Goal: Book appointment/travel/reservation

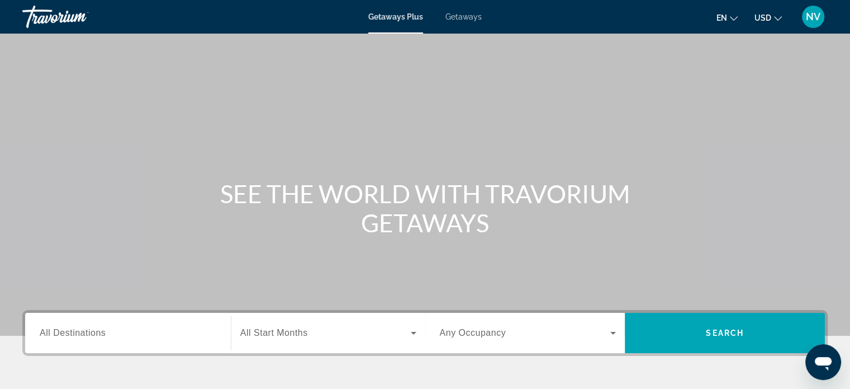
click at [462, 18] on span "Getaways" at bounding box center [464, 16] width 36 height 9
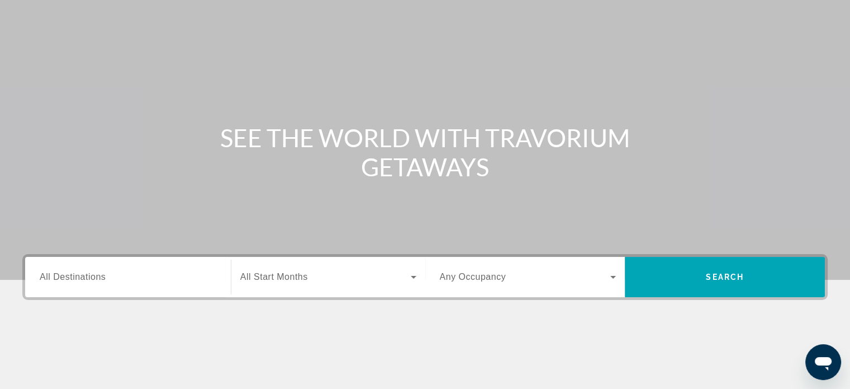
scroll to position [33, 0]
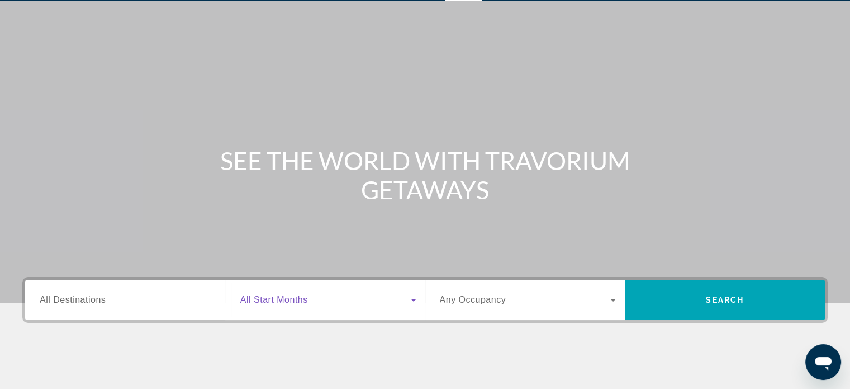
click at [412, 300] on icon "Search widget" at bounding box center [413, 299] width 13 height 13
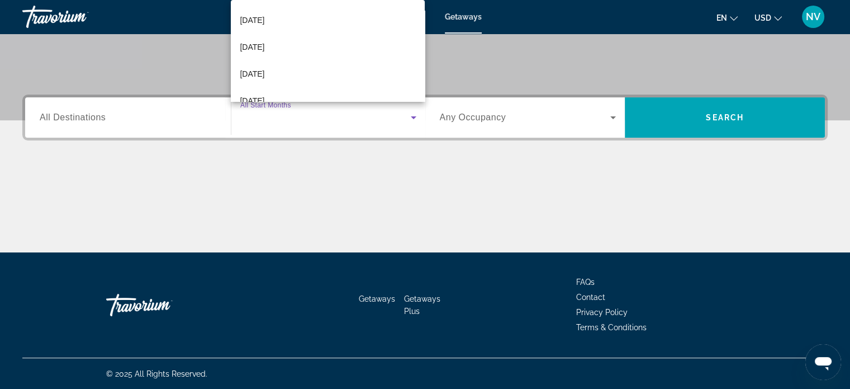
scroll to position [136, 0]
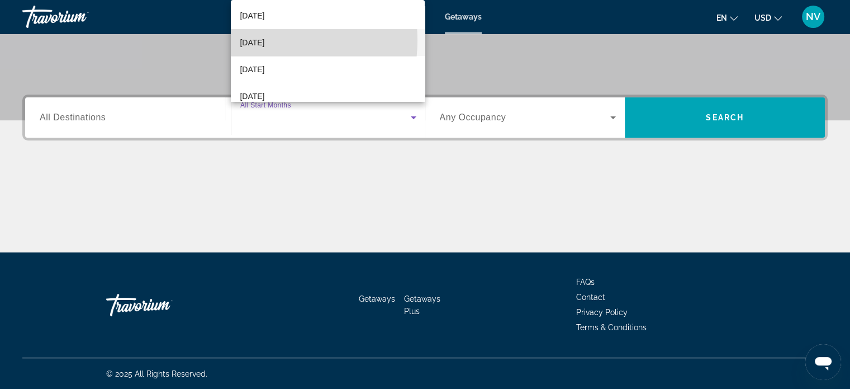
click at [254, 40] on span "[DATE]" at bounding box center [252, 42] width 25 height 13
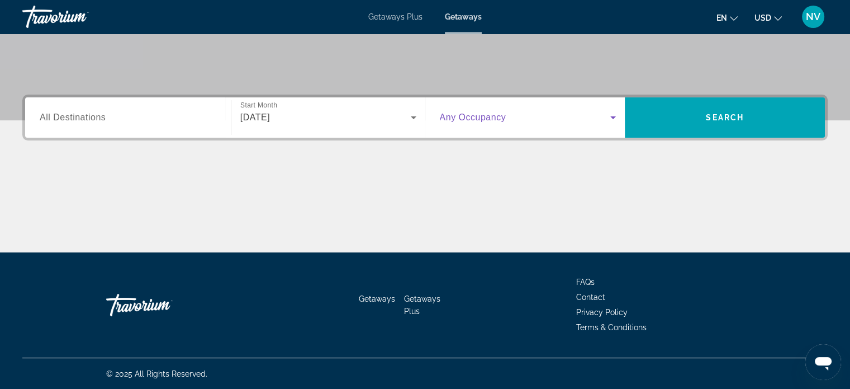
click at [610, 120] on icon "Search widget" at bounding box center [613, 117] width 13 height 13
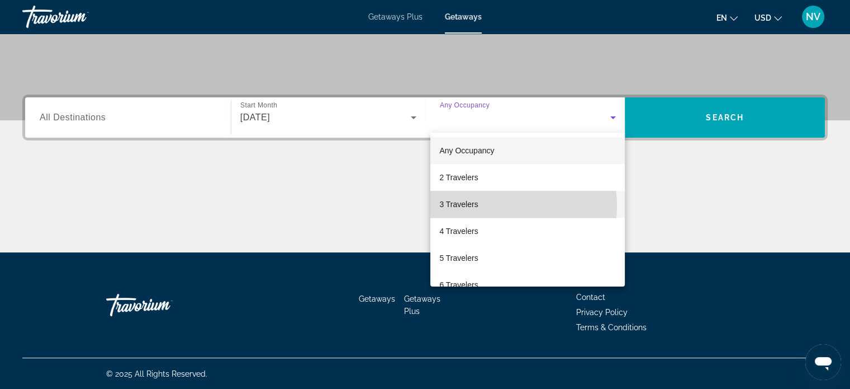
click at [487, 205] on mat-option "3 Travelers" at bounding box center [527, 204] width 195 height 27
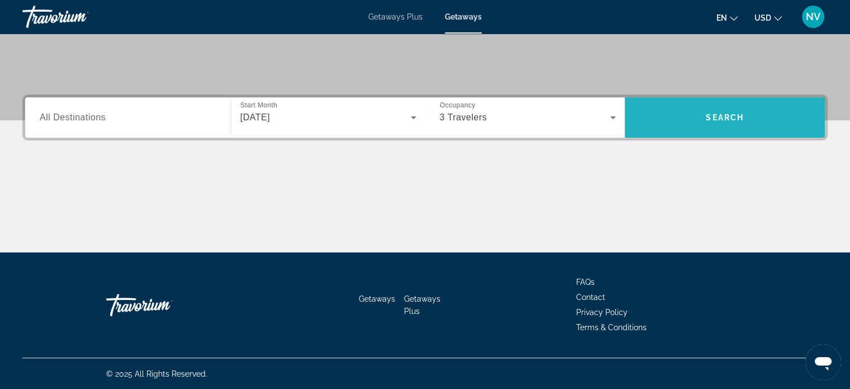
click at [685, 120] on span "Search" at bounding box center [725, 117] width 200 height 27
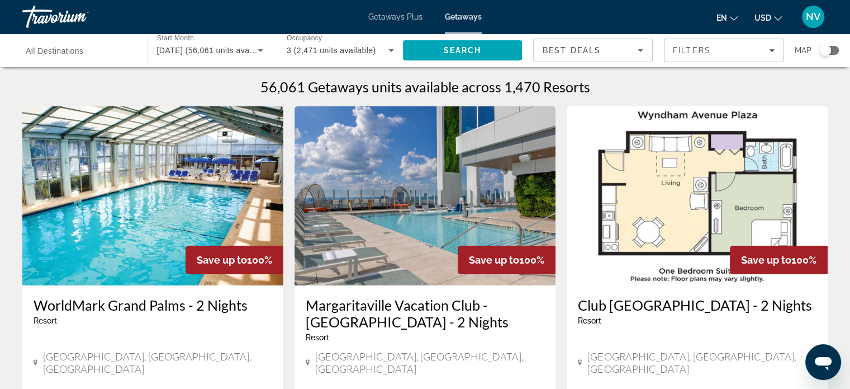
click at [837, 50] on div "Search widget" at bounding box center [829, 50] width 19 height 9
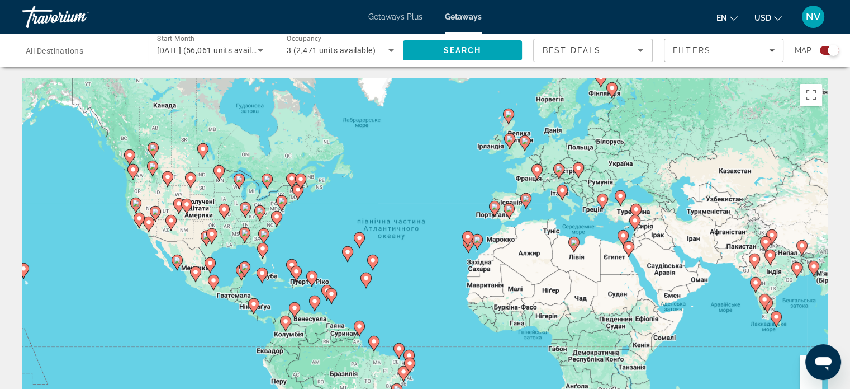
click at [272, 217] on div "Увімкніть режим перетягування за допомогою клавіатури, натиснувши Alt + Enter. …" at bounding box center [425, 245] width 806 height 335
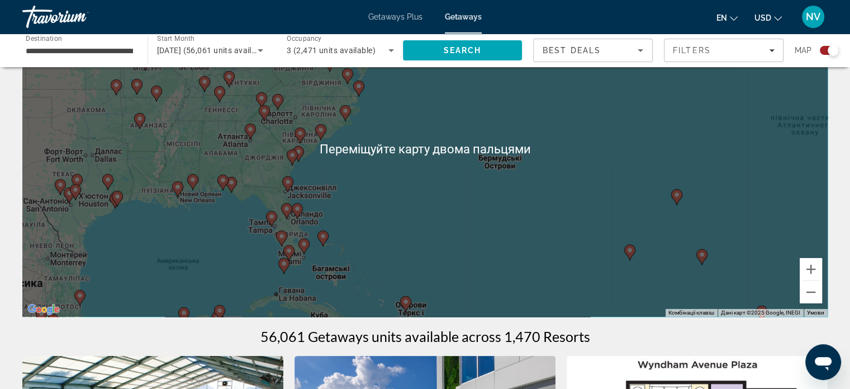
scroll to position [101, 0]
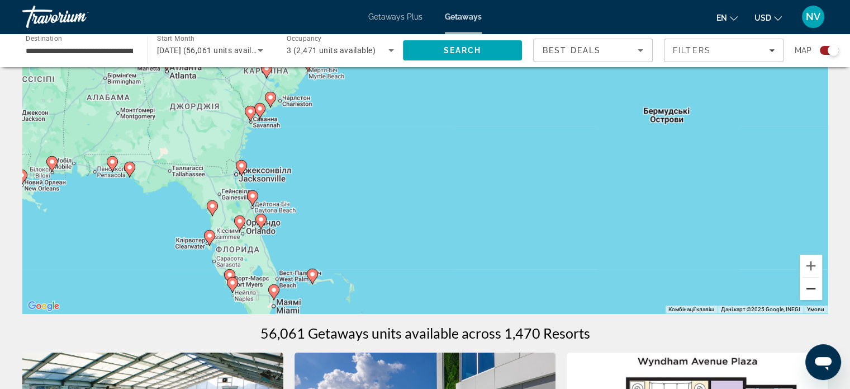
click at [814, 287] on button "Зменшити" at bounding box center [811, 288] width 22 height 22
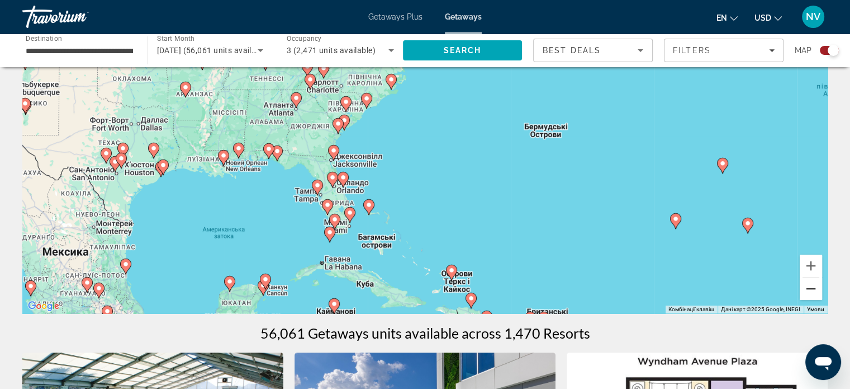
click at [814, 287] on button "Зменшити" at bounding box center [811, 288] width 22 height 22
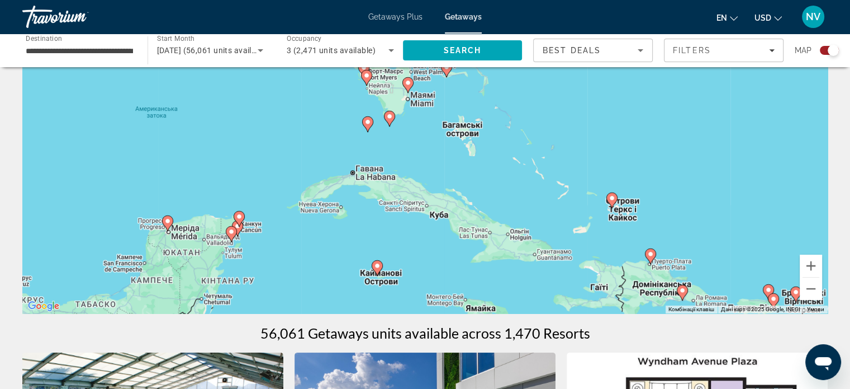
click at [377, 267] on image "Main content" at bounding box center [377, 265] width 7 height 7
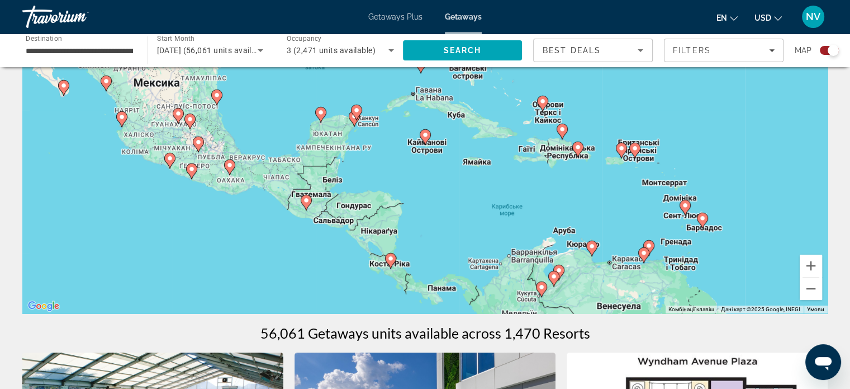
click at [425, 134] on image "Main content" at bounding box center [425, 134] width 7 height 7
type input "**********"
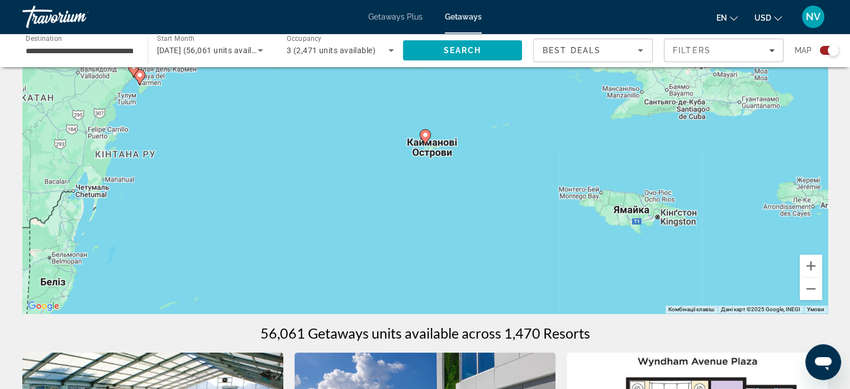
click at [425, 134] on image "Main content" at bounding box center [425, 134] width 7 height 7
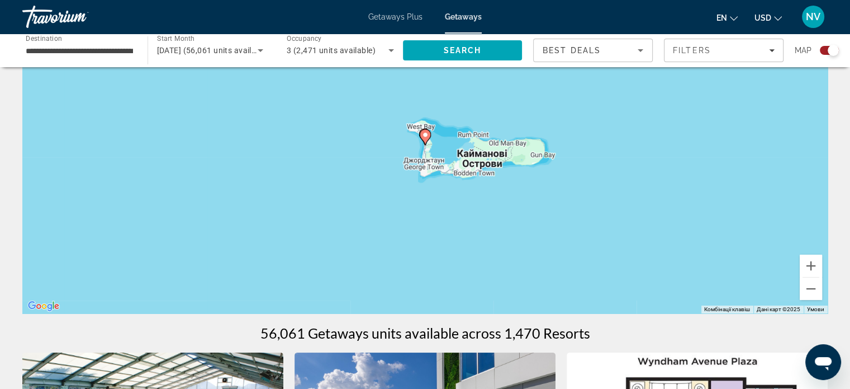
click at [425, 134] on image "Main content" at bounding box center [425, 134] width 7 height 7
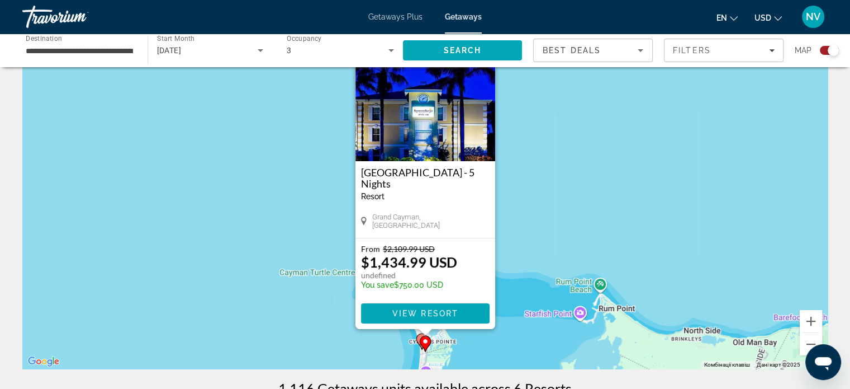
scroll to position [47, 0]
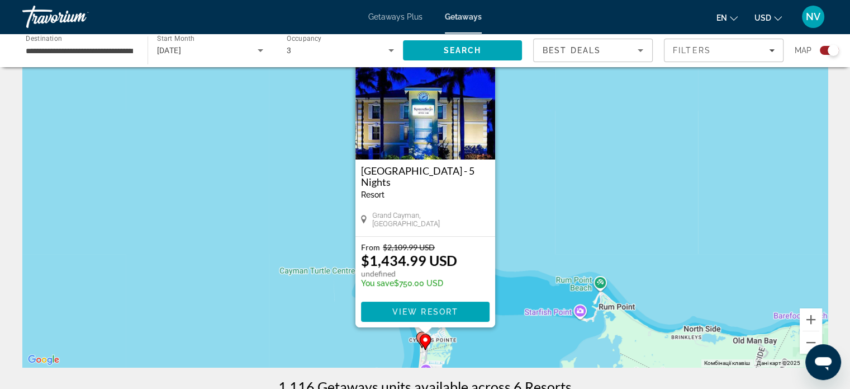
click at [424, 337] on image "Main content" at bounding box center [425, 339] width 7 height 7
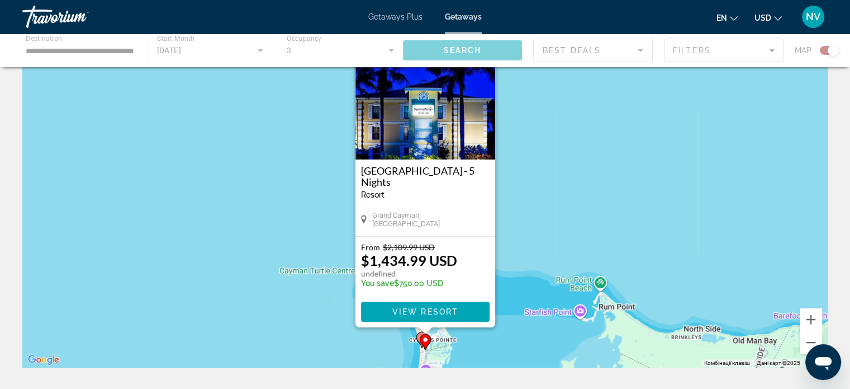
scroll to position [0, 0]
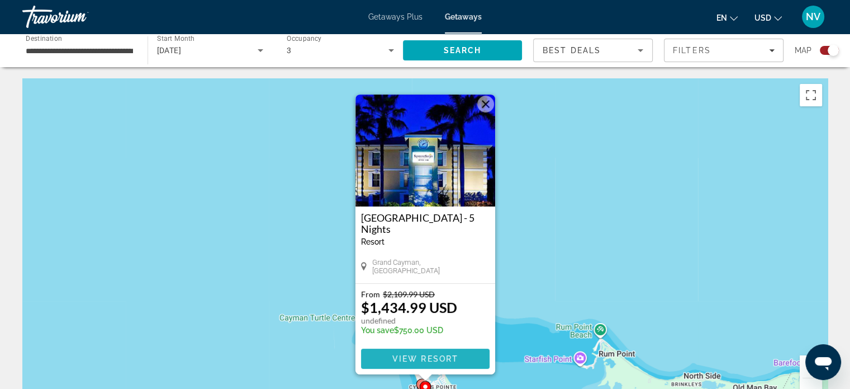
click at [419, 354] on span "View Resort" at bounding box center [425, 358] width 66 height 9
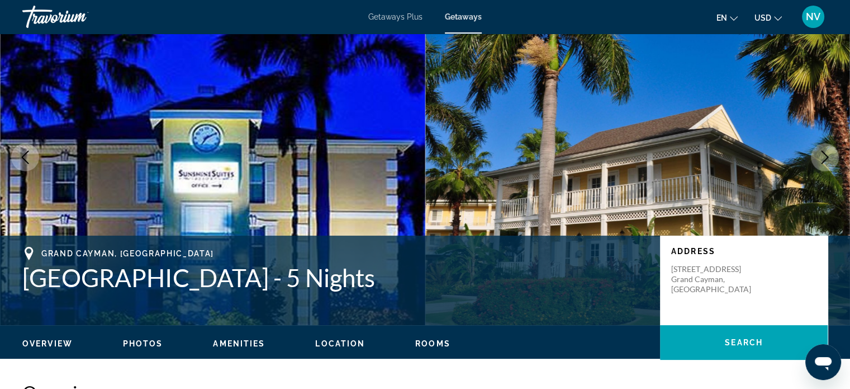
scroll to position [15, 0]
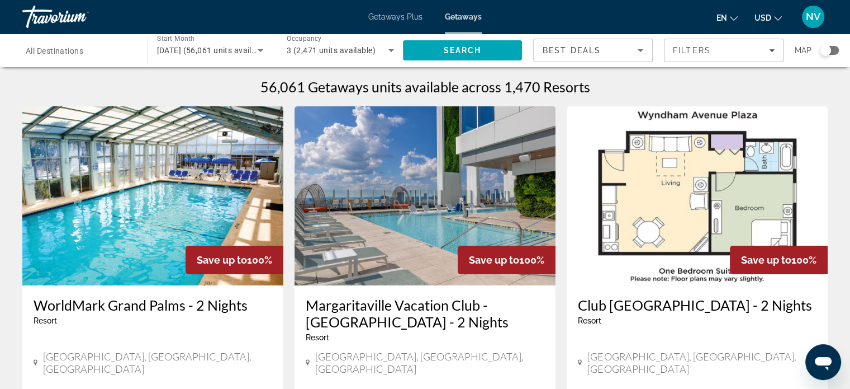
click at [835, 53] on div "Search widget" at bounding box center [829, 50] width 19 height 9
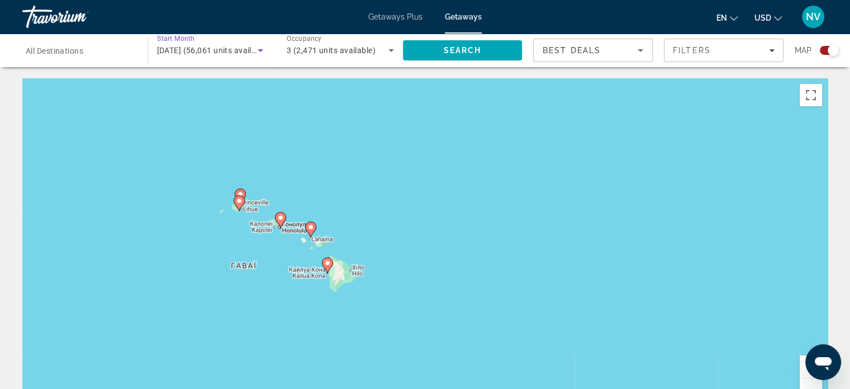
click at [259, 47] on icon "Search widget" at bounding box center [260, 50] width 13 height 13
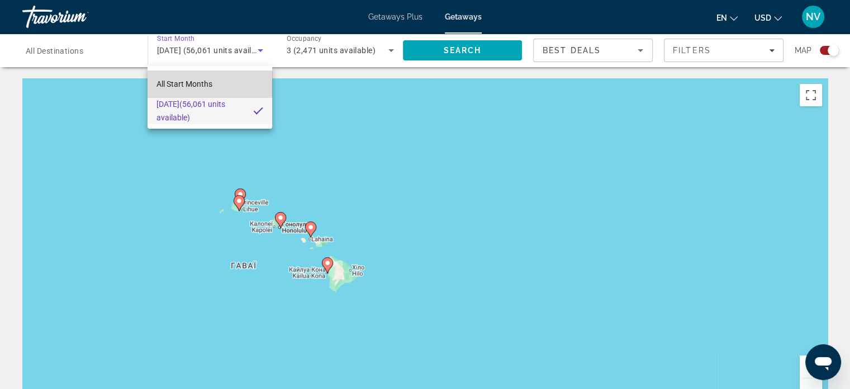
click at [207, 80] on span "All Start Months" at bounding box center [185, 83] width 56 height 9
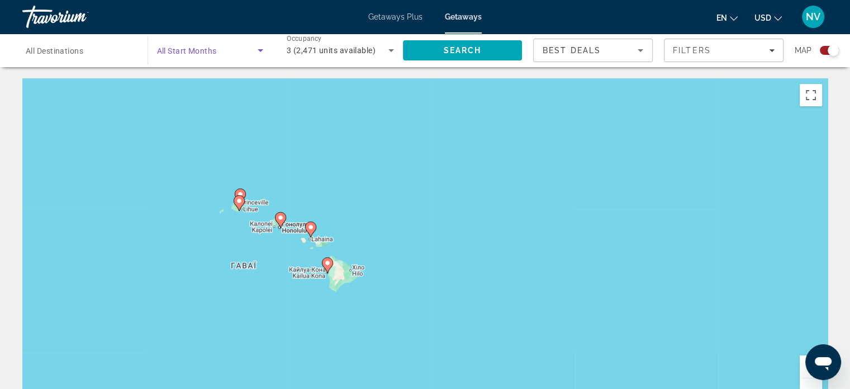
click at [266, 53] on icon "Search widget" at bounding box center [260, 50] width 13 height 13
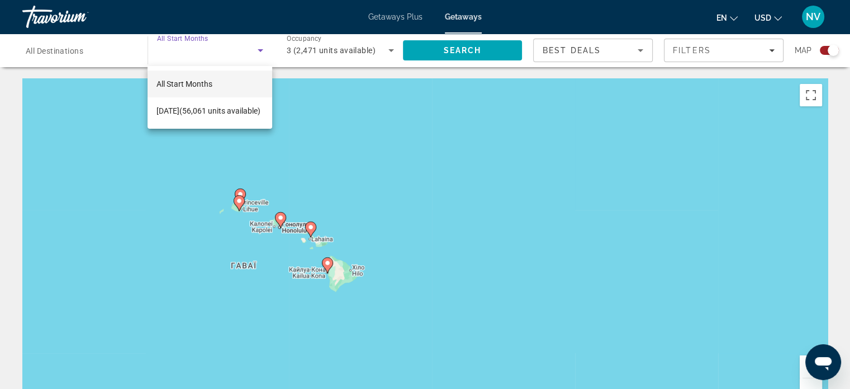
click at [639, 51] on div at bounding box center [425, 194] width 850 height 389
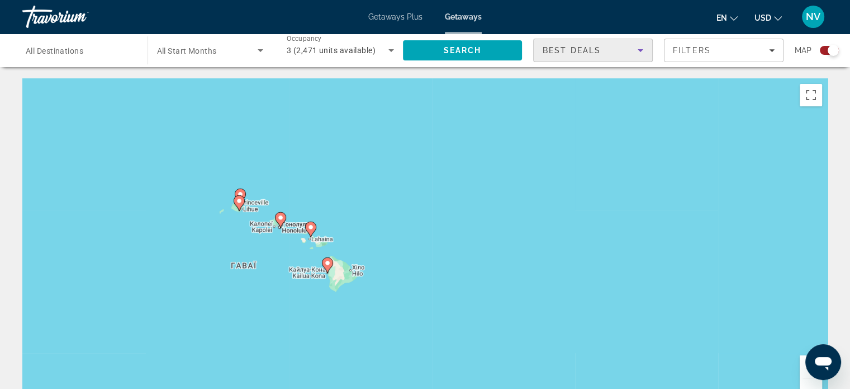
click at [639, 51] on icon "Sort by" at bounding box center [640, 50] width 13 height 13
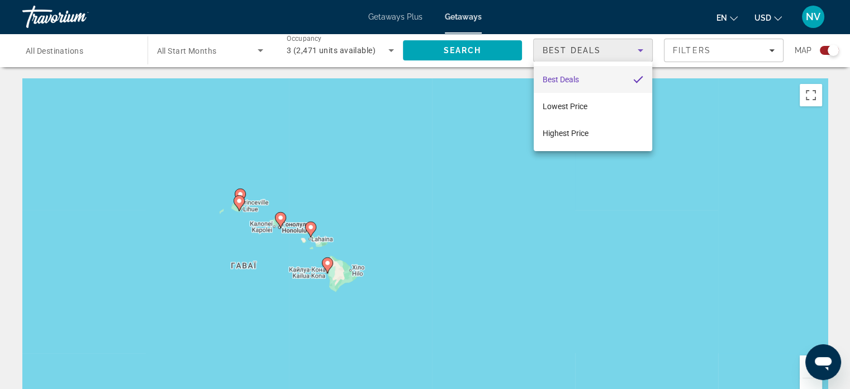
click at [773, 50] on div at bounding box center [425, 194] width 850 height 389
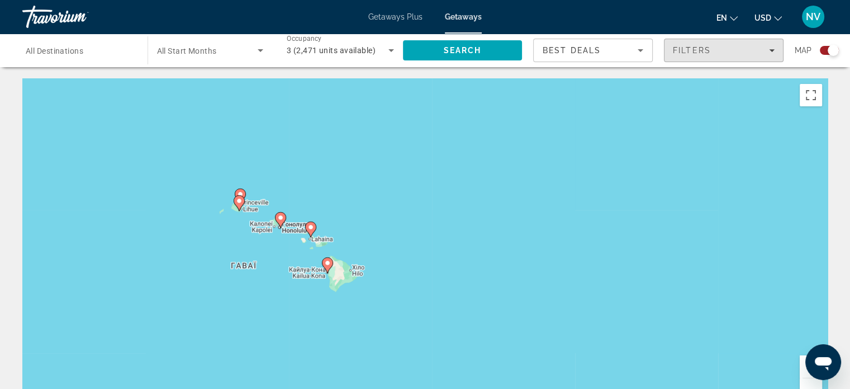
click at [773, 50] on icon "Filters" at bounding box center [772, 50] width 6 height 3
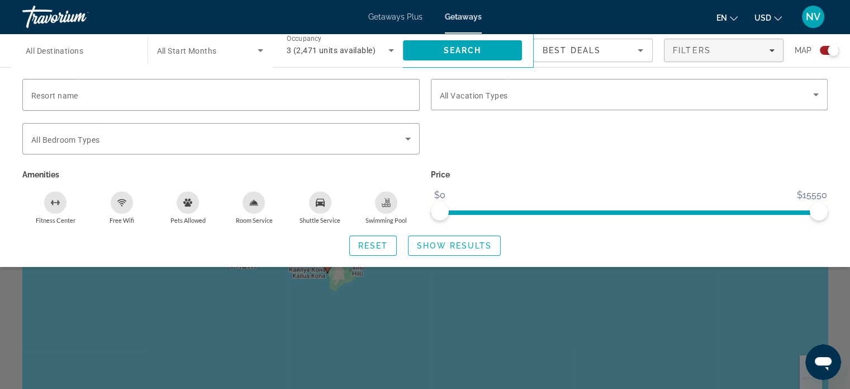
click at [596, 347] on div "Search widget" at bounding box center [425, 278] width 850 height 221
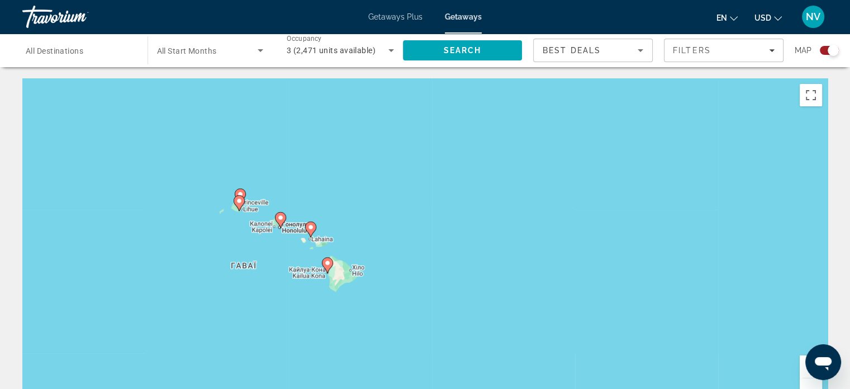
click at [237, 197] on icon "Main content" at bounding box center [239, 203] width 10 height 15
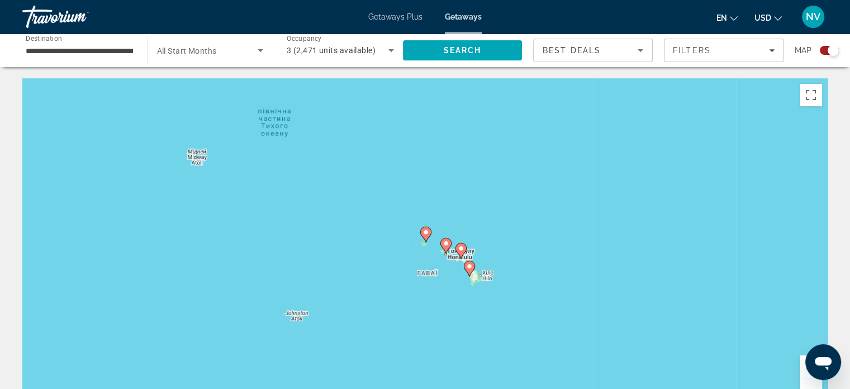
click at [428, 235] on image "Main content" at bounding box center [426, 232] width 7 height 7
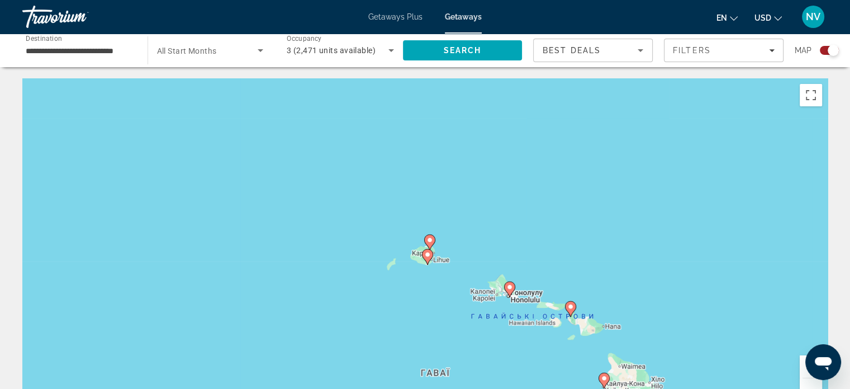
click at [430, 239] on image "Main content" at bounding box center [430, 239] width 7 height 7
type input "**********"
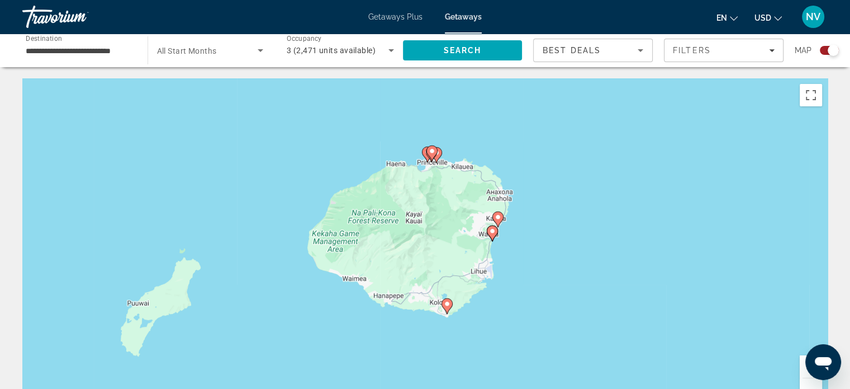
click at [447, 306] on image "Main content" at bounding box center [447, 303] width 7 height 7
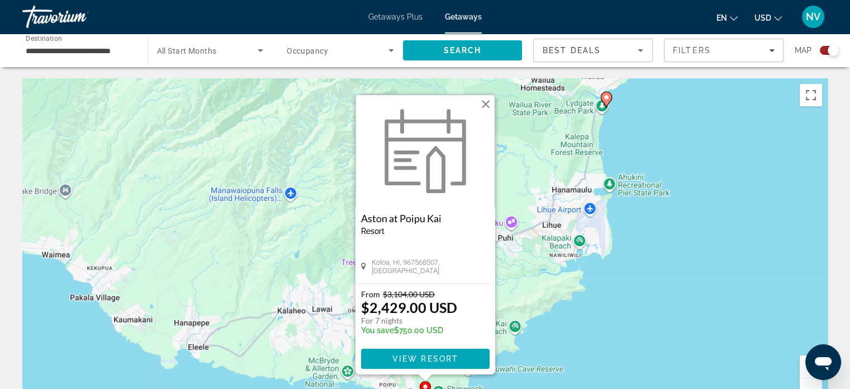
click at [606, 94] on image "Main content" at bounding box center [606, 97] width 7 height 7
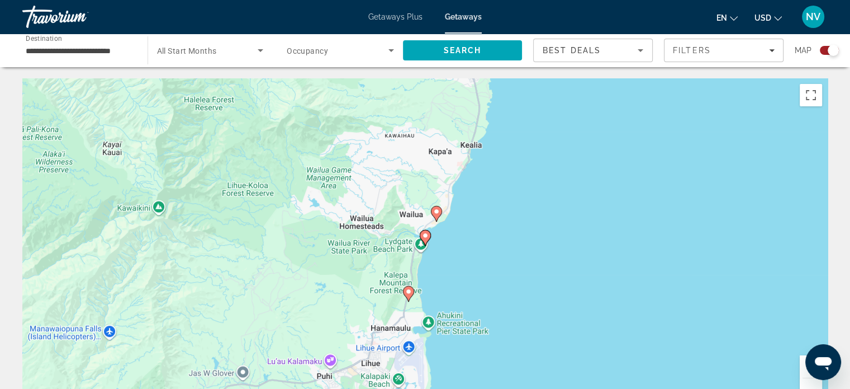
click at [408, 291] on image "Main content" at bounding box center [408, 291] width 7 height 7
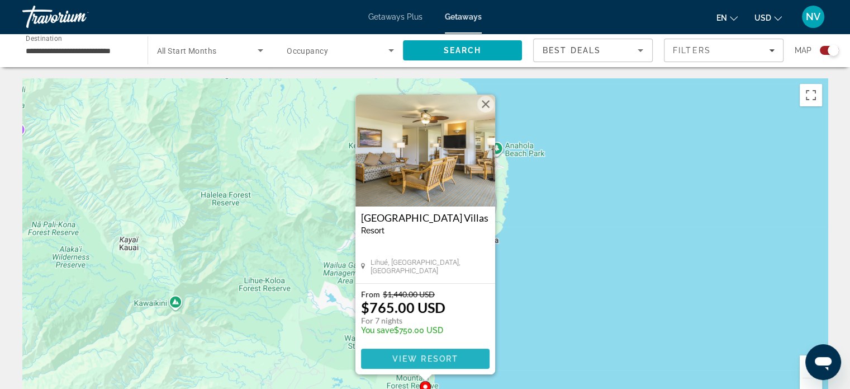
click at [395, 358] on span "View Resort" at bounding box center [425, 358] width 66 height 9
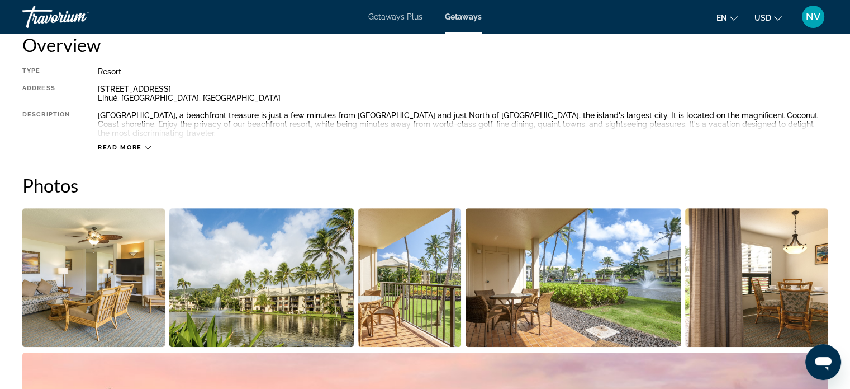
scroll to position [399, 0]
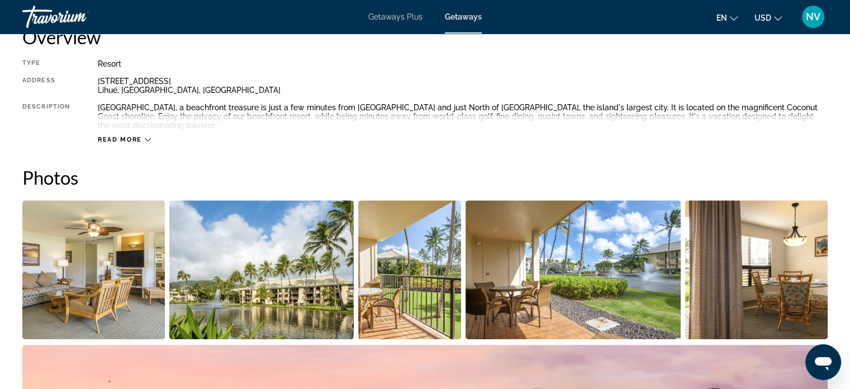
click at [142, 139] on div "Read more" at bounding box center [124, 139] width 53 height 7
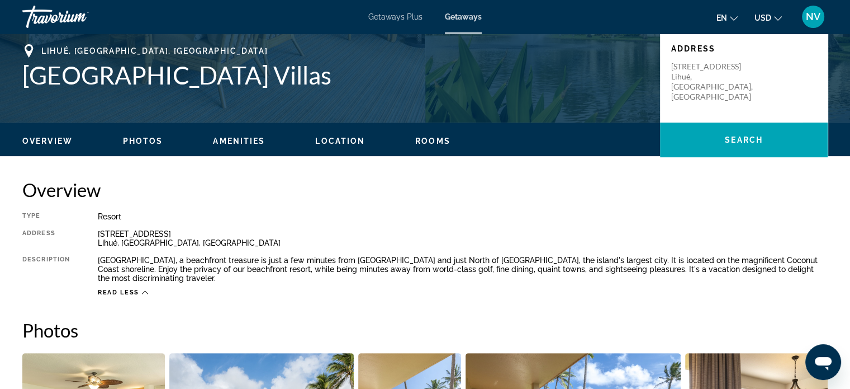
scroll to position [0, 0]
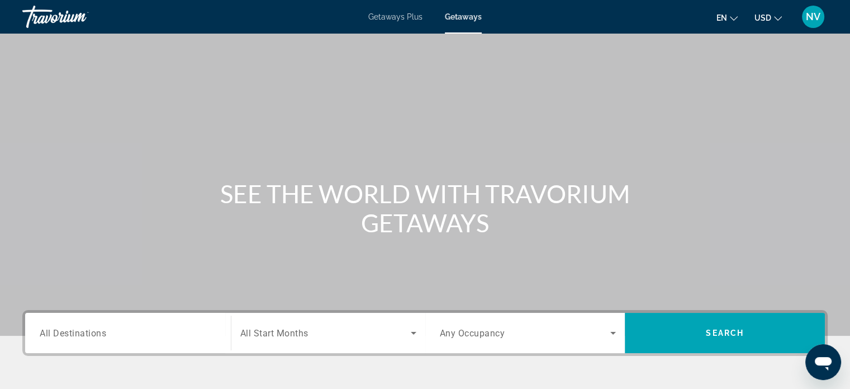
click at [385, 17] on span "Getaways Plus" at bounding box center [395, 16] width 54 height 9
click at [411, 336] on icon "Search widget" at bounding box center [413, 332] width 13 height 13
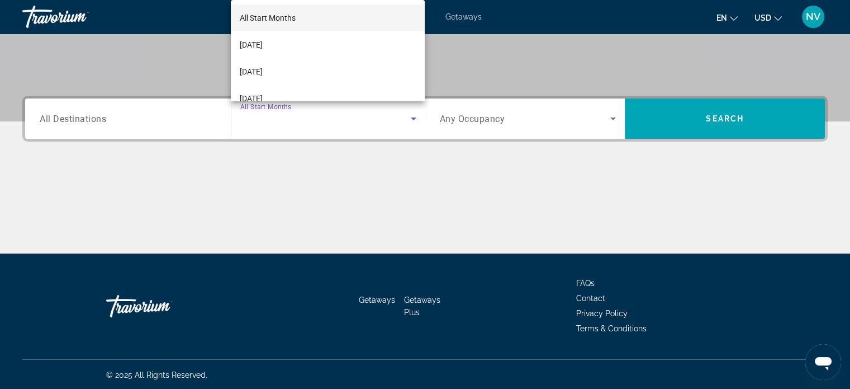
scroll to position [215, 0]
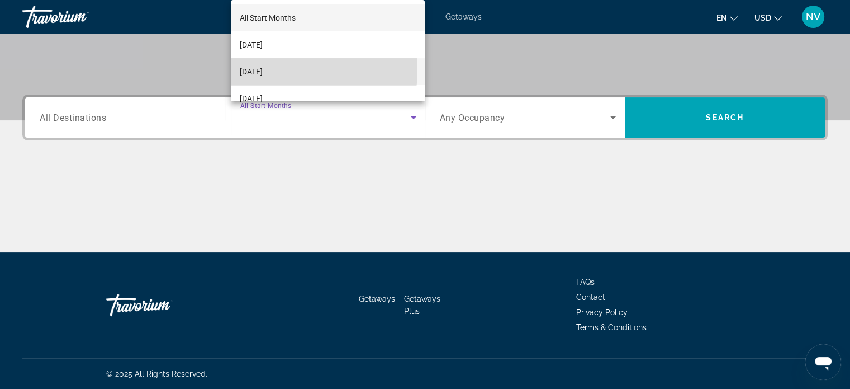
click at [263, 71] on span "[DATE]" at bounding box center [251, 71] width 23 height 13
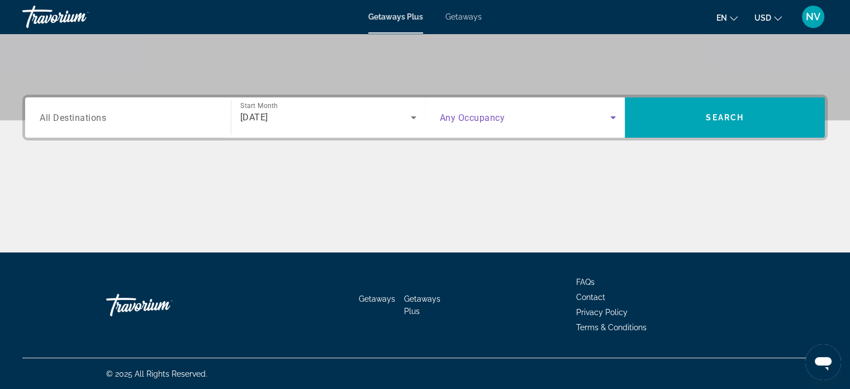
click at [613, 113] on icon "Search widget" at bounding box center [613, 117] width 13 height 13
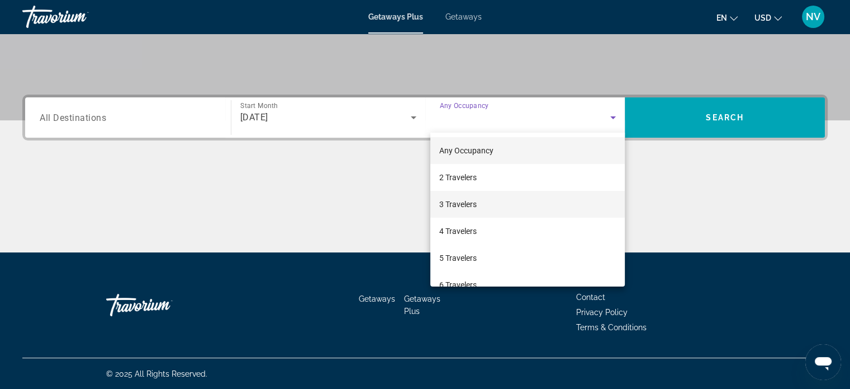
click at [508, 203] on mat-option "3 Travelers" at bounding box center [527, 204] width 195 height 27
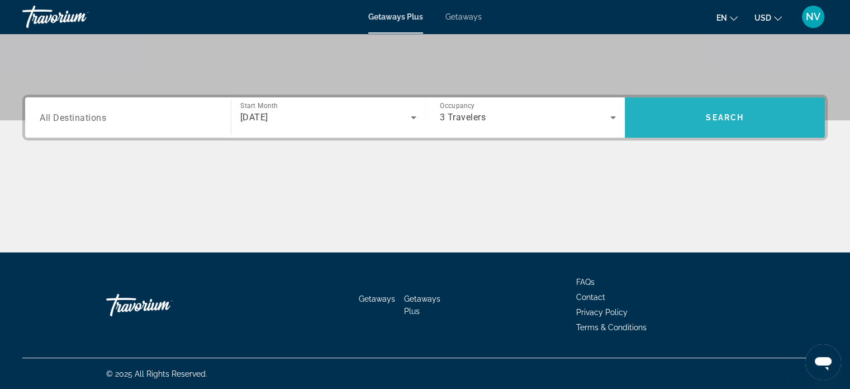
click at [721, 117] on span "Search" at bounding box center [725, 117] width 38 height 9
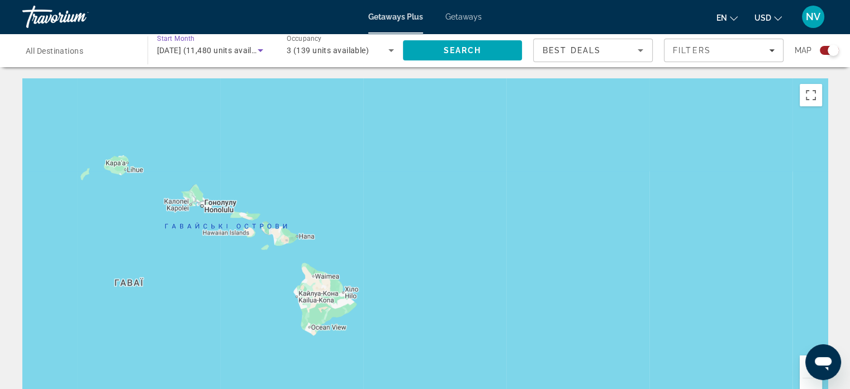
click at [262, 50] on icon "Search widget" at bounding box center [260, 50] width 13 height 13
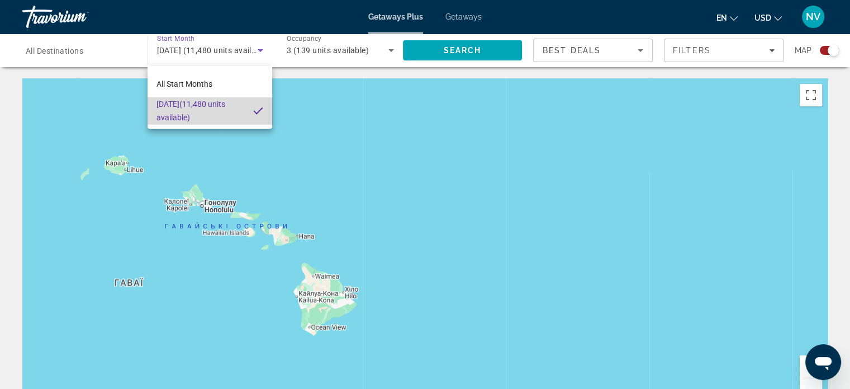
click at [197, 113] on span "November 2025 (11,480 units available)" at bounding box center [201, 110] width 88 height 27
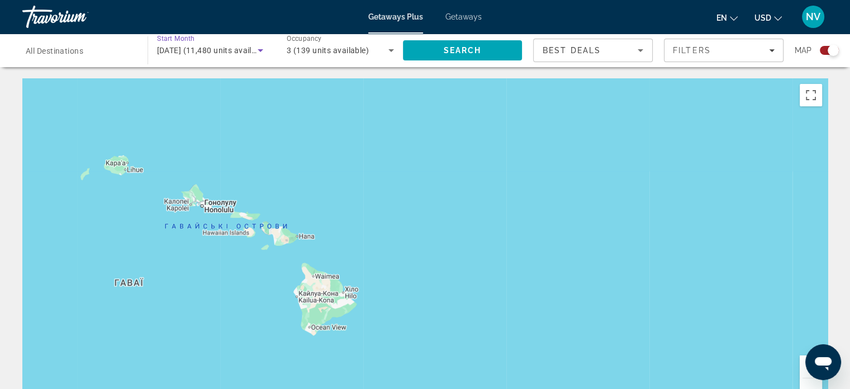
click at [252, 51] on span "November 2025 (11,480 units available)" at bounding box center [213, 50] width 113 height 9
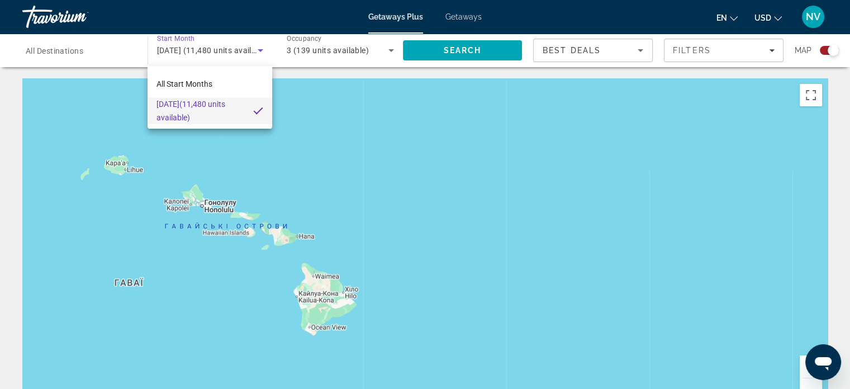
click at [479, 56] on div at bounding box center [425, 194] width 850 height 389
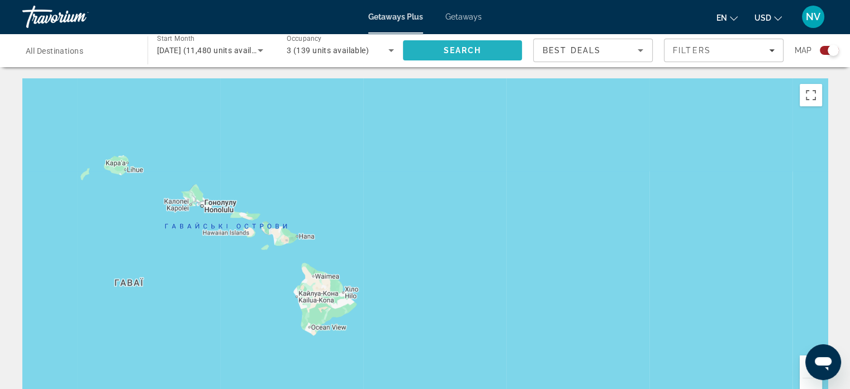
click at [466, 48] on span "Search" at bounding box center [462, 50] width 38 height 9
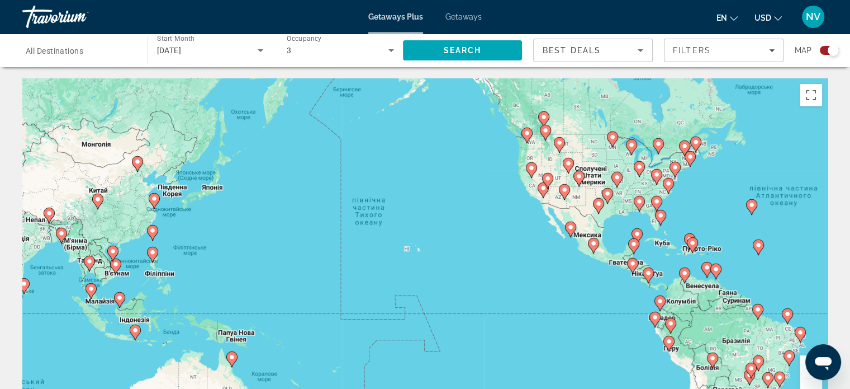
click at [698, 279] on div "Увімкніть режим перетягування за допомогою клавіатури, натиснувши Alt + Enter. …" at bounding box center [425, 245] width 806 height 335
type input "**********"
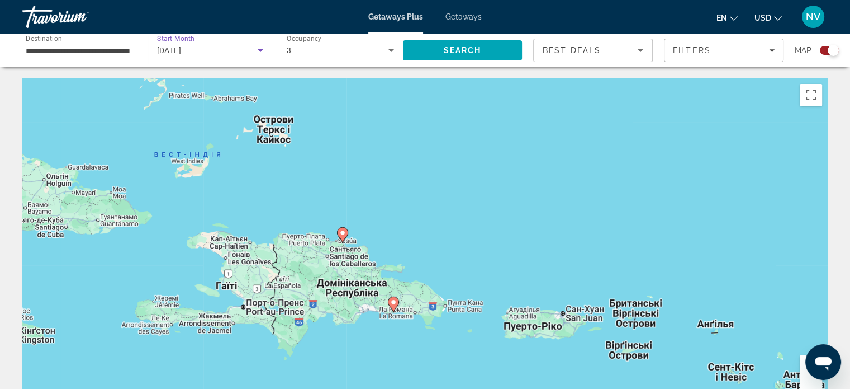
click at [182, 49] on span "[DATE]" at bounding box center [169, 50] width 25 height 9
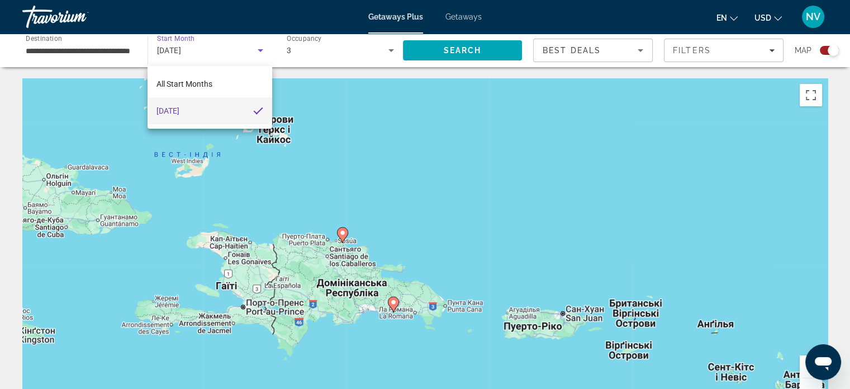
click at [182, 49] on div at bounding box center [425, 194] width 850 height 389
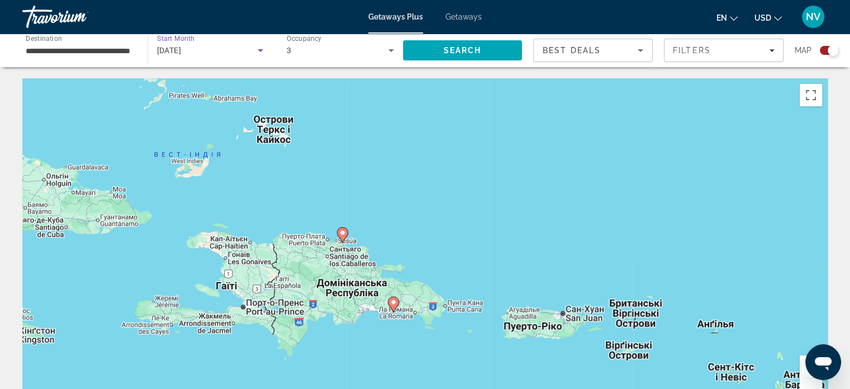
click at [259, 50] on icon "Search widget" at bounding box center [261, 50] width 6 height 3
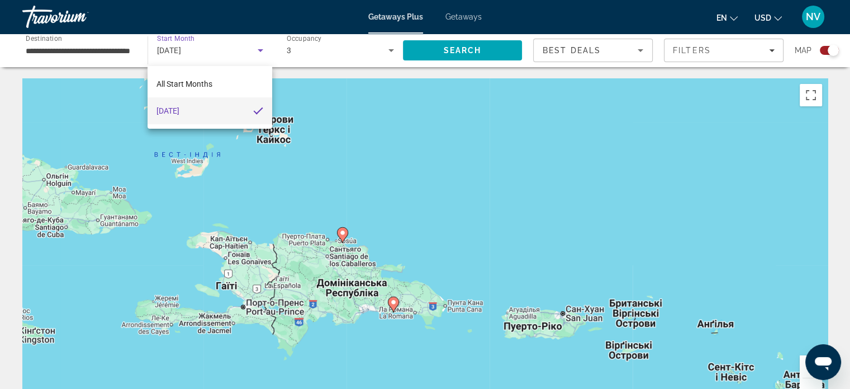
click at [259, 50] on div at bounding box center [425, 194] width 850 height 389
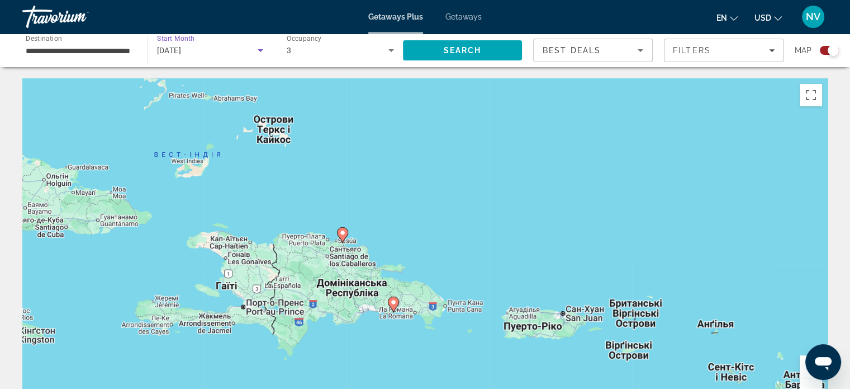
click at [261, 51] on icon "Search widget" at bounding box center [261, 50] width 6 height 3
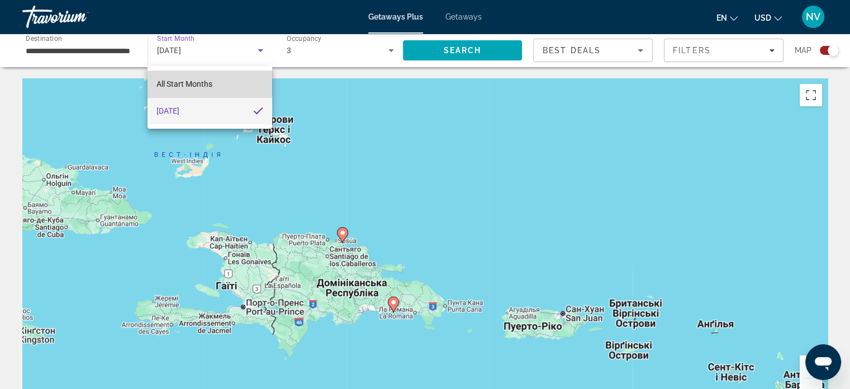
click at [208, 83] on span "All Start Months" at bounding box center [185, 83] width 56 height 9
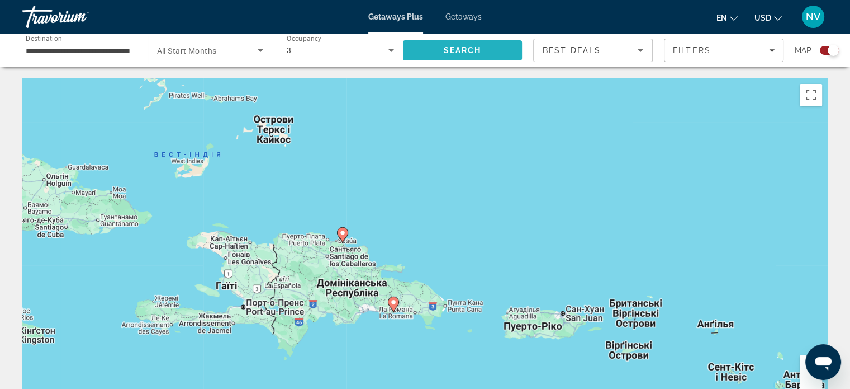
click at [460, 49] on span "Search" at bounding box center [462, 50] width 38 height 9
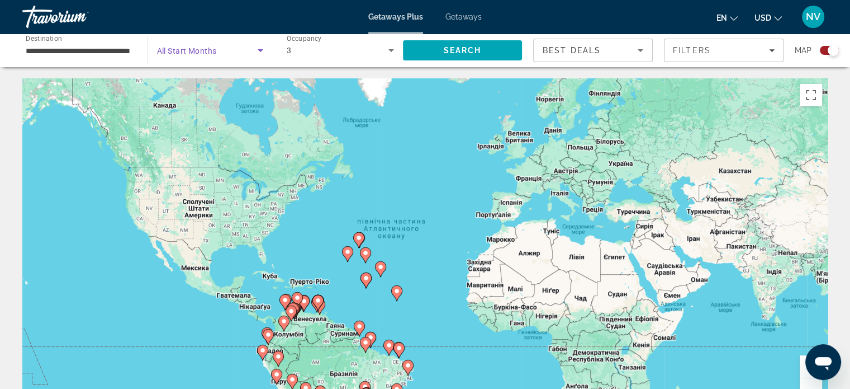
click at [263, 50] on icon "Search widget" at bounding box center [260, 50] width 13 height 13
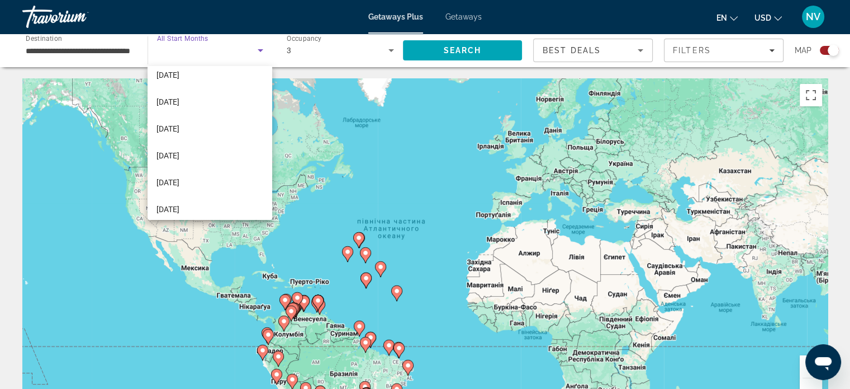
scroll to position [112, 0]
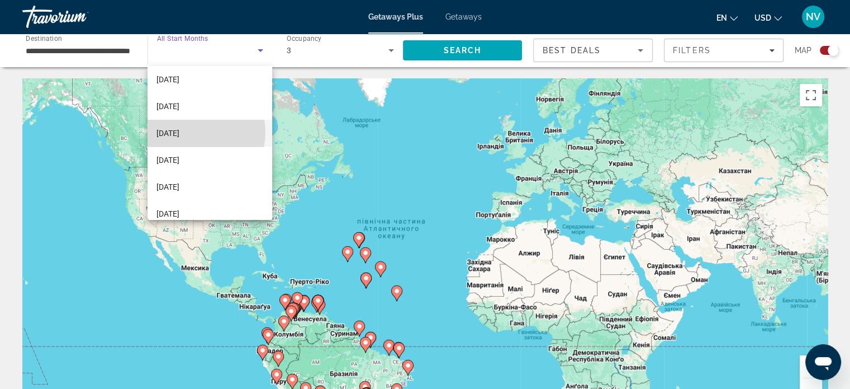
click at [179, 132] on span "[DATE]" at bounding box center [168, 132] width 23 height 13
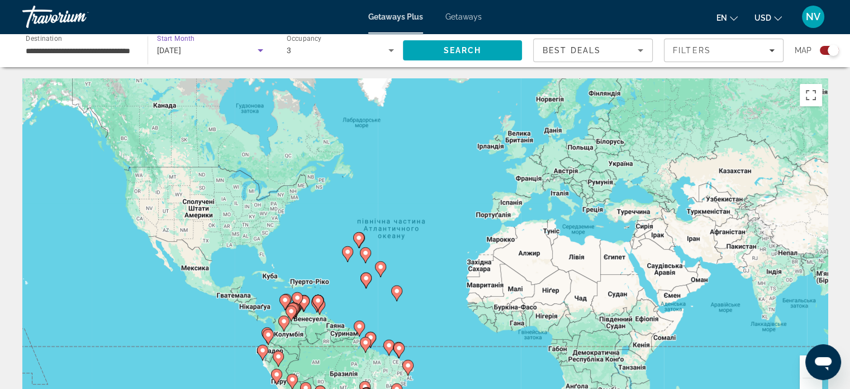
click at [265, 51] on icon "Search widget" at bounding box center [260, 50] width 13 height 13
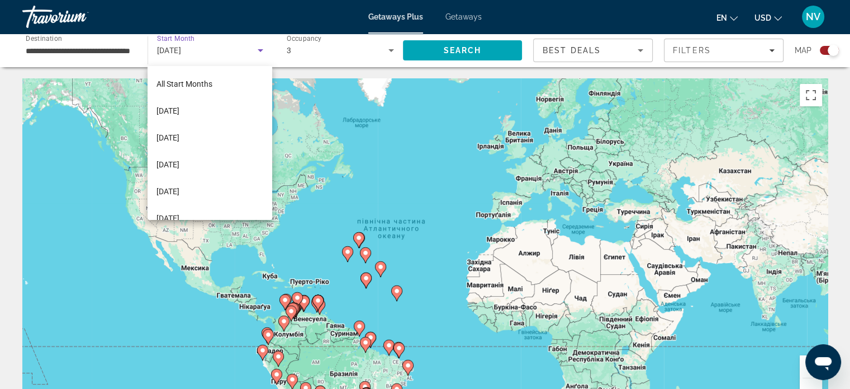
scroll to position [38, 0]
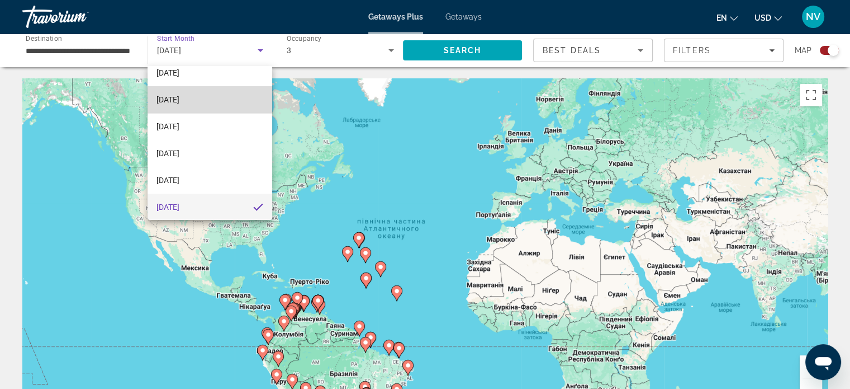
click at [221, 100] on mat-option "[DATE]" at bounding box center [210, 99] width 125 height 27
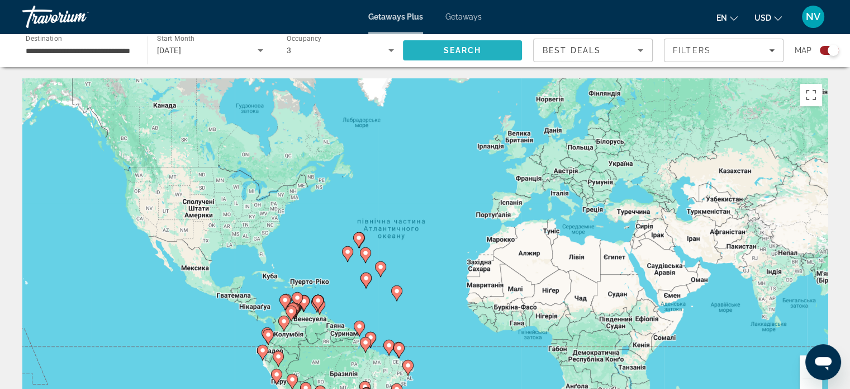
click at [457, 53] on span "Search" at bounding box center [462, 50] width 38 height 9
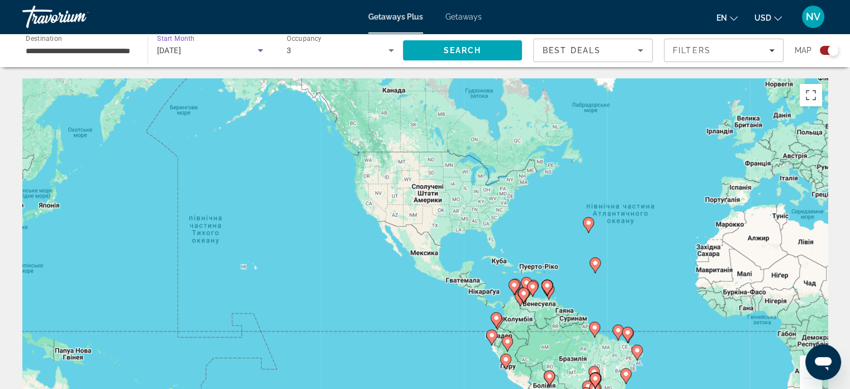
click at [258, 52] on icon "Search widget" at bounding box center [260, 50] width 13 height 13
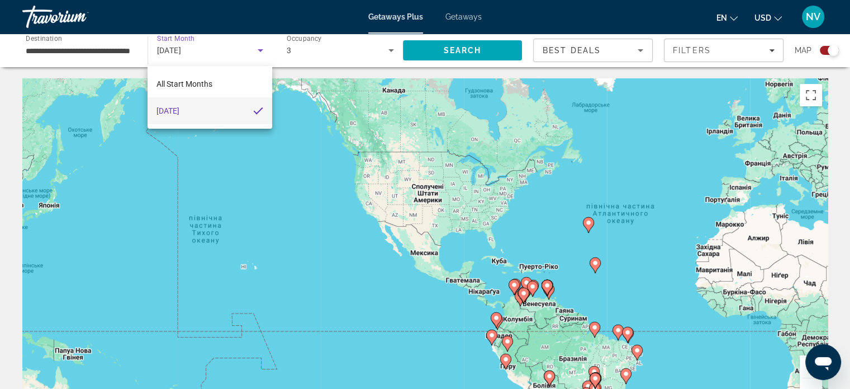
click at [258, 52] on div at bounding box center [425, 194] width 850 height 389
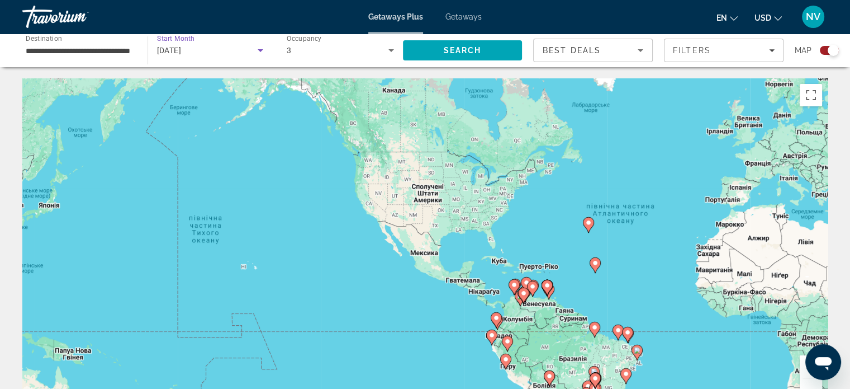
click at [258, 52] on icon "Search widget" at bounding box center [260, 50] width 13 height 13
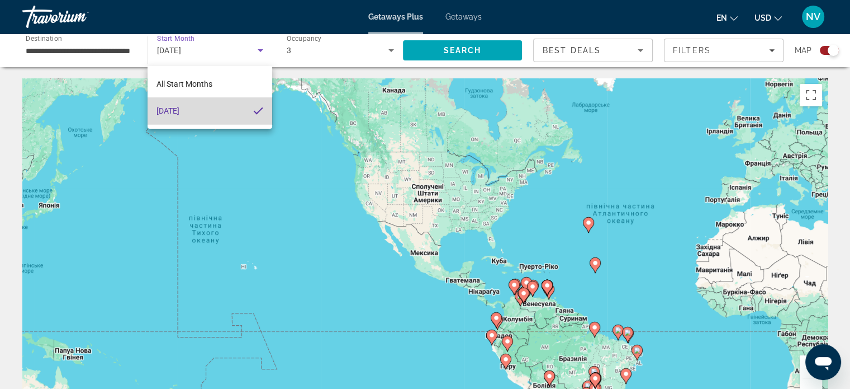
click at [258, 113] on mat-pseudo-checkbox at bounding box center [258, 111] width 10 height 10
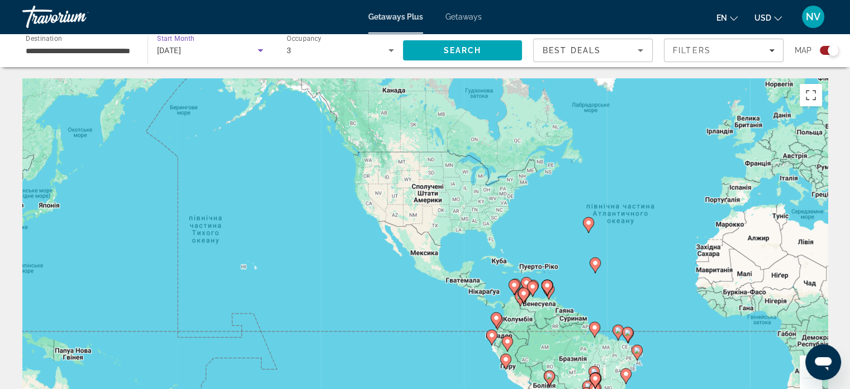
click at [257, 52] on icon "Search widget" at bounding box center [260, 50] width 13 height 13
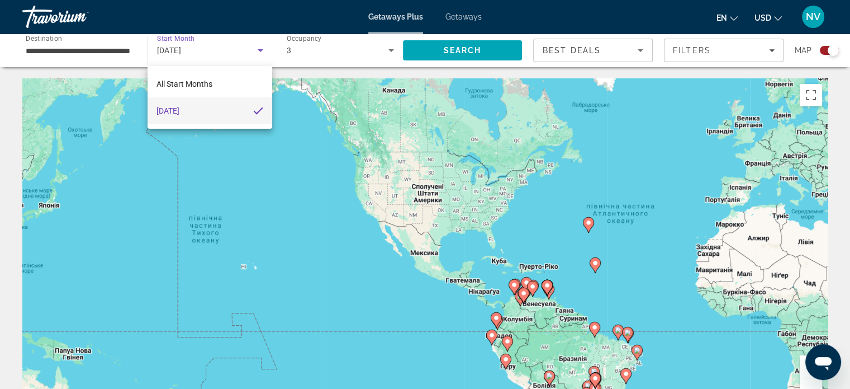
click at [257, 52] on div at bounding box center [425, 194] width 850 height 389
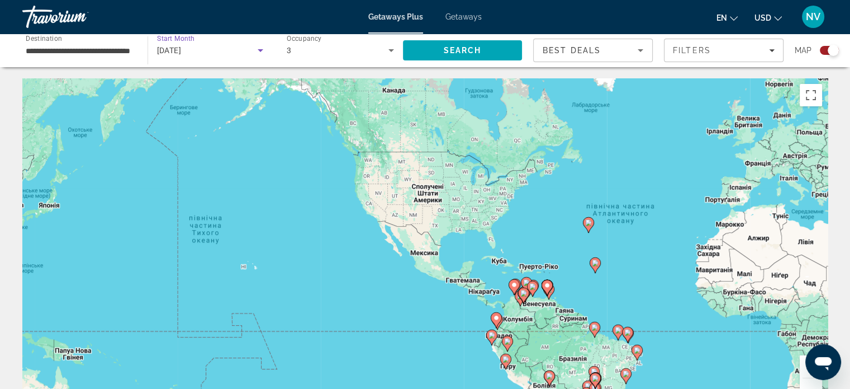
click at [223, 44] on div "[DATE]" at bounding box center [207, 50] width 101 height 13
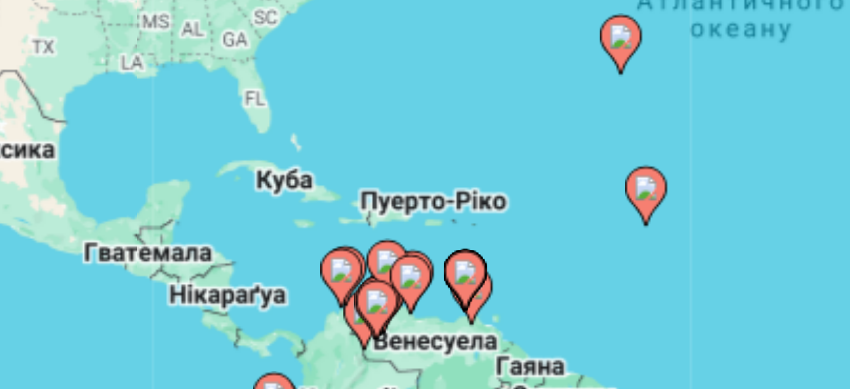
click at [550, 243] on div at bounding box center [425, 194] width 850 height 389
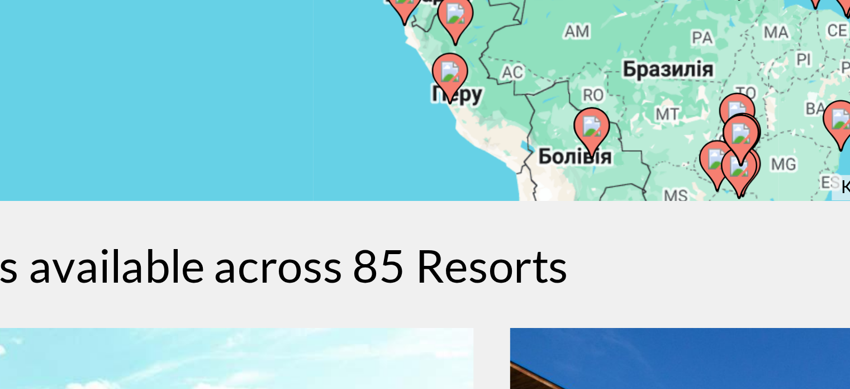
scroll to position [137, 0]
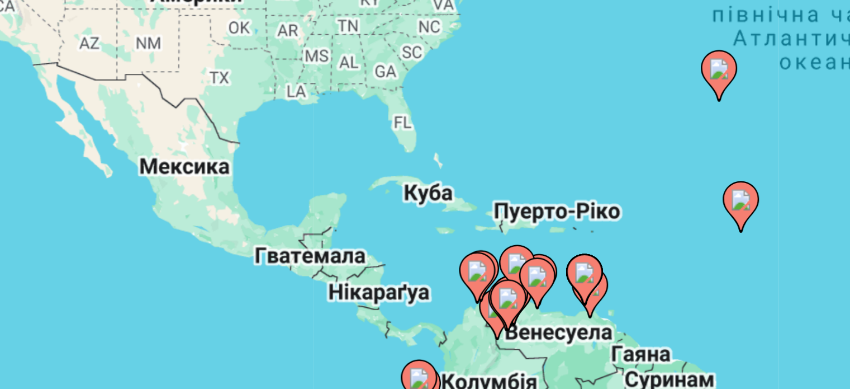
click at [604, 106] on div "Увімкніть режим перетягування за допомогою клавіатури, натиснувши Alt + Enter. …" at bounding box center [425, 108] width 806 height 335
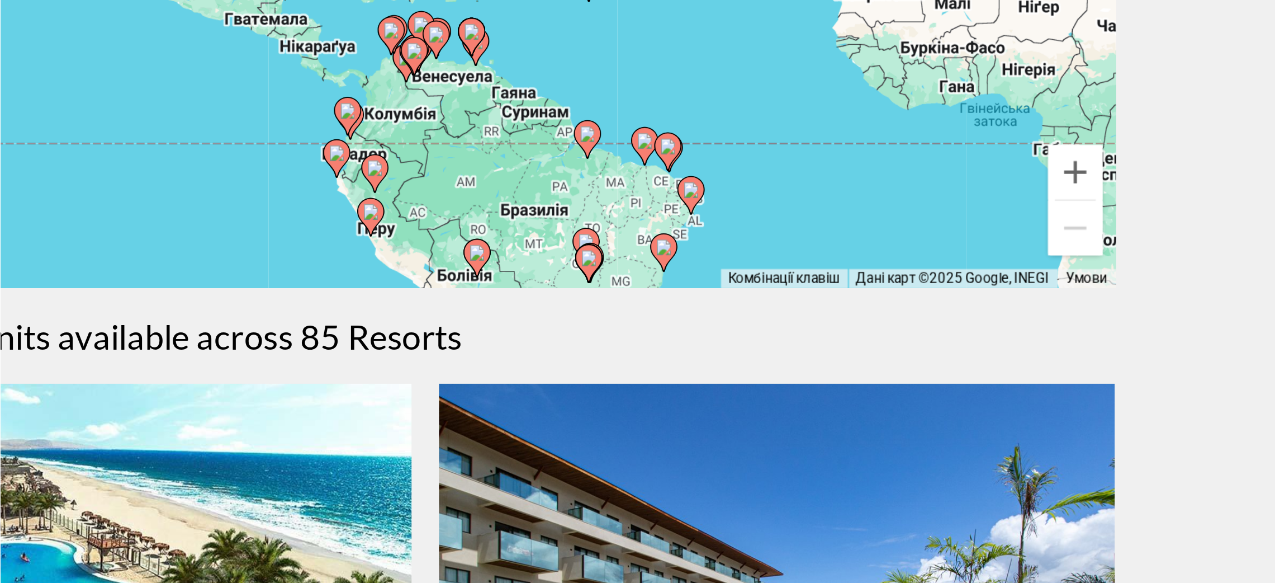
scroll to position [136, 0]
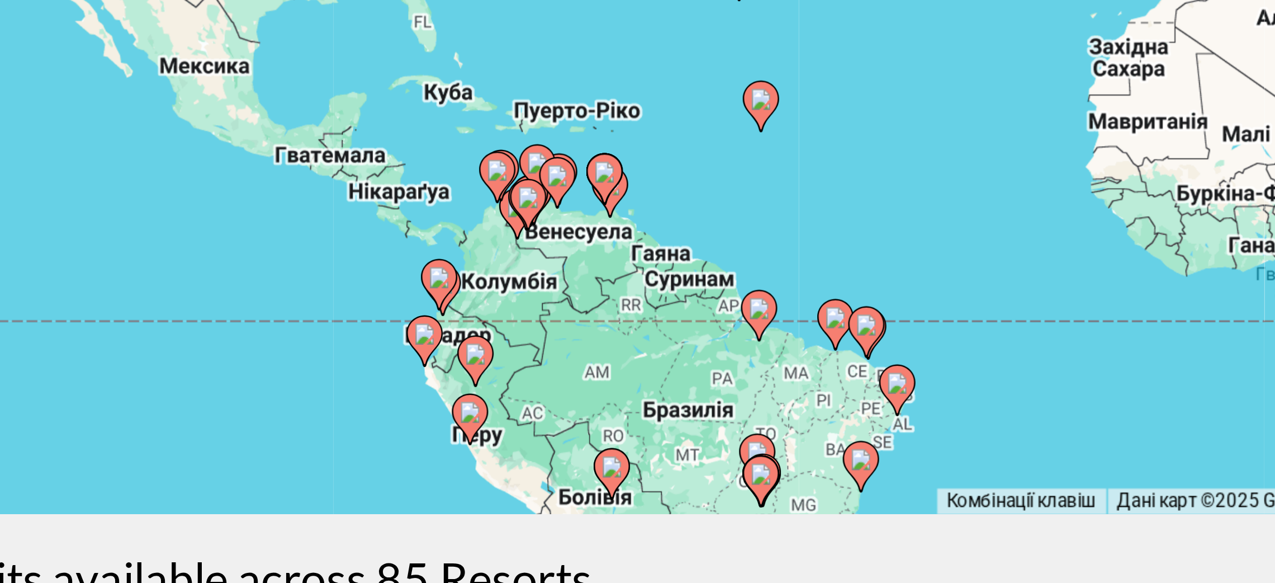
click at [858, 165] on div "Увімкніть режим перетягування за допомогою клавіатури, натиснувши Alt + Enter. …" at bounding box center [637, 109] width 855 height 335
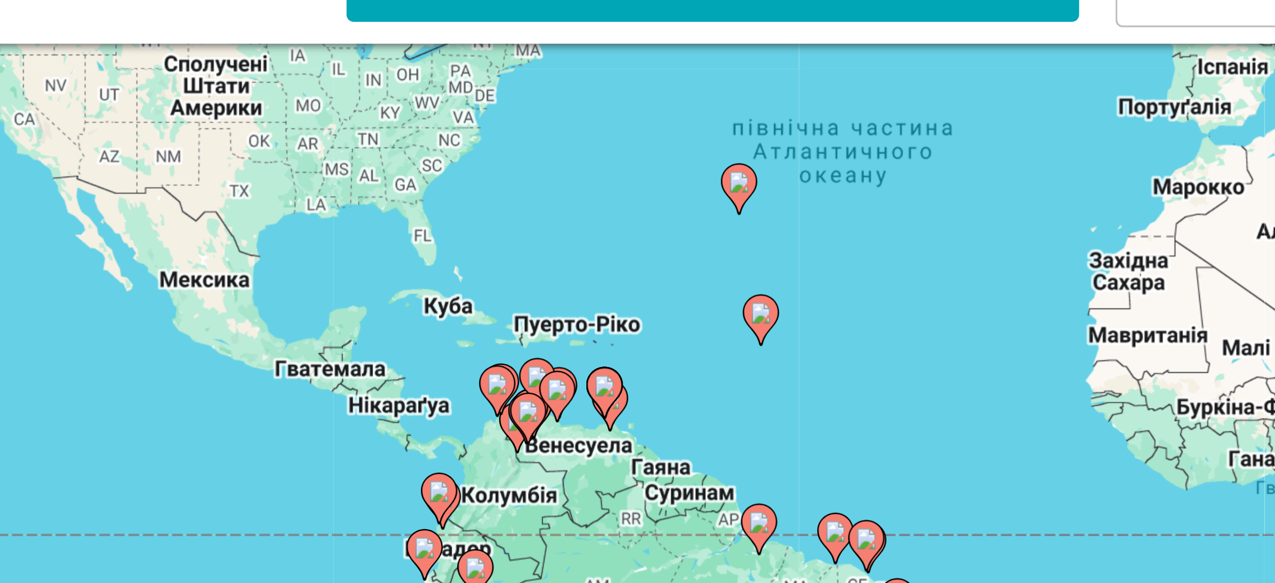
scroll to position [0, 0]
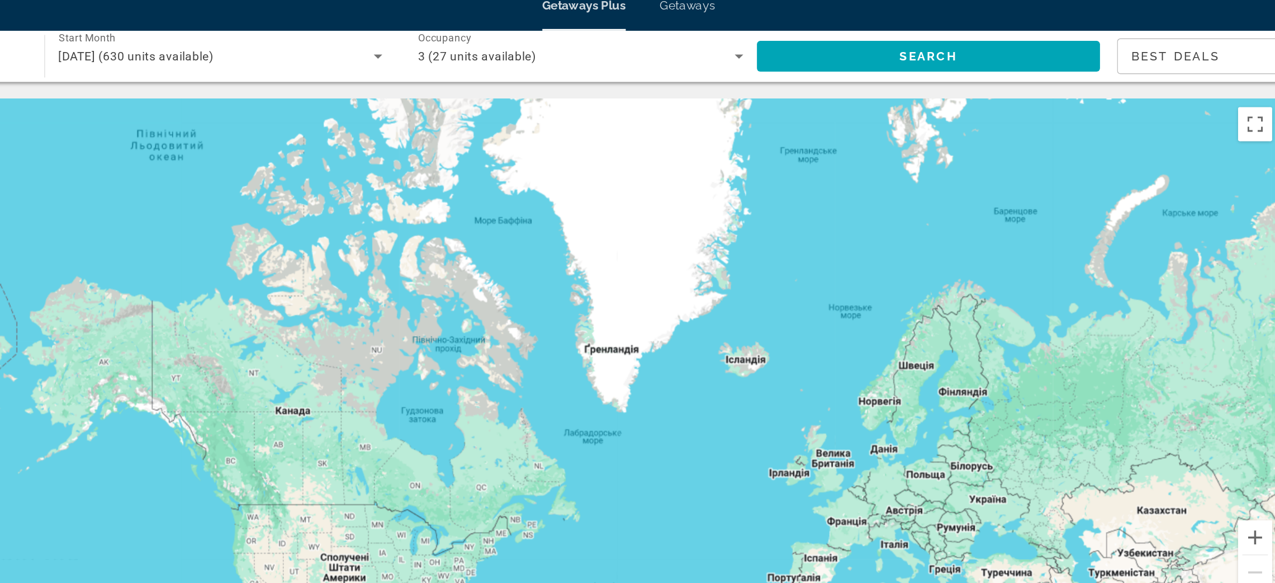
click at [473, 50] on icon "Search widget" at bounding box center [473, 50] width 6 height 3
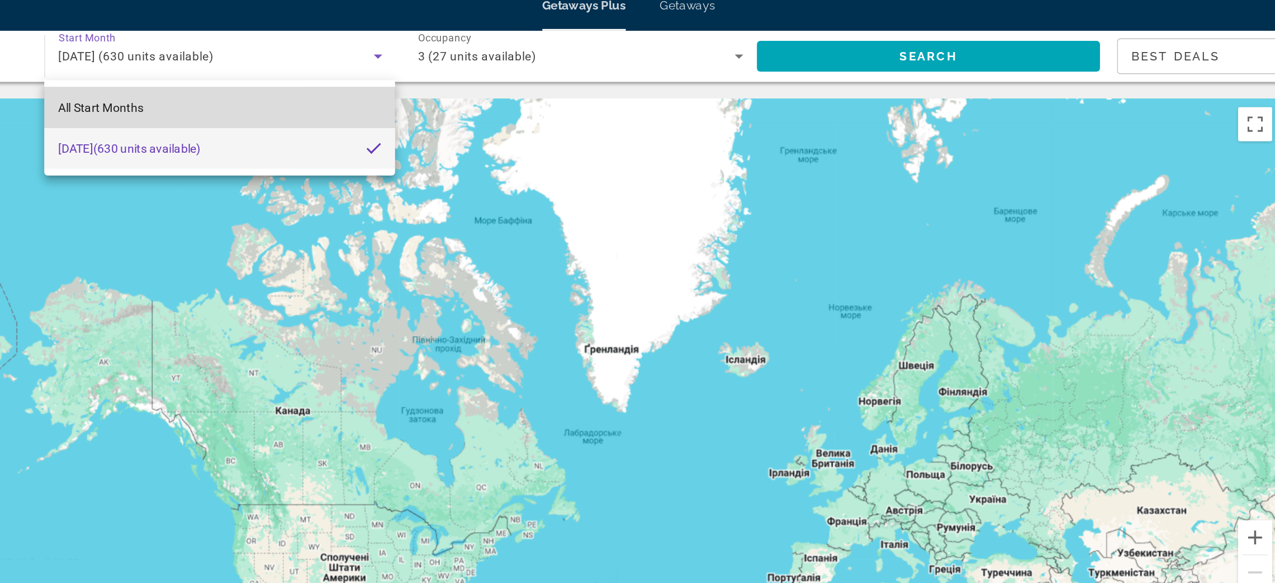
click at [316, 84] on span "All Start Months" at bounding box center [291, 83] width 56 height 9
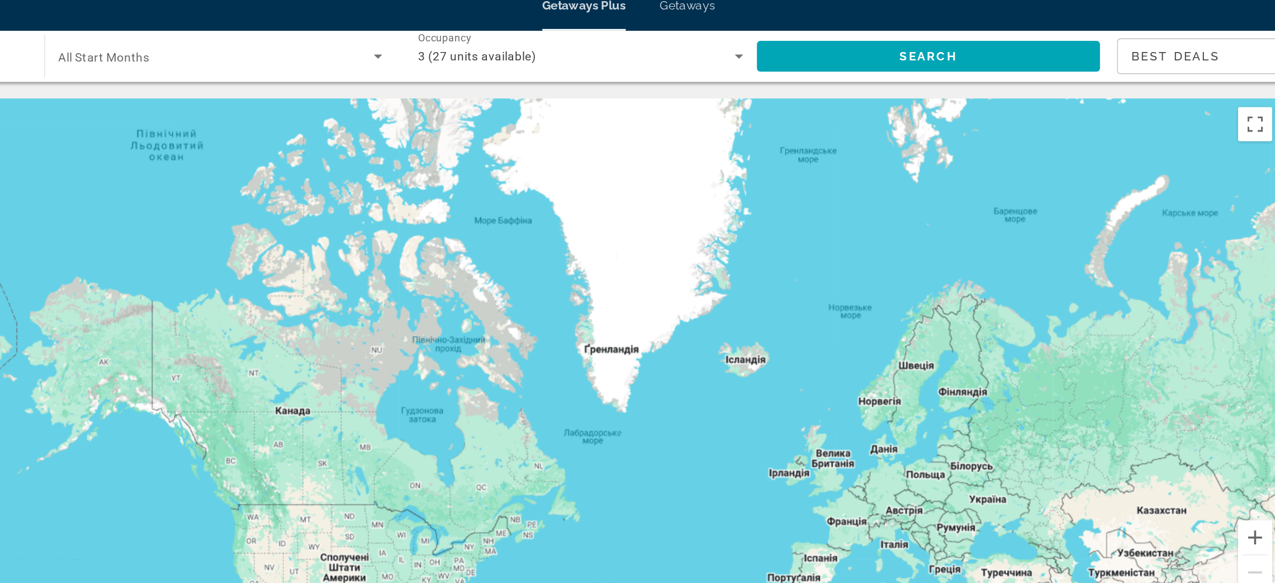
click at [874, 115] on div "Main content" at bounding box center [637, 245] width 855 height 335
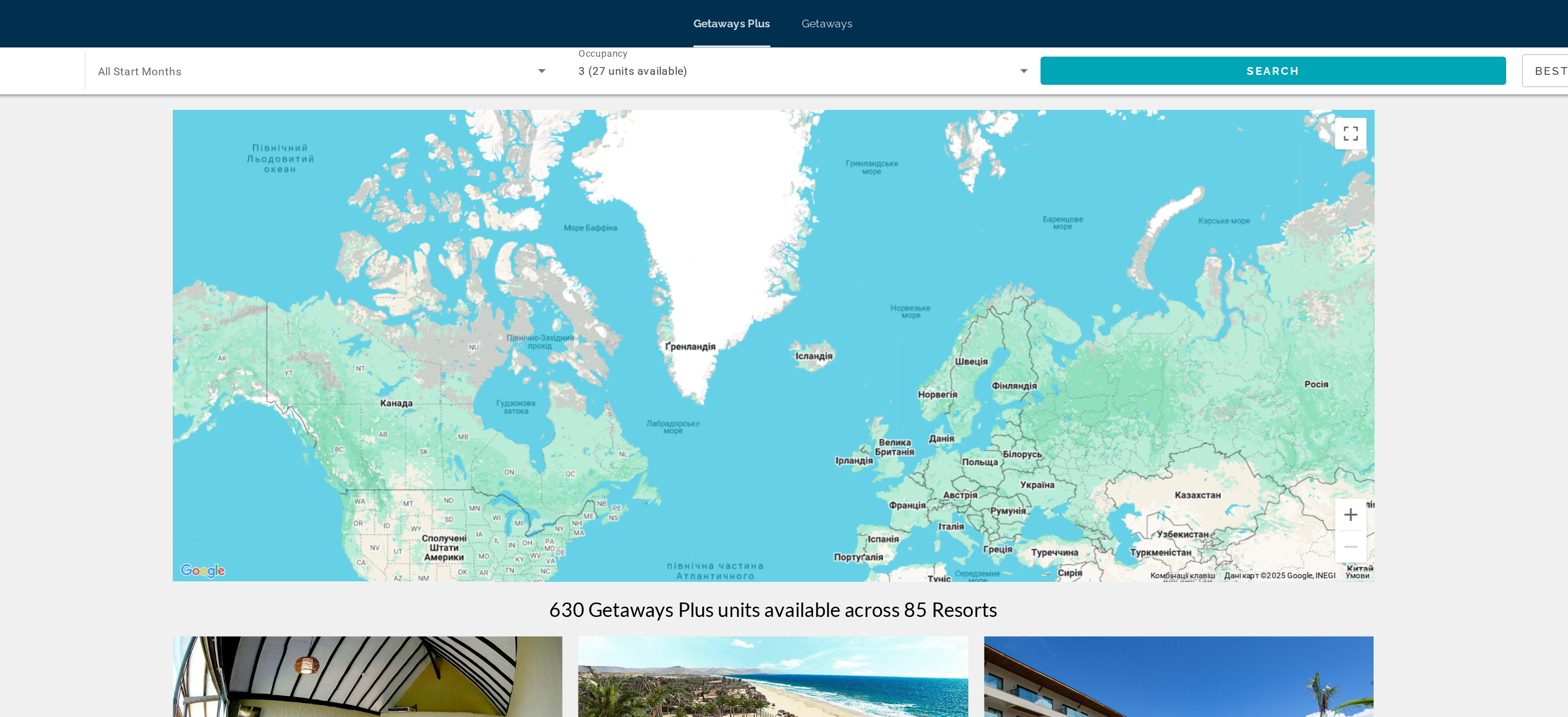
click at [756, 19] on span "Getaways Plus" at bounding box center [756, 15] width 51 height 8
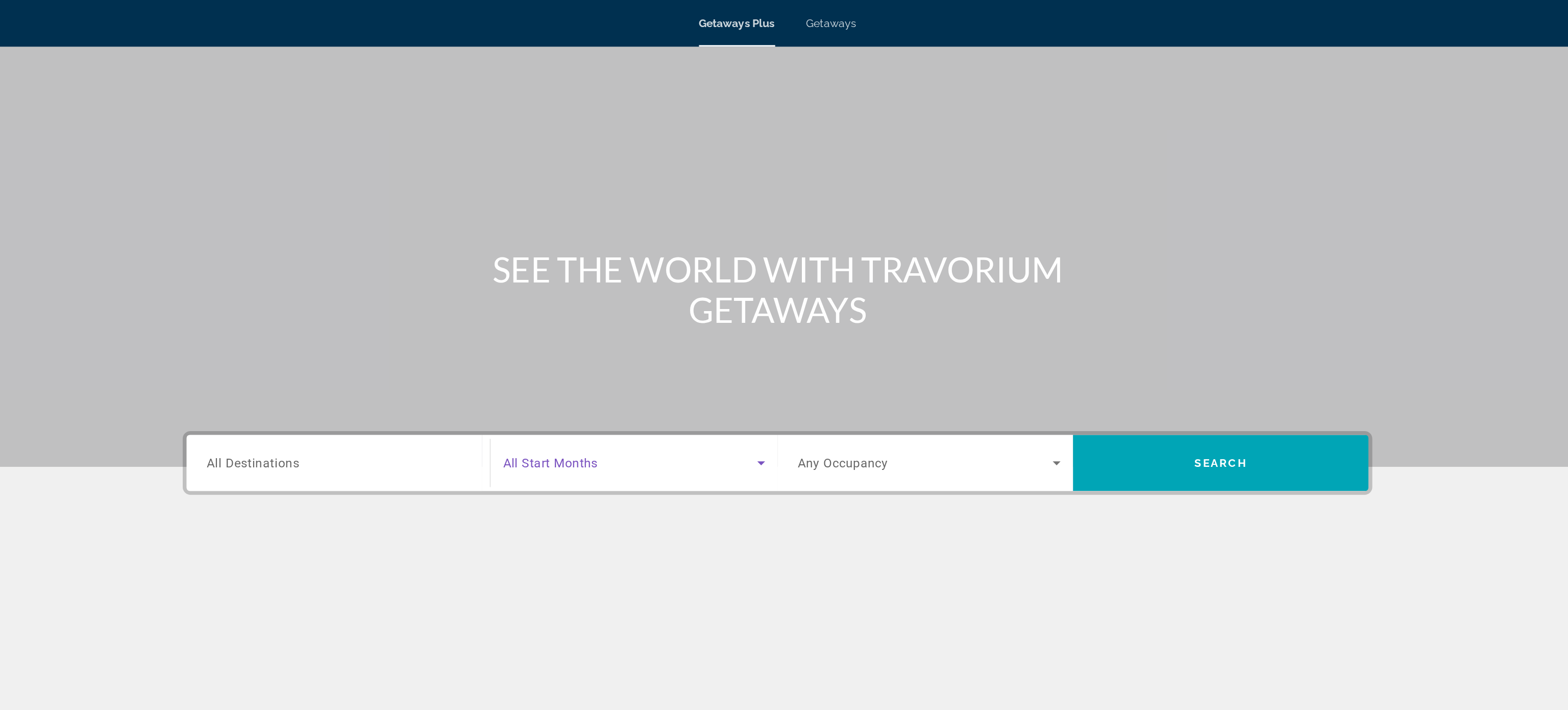
click at [774, 305] on icon "Search widget" at bounding box center [773, 303] width 12 height 12
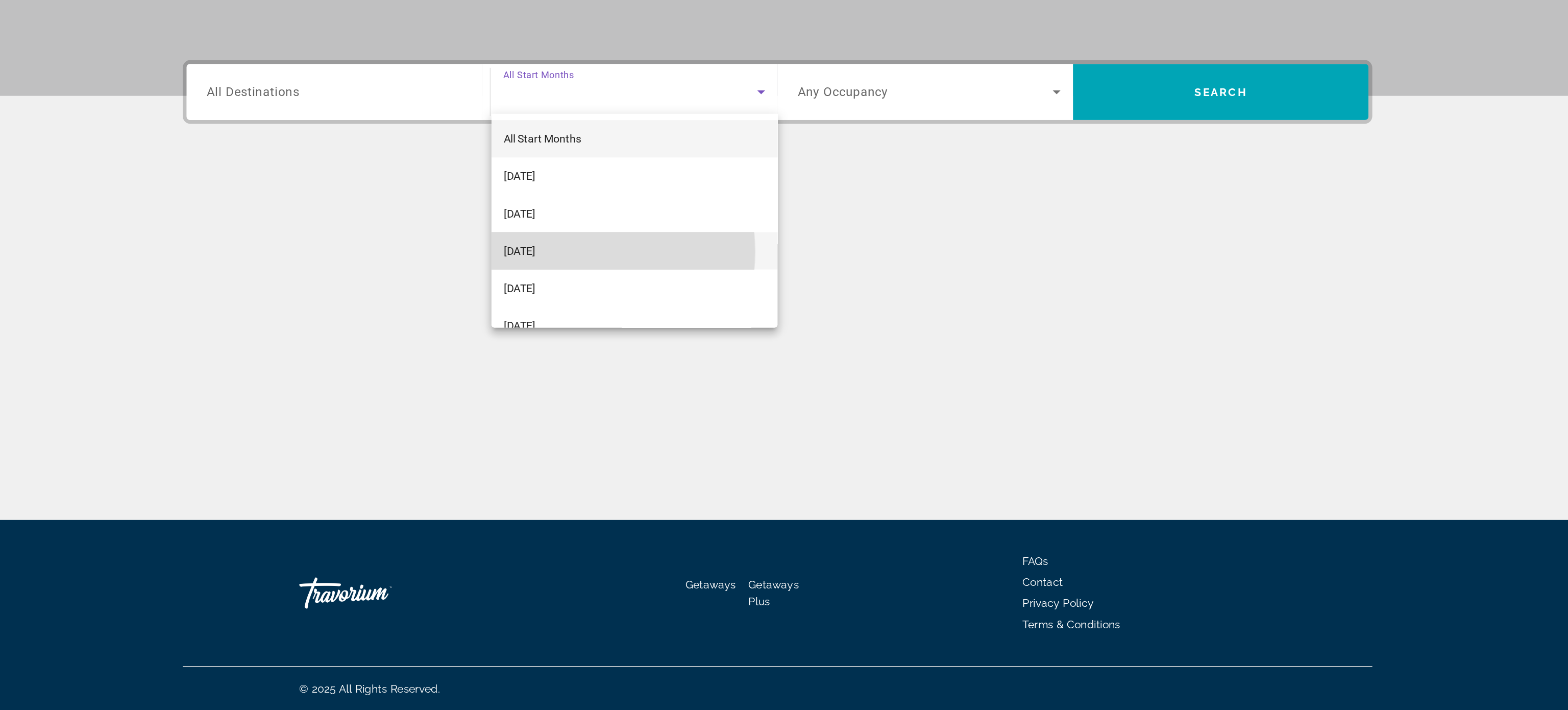
click at [626, 408] on span "[DATE]" at bounding box center [615, 408] width 21 height 12
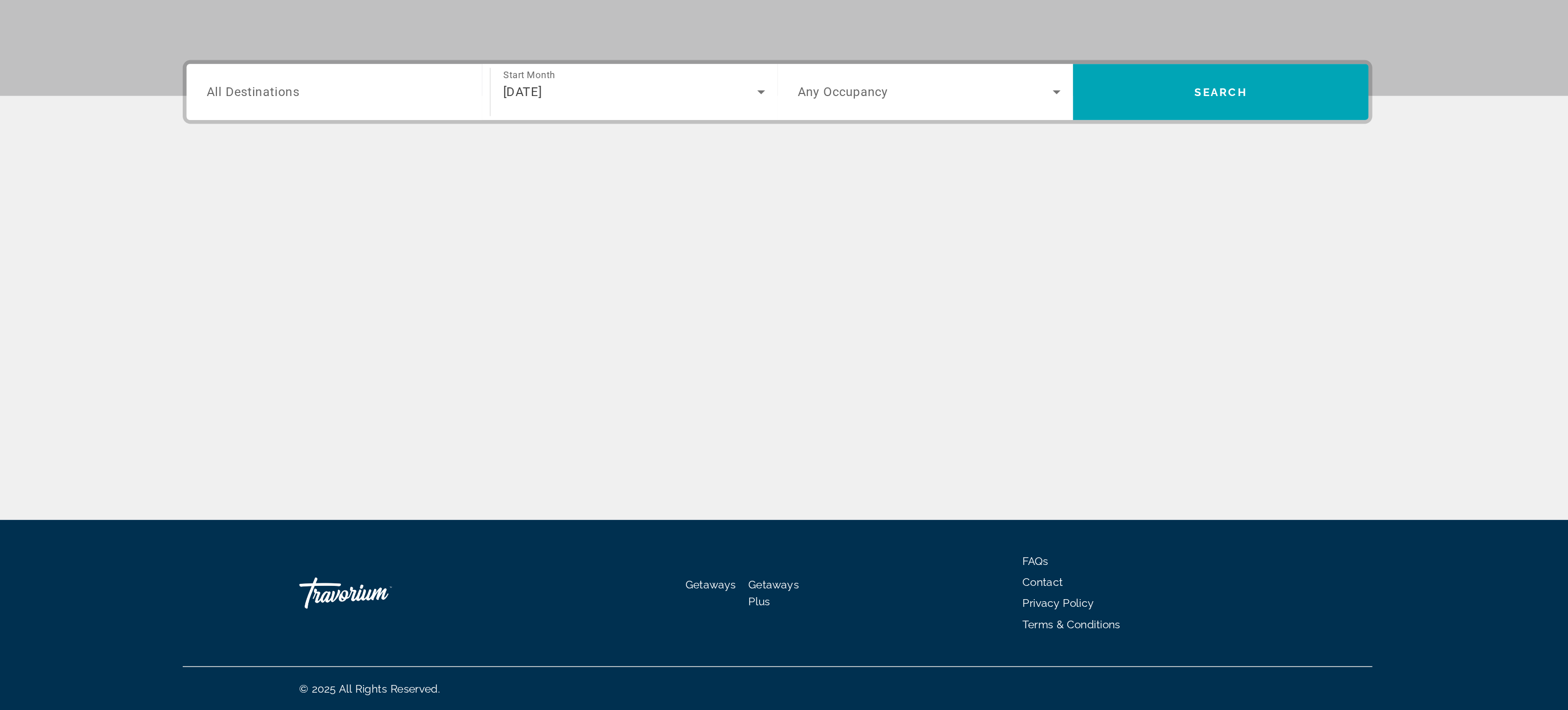
click at [430, 308] on span "All Destinations" at bounding box center [439, 303] width 61 height 10
click at [430, 308] on input "Destination All Destinations" at bounding box center [495, 303] width 173 height 12
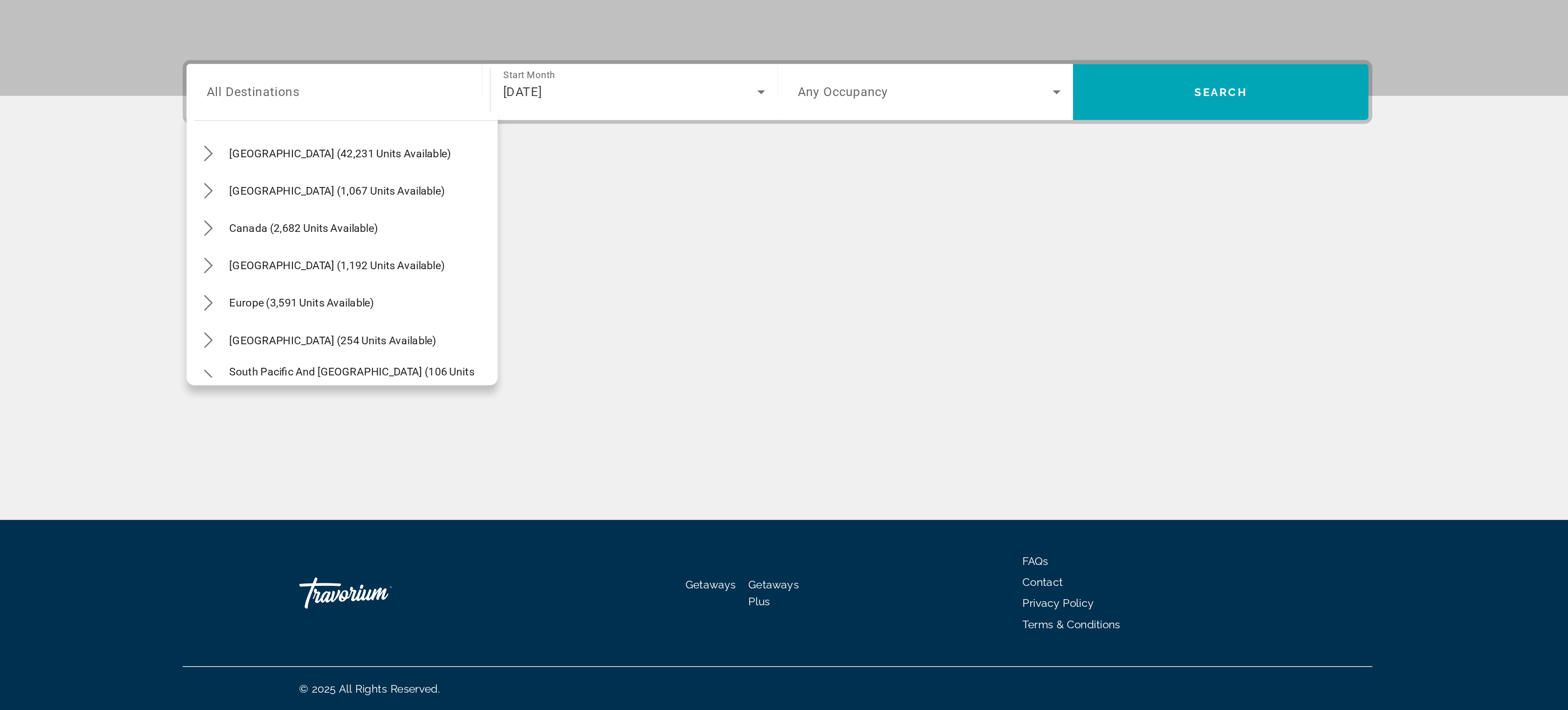
scroll to position [13, 0]
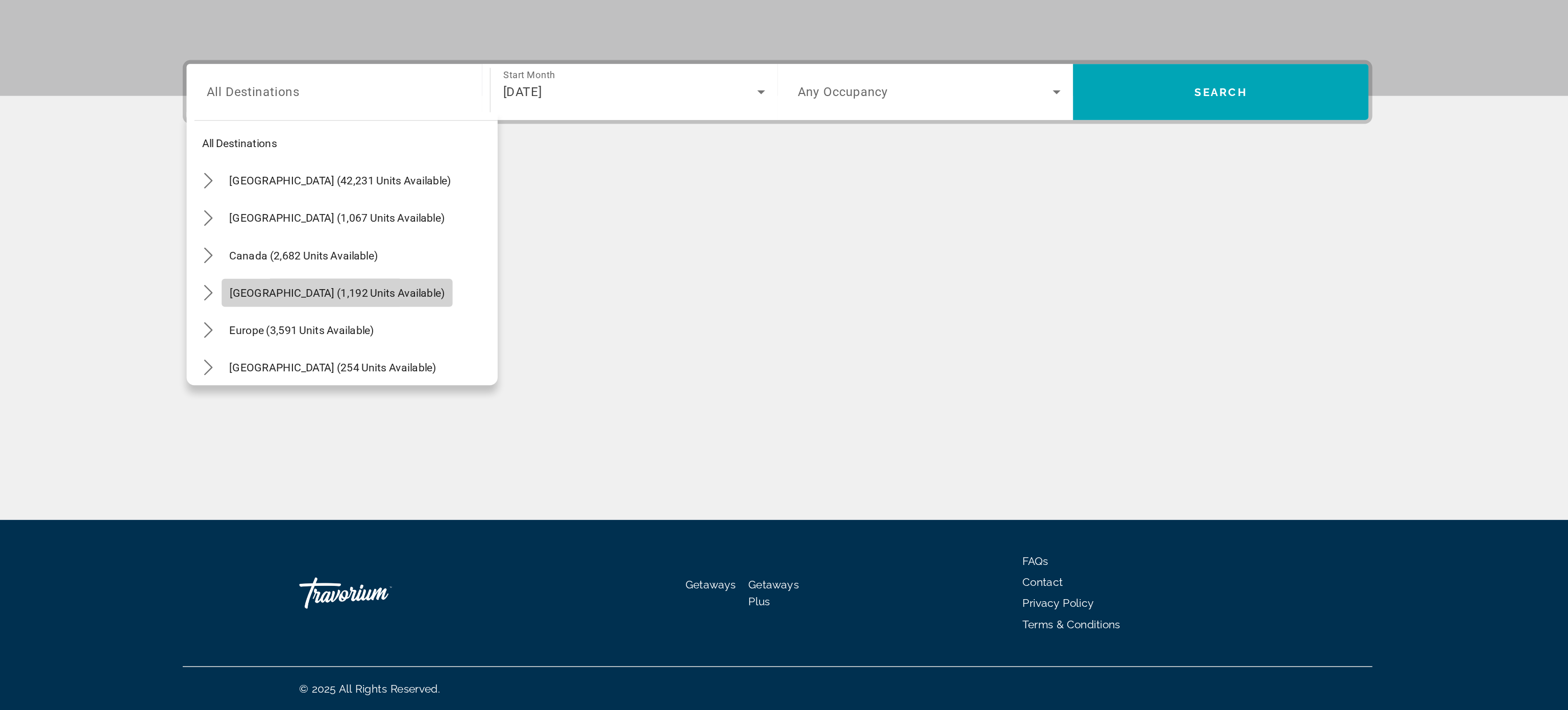
click at [475, 435] on span "[GEOGRAPHIC_DATA] (1,192 units available)" at bounding box center [495, 435] width 142 height 8
type input "**********"
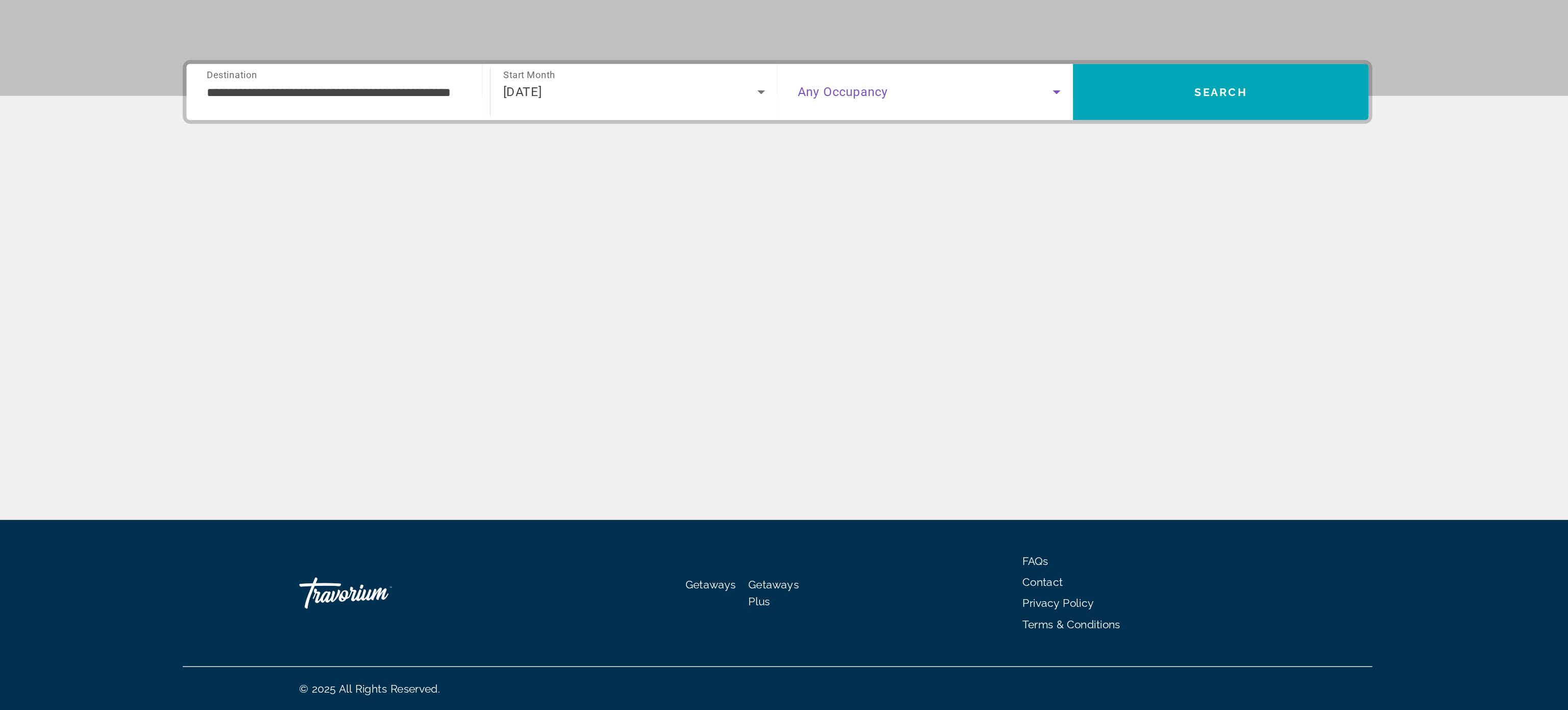
click at [968, 304] on icon "Search widget" at bounding box center [968, 304] width 5 height 3
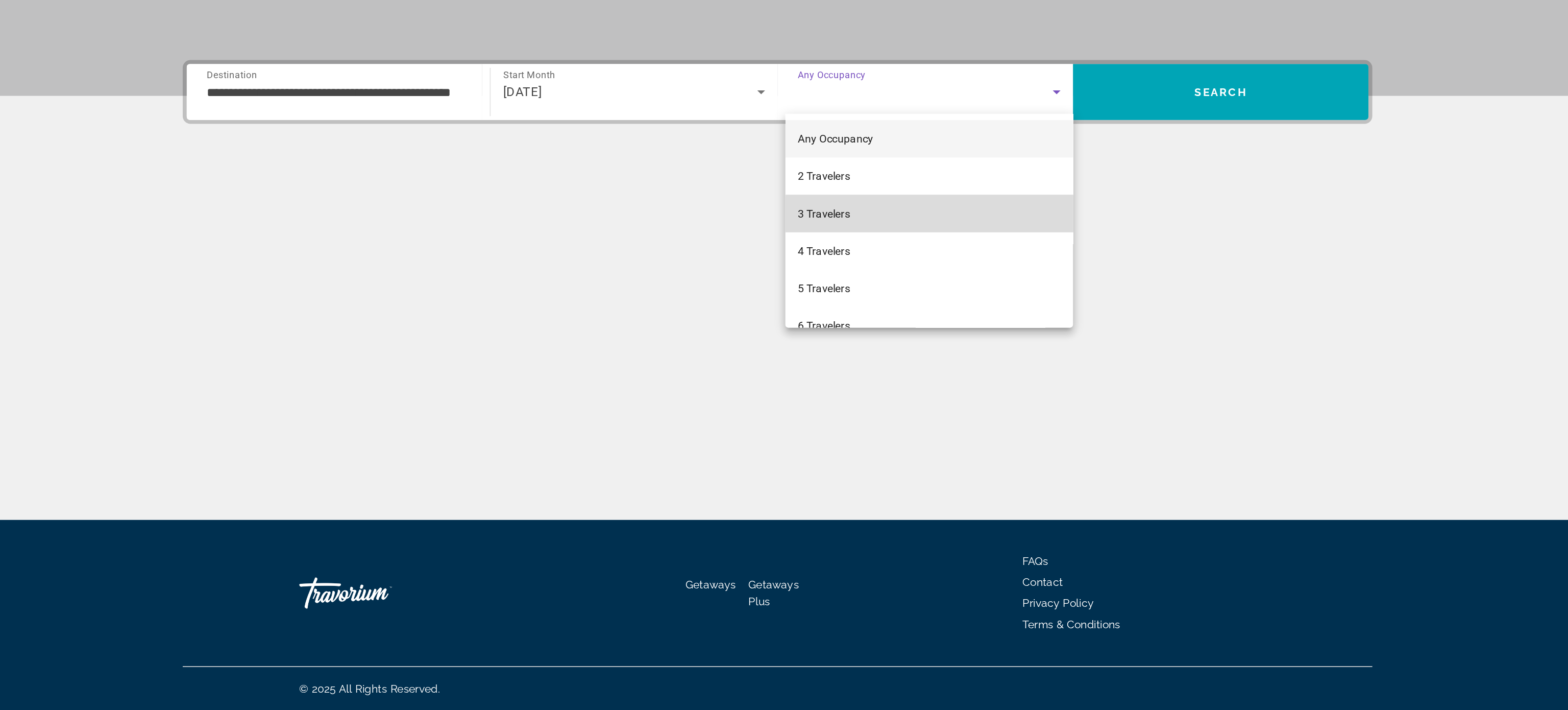
click at [902, 387] on mat-option "3 Travelers" at bounding box center [883, 383] width 189 height 25
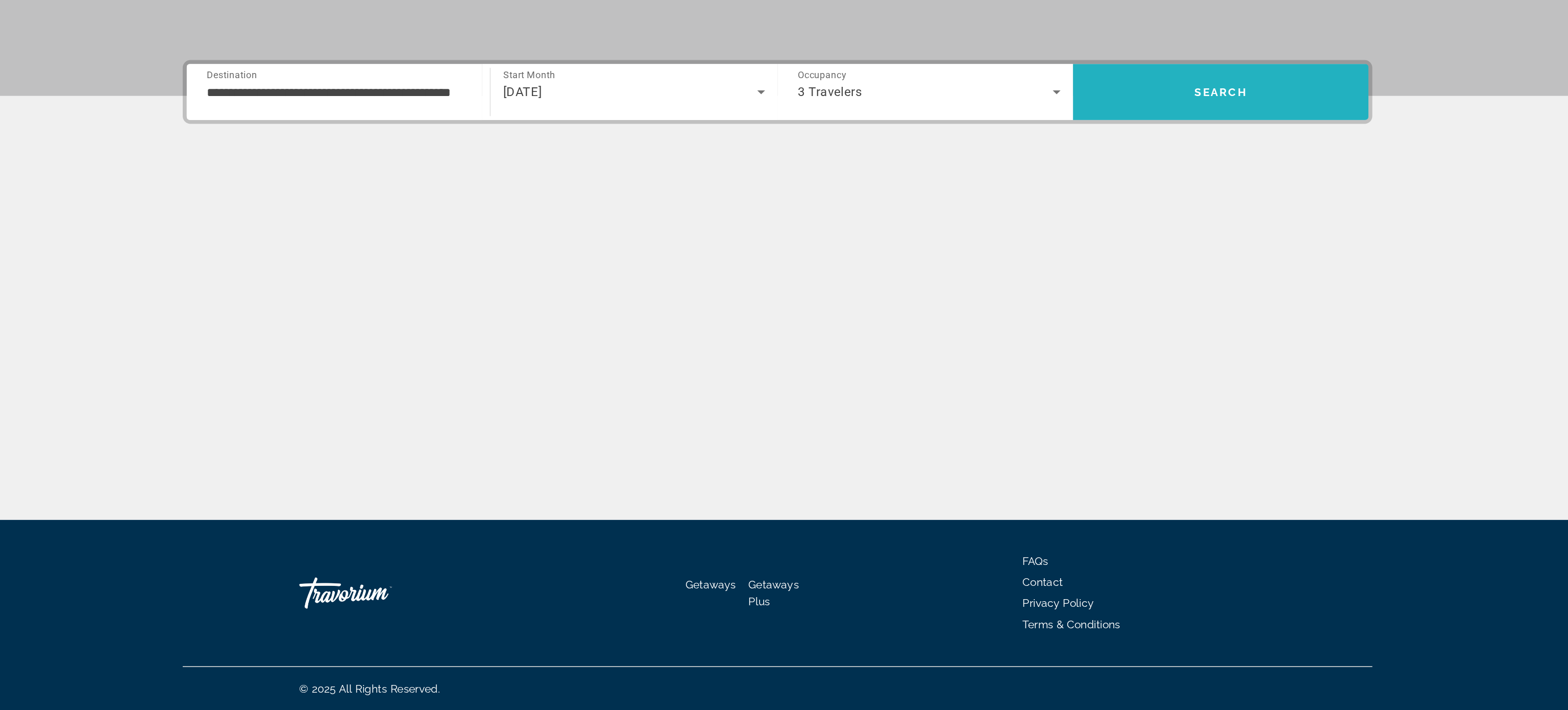
click at [1066, 301] on span "Search" at bounding box center [1075, 303] width 35 height 8
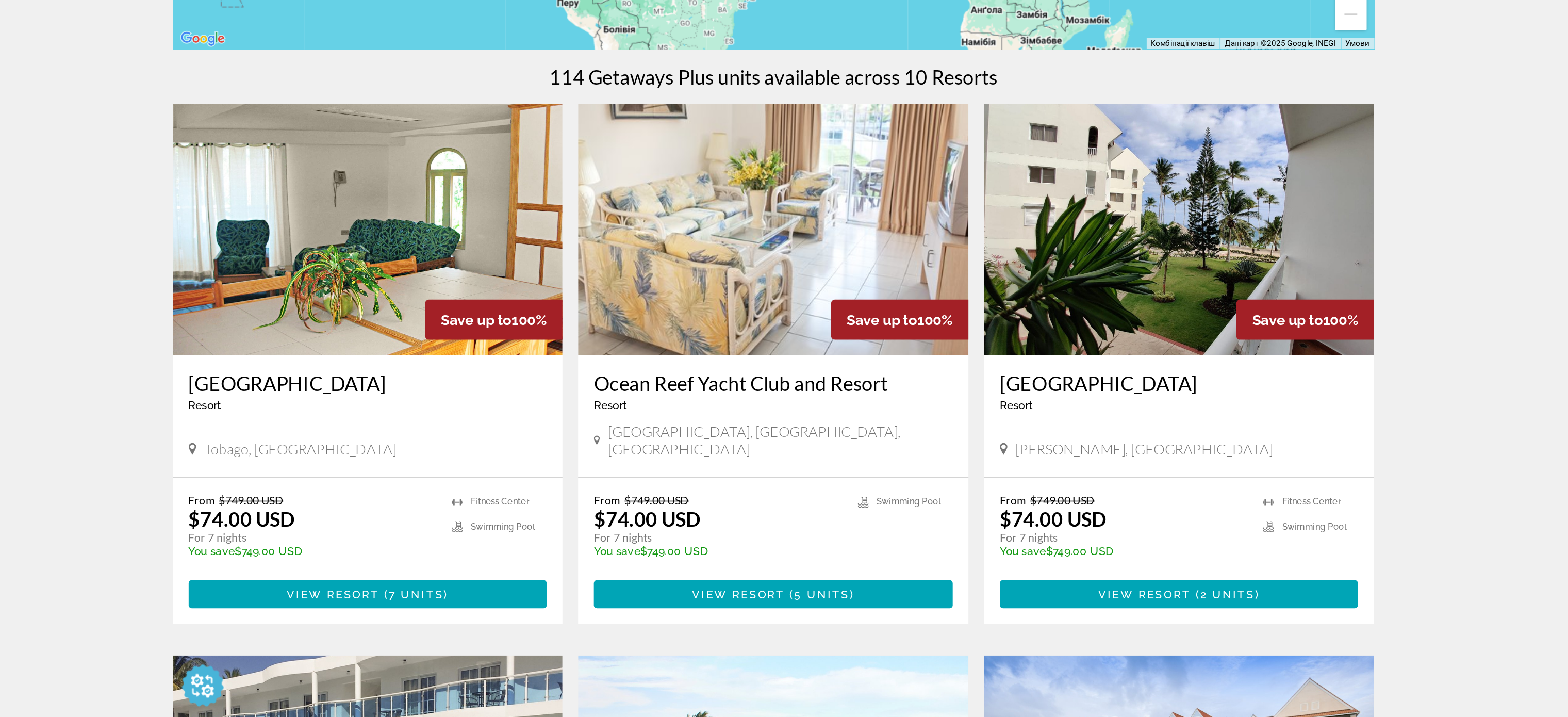
scroll to position [106, 0]
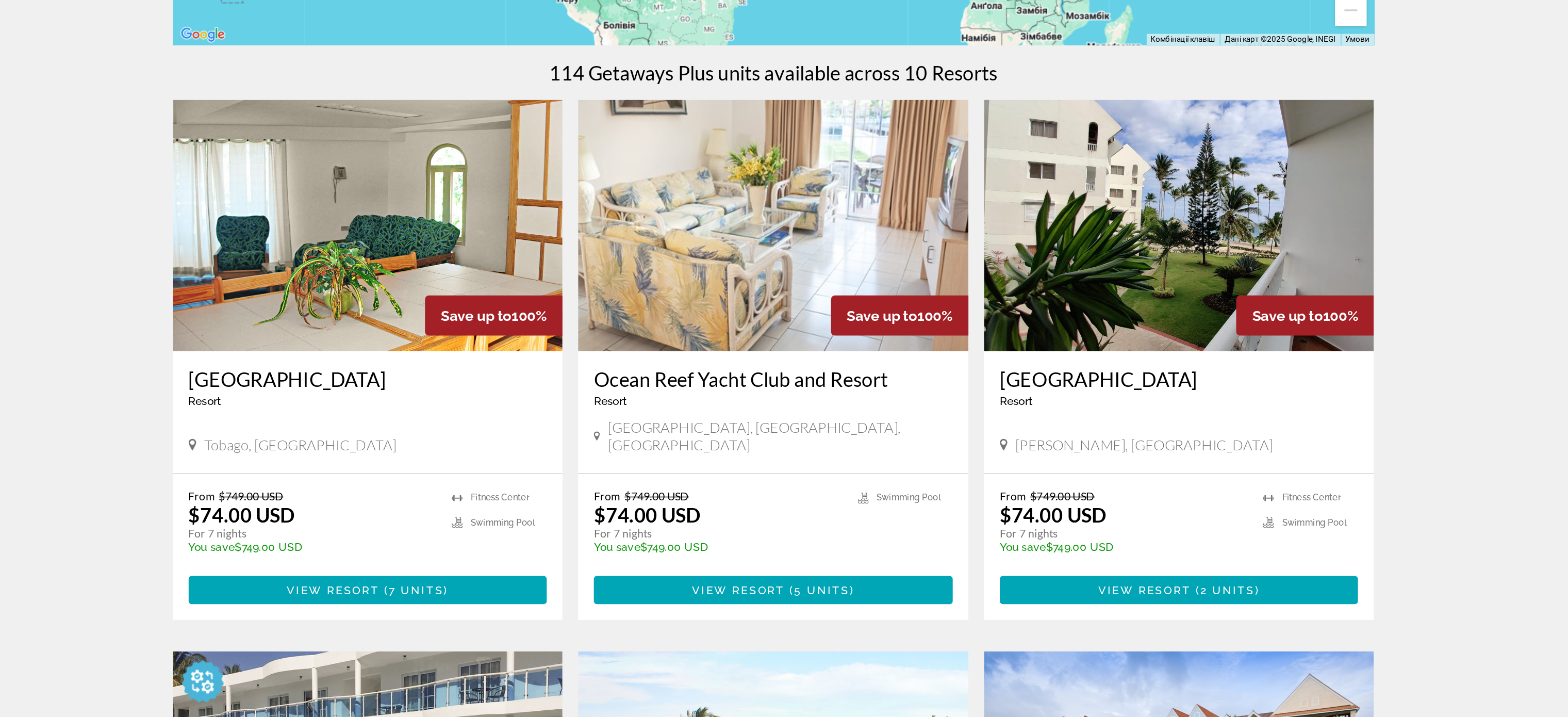
drag, startPoint x: 411, startPoint y: 521, endPoint x: 530, endPoint y: 534, distance: 119.7
click at [530, 534] on div "Tobago, [GEOGRAPHIC_DATA]" at bounding box center [517, 539] width 235 height 14
copy span "Tobago, [GEOGRAPHIC_DATA]"
click at [1030, 537] on span "View Resort" at bounding box center [1028, 633] width 61 height 8
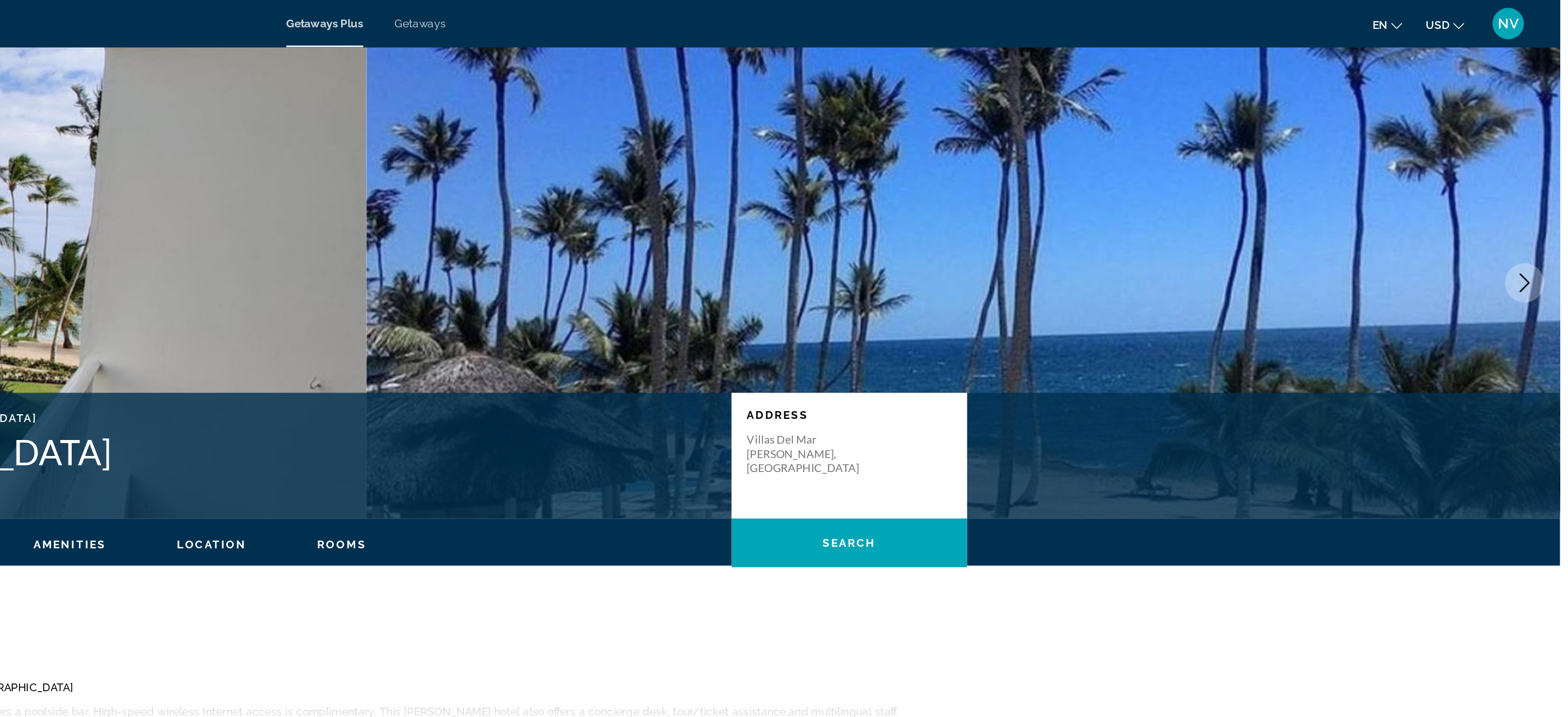
click at [1187, 182] on icon "Next image" at bounding box center [1544, 185] width 12 height 12
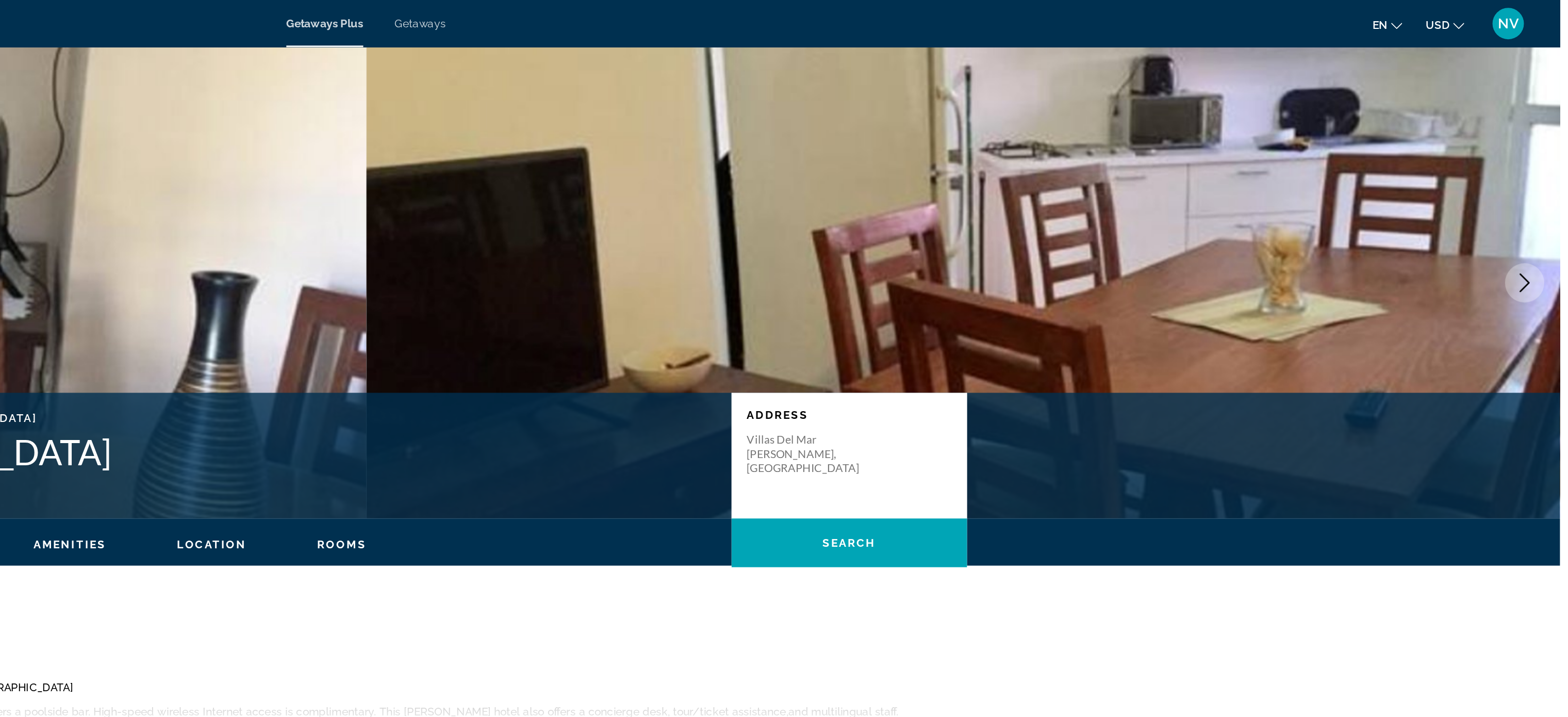
click at [1187, 183] on icon "Next image" at bounding box center [1544, 185] width 6 height 12
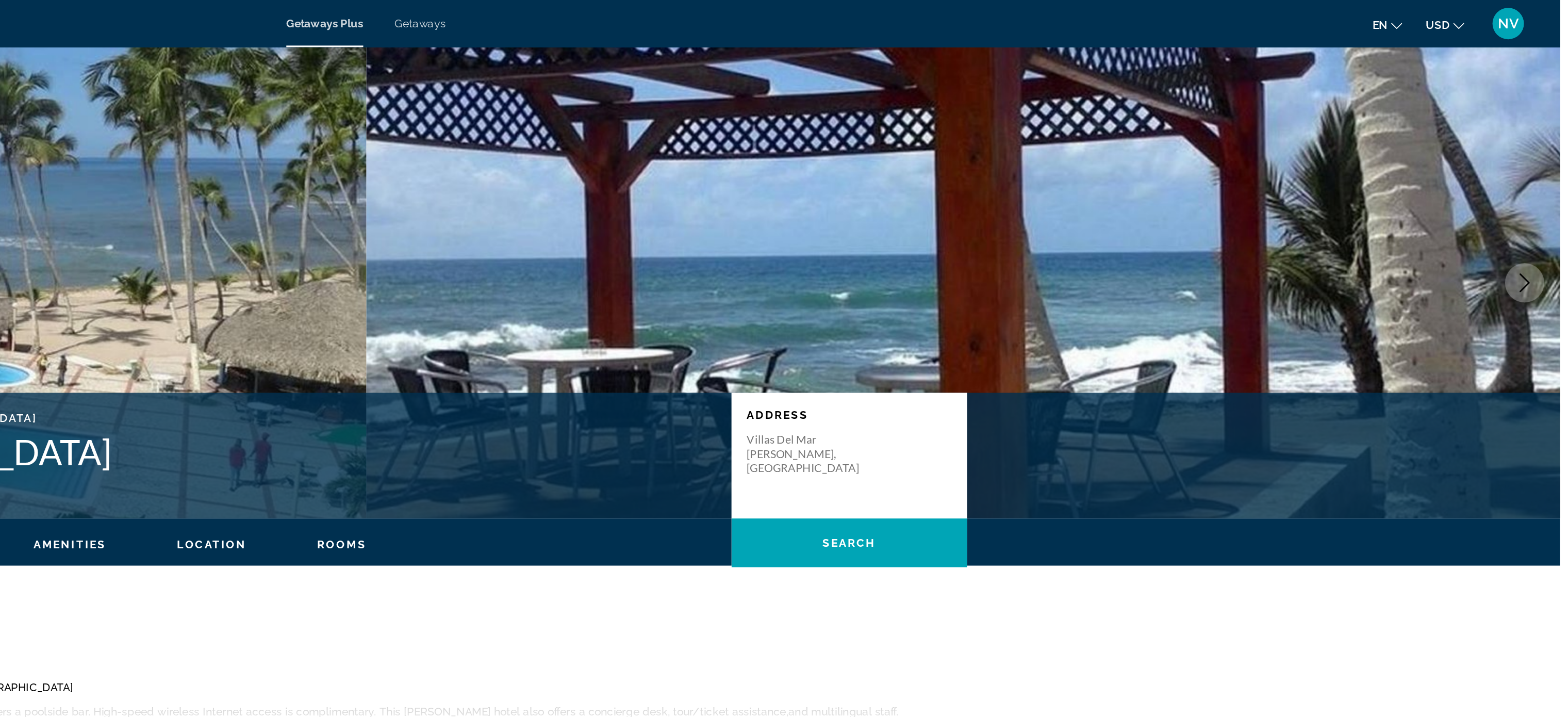
click at [1187, 183] on icon "Next image" at bounding box center [1544, 185] width 6 height 12
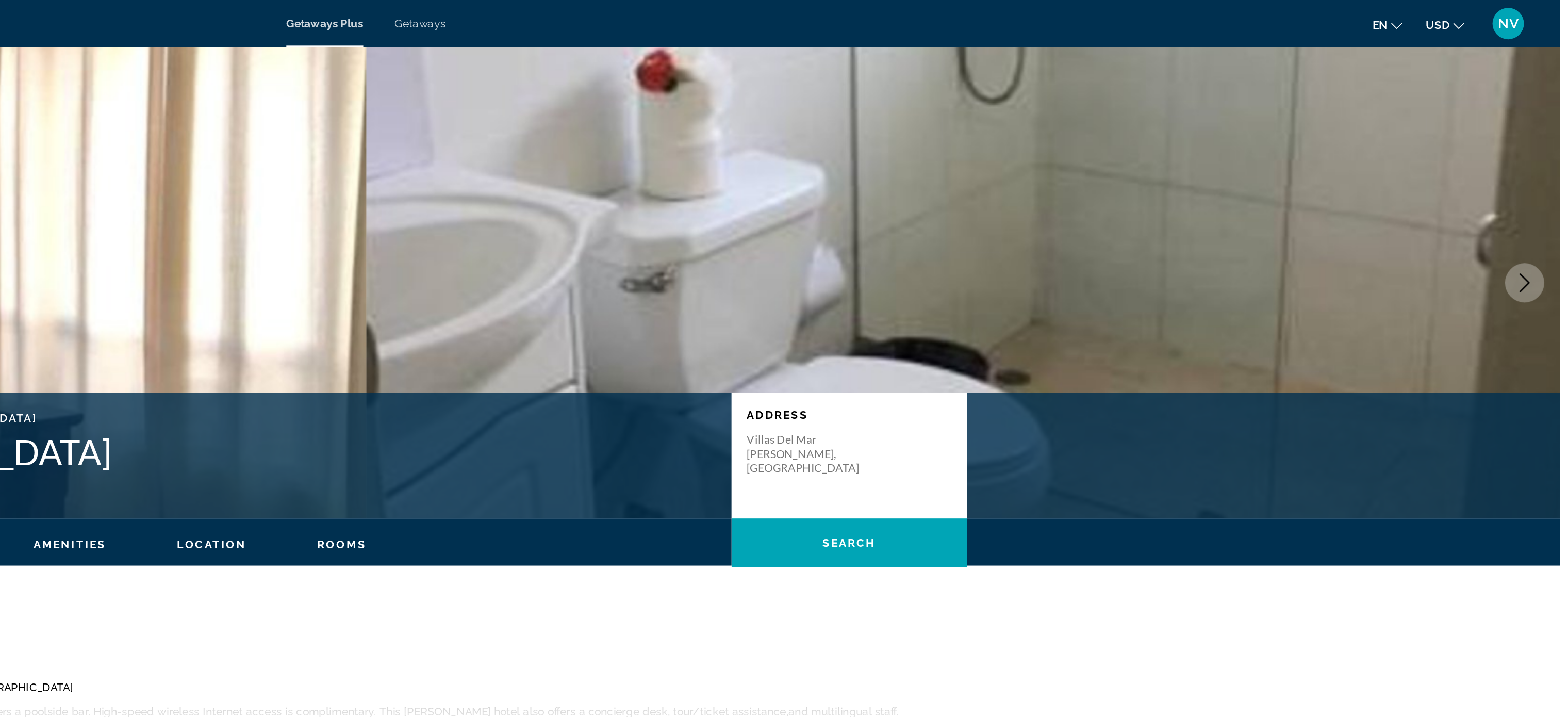
click at [1187, 183] on icon "Next image" at bounding box center [1544, 185] width 6 height 12
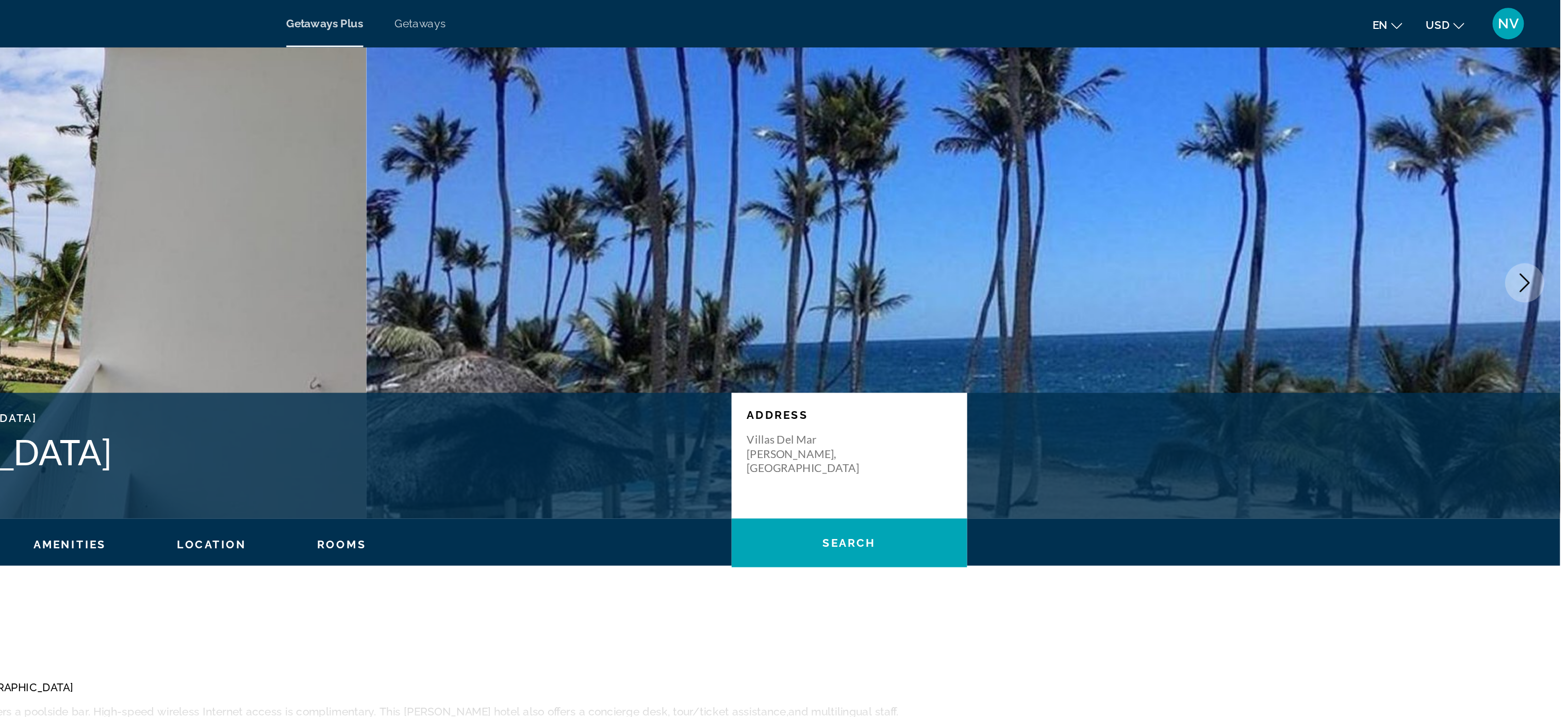
click at [1187, 183] on icon "Next image" at bounding box center [1544, 185] width 6 height 12
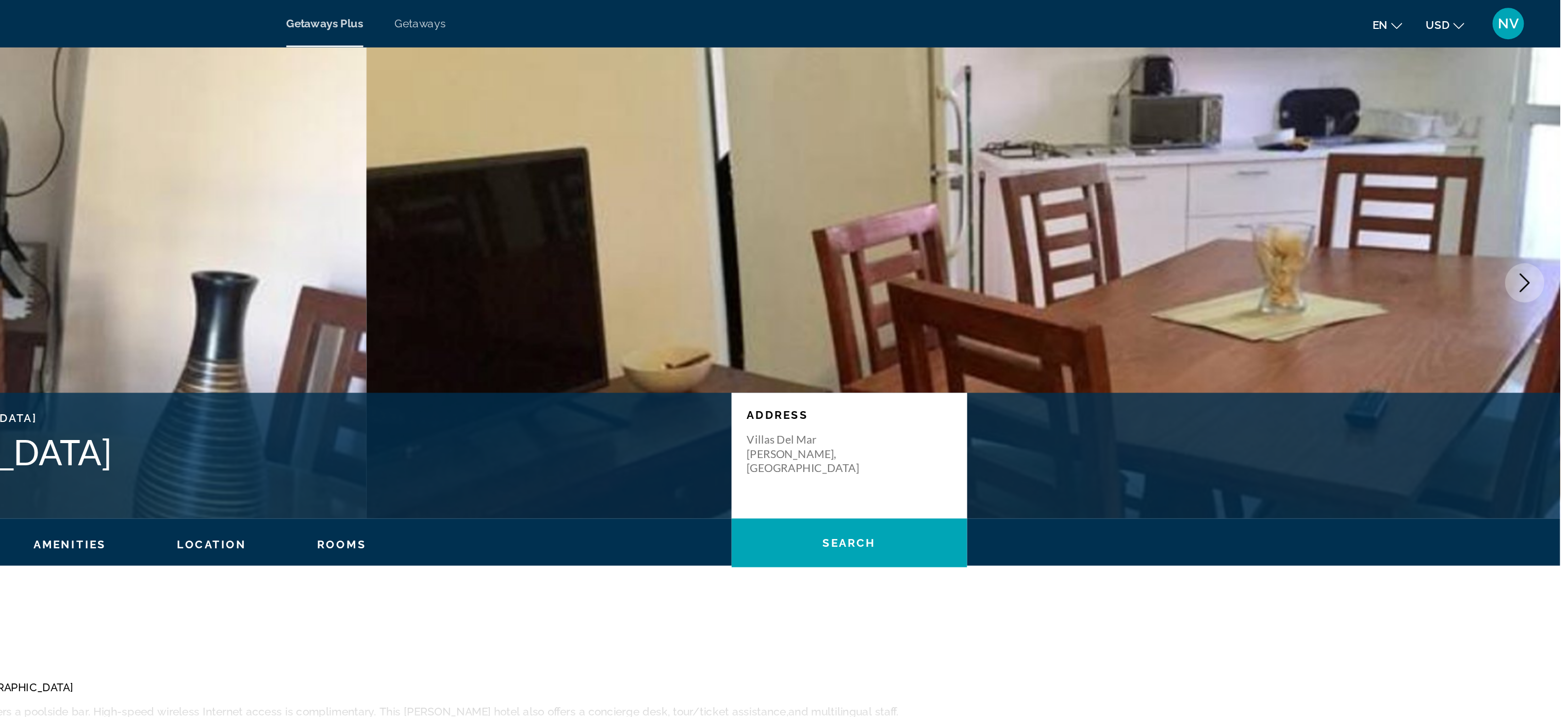
click at [1187, 183] on icon "Next image" at bounding box center [1544, 185] width 6 height 12
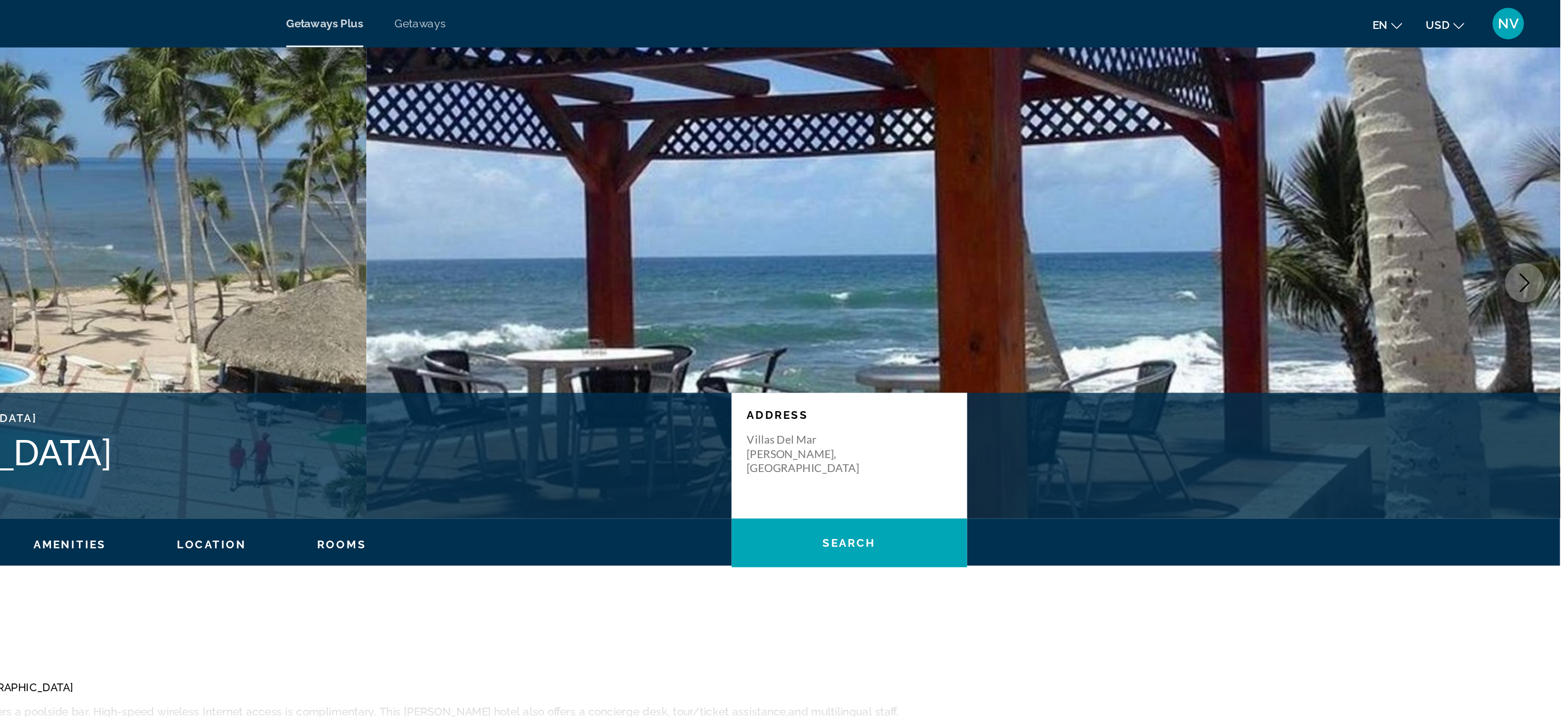
click at [1187, 183] on icon "Next image" at bounding box center [1544, 185] width 6 height 12
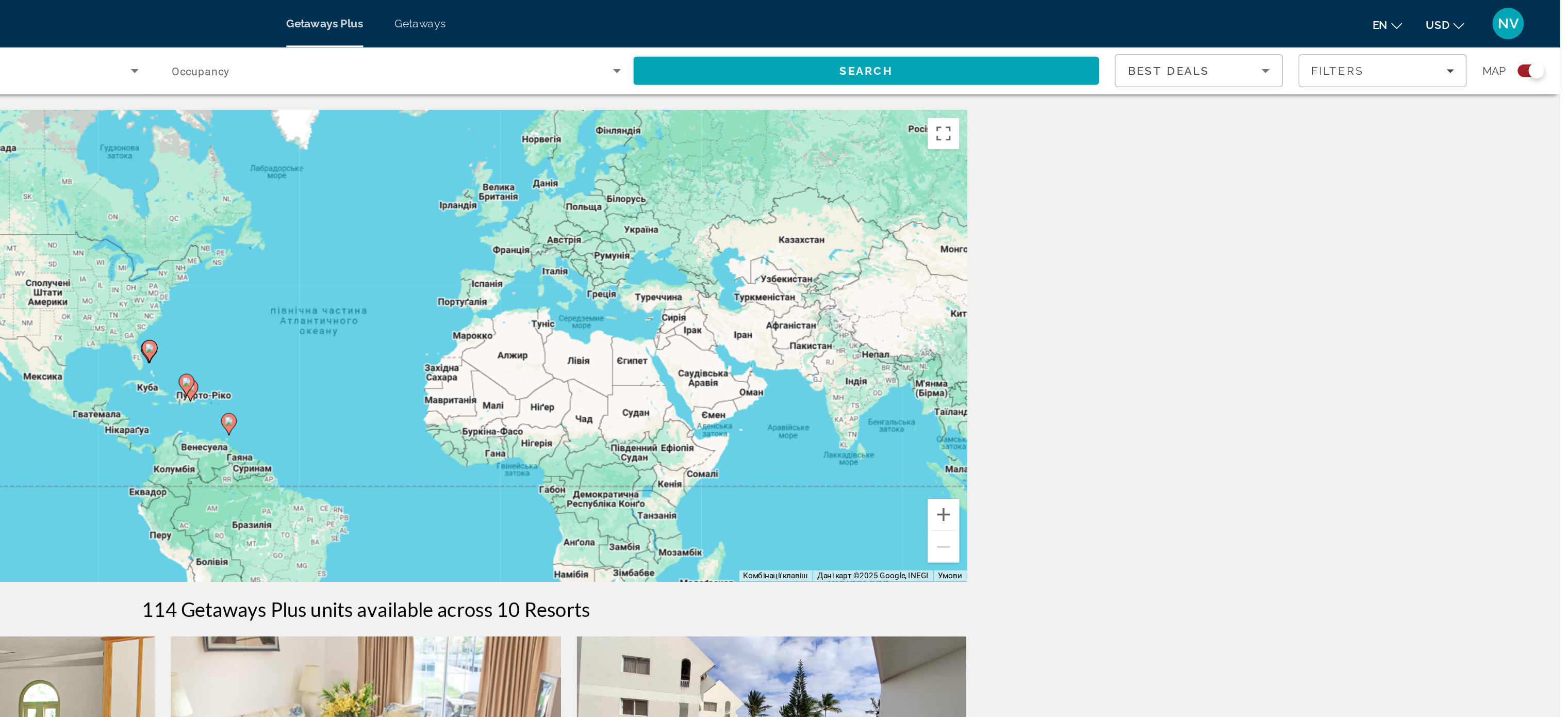
click at [818, 16] on span "Getaways" at bounding box center [819, 15] width 33 height 8
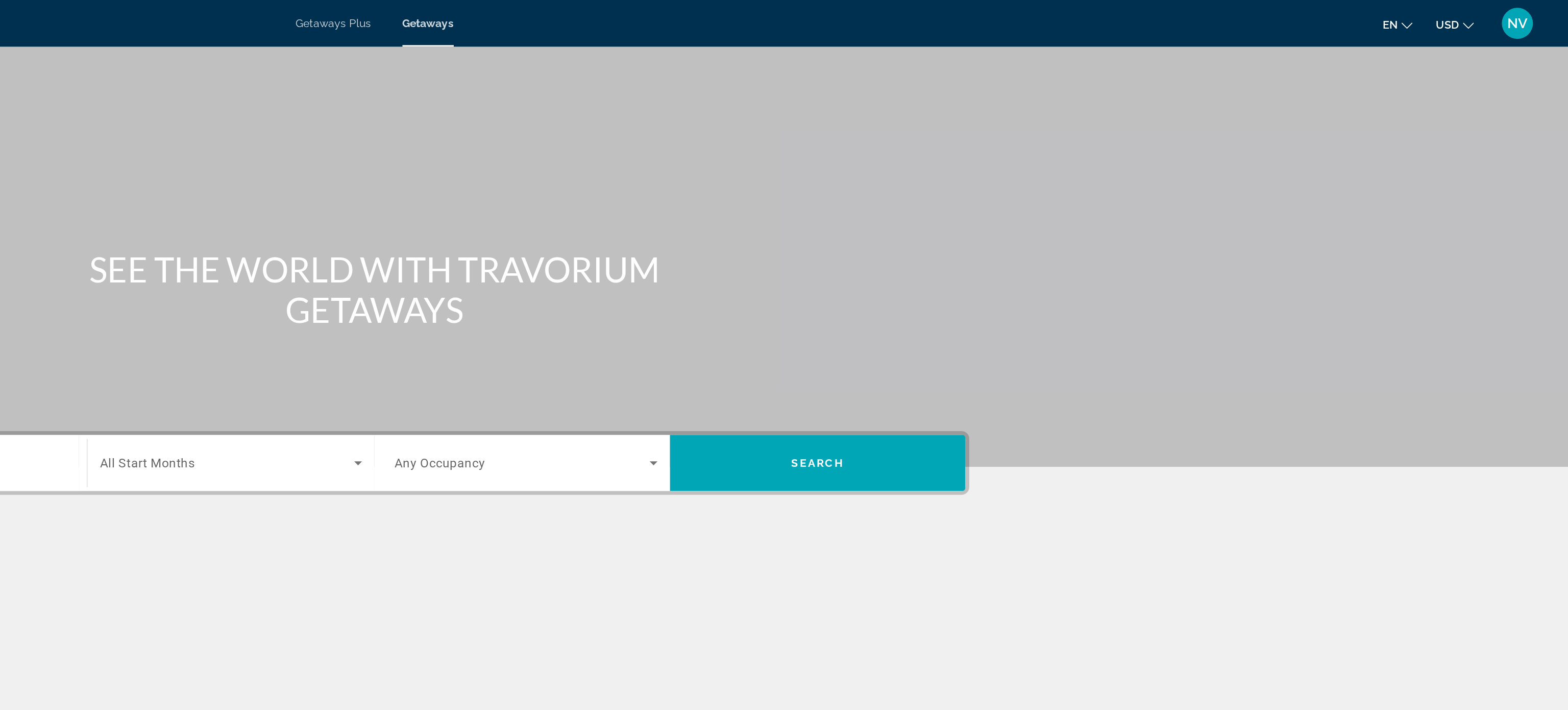
click at [967, 308] on icon "Search widget" at bounding box center [967, 303] width 12 height 12
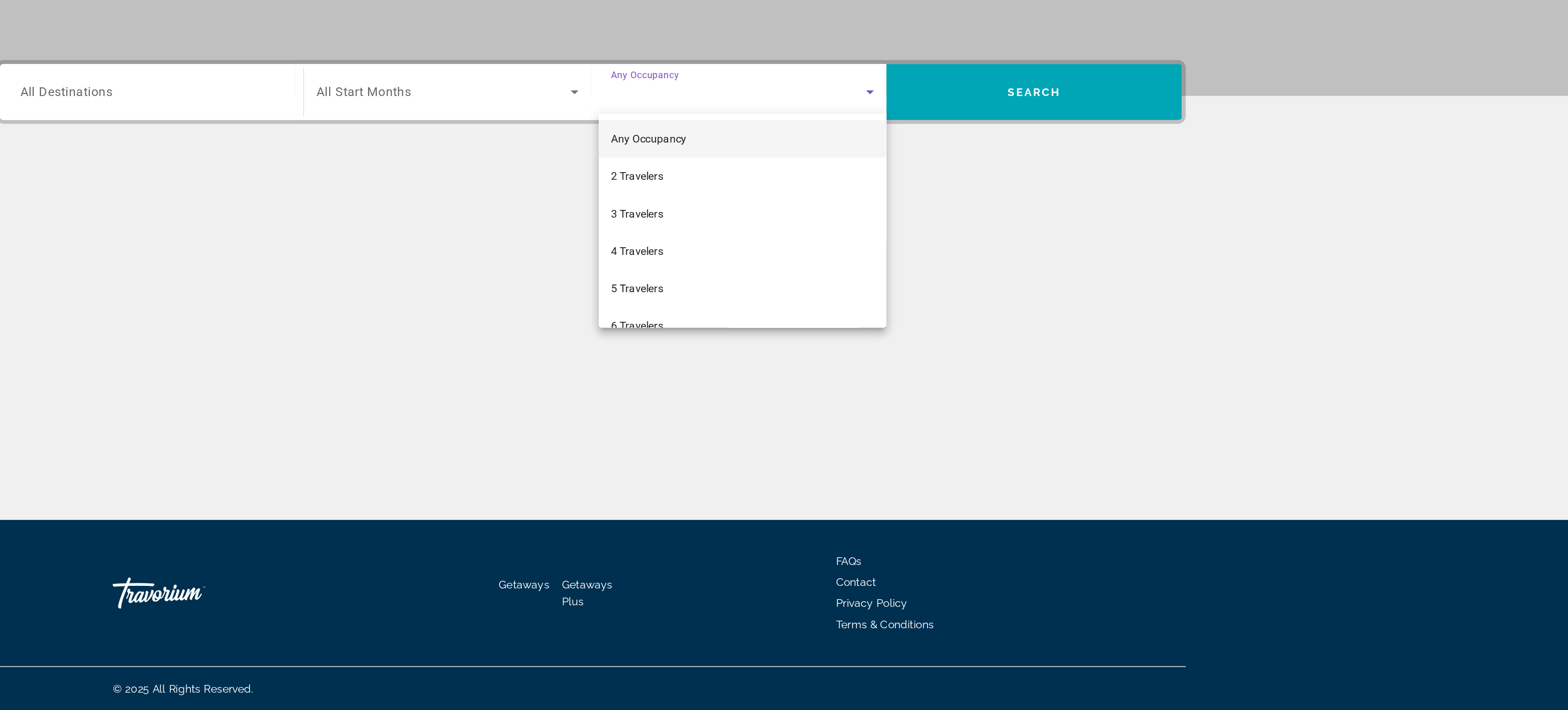
click at [773, 302] on div at bounding box center [784, 355] width 1568 height 710
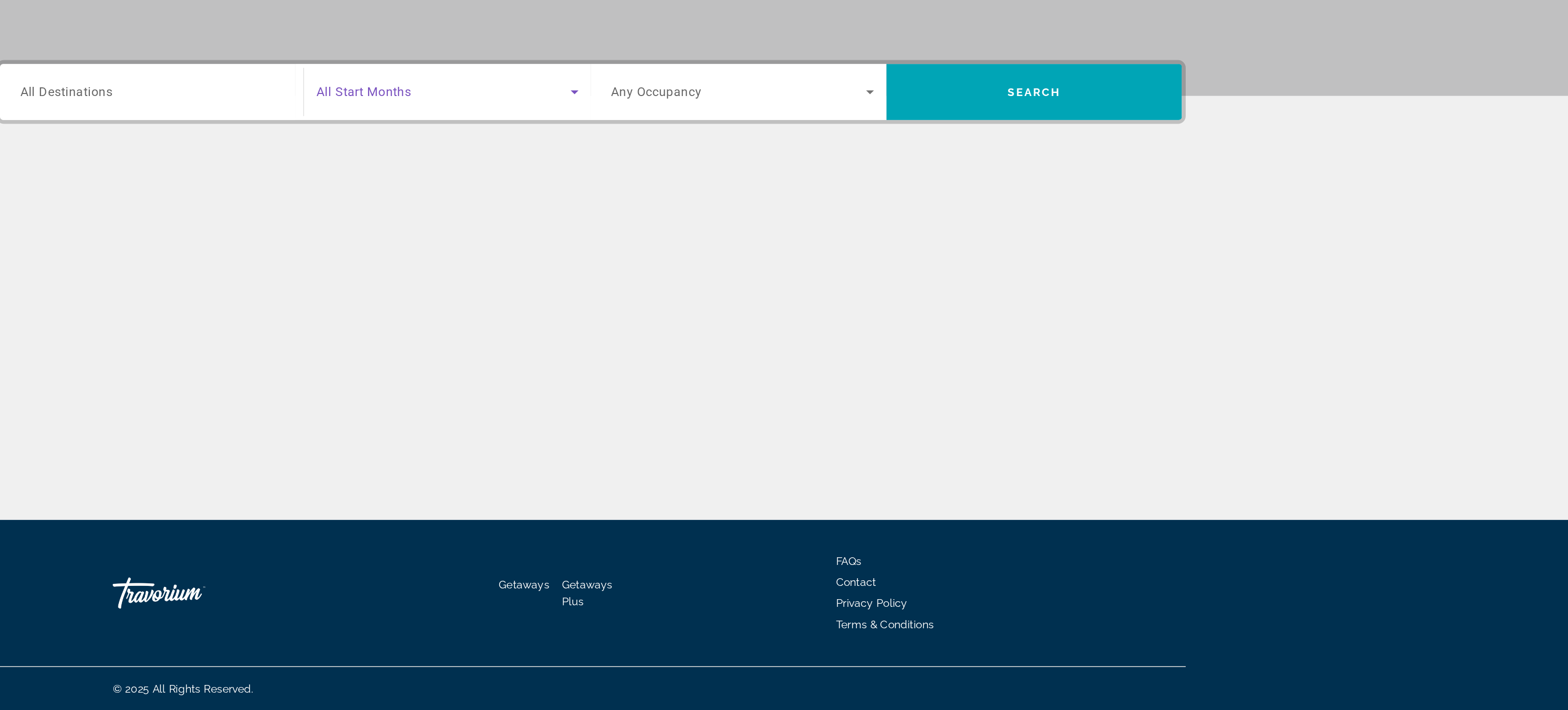
click at [773, 302] on icon "Search widget" at bounding box center [773, 303] width 12 height 12
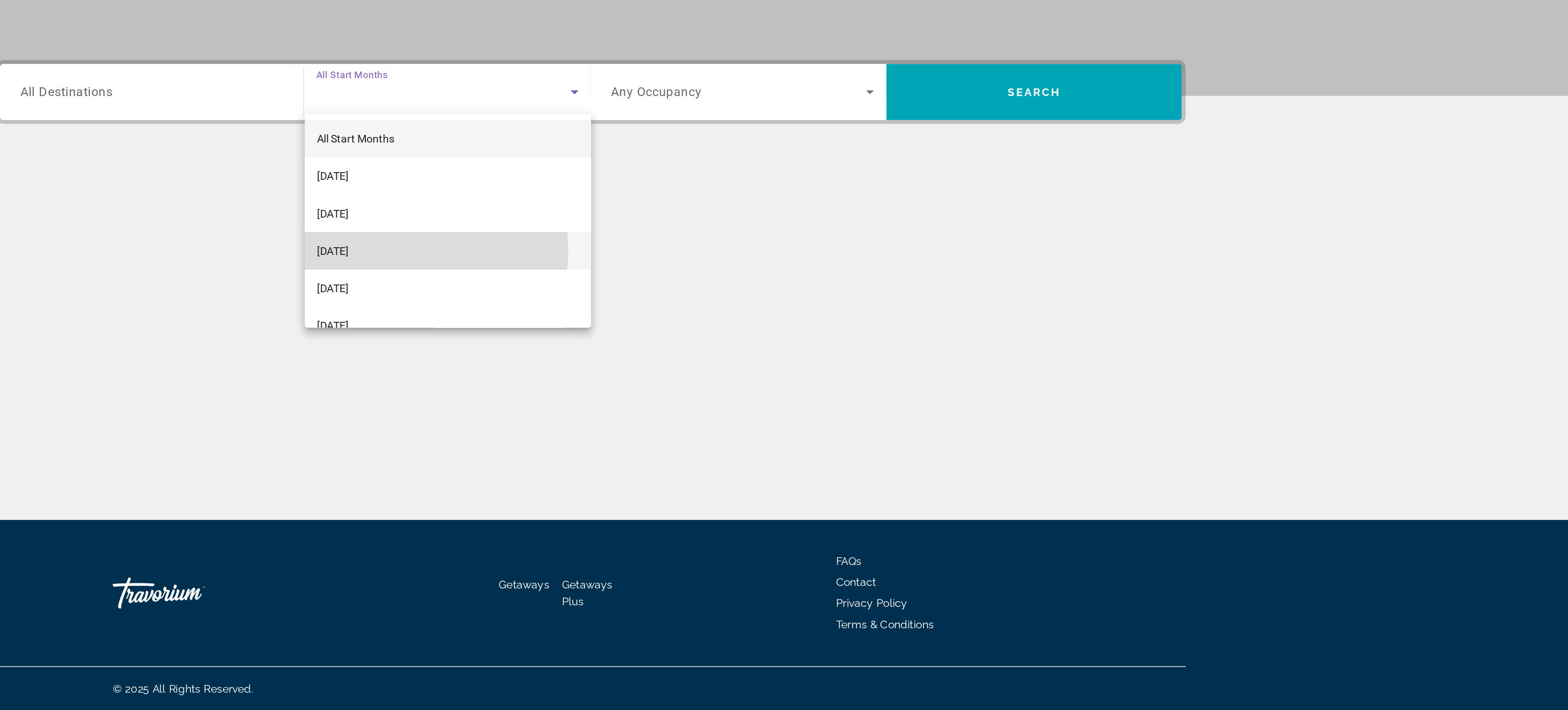
click at [657, 408] on mat-option "[DATE]" at bounding box center [690, 408] width 188 height 25
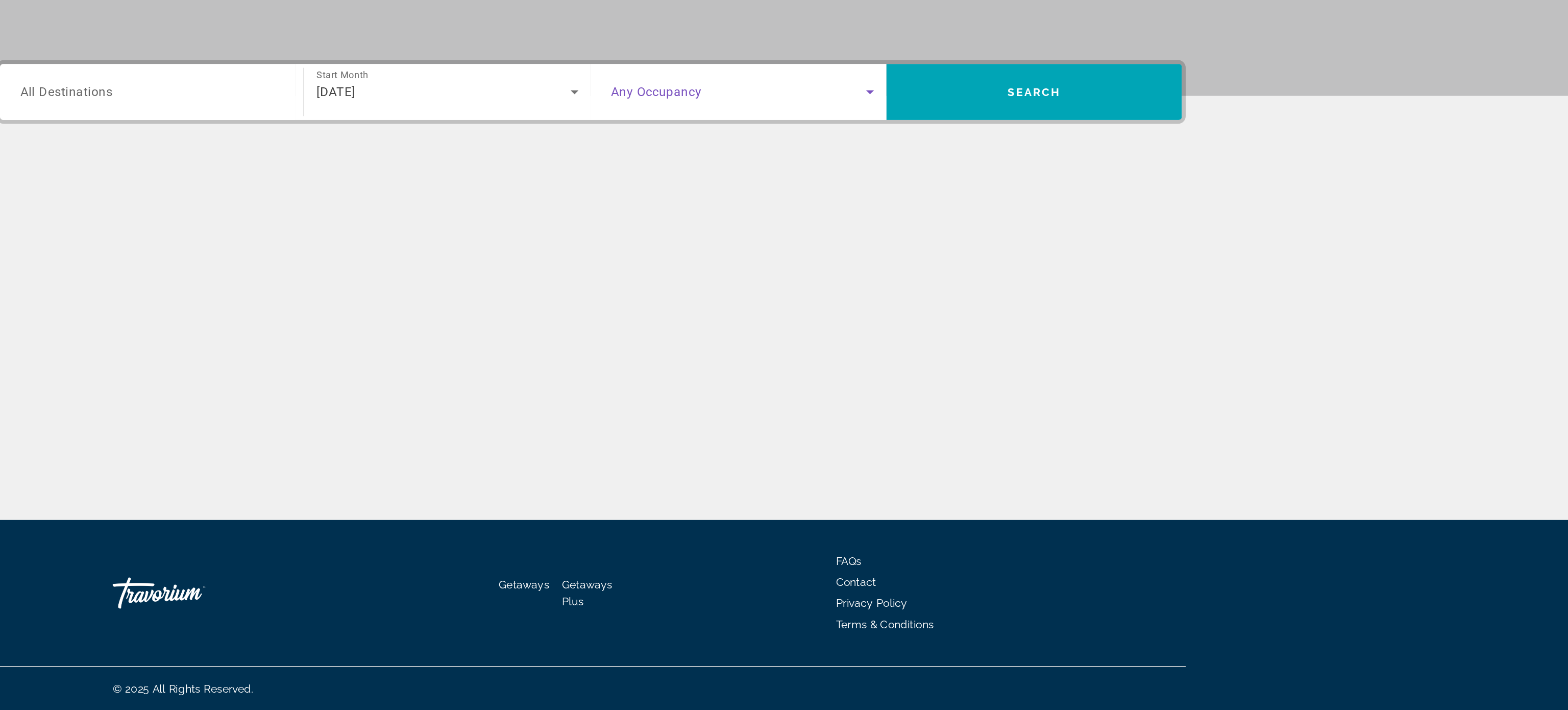
click at [966, 306] on icon "Search widget" at bounding box center [967, 303] width 12 height 12
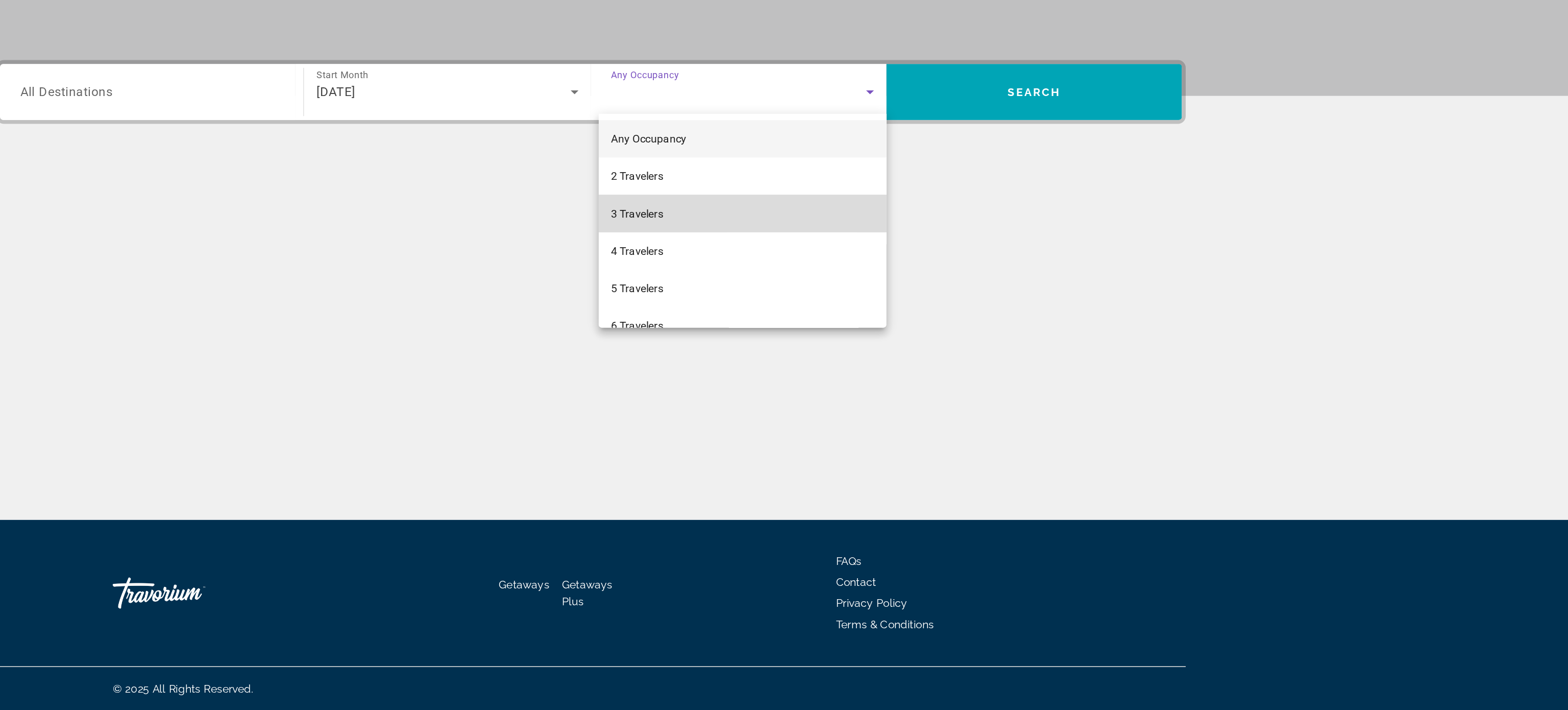
click at [889, 384] on mat-option "3 Travelers" at bounding box center [883, 383] width 189 height 25
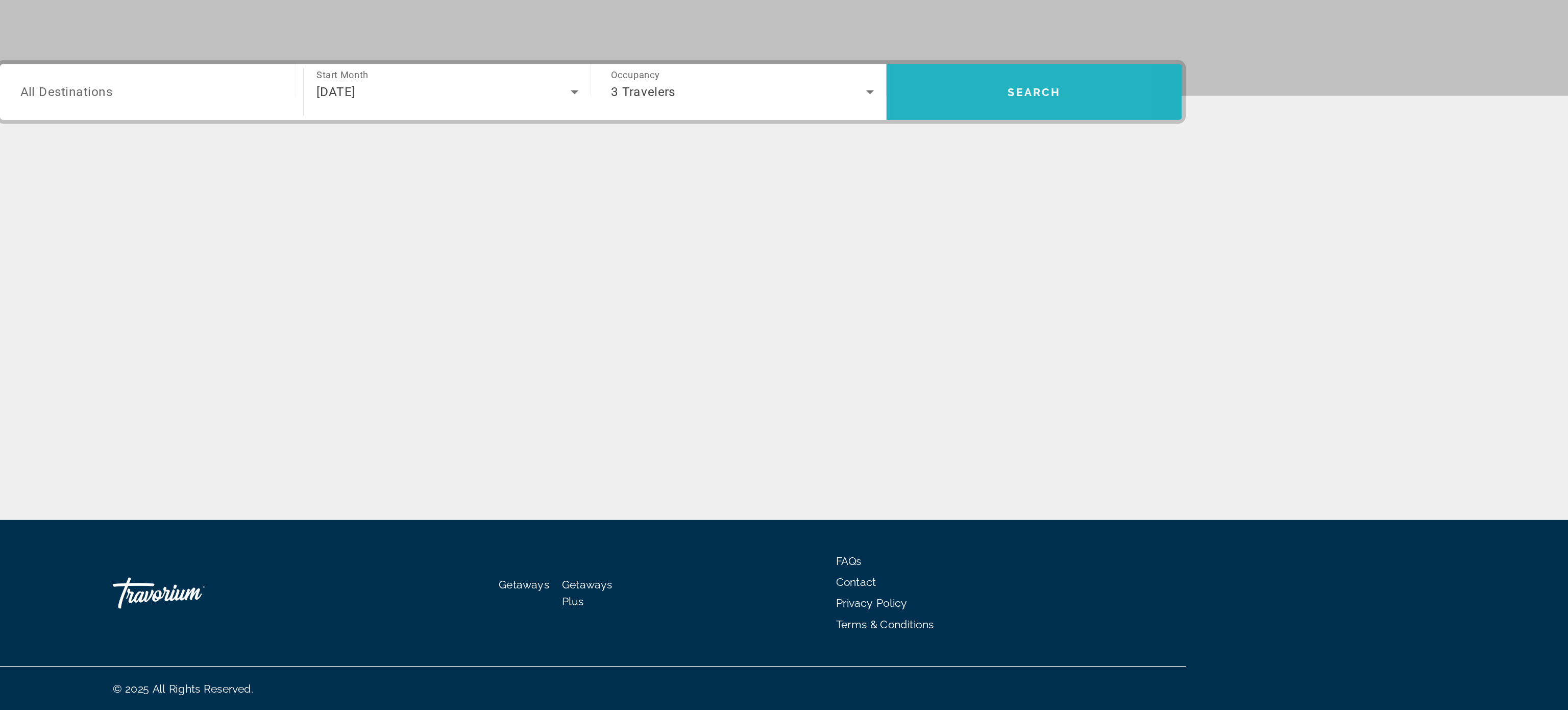
click at [1037, 315] on span "Search" at bounding box center [1075, 303] width 194 height 25
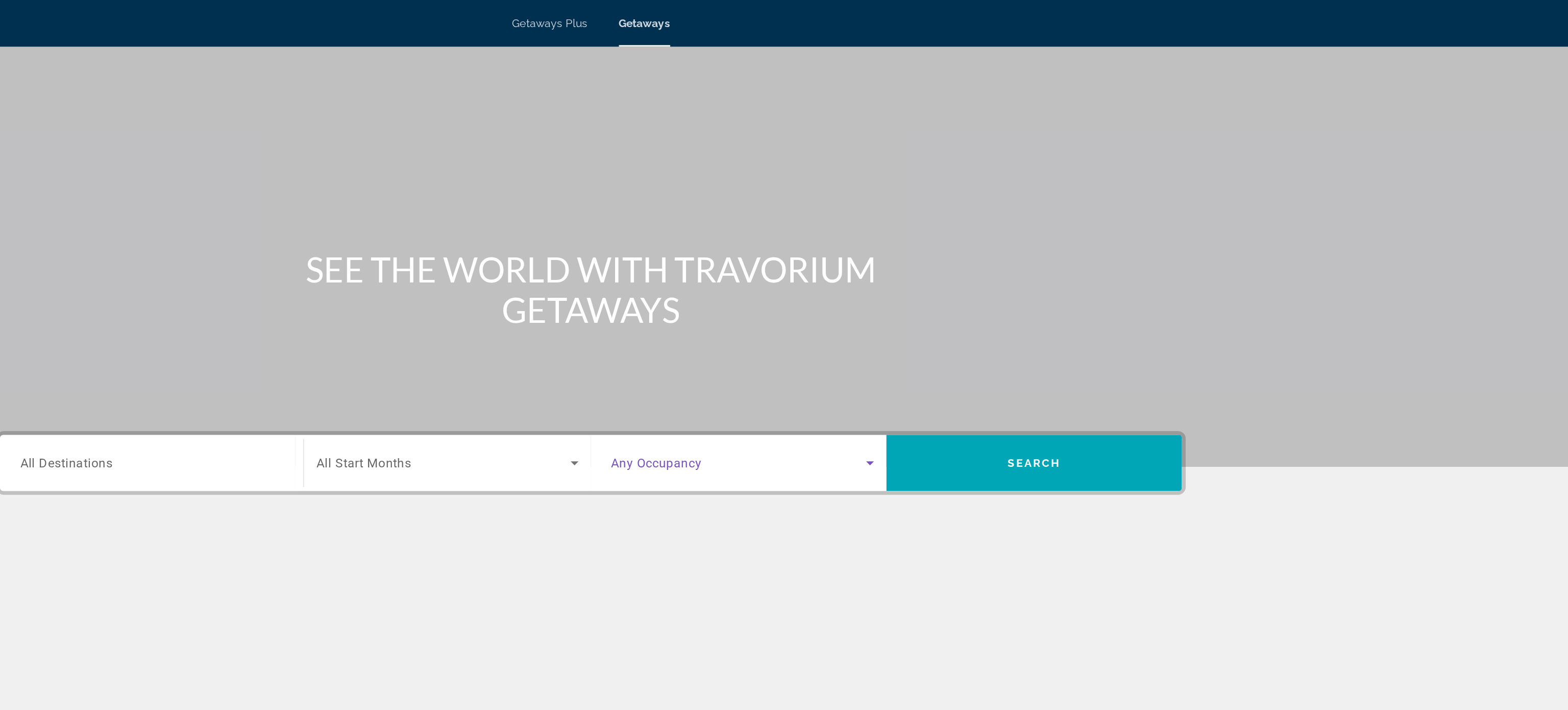
click at [965, 308] on icon "Search widget" at bounding box center [967, 303] width 12 height 12
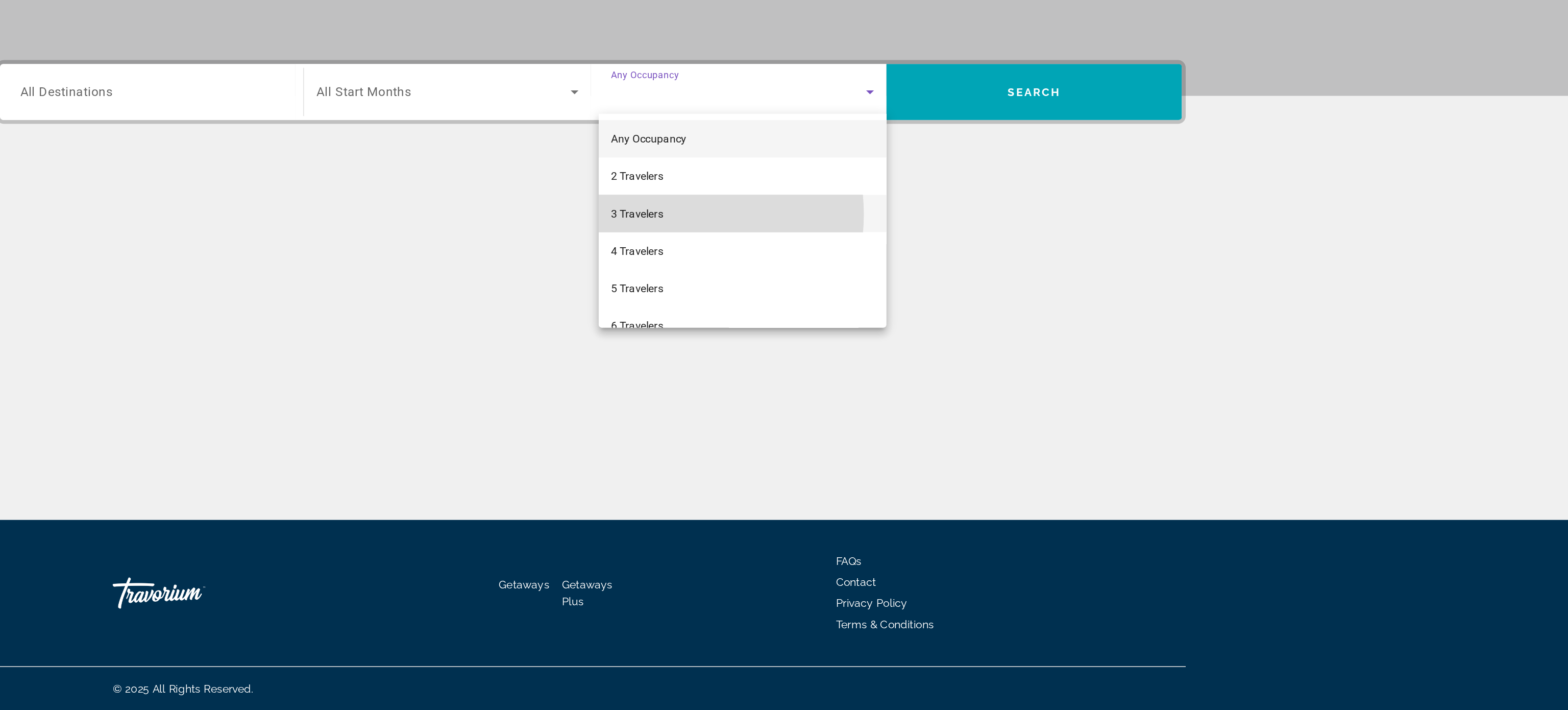
click at [827, 384] on span "3 Travelers" at bounding box center [814, 383] width 34 height 12
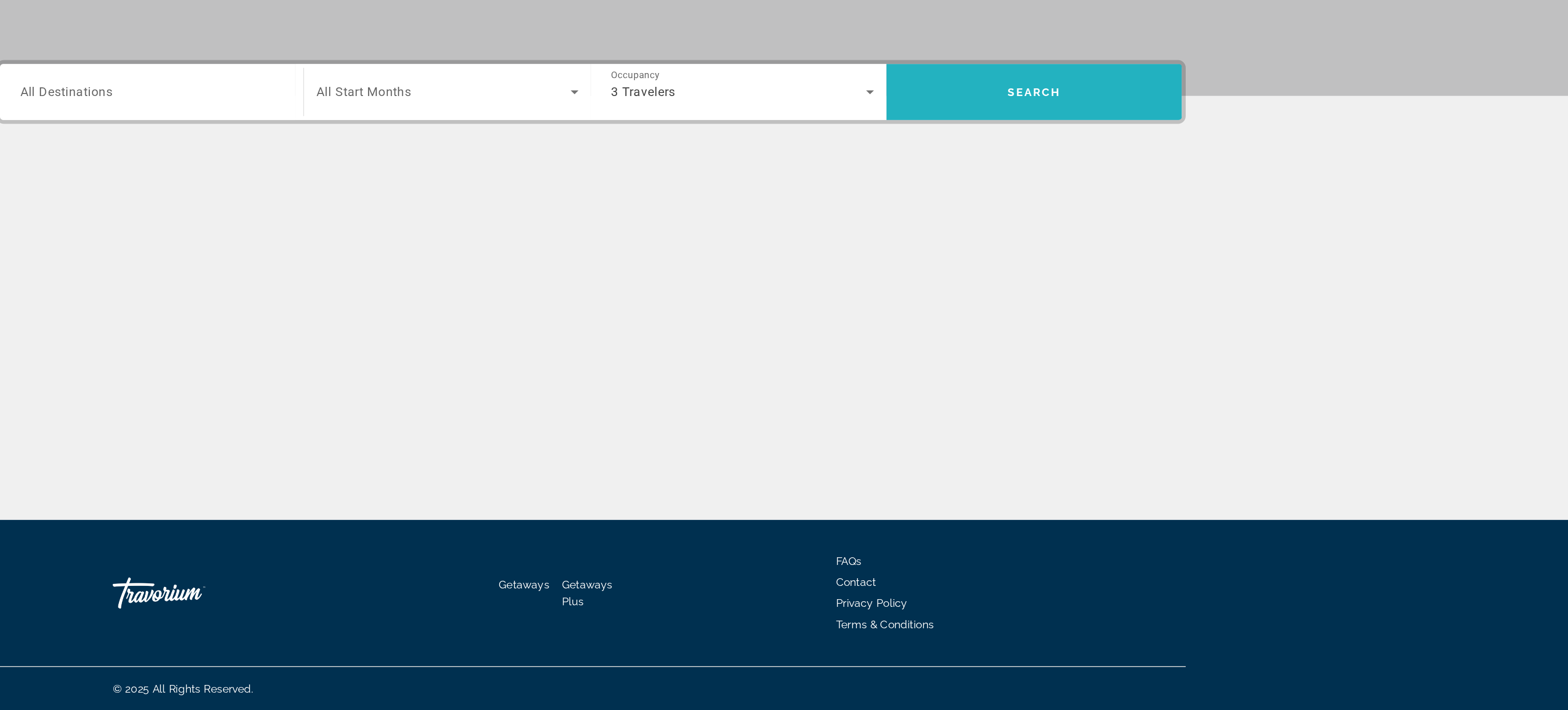
click at [1031, 303] on span "Search" at bounding box center [1075, 303] width 194 height 25
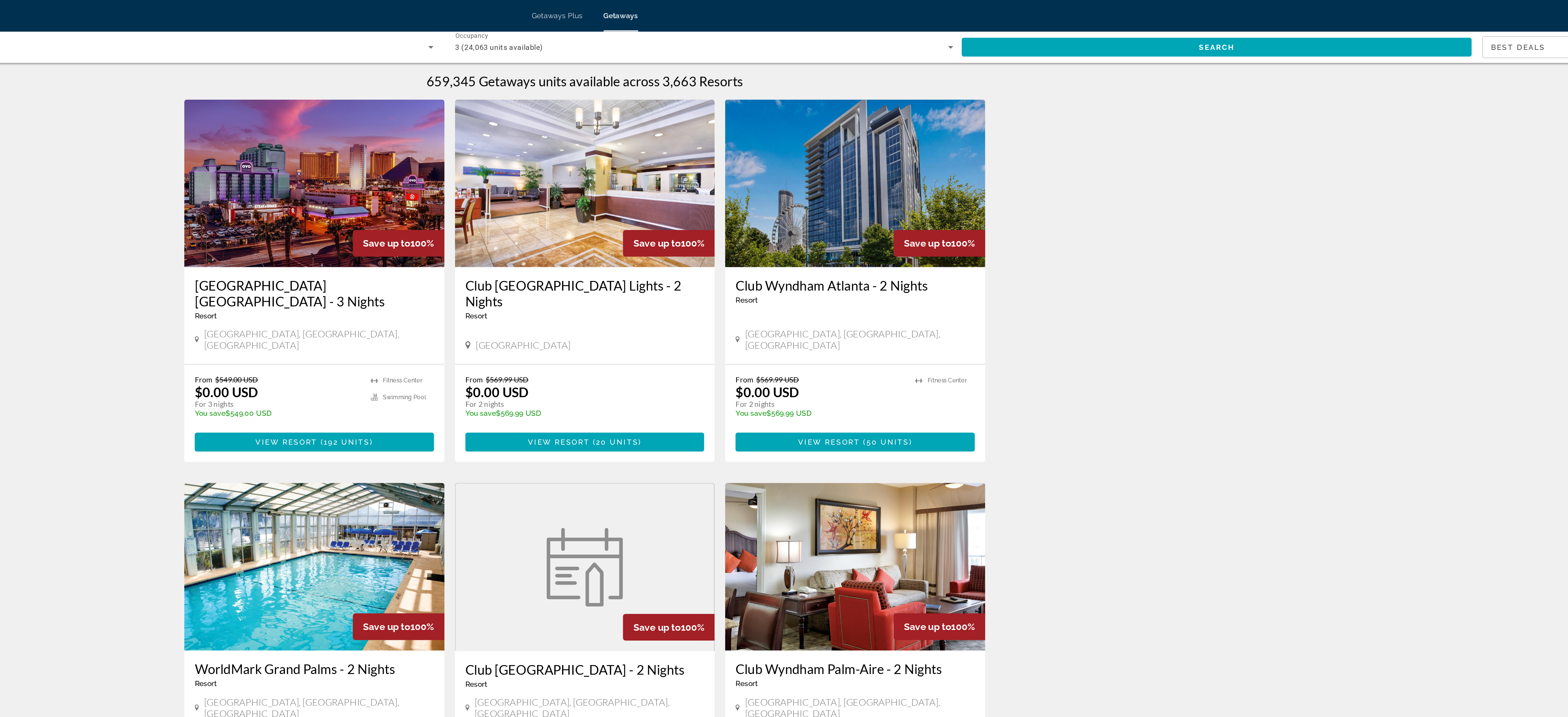
click at [791, 208] on div "659,345 Getaways units available across 3,663 Resorts Save up to 100% [GEOGRAPH…" at bounding box center [784, 557] width 1568 height 1017
click at [791, 30] on span "Best Deals" at bounding box center [1397, 31] width 36 height 6
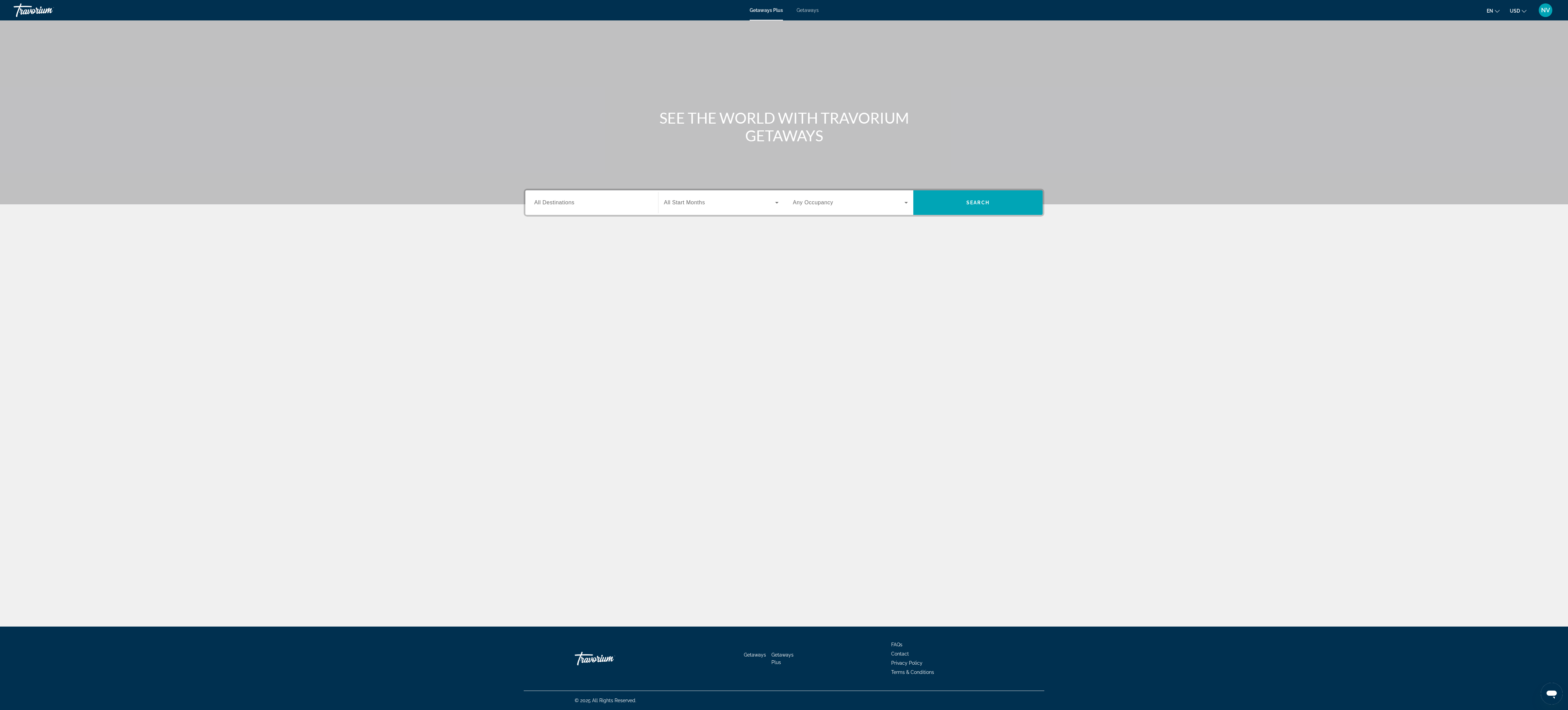
click at [956, 359] on div "SEE THE WORLD WITH TRAVORIUM GETAWAYS Destination All Destinations Start Month …" at bounding box center [784, 323] width 1568 height 606
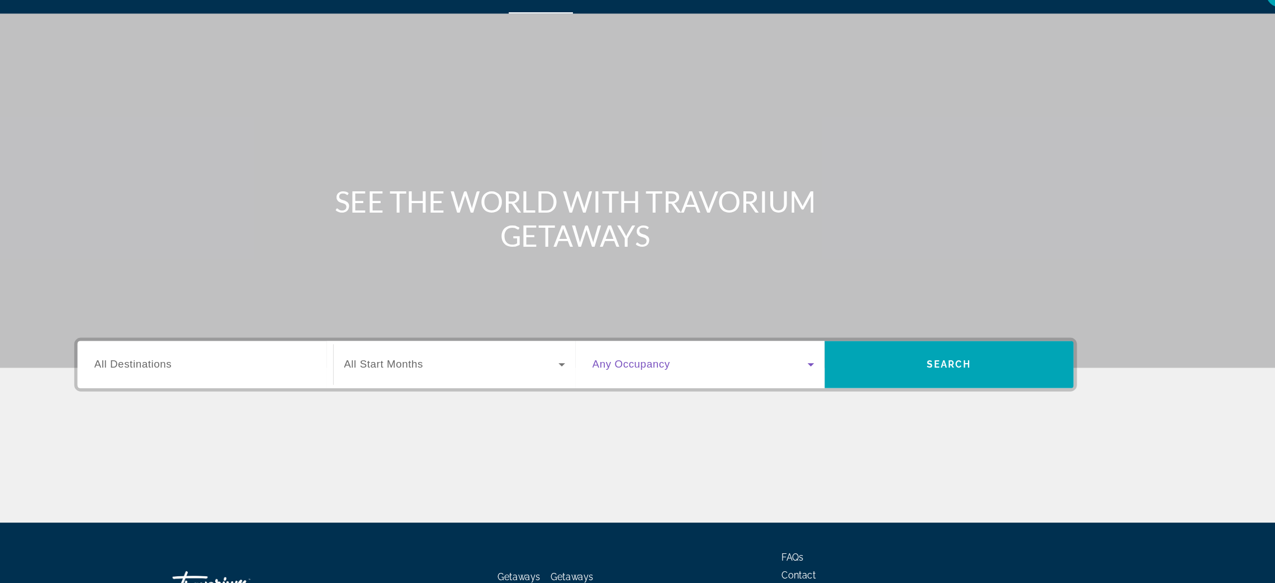
click at [839, 337] on icon "Search widget" at bounding box center [838, 332] width 13 height 13
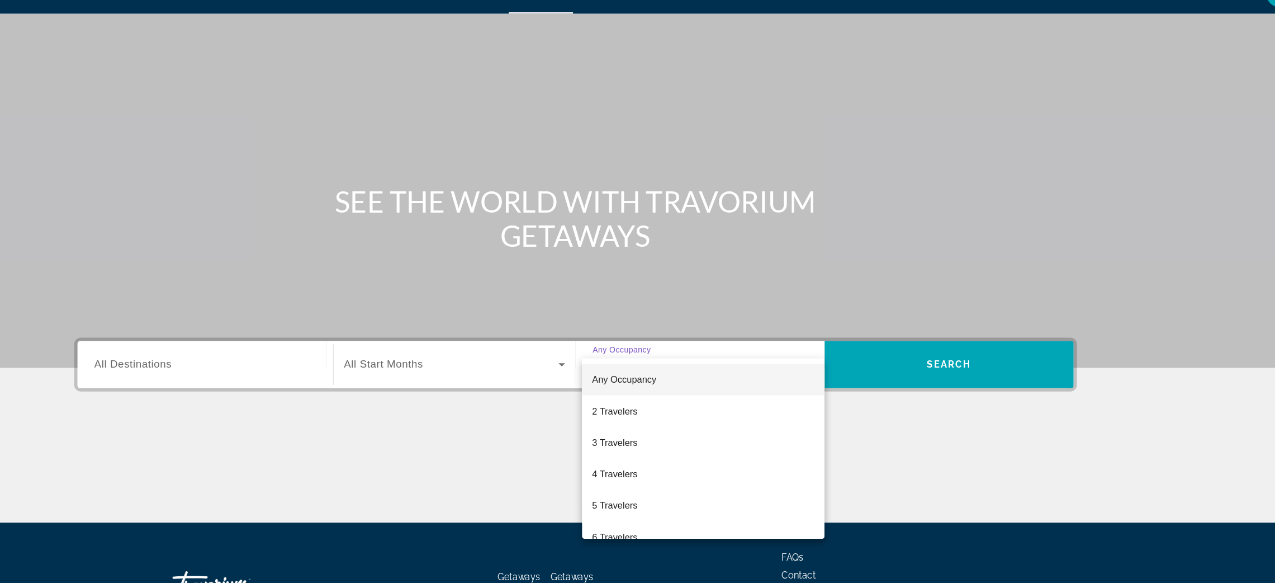
scroll to position [21, 0]
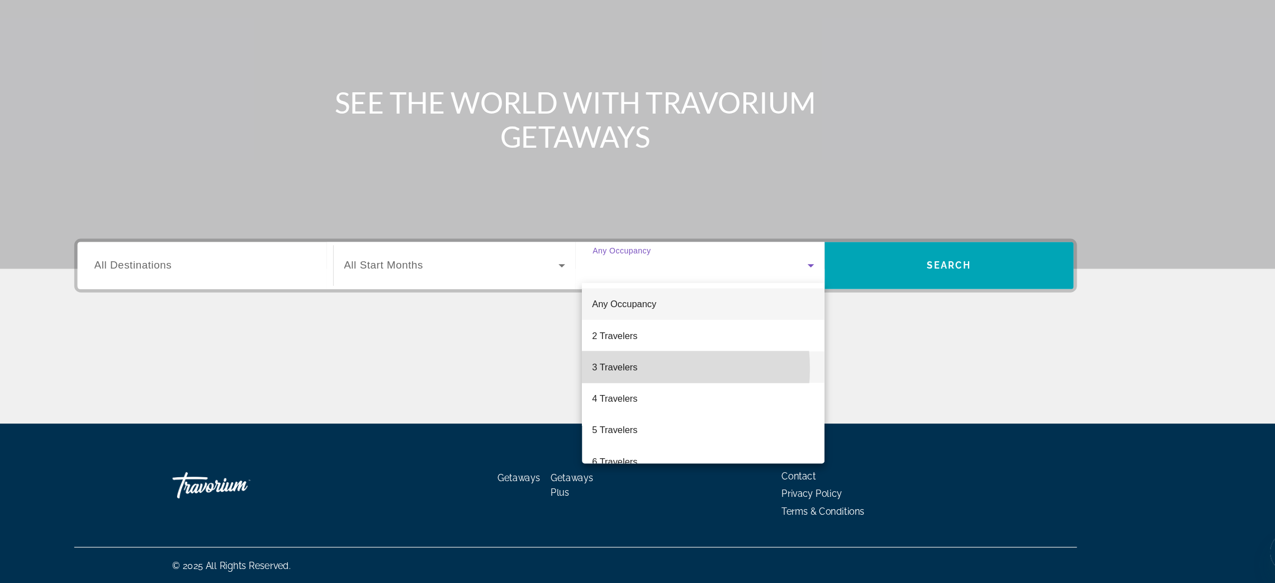
click at [678, 399] on span "3 Travelers" at bounding box center [671, 397] width 39 height 13
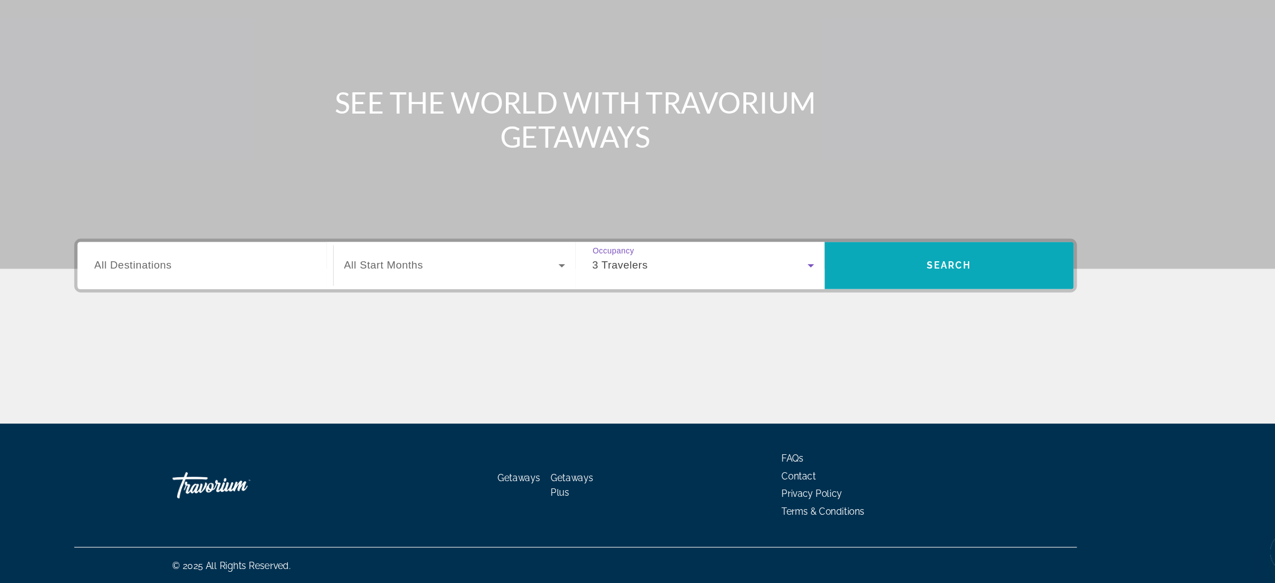
click at [931, 300] on span "Search" at bounding box center [956, 311] width 212 height 27
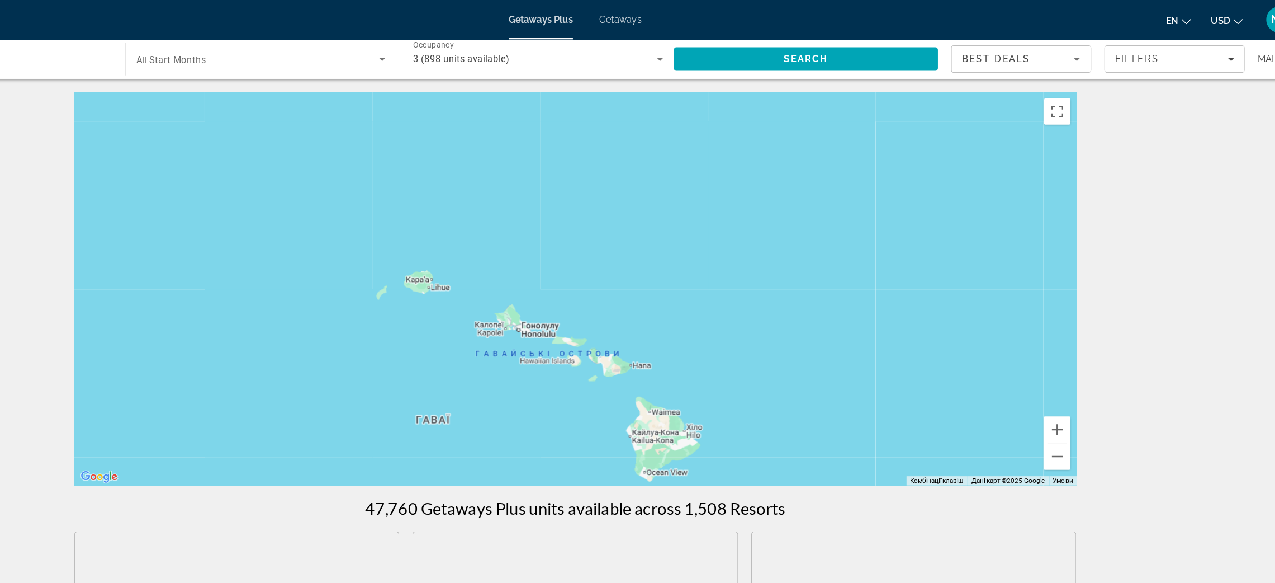
click at [674, 14] on span "Getaways" at bounding box center [676, 16] width 36 height 9
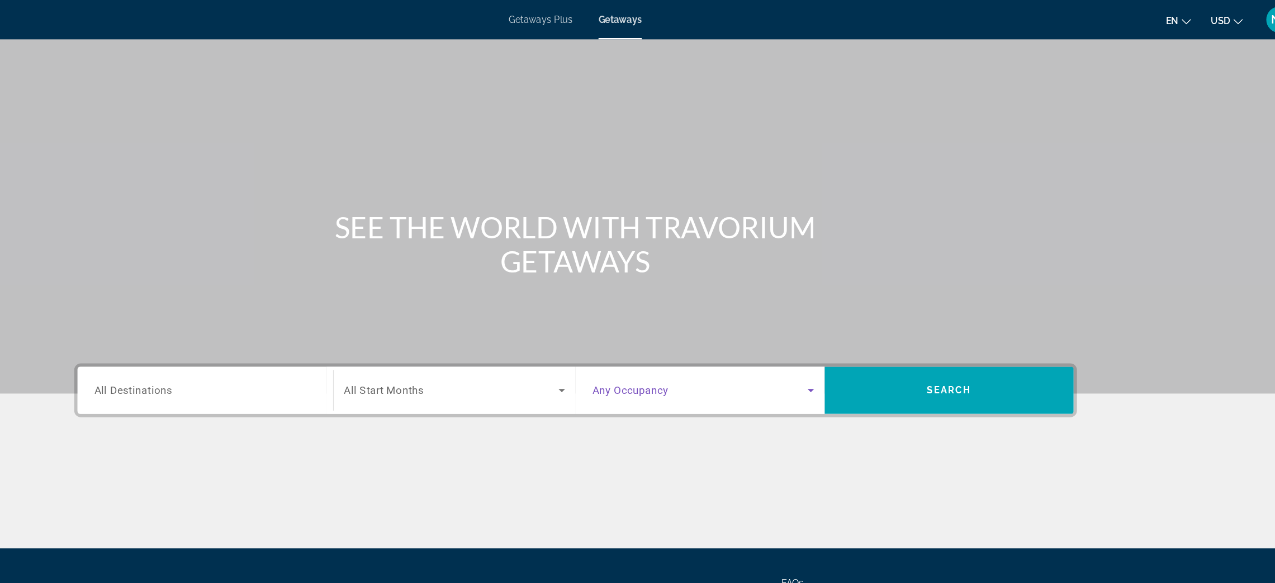
click at [837, 331] on icon "Search widget" at bounding box center [838, 332] width 13 height 13
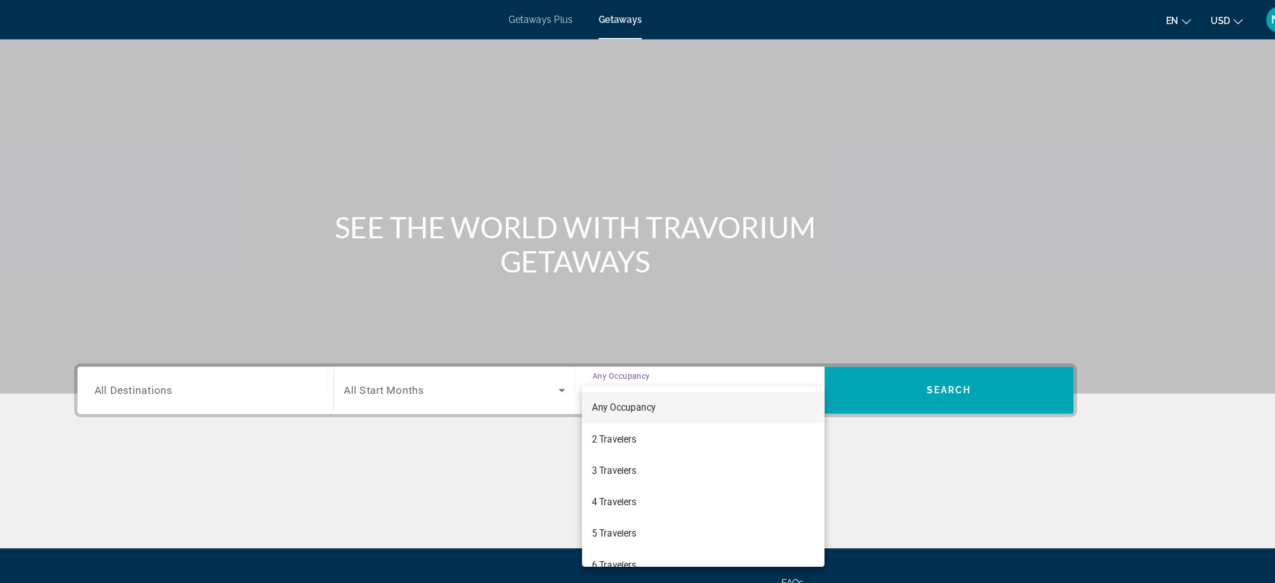
scroll to position [21, 0]
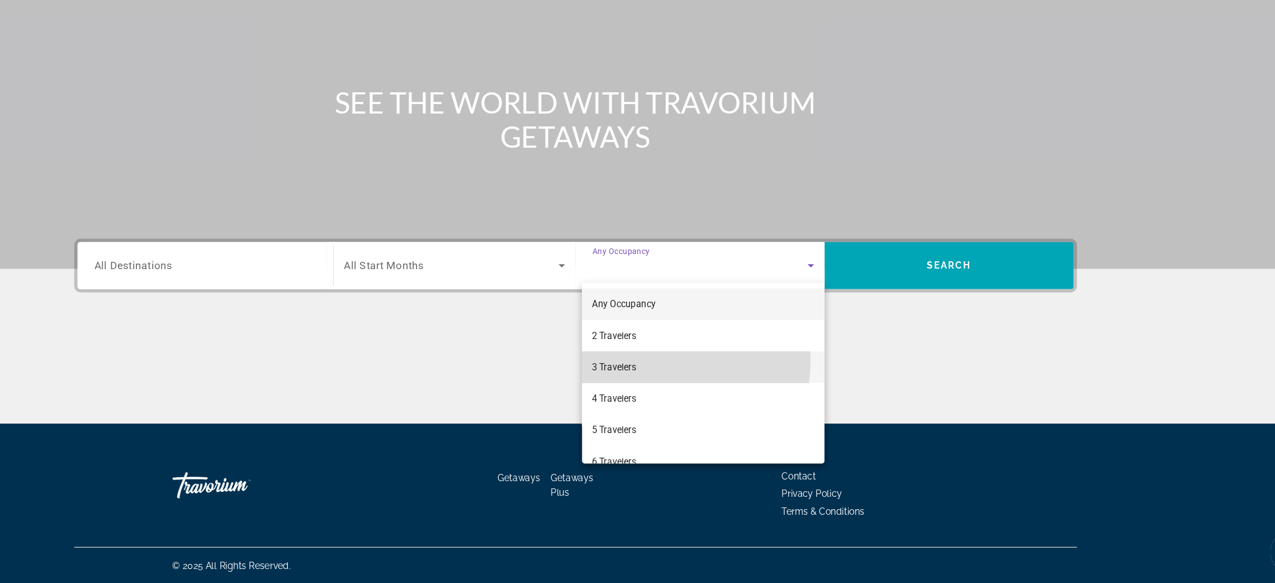
click at [697, 392] on mat-option "3 Travelers" at bounding box center [746, 398] width 207 height 27
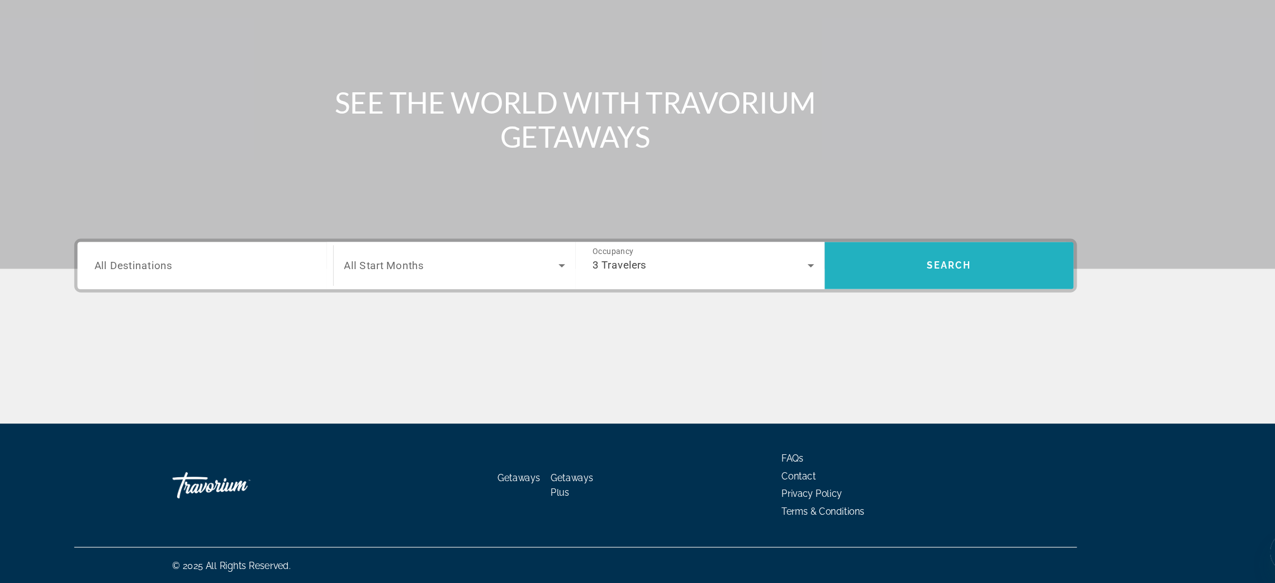
click at [940, 320] on span "Search" at bounding box center [956, 311] width 212 height 27
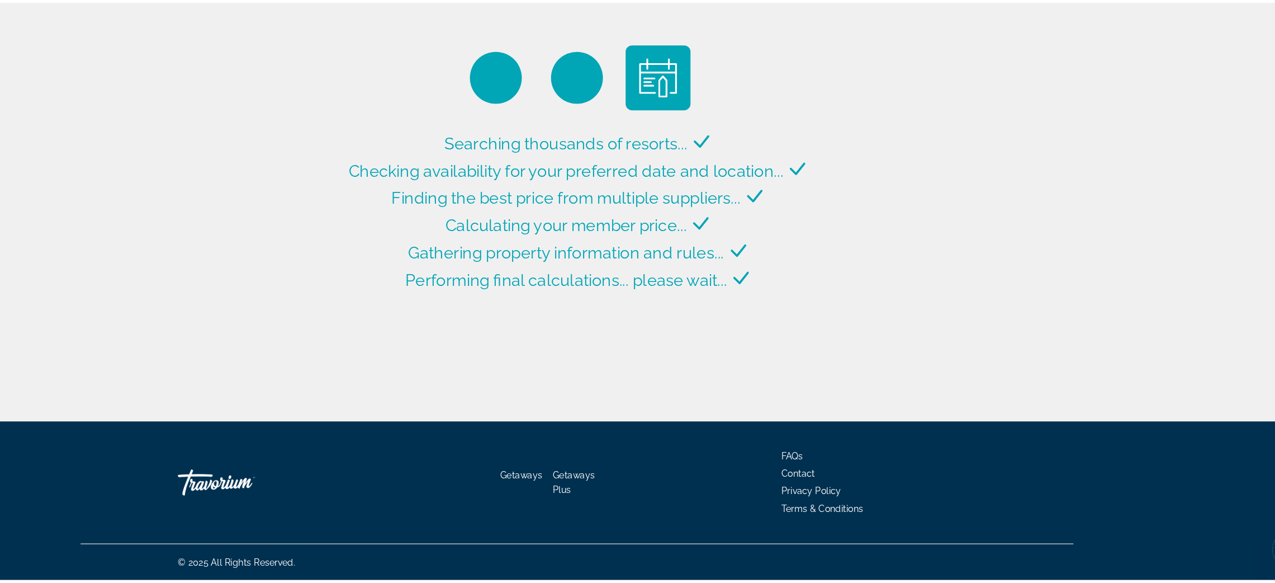
scroll to position [78, 0]
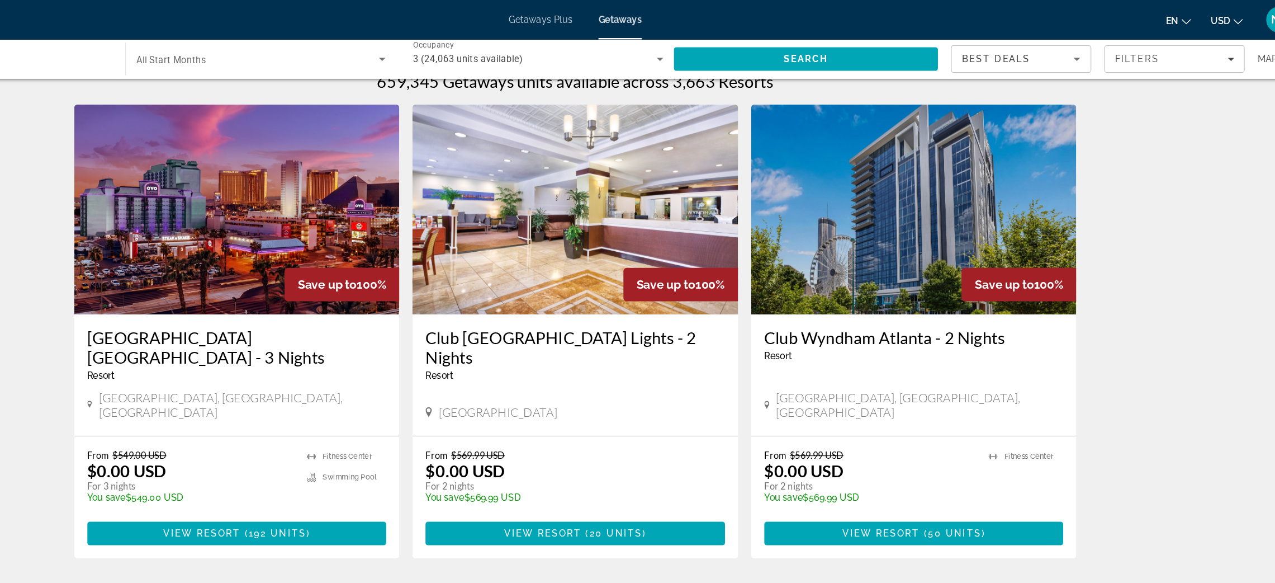
scroll to position [6, 0]
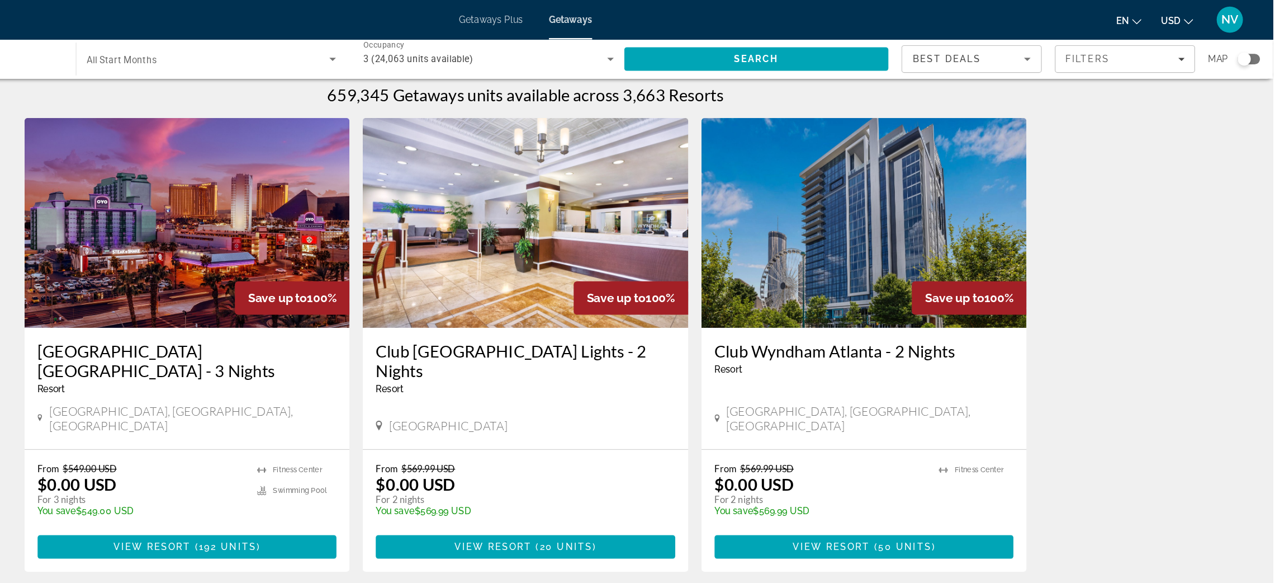
click at [1256, 51] on div "Search widget" at bounding box center [1254, 50] width 19 height 9
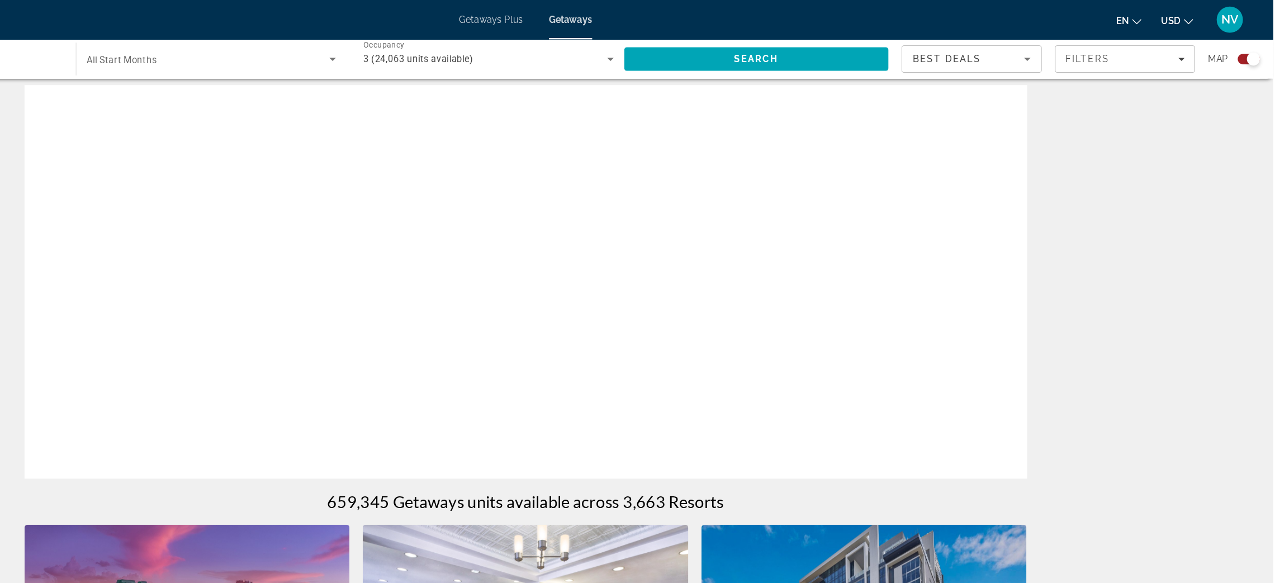
scroll to position [352, 0]
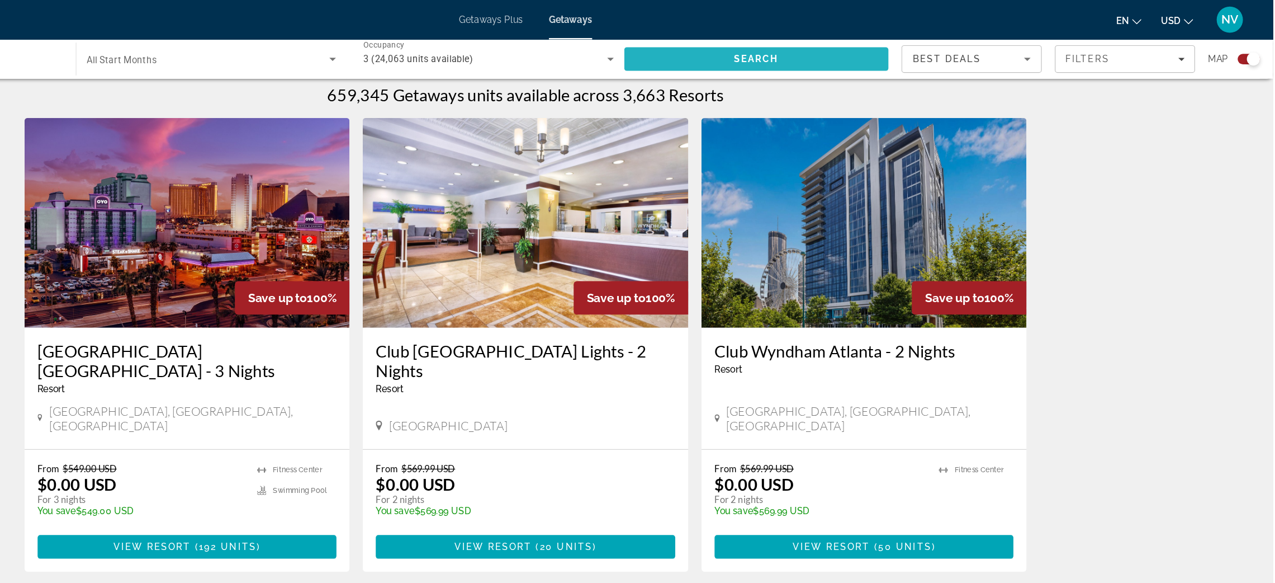
click at [917, 48] on span "Search" at bounding box center [835, 50] width 226 height 27
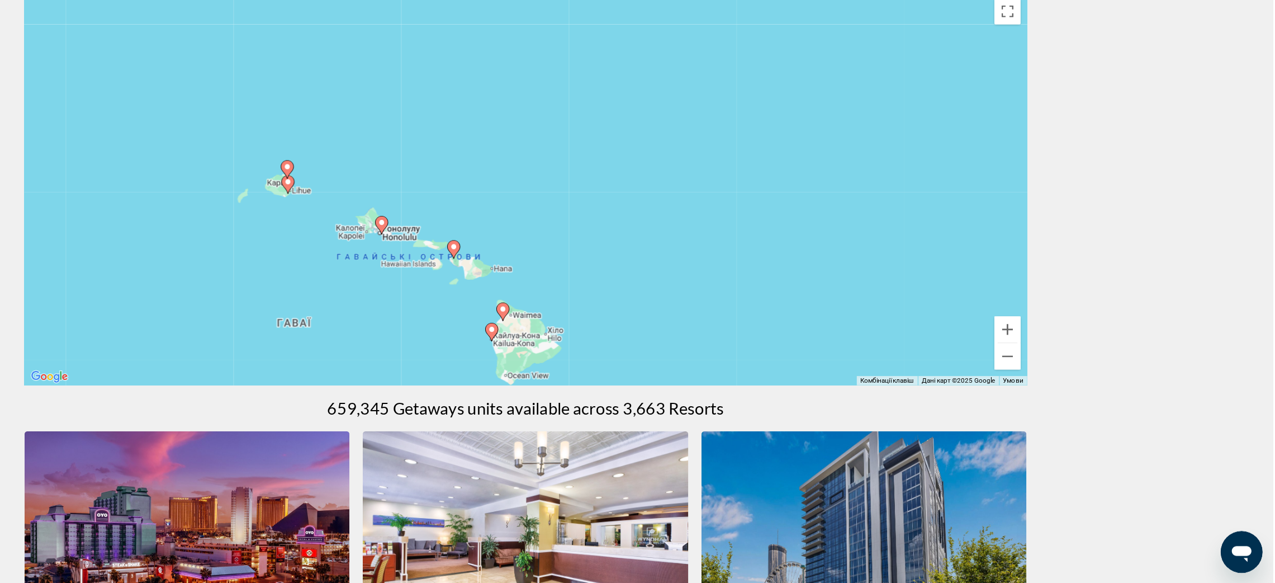
click at [793, 286] on div "Увімкніть режим перетягування за допомогою клавіатури, натиснувши Alt + Enter. …" at bounding box center [637, 245] width 855 height 335
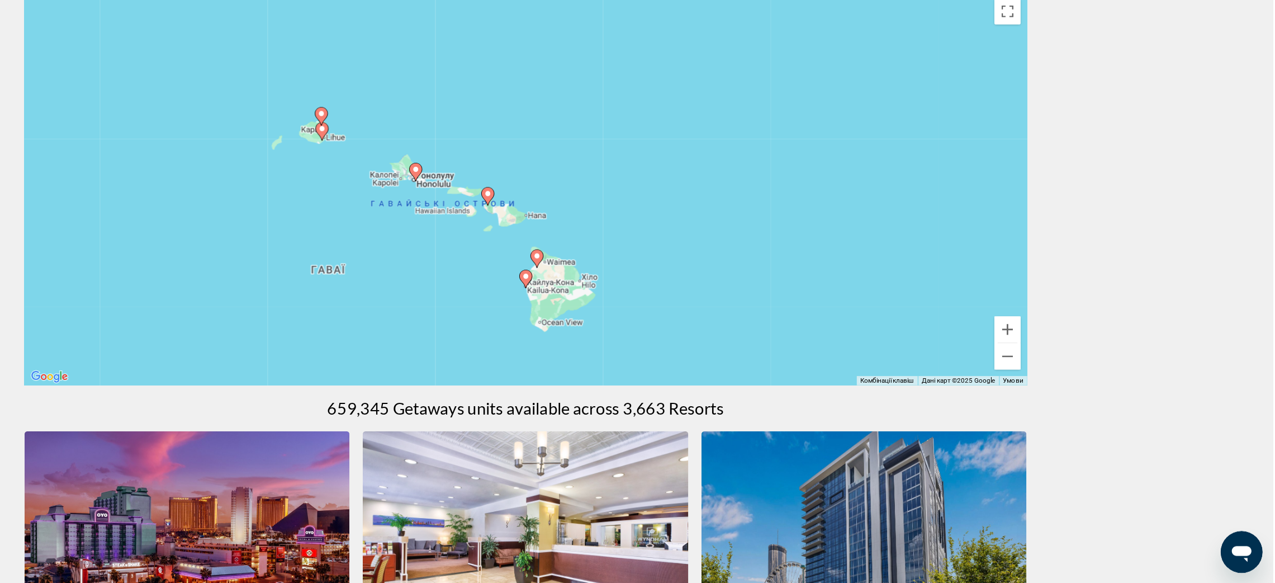
click at [463, 181] on image "Main content" at bounding box center [463, 182] width 7 height 7
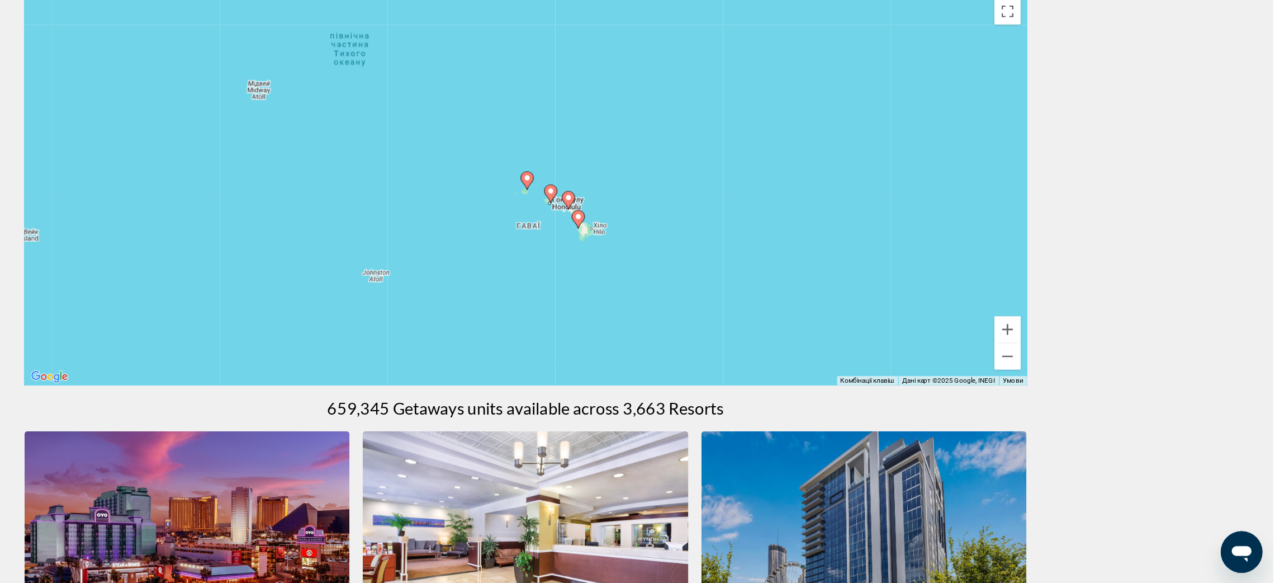
click at [639, 238] on image "Main content" at bounding box center [639, 237] width 7 height 7
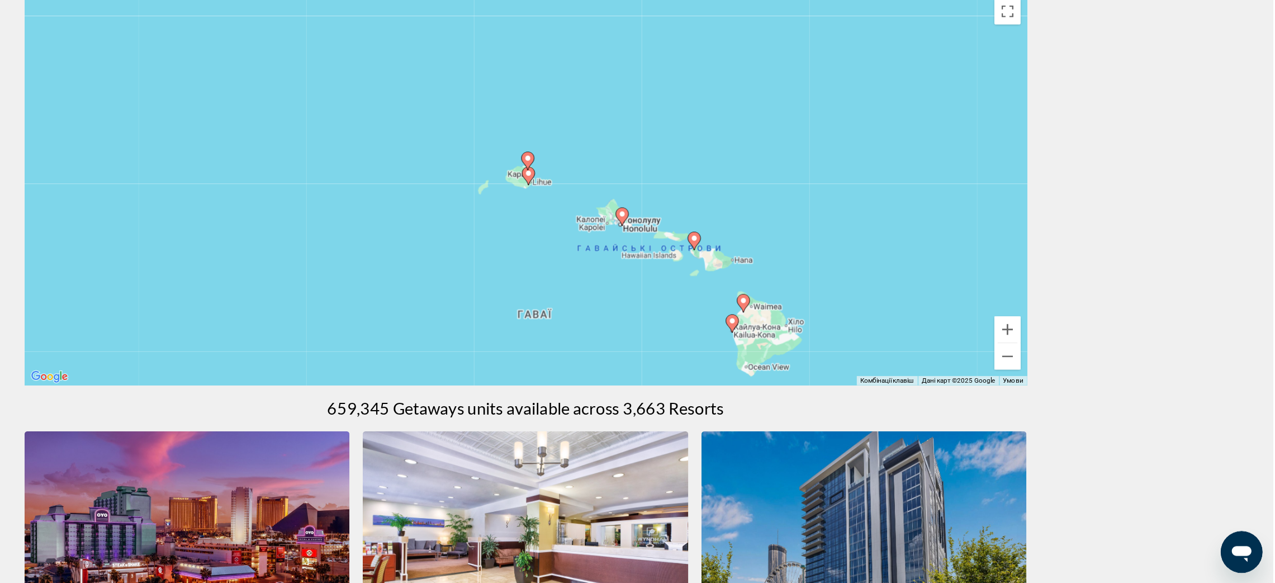
click at [640, 234] on image "Main content" at bounding box center [640, 233] width 7 height 7
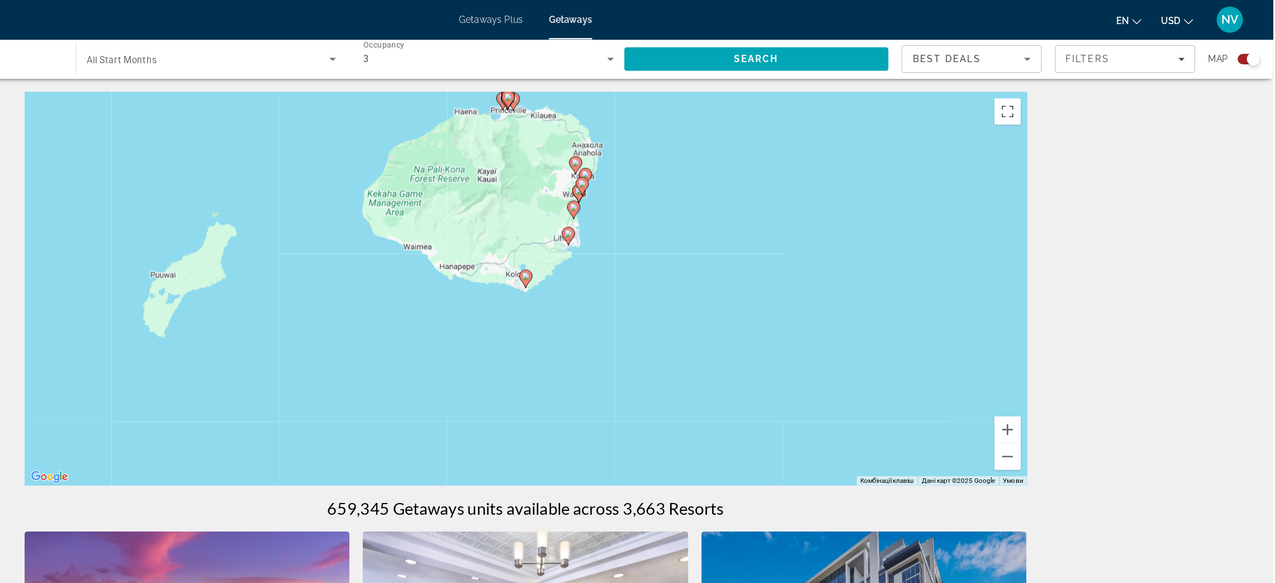
click at [675, 199] on image "Main content" at bounding box center [674, 199] width 7 height 7
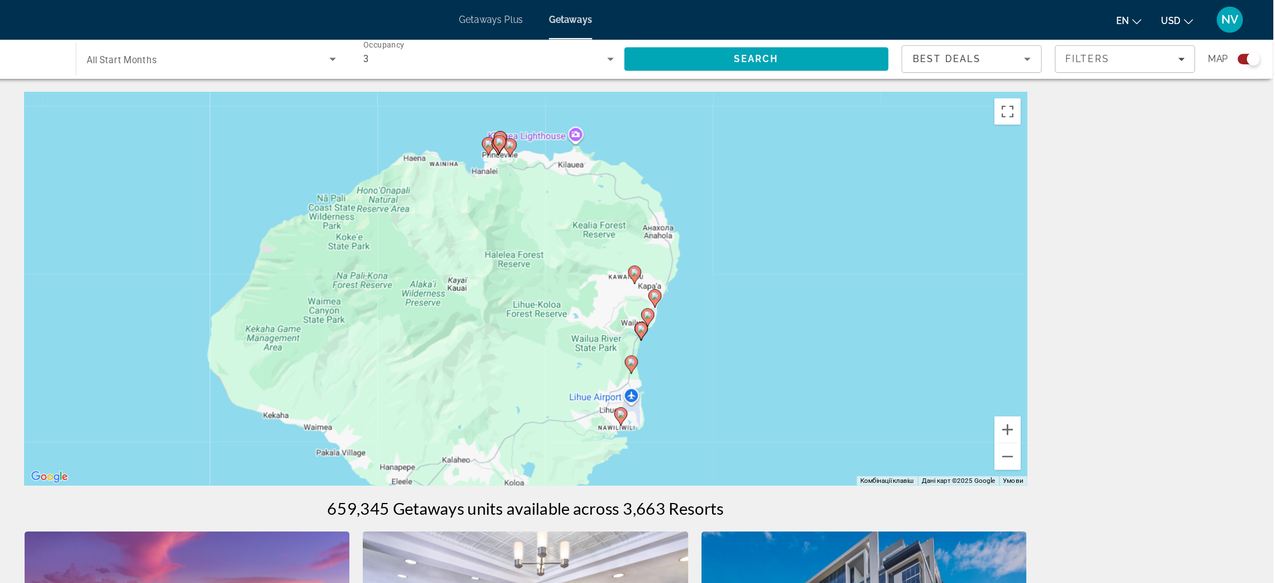
click at [749, 253] on image "Main content" at bounding box center [748, 252] width 7 height 7
type input "**********"
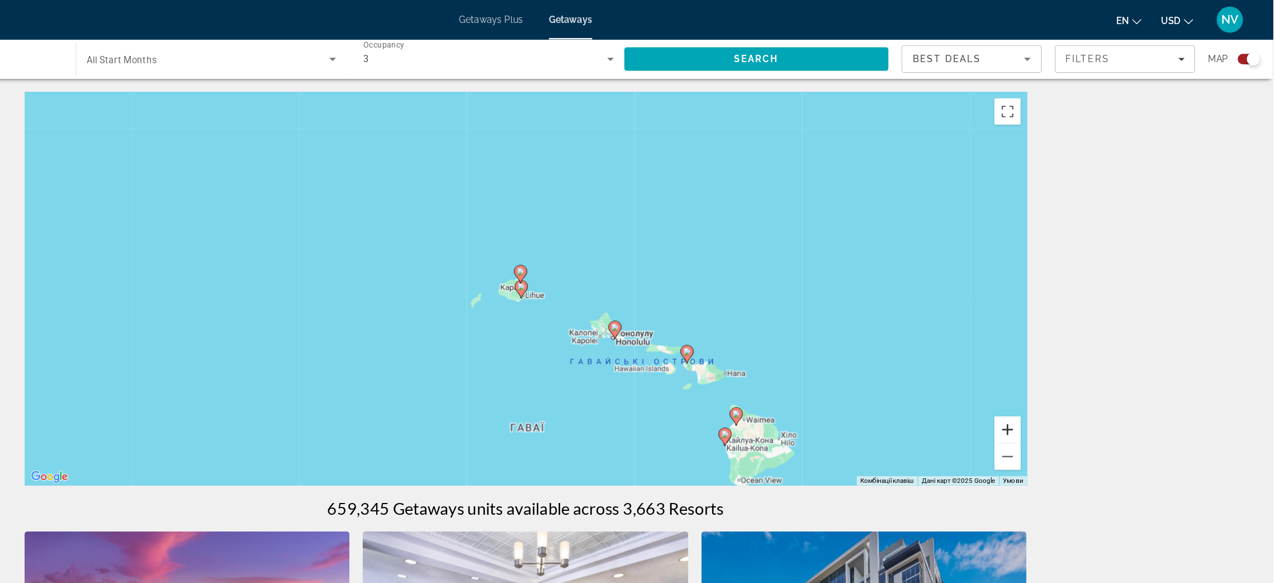
click at [1054, 367] on button "Збільшити" at bounding box center [1049, 366] width 22 height 22
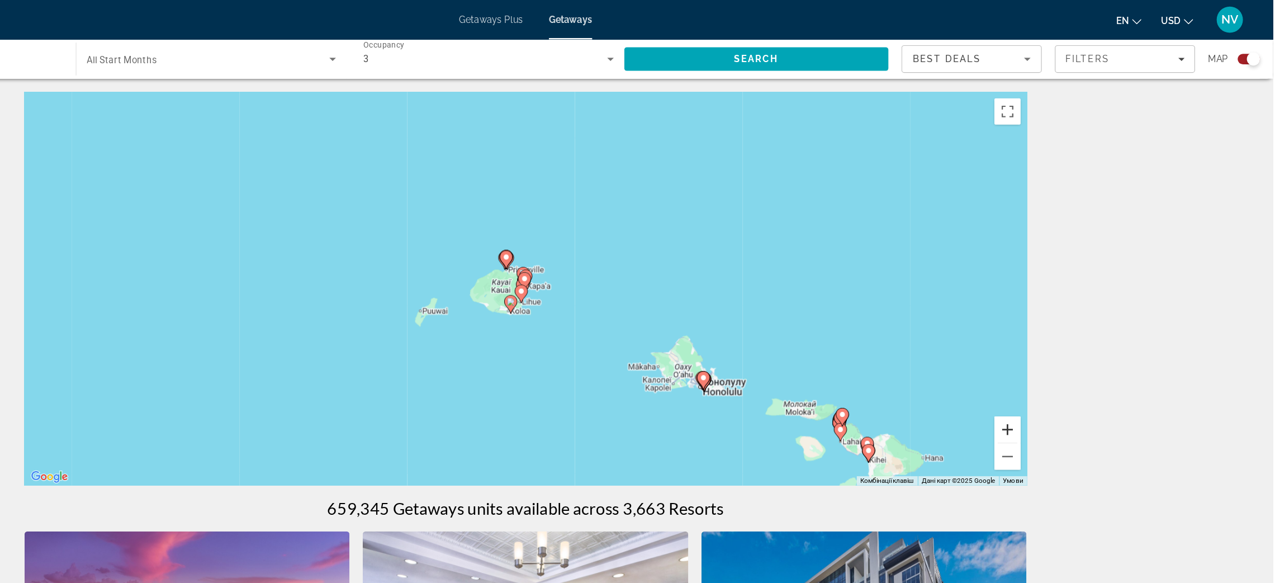
click at [1054, 365] on button "Збільшити" at bounding box center [1049, 366] width 22 height 22
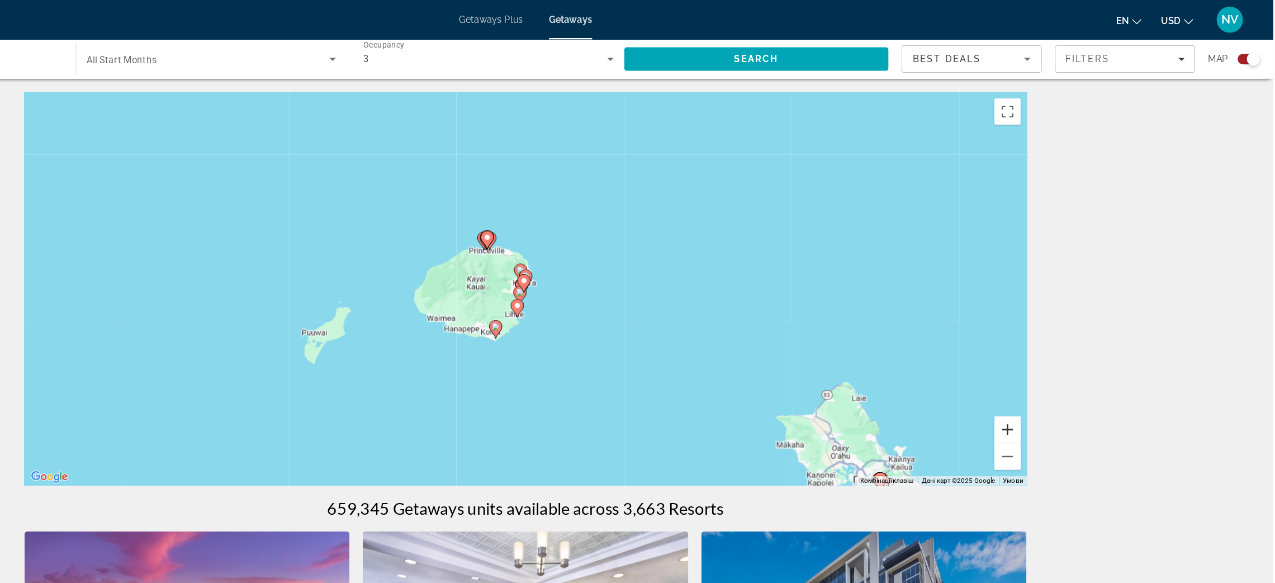
click at [1054, 371] on button "Збільшити" at bounding box center [1049, 366] width 22 height 22
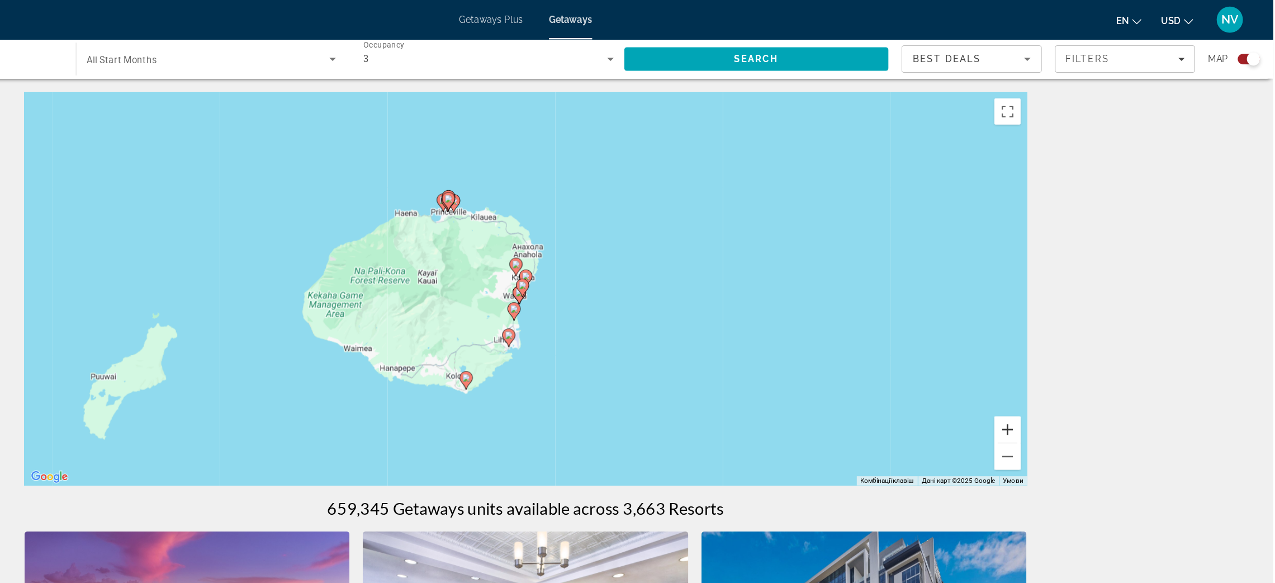
click at [1054, 365] on button "Збільшити" at bounding box center [1049, 366] width 22 height 22
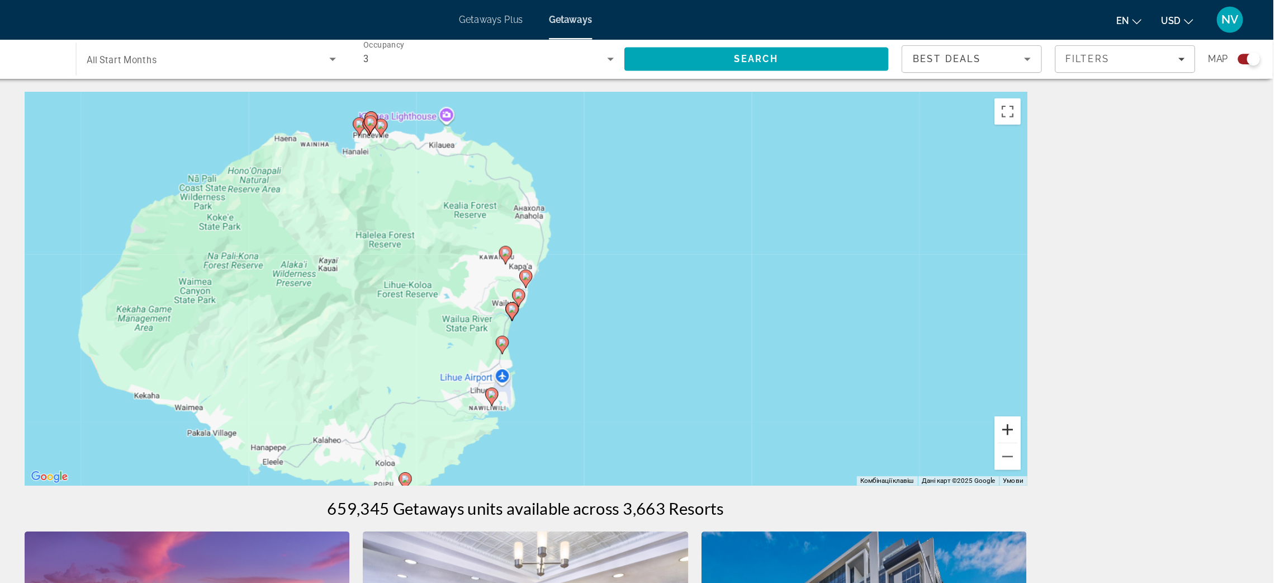
click at [1055, 366] on button "Збільшити" at bounding box center [1049, 366] width 22 height 22
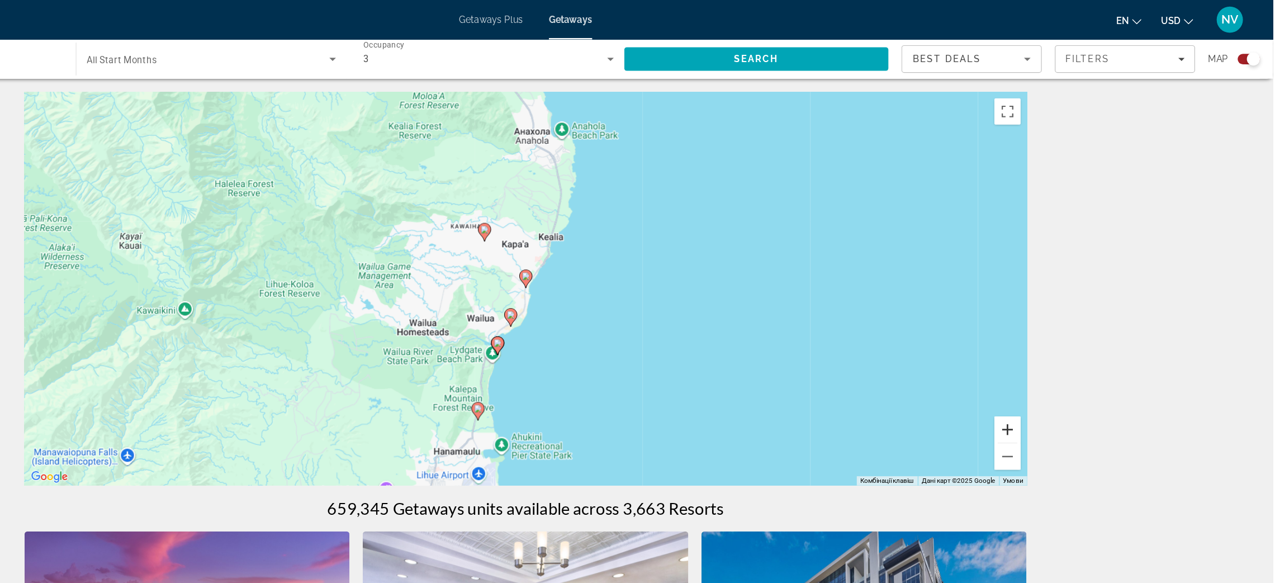
click at [1054, 367] on button "Збільшити" at bounding box center [1049, 366] width 22 height 22
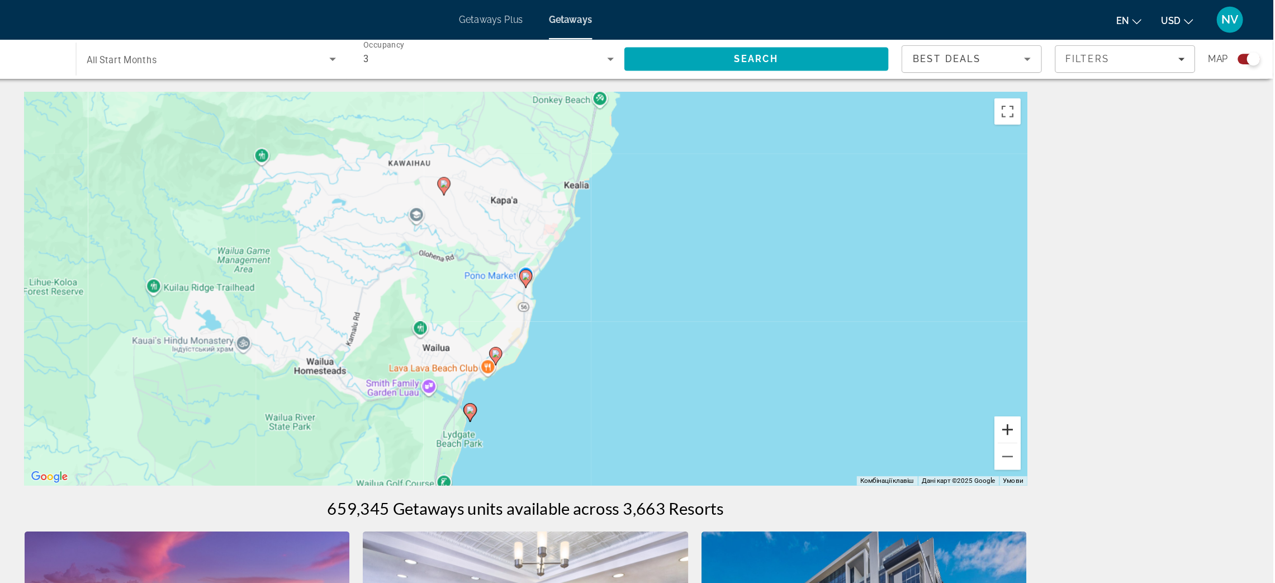
click at [1054, 370] on button "Збільшити" at bounding box center [1049, 366] width 22 height 22
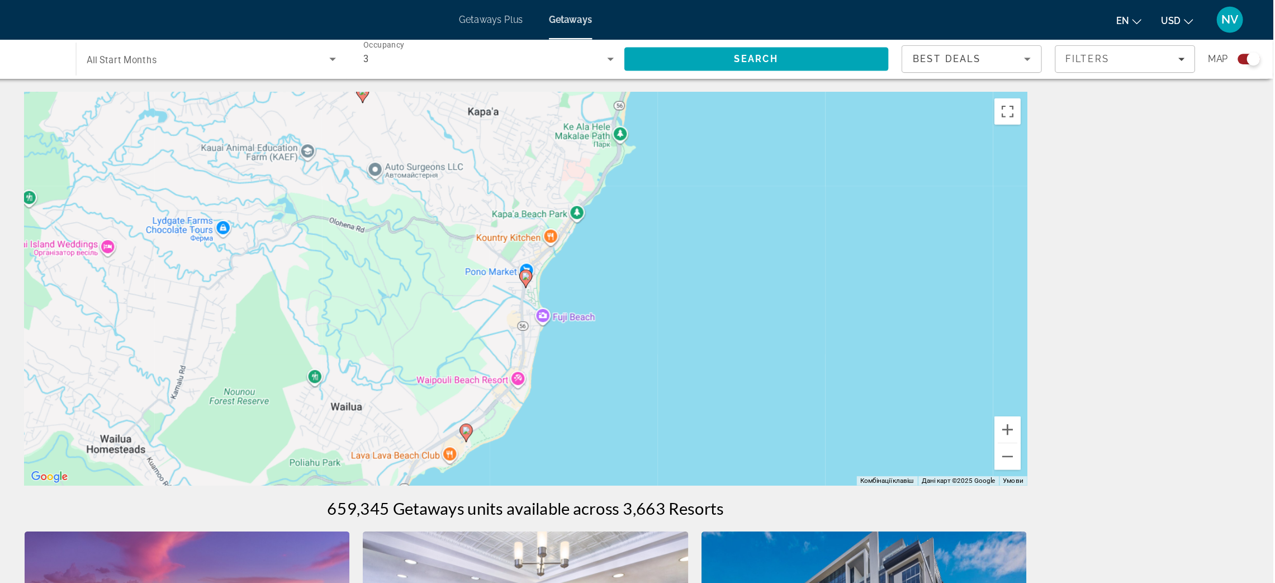
click at [1059, 370] on div "Увімкніть режим перетягування за допомогою клавіатури, натиснувши Alt + Enter. …" at bounding box center [637, 245] width 855 height 335
click at [1059, 367] on div "Увімкніть режим перетягування за допомогою клавіатури, натиснувши Alt + Enter. …" at bounding box center [637, 245] width 855 height 335
click at [1049, 372] on button "Збільшити" at bounding box center [1049, 366] width 22 height 22
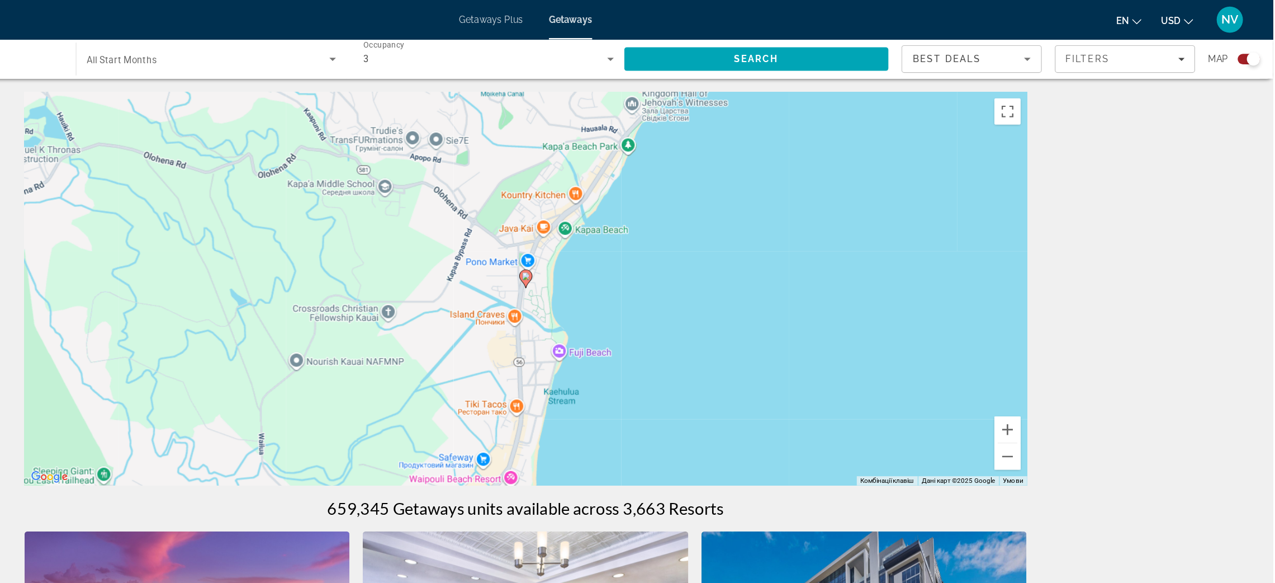
click at [638, 235] on image "Main content" at bounding box center [637, 235] width 7 height 7
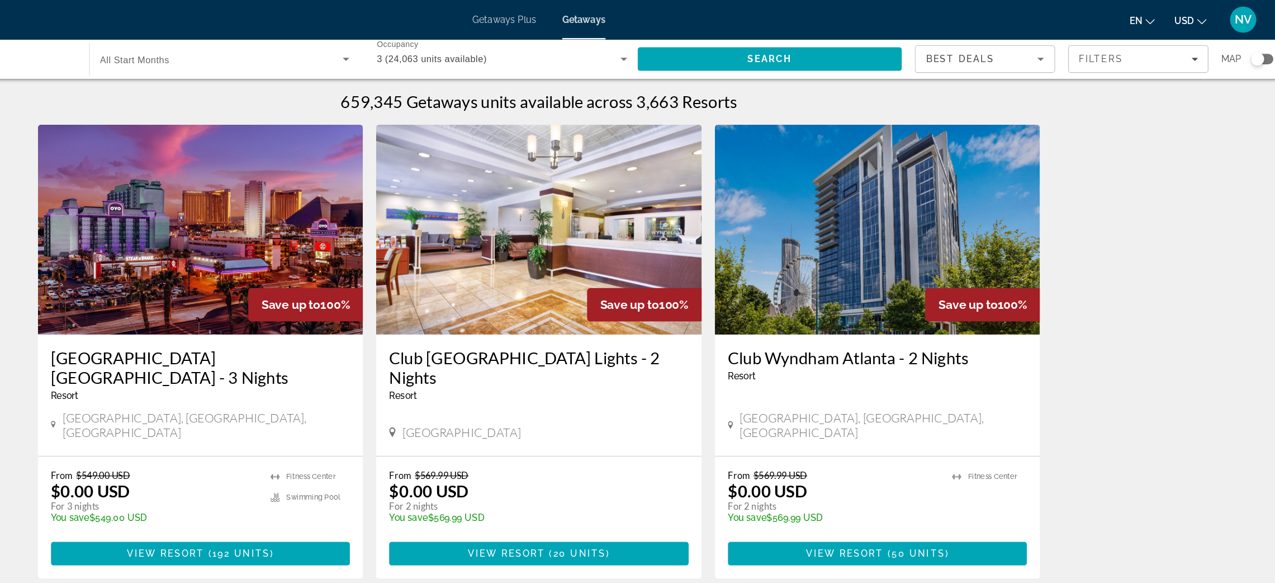
click at [1254, 53] on div "Search widget" at bounding box center [1250, 50] width 11 height 11
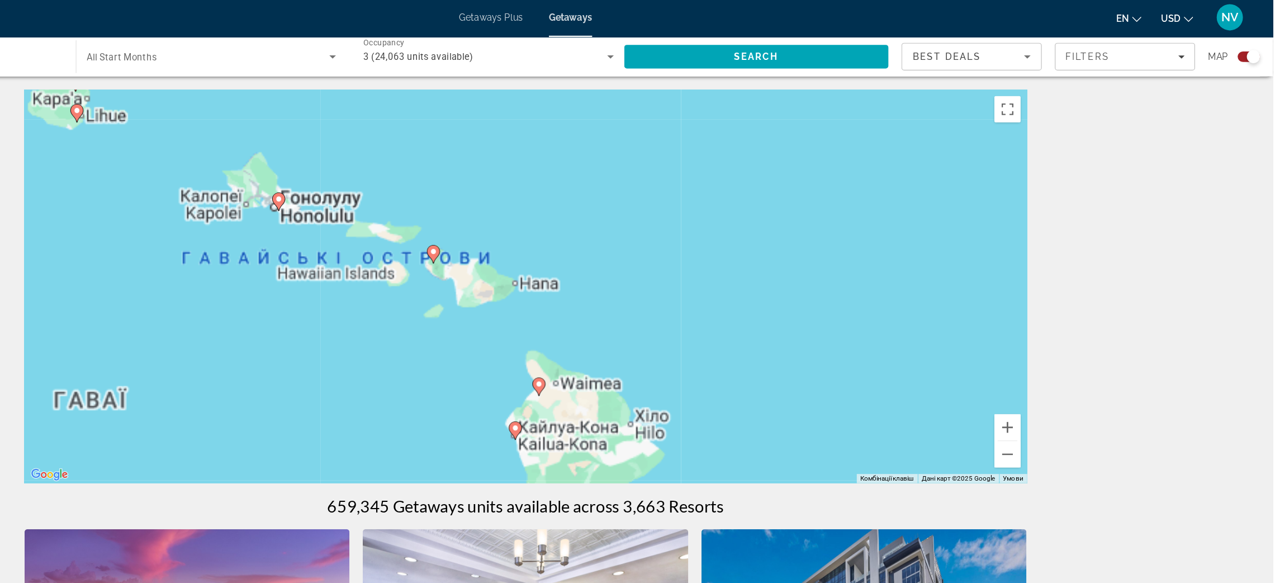
click at [793, 166] on div "Увімкніть режим перетягування за допомогою клавіатури, натиснувши Alt + Enter. …" at bounding box center [637, 245] width 855 height 335
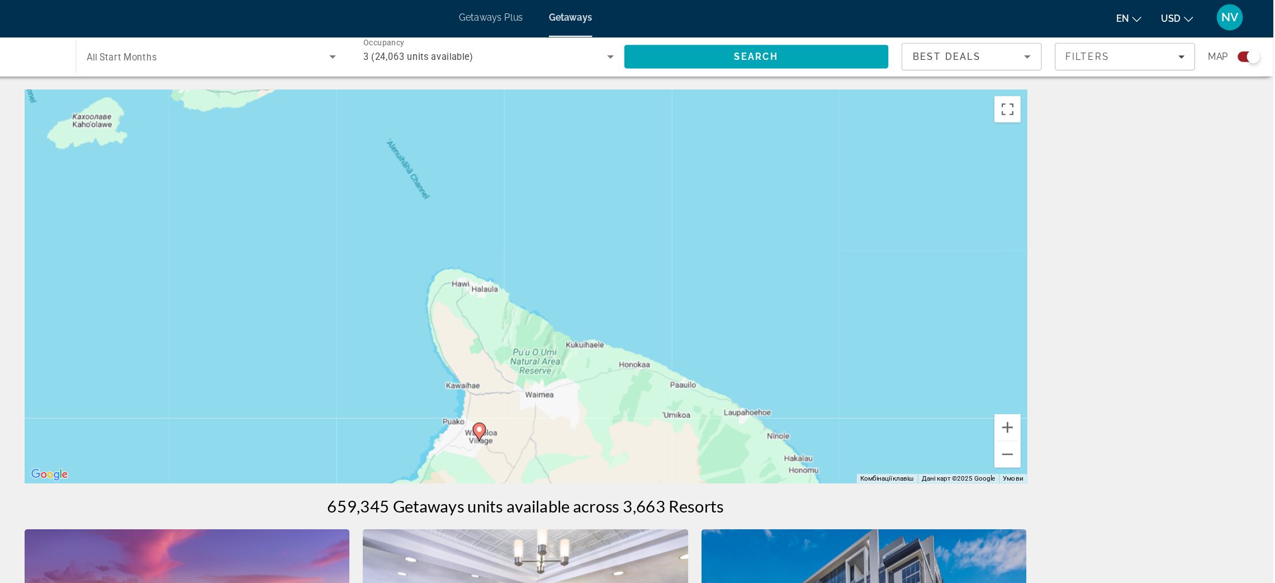
click at [598, 368] on image "Main content" at bounding box center [598, 367] width 7 height 7
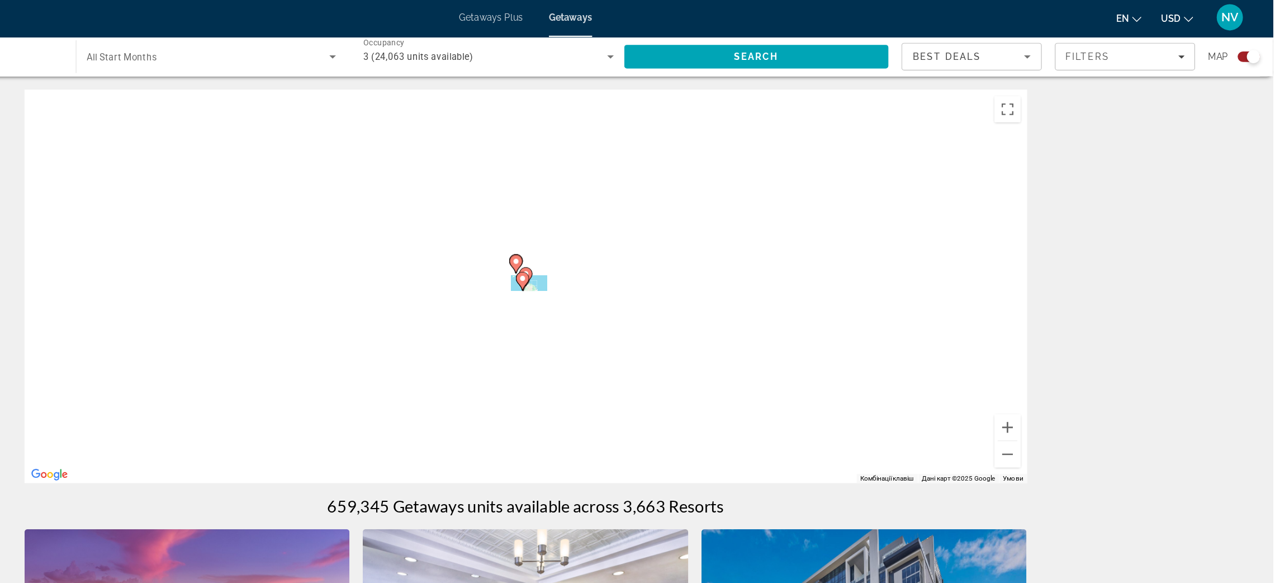
click at [598, 368] on div "Для навігації використовуйте клавіші зі стрілками. Увімкніть режим перетягуванн…" at bounding box center [637, 245] width 855 height 335
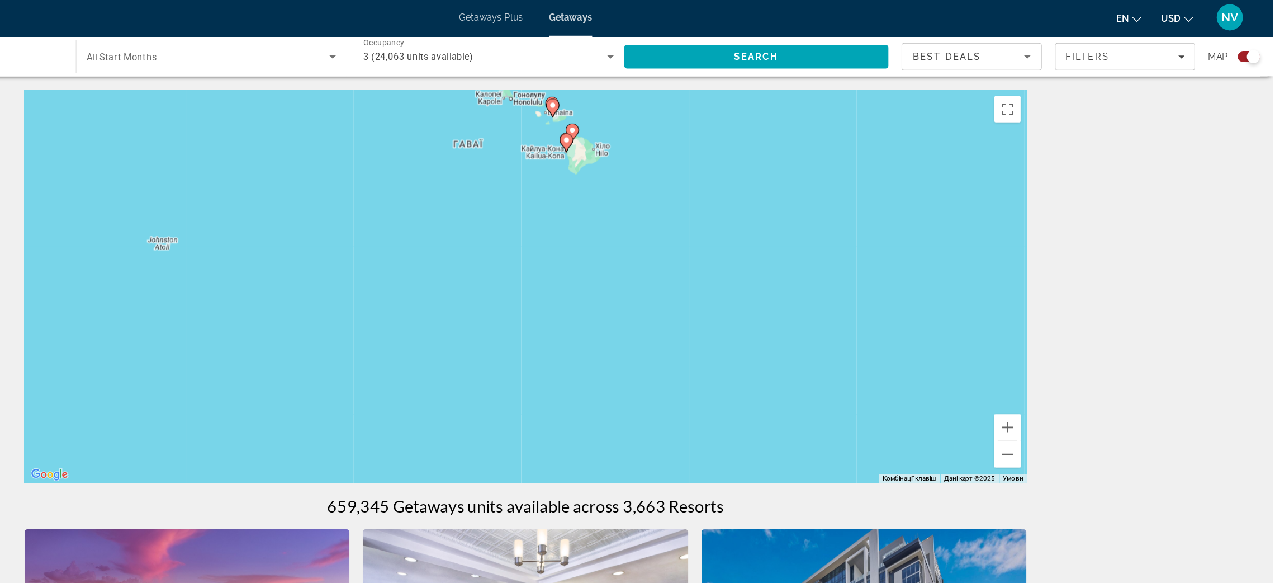
click at [670, 126] on icon "Main content" at bounding box center [672, 123] width 10 height 15
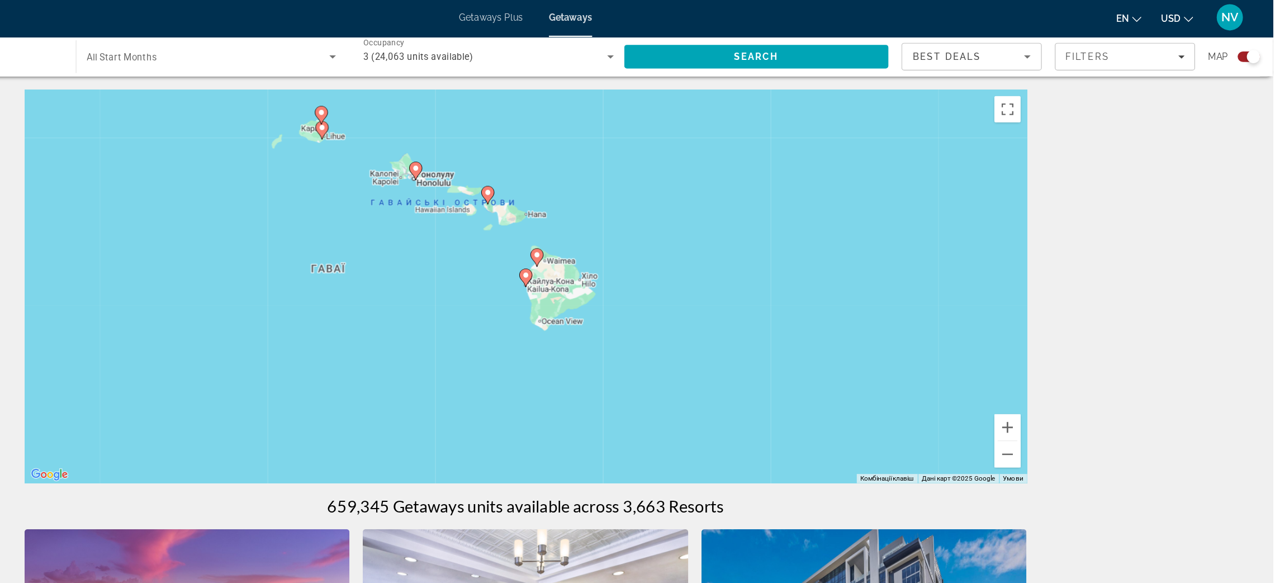
click at [639, 234] on image "Main content" at bounding box center [637, 236] width 7 height 7
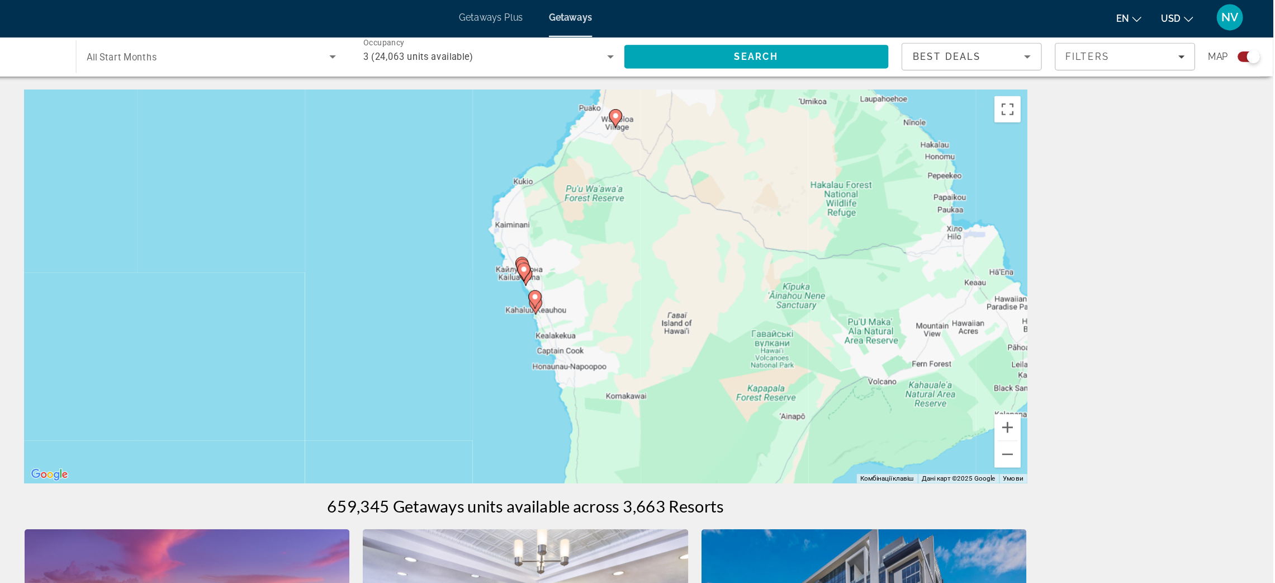
click at [636, 232] on image "Main content" at bounding box center [636, 231] width 7 height 7
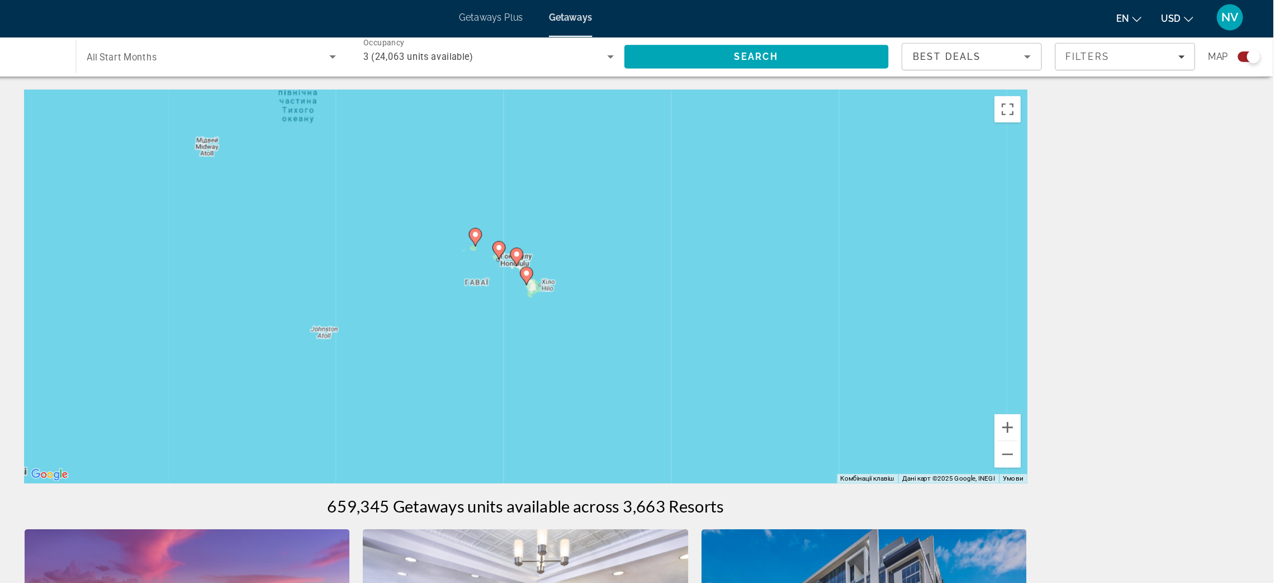
click at [636, 232] on image "Main content" at bounding box center [638, 234] width 7 height 7
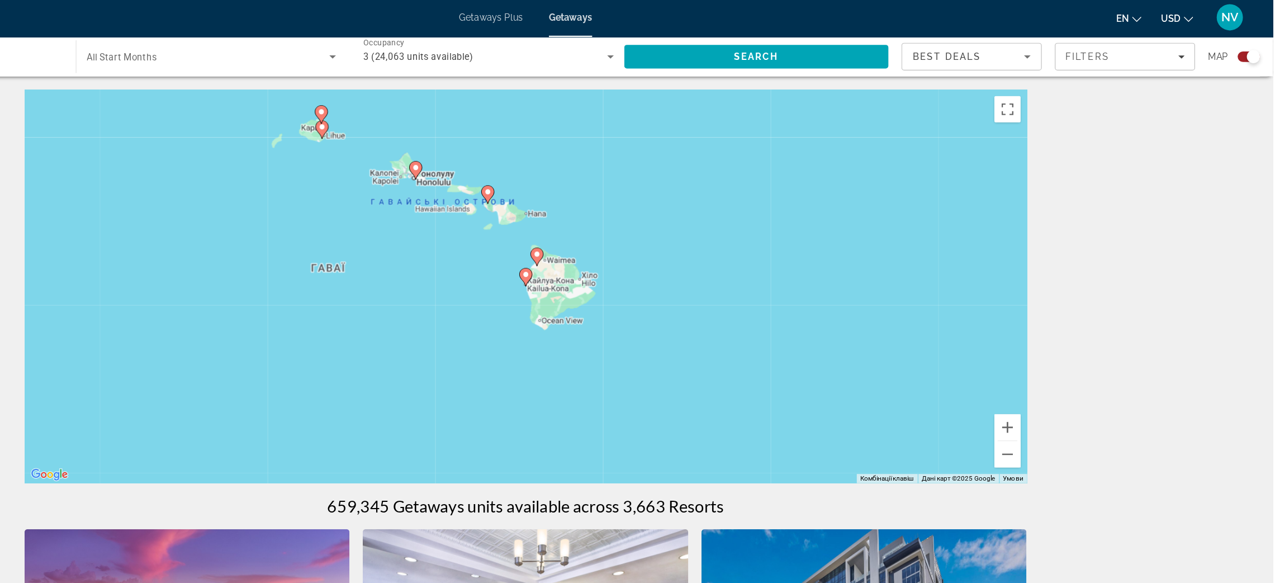
click at [636, 232] on icon "Main content" at bounding box center [637, 238] width 10 height 15
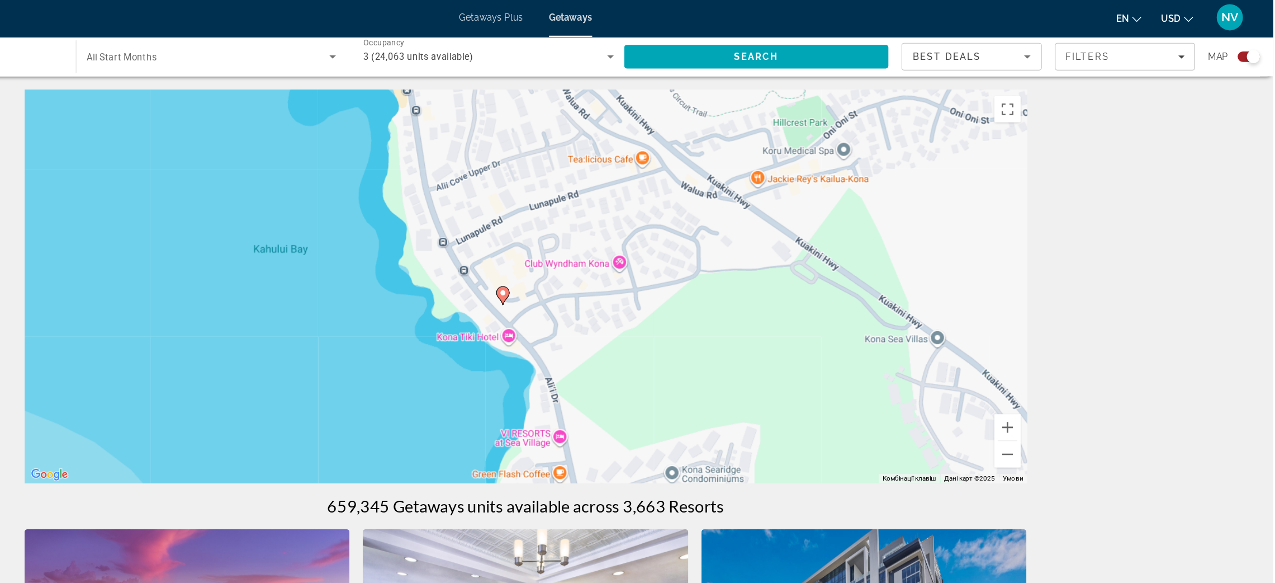
click at [617, 250] on image "Main content" at bounding box center [618, 251] width 7 height 7
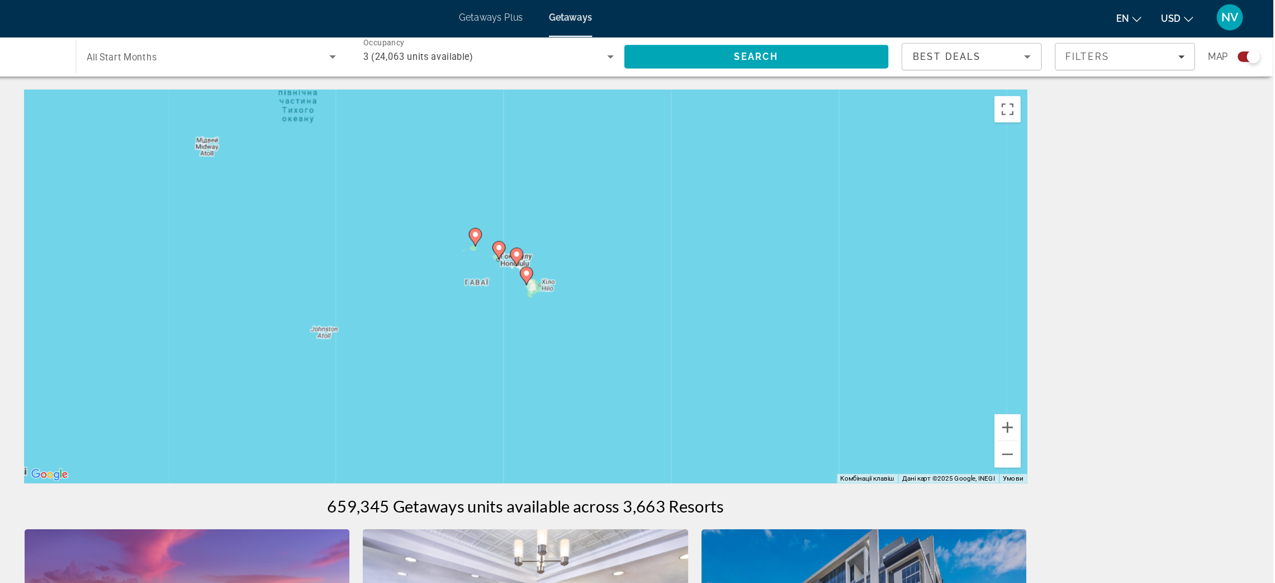
click at [636, 238] on image "Main content" at bounding box center [638, 234] width 7 height 7
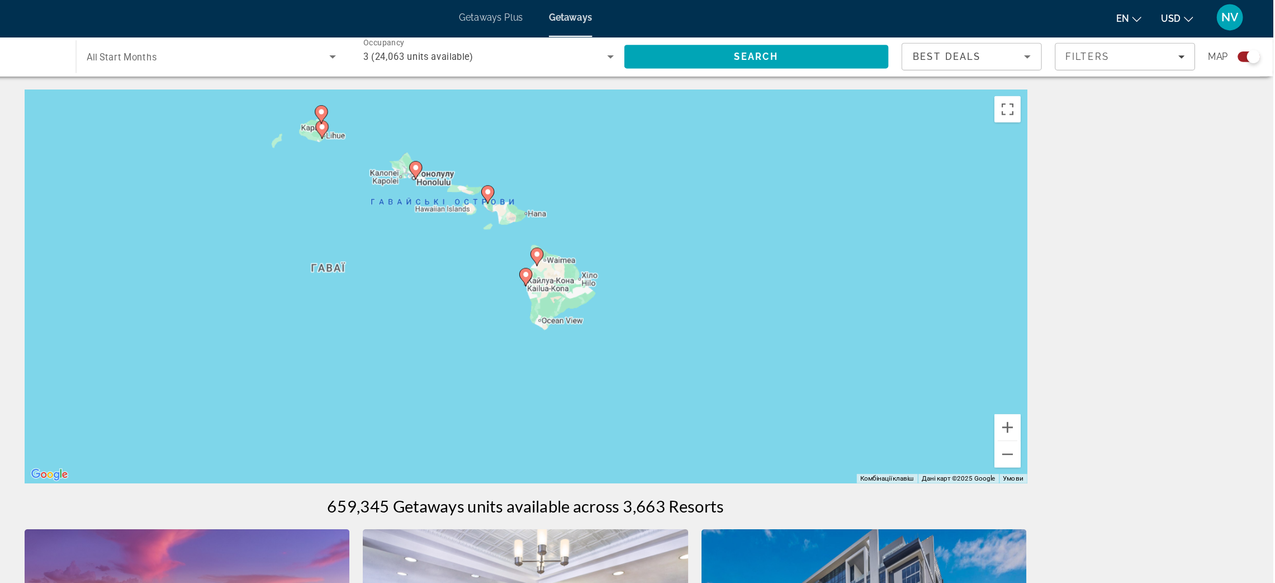
click at [636, 238] on image "Main content" at bounding box center [637, 236] width 7 height 7
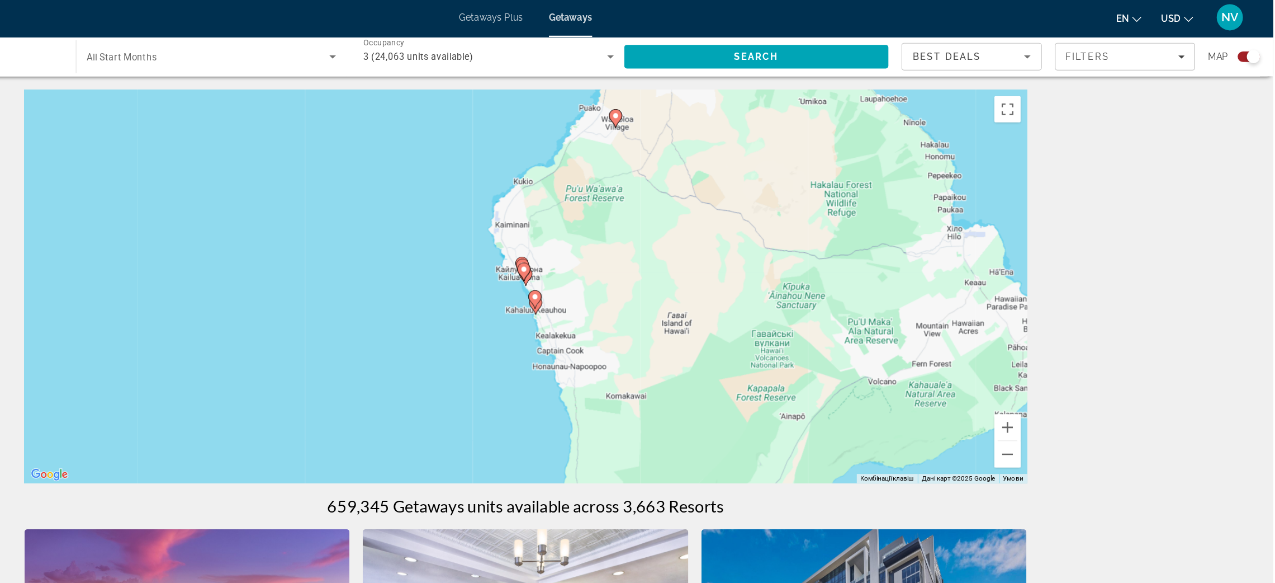
click at [636, 238] on icon "Main content" at bounding box center [636, 233] width 10 height 15
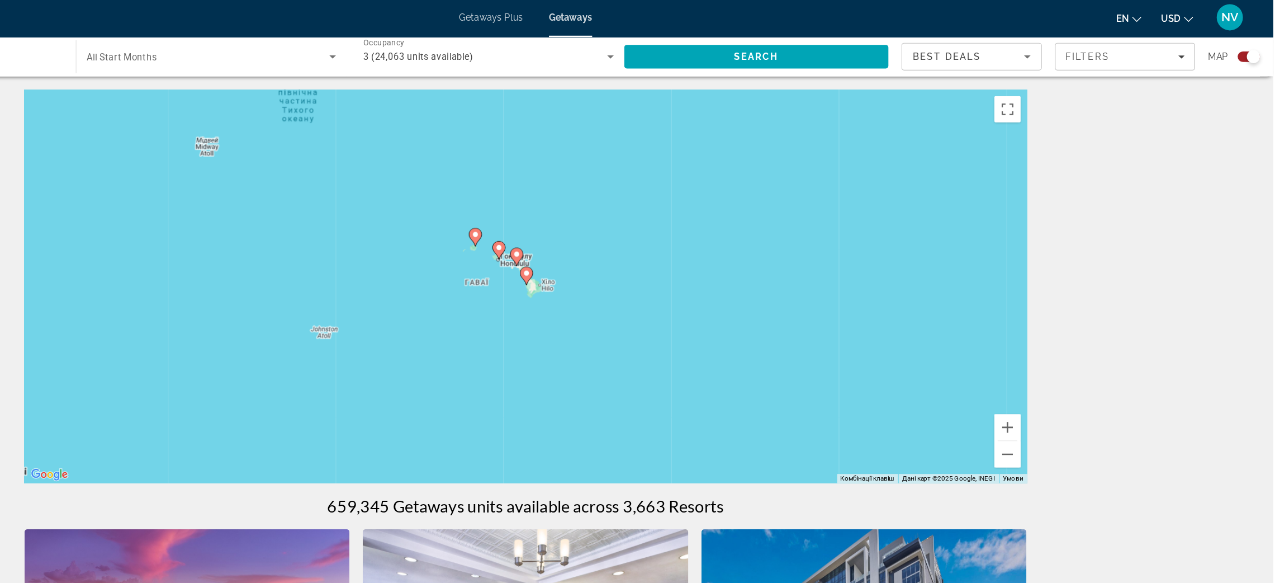
click at [636, 238] on image "Main content" at bounding box center [638, 234] width 7 height 7
click at [636, 238] on gmp-advanced-marker "Main content" at bounding box center [640, 233] width 11 height 17
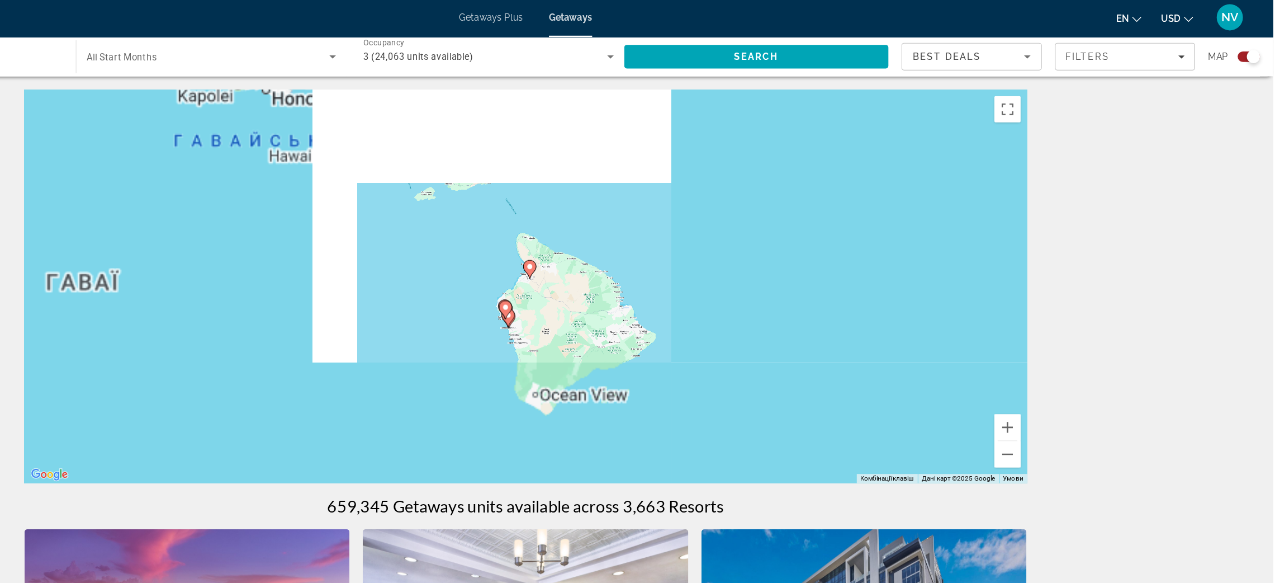
click at [636, 238] on gmp-advanced-marker "Main content" at bounding box center [641, 231] width 11 height 17
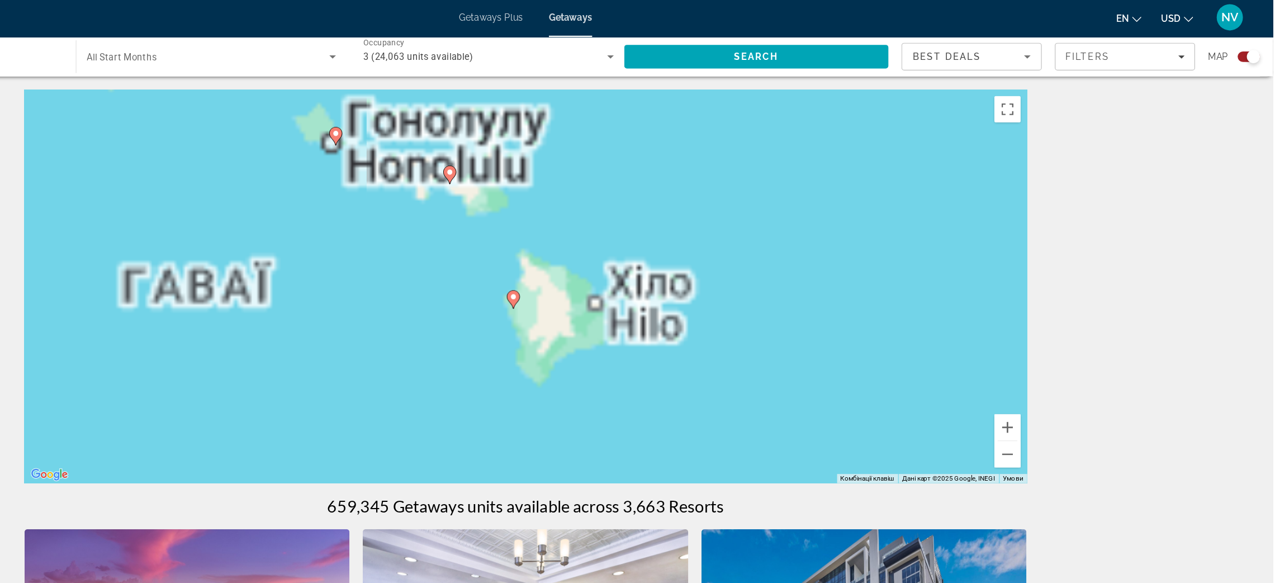
click at [636, 238] on div "Увімкніть режим перетягування за допомогою клавіатури, натиснувши Alt + Enter. …" at bounding box center [637, 245] width 855 height 335
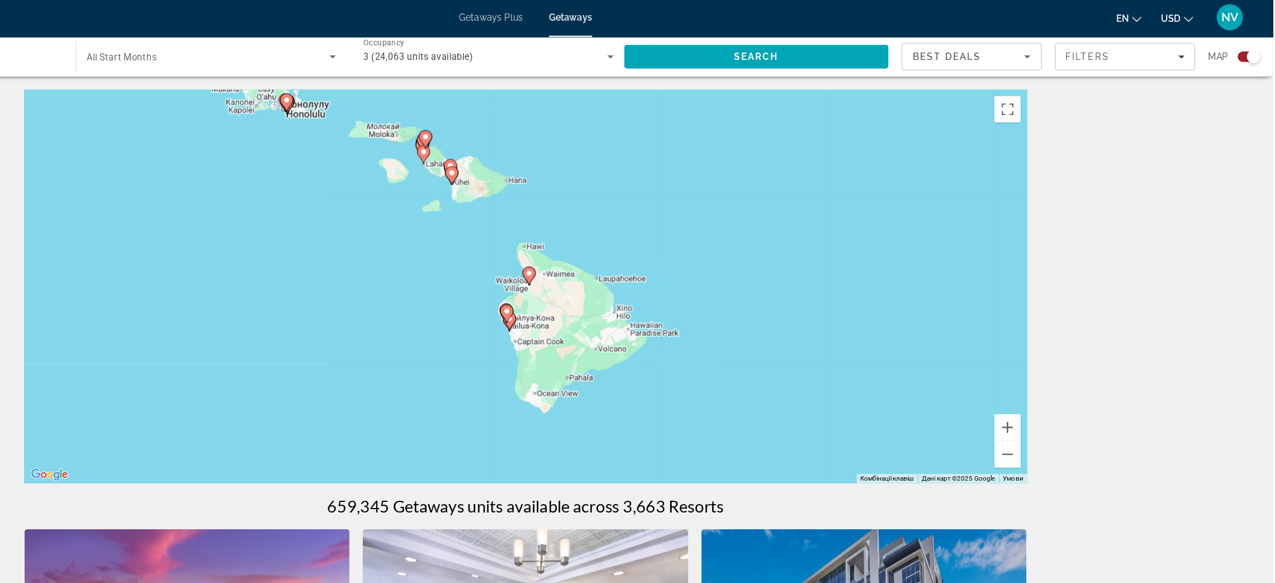
click at [636, 238] on icon "Main content" at bounding box center [640, 237] width 11 height 16
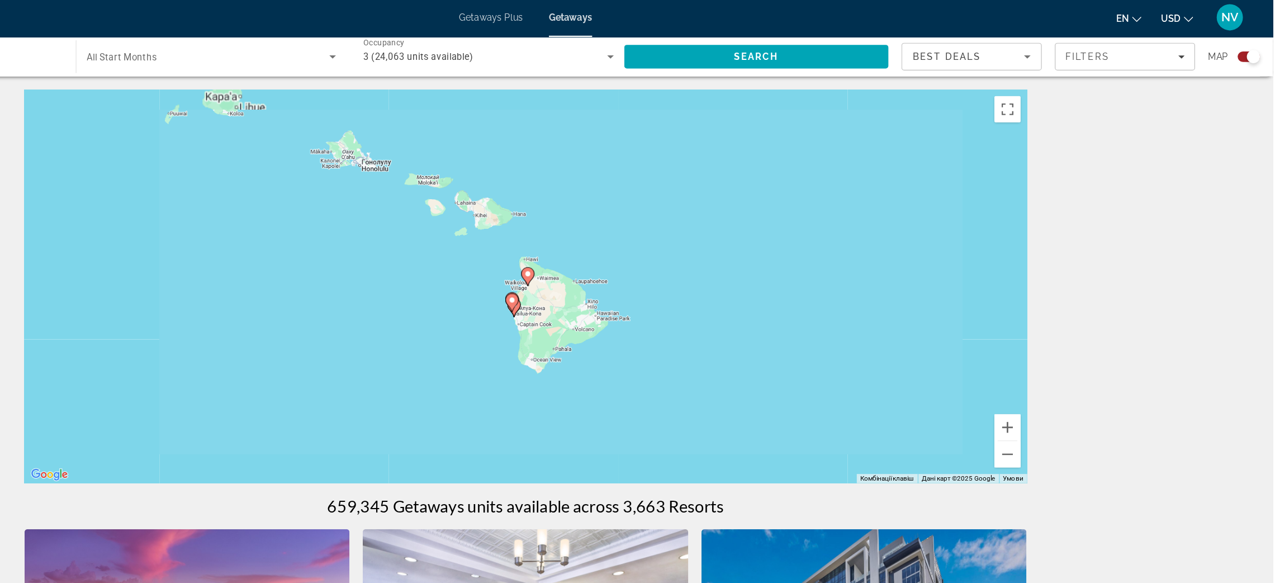
click at [636, 238] on image "Main content" at bounding box center [639, 235] width 7 height 7
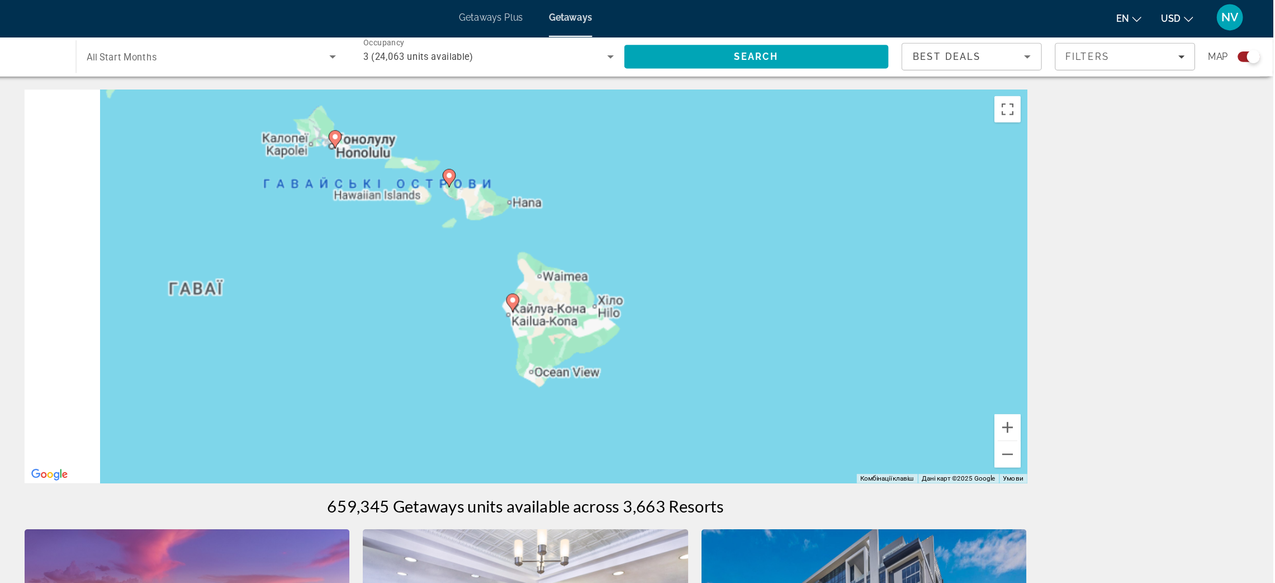
click at [636, 238] on div "Для навігації використовуйте клавіші зі стрілками. Увімкніть режим перетягуванн…" at bounding box center [637, 245] width 855 height 335
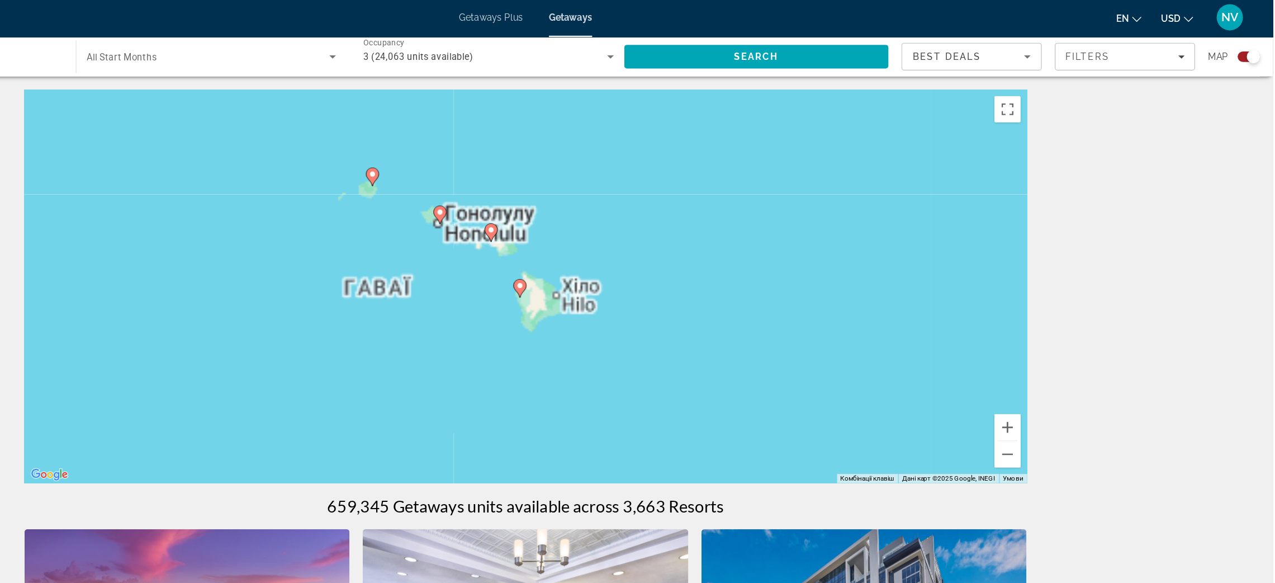
click at [636, 239] on gmp-advanced-marker "Main content" at bounding box center [632, 247] width 11 height 17
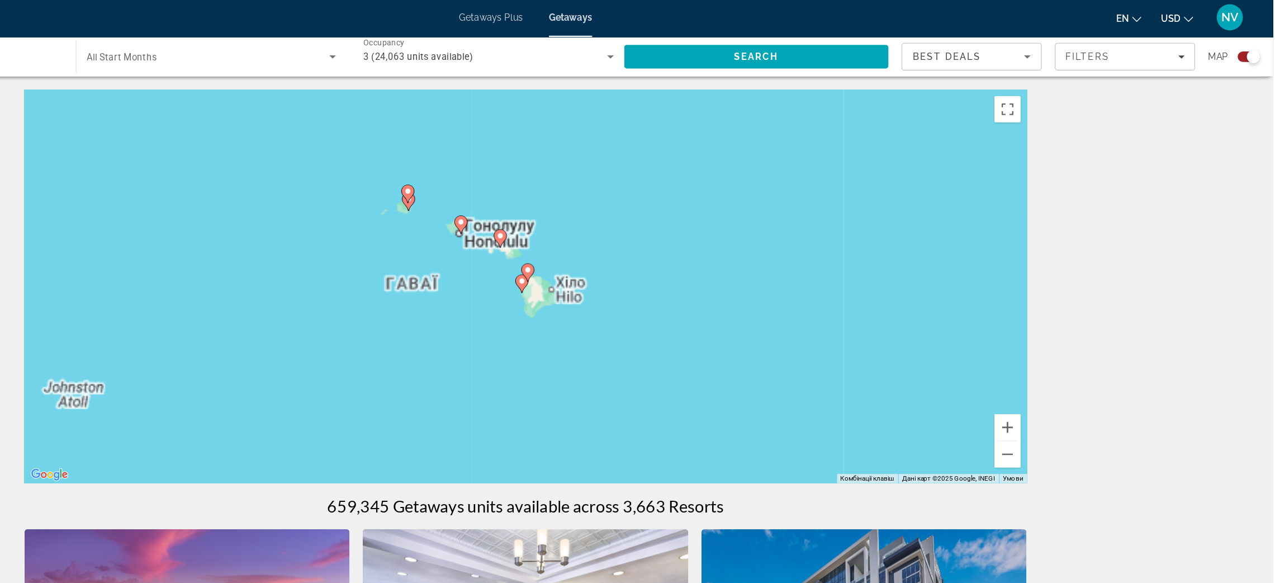
click at [636, 238] on gmp-advanced-marker "Main content" at bounding box center [639, 234] width 11 height 17
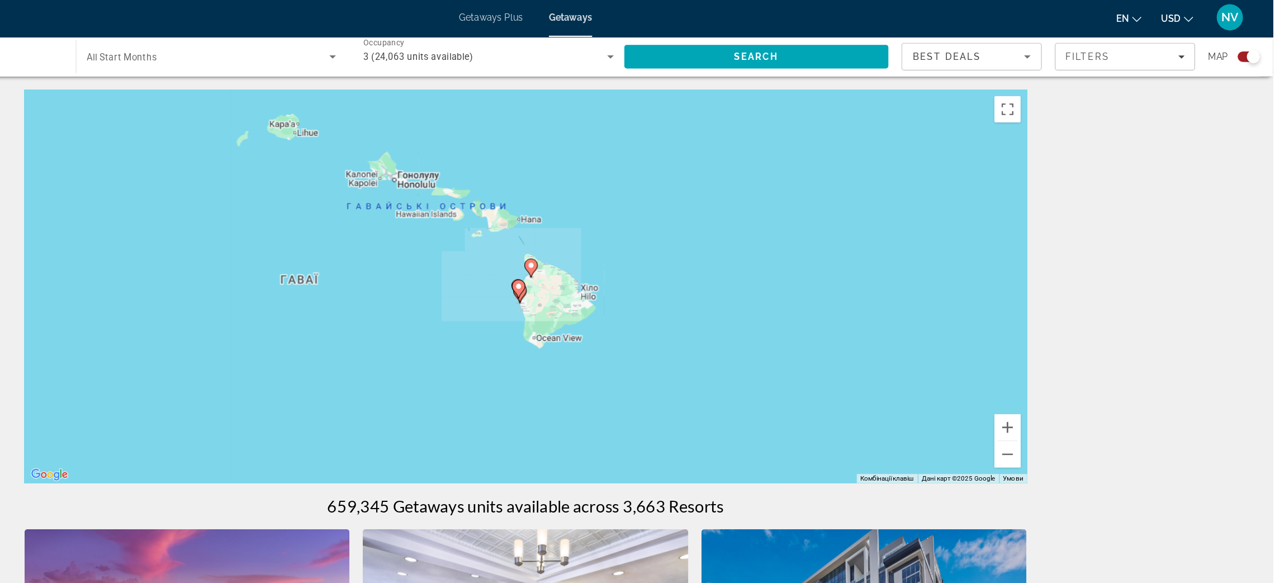
click at [638, 246] on div "Main content" at bounding box center [1065, 246] width 855 height 0
click at [637, 238] on gmp-advanced-marker "Main content" at bounding box center [642, 230] width 11 height 17
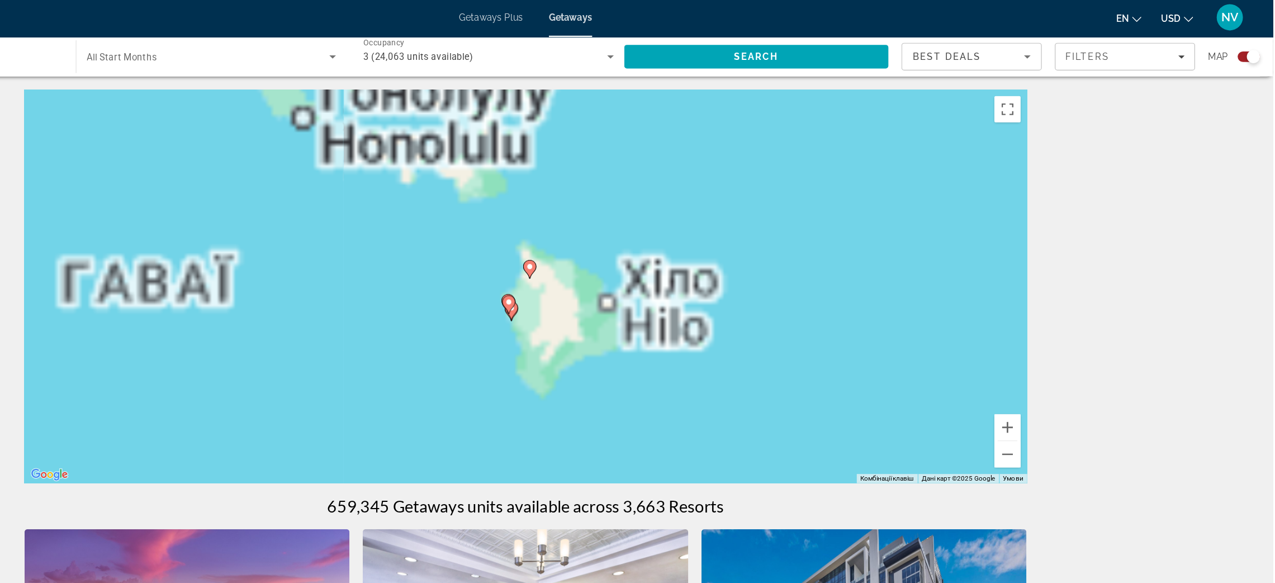
click at [636, 238] on gmp-advanced-marker "Main content" at bounding box center [641, 231] width 11 height 17
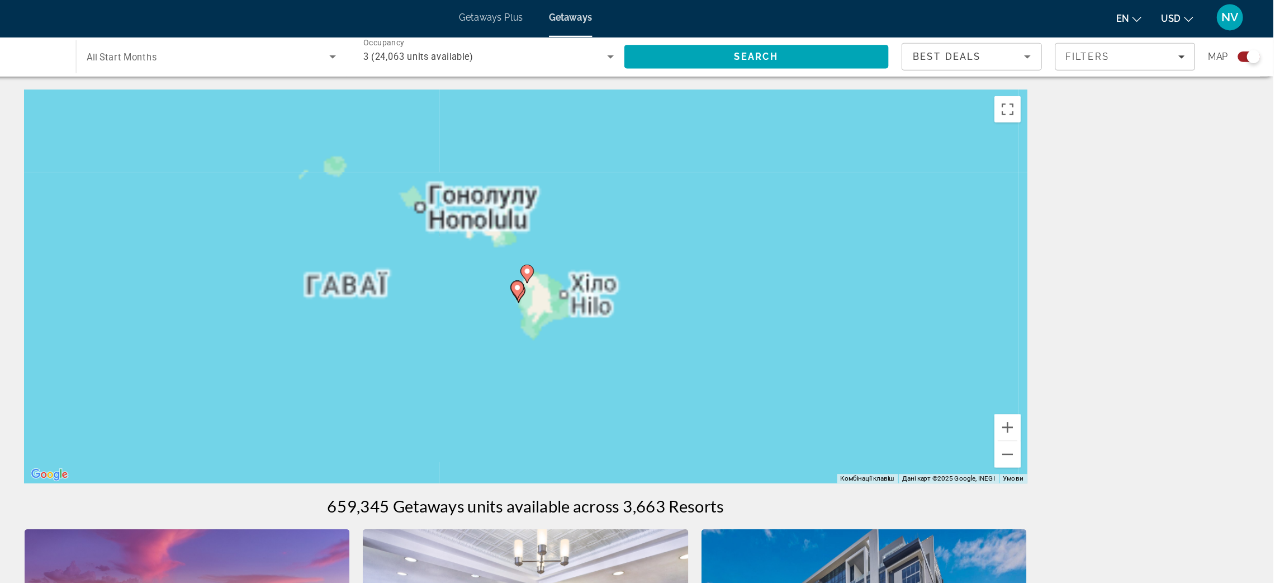
click at [636, 238] on gmp-advanced-marker "Main content" at bounding box center [638, 235] width 11 height 17
type input "**********"
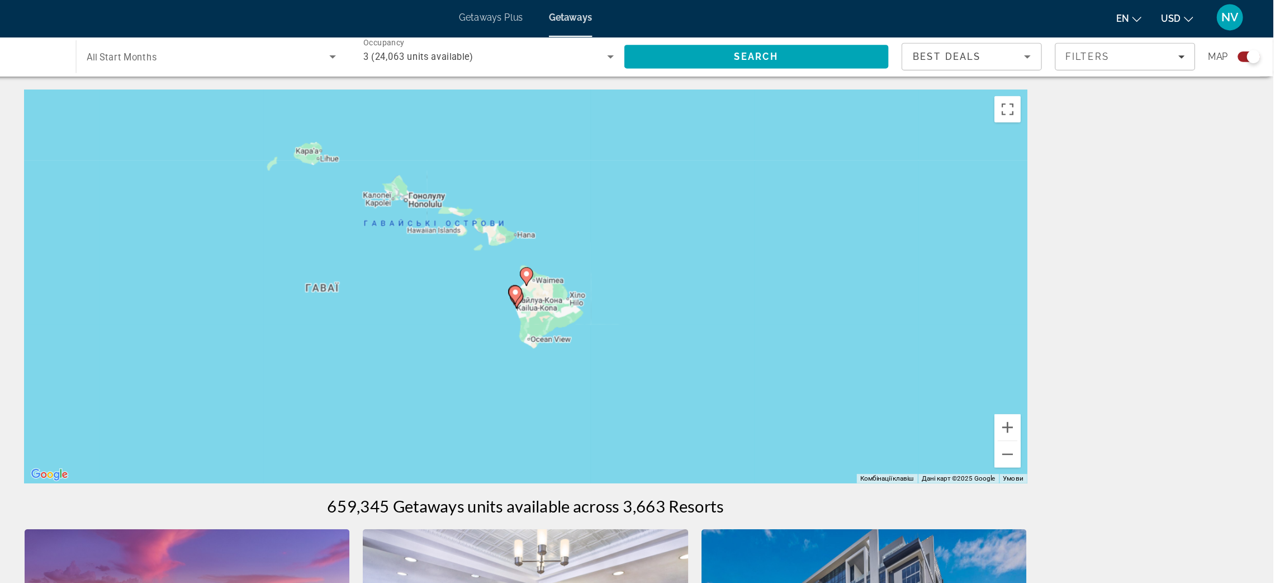
click at [636, 238] on g "Main content" at bounding box center [638, 238] width 11 height 16
click at [636, 238] on image "Main content" at bounding box center [637, 235] width 7 height 7
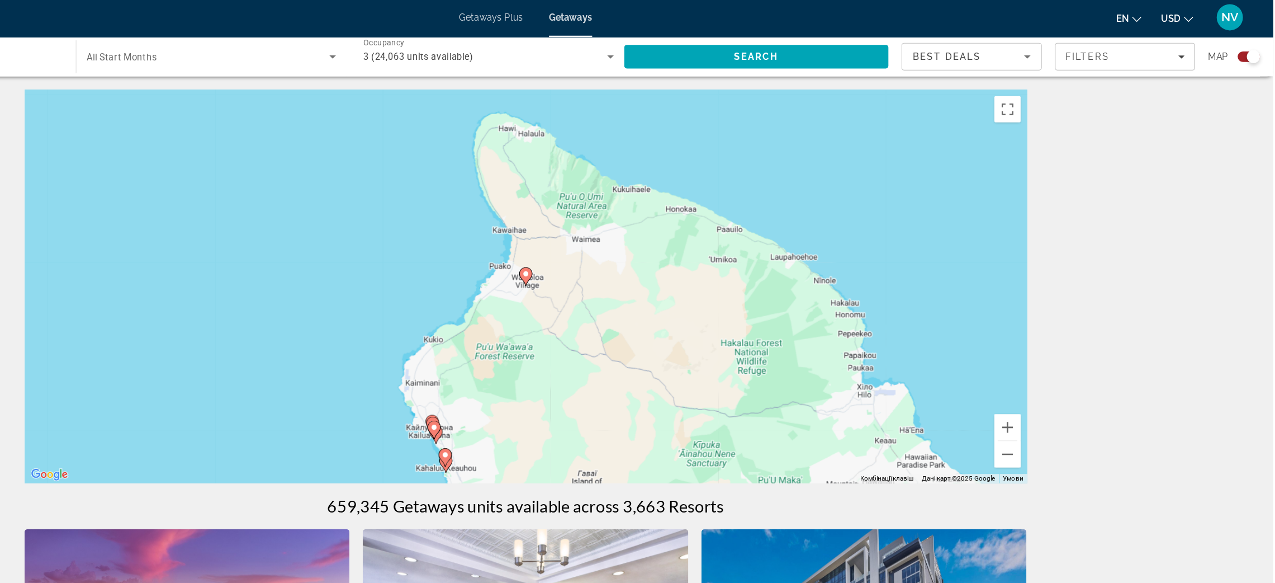
click at [636, 235] on image "Main content" at bounding box center [637, 235] width 7 height 7
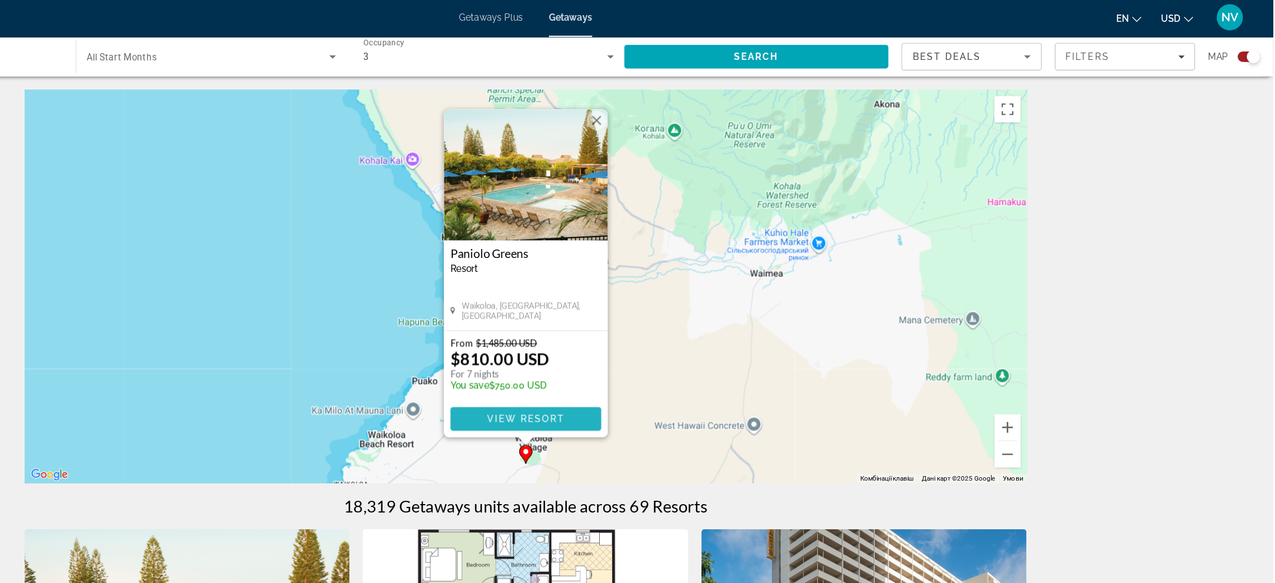
click at [621, 354] on span "View Resort" at bounding box center [637, 358] width 66 height 9
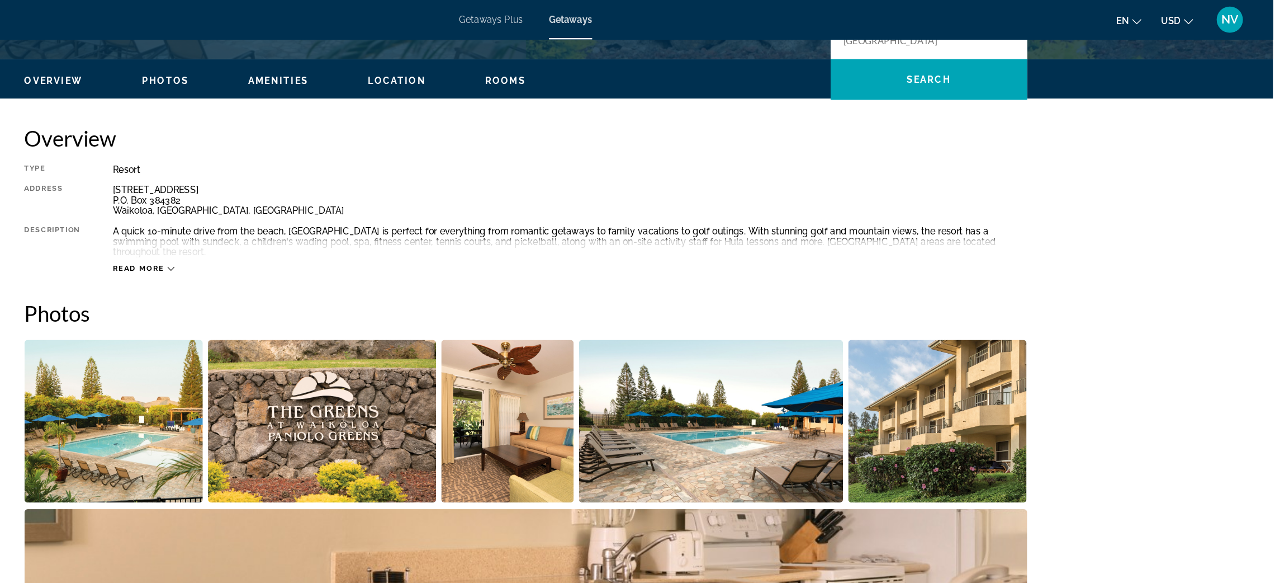
scroll to position [277, 0]
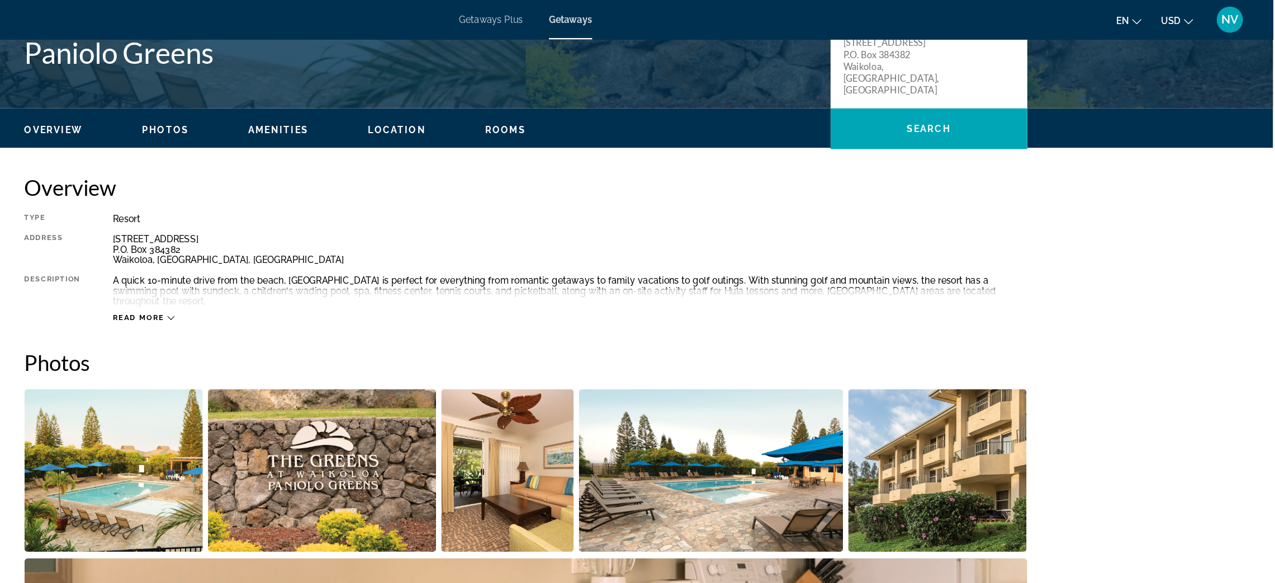
click at [323, 267] on span "Read more" at bounding box center [308, 270] width 44 height 7
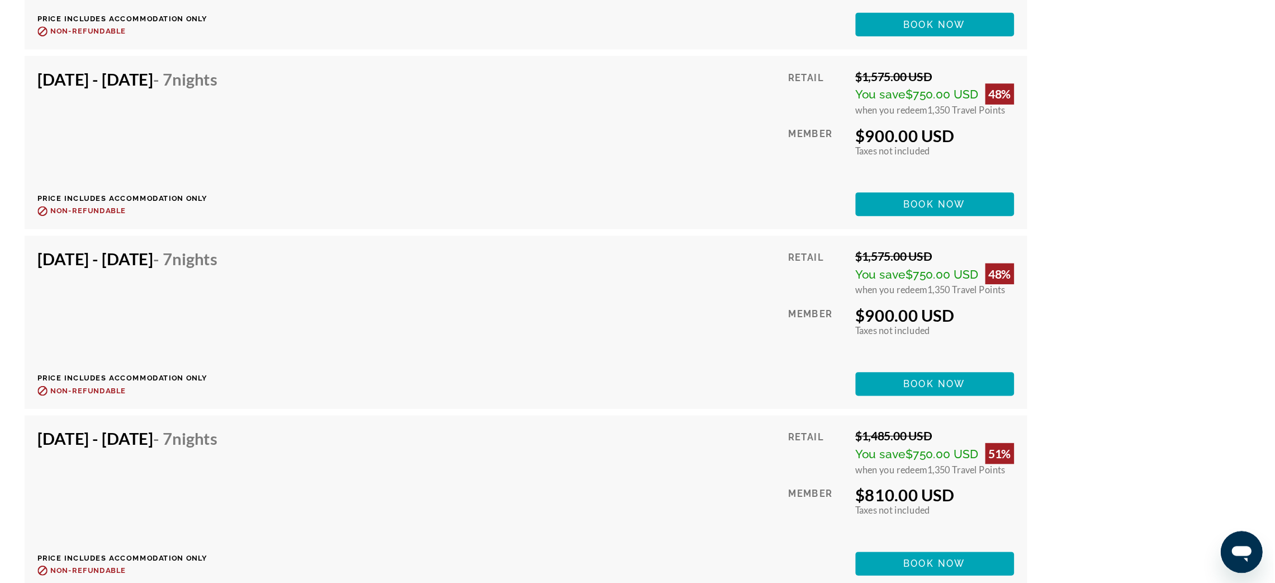
scroll to position [2588, 0]
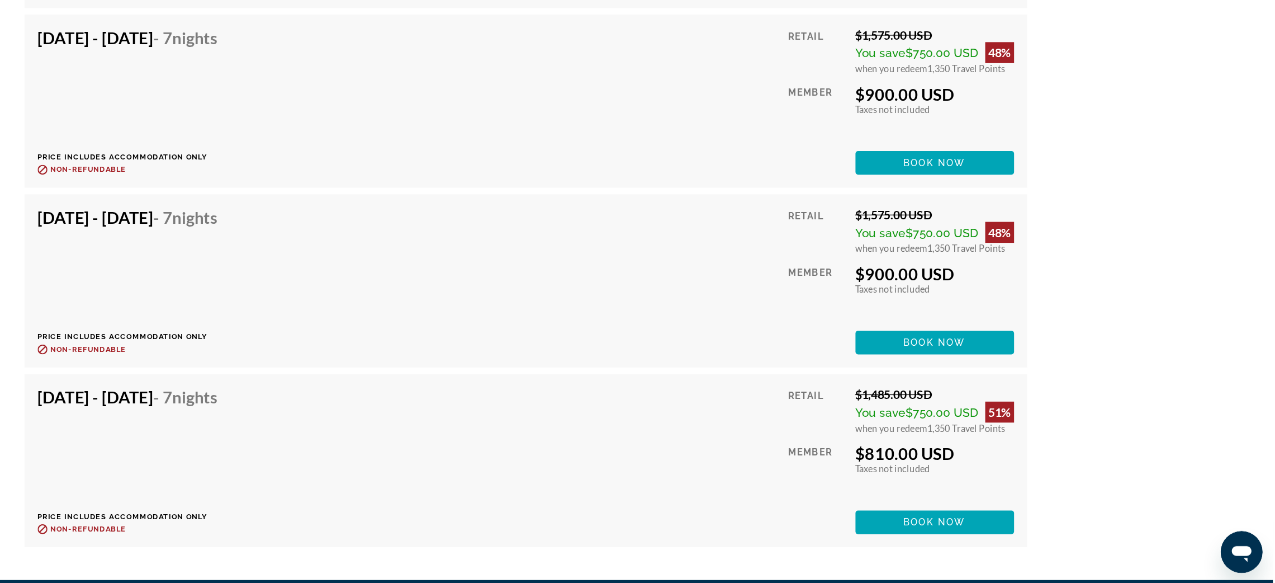
scroll to position [2621, 0]
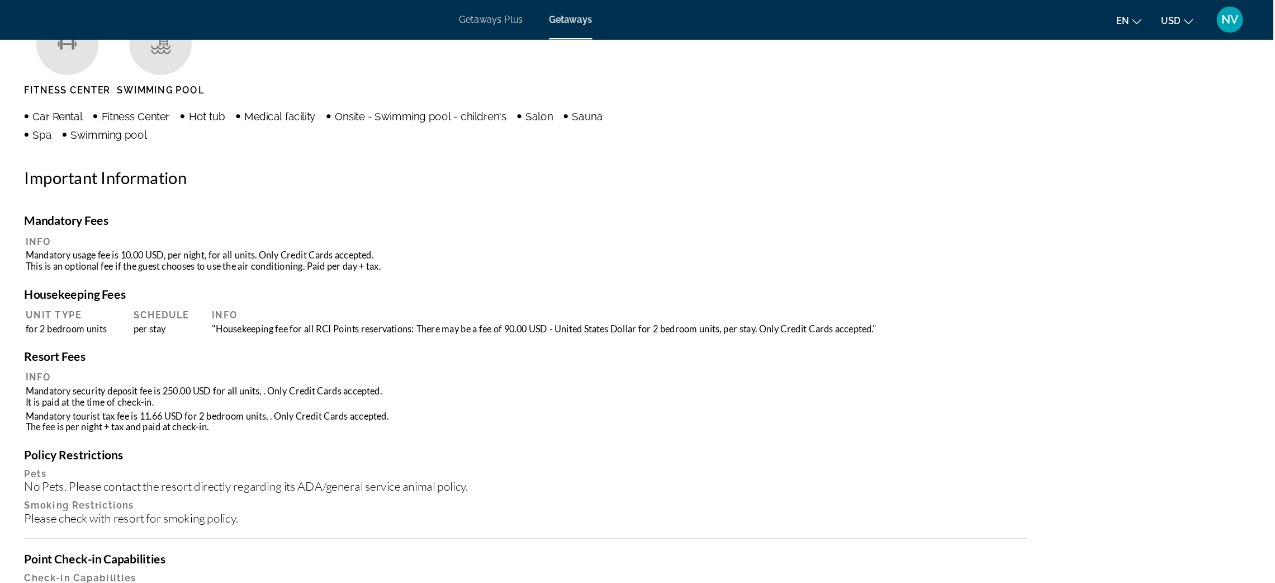
scroll to position [939, 0]
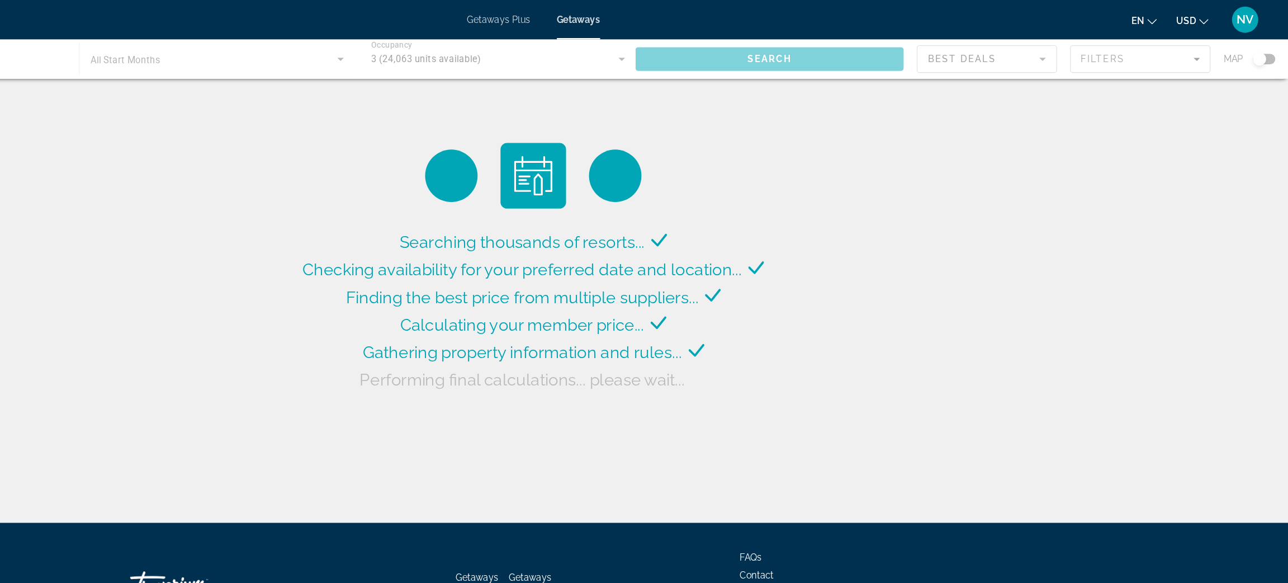
click at [1272, 50] on div "Main content" at bounding box center [644, 51] width 1288 height 34
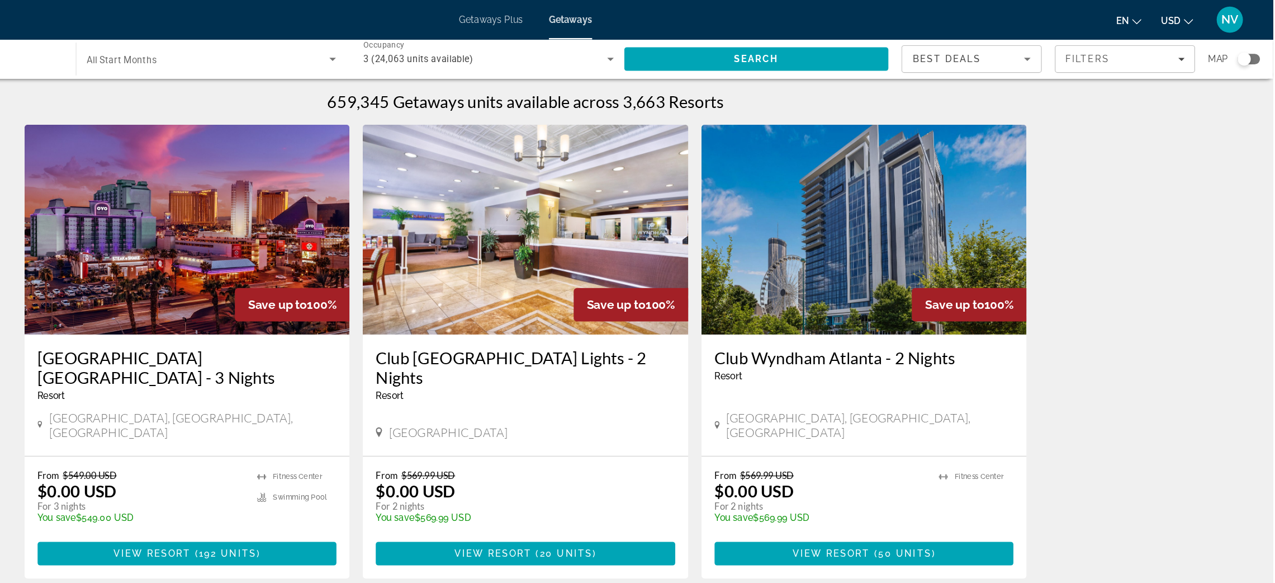
click at [1252, 49] on div "Search widget" at bounding box center [1250, 50] width 11 height 11
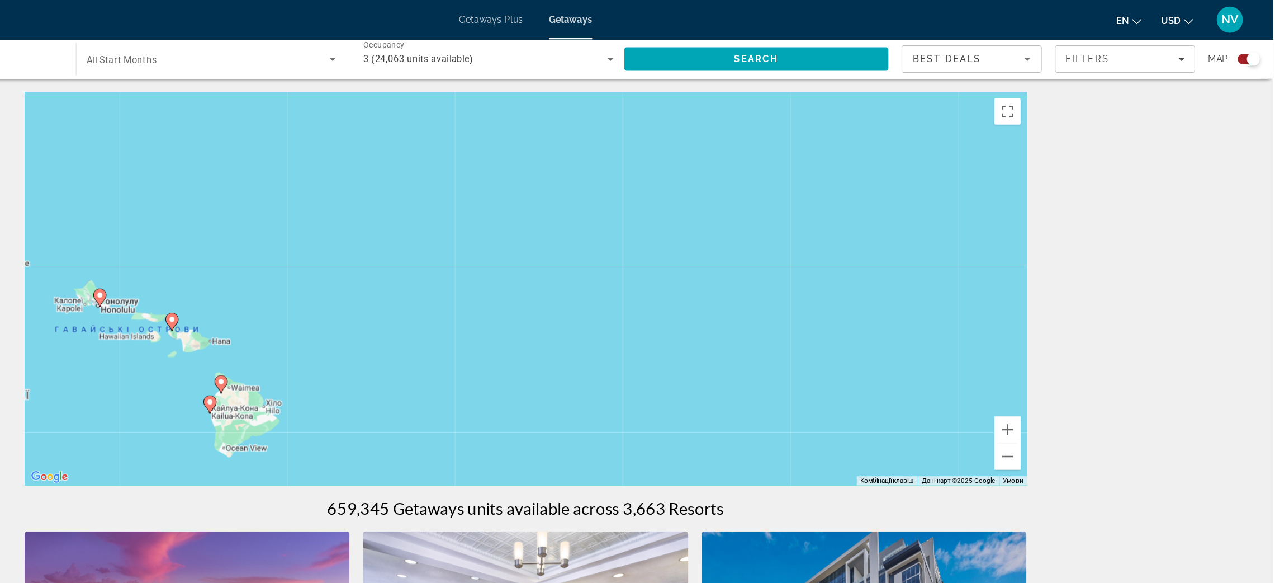
click at [323, 242] on div "Увімкніть режим перетягування за допомогою клавіатури, натиснувши Alt + Enter. …" at bounding box center [637, 245] width 855 height 335
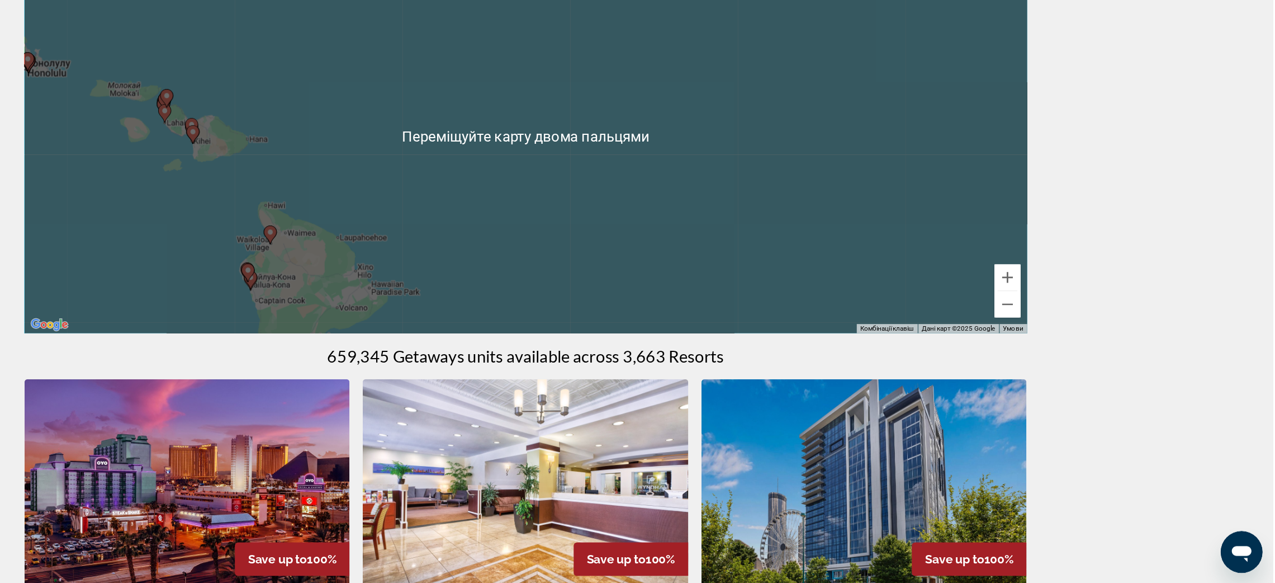
scroll to position [50, 0]
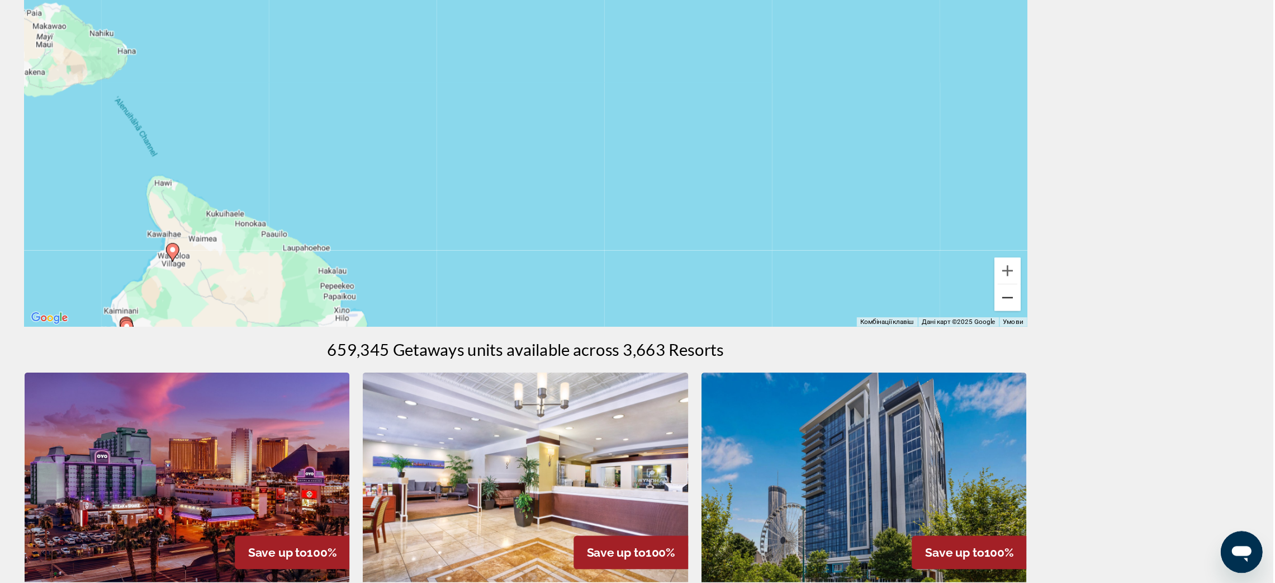
click at [1058, 344] on button "Зменшити" at bounding box center [1049, 339] width 22 height 22
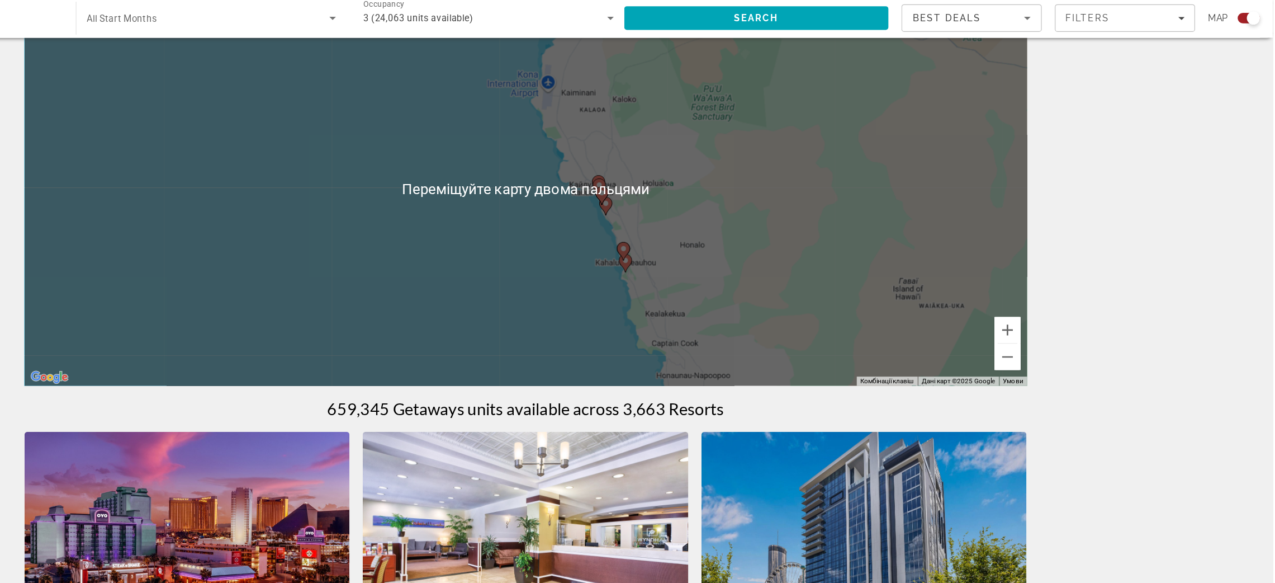
scroll to position [50, 0]
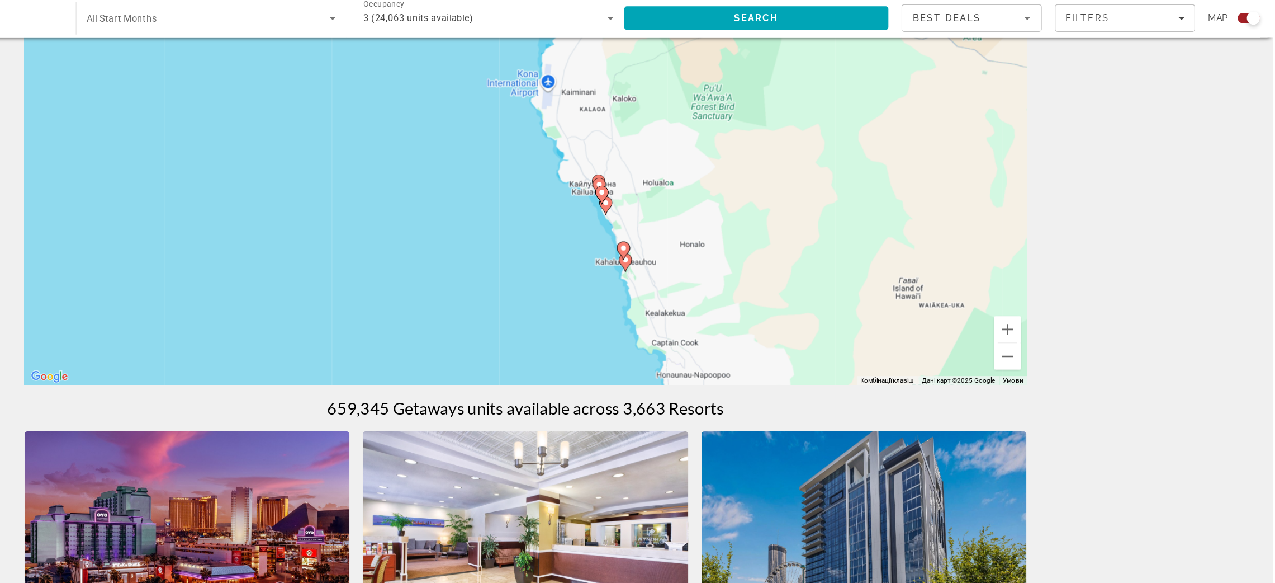
click at [692, 267] on div "Увімкніть режим перетягування за допомогою клавіатури, натиснувши Alt + Enter. …" at bounding box center [637, 195] width 855 height 335
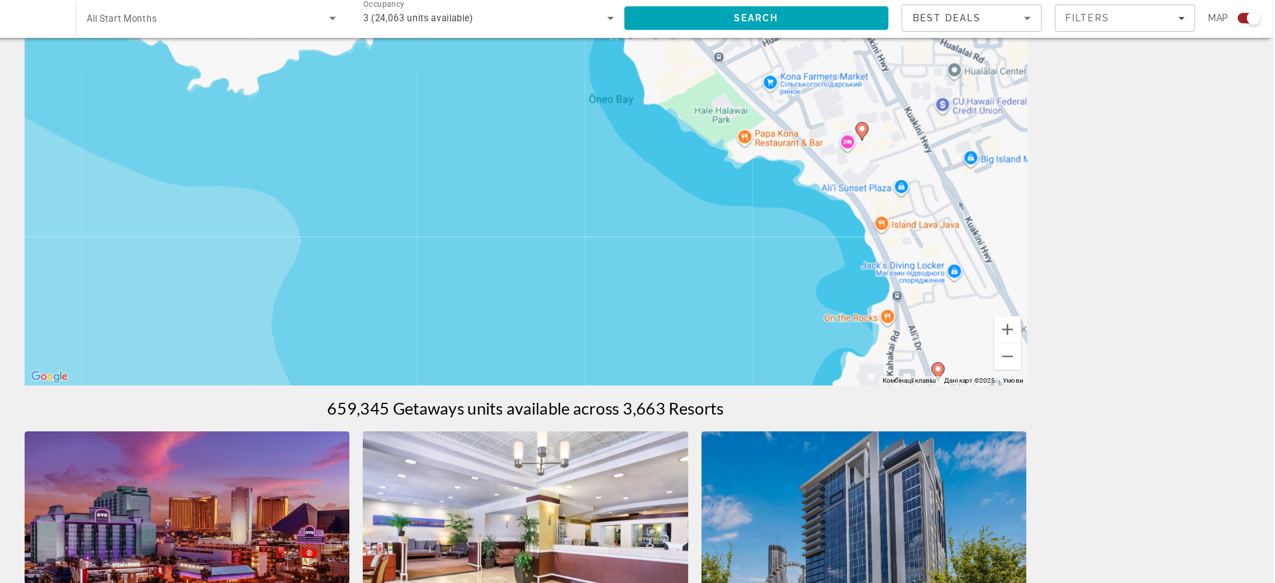
click at [923, 144] on image "Main content" at bounding box center [924, 144] width 7 height 7
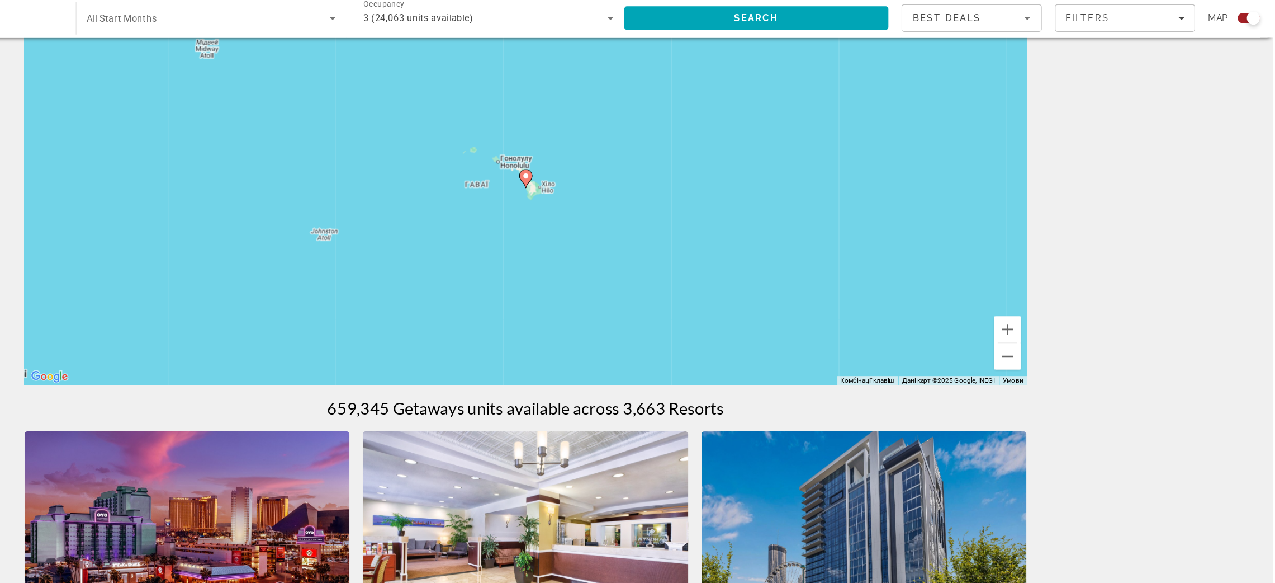
click at [637, 187] on image "Main content" at bounding box center [637, 185] width 7 height 7
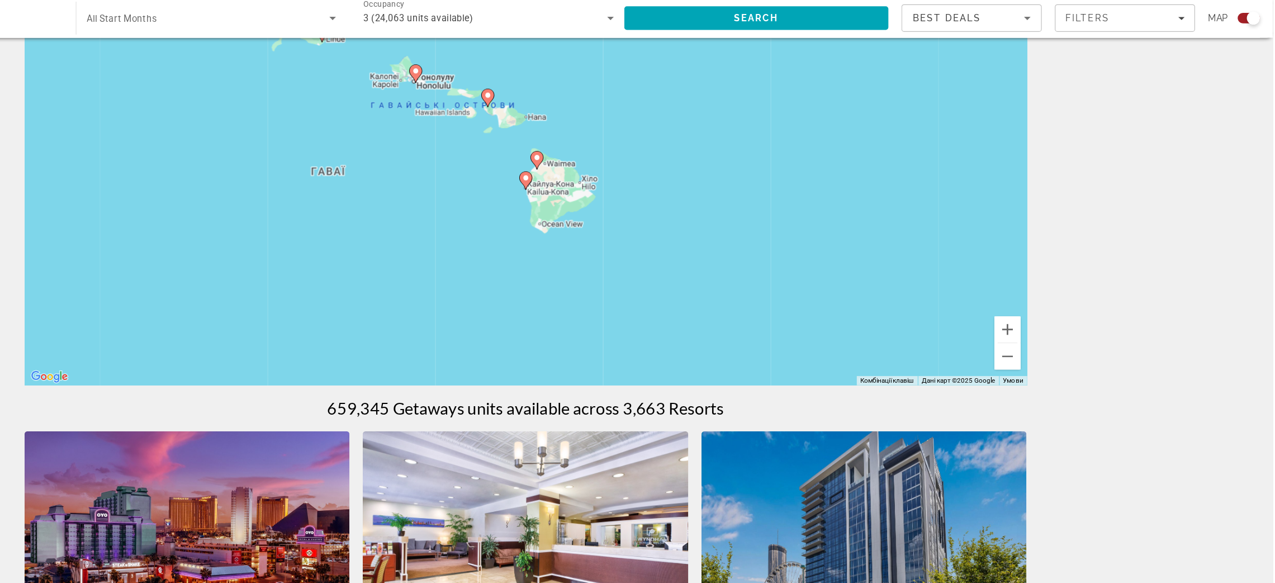
click at [637, 187] on image "Main content" at bounding box center [637, 186] width 7 height 7
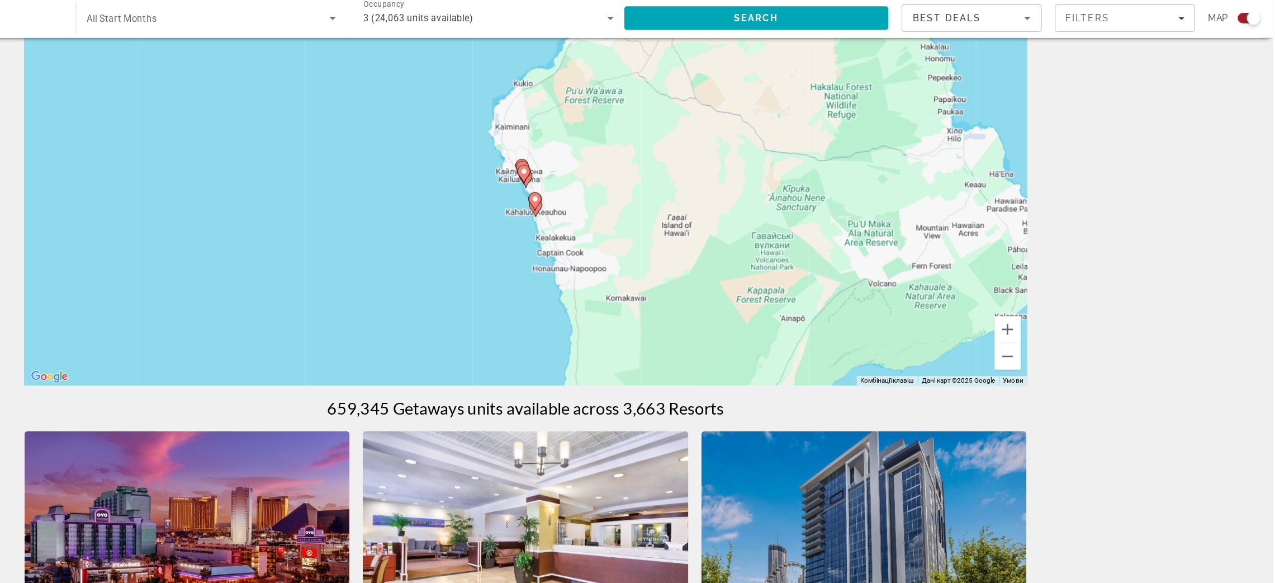
click at [637, 187] on icon "Main content" at bounding box center [636, 183] width 10 height 15
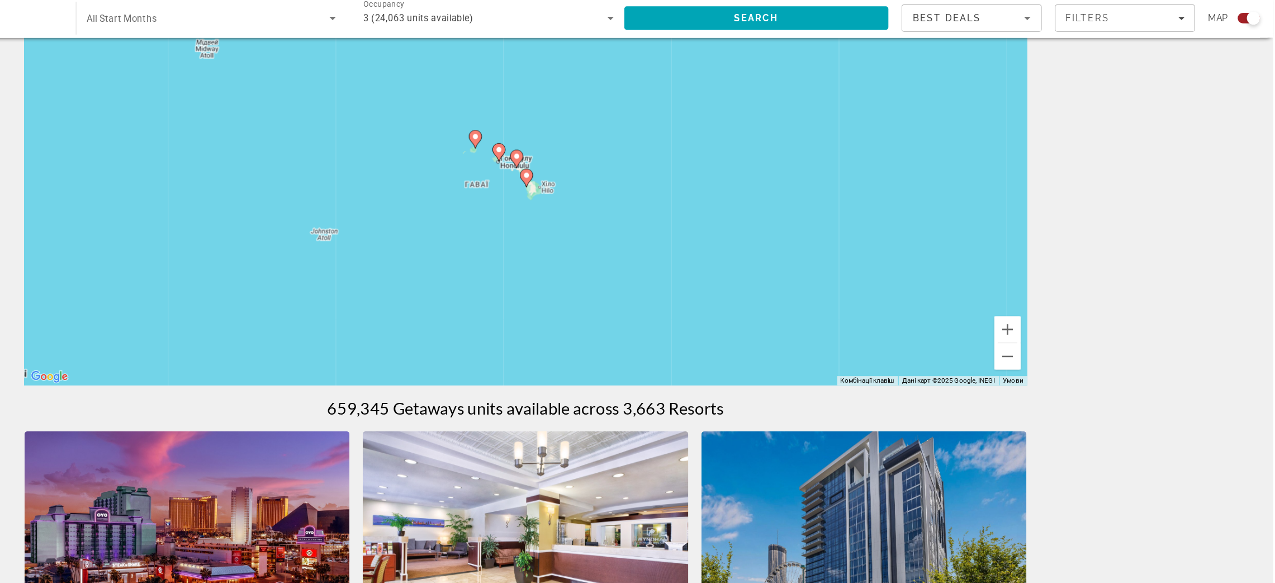
click at [637, 187] on image "Main content" at bounding box center [638, 184] width 7 height 7
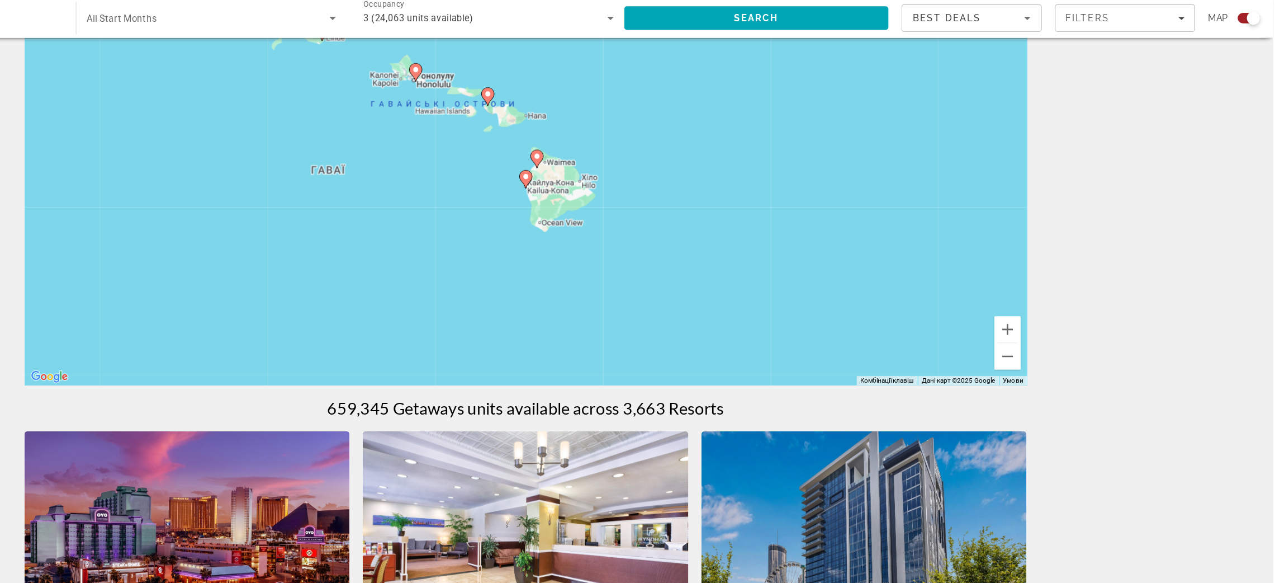
click at [637, 187] on image "Main content" at bounding box center [637, 185] width 7 height 7
type input "**********"
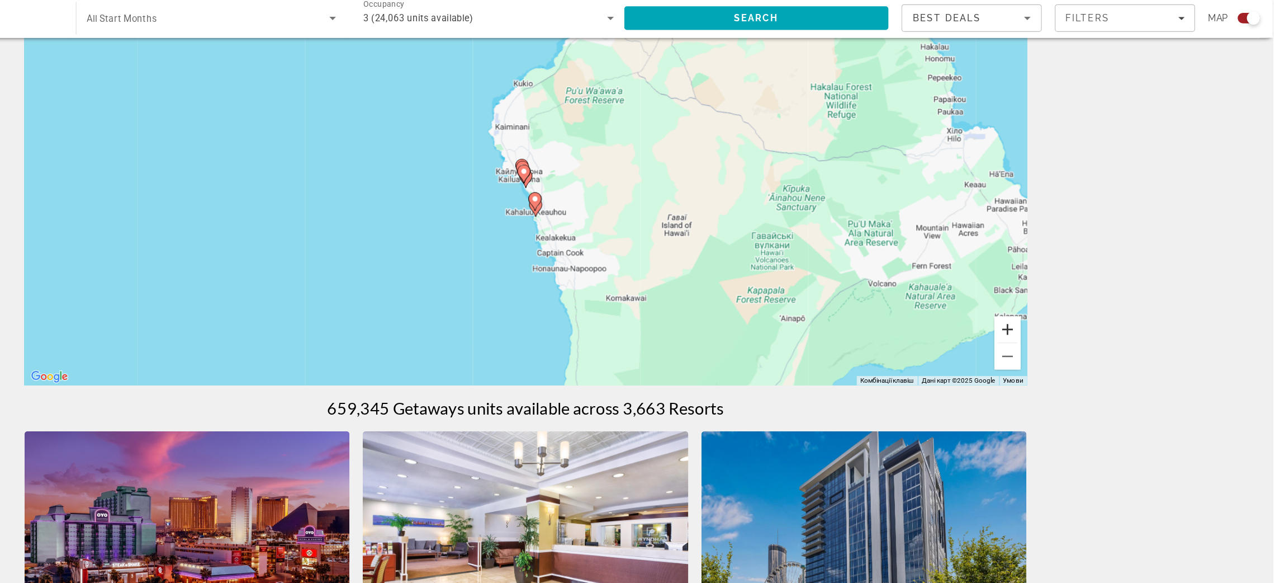
click at [1046, 316] on button "Збільшити" at bounding box center [1049, 316] width 22 height 22
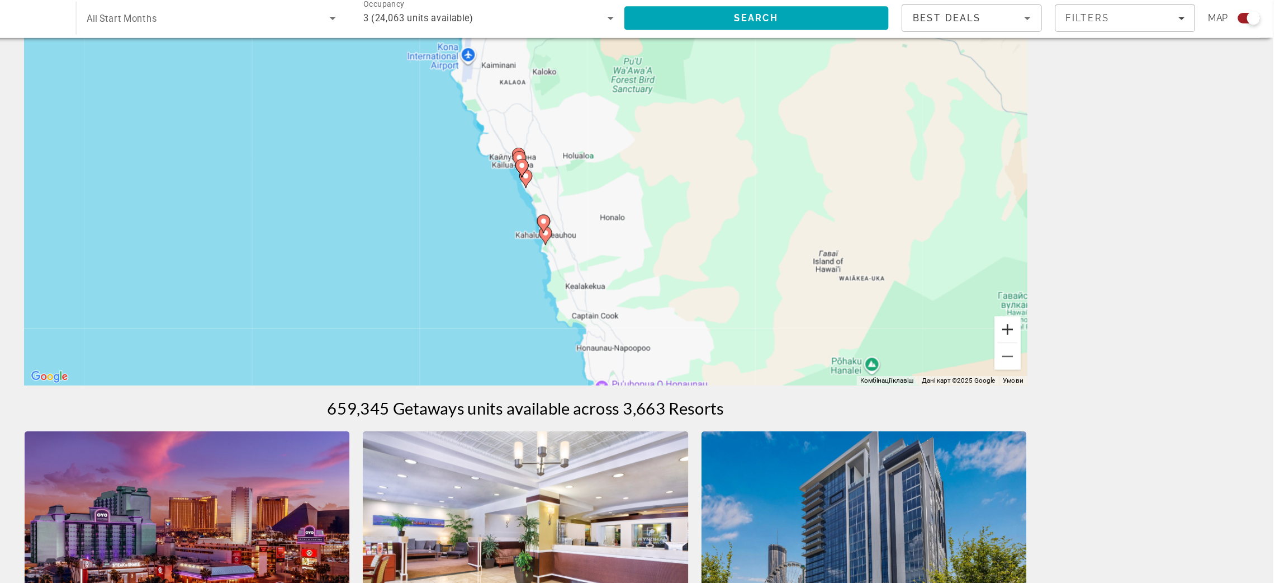
click at [1046, 316] on button "Збільшити" at bounding box center [1049, 316] width 22 height 22
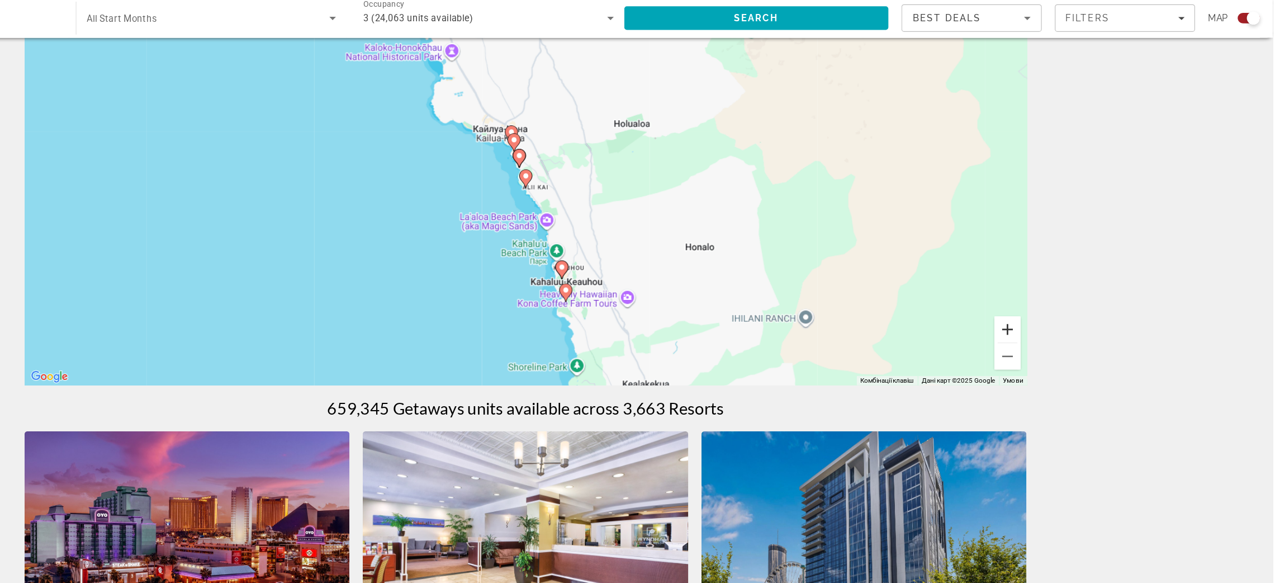
click at [1046, 316] on button "Збільшити" at bounding box center [1049, 316] width 22 height 22
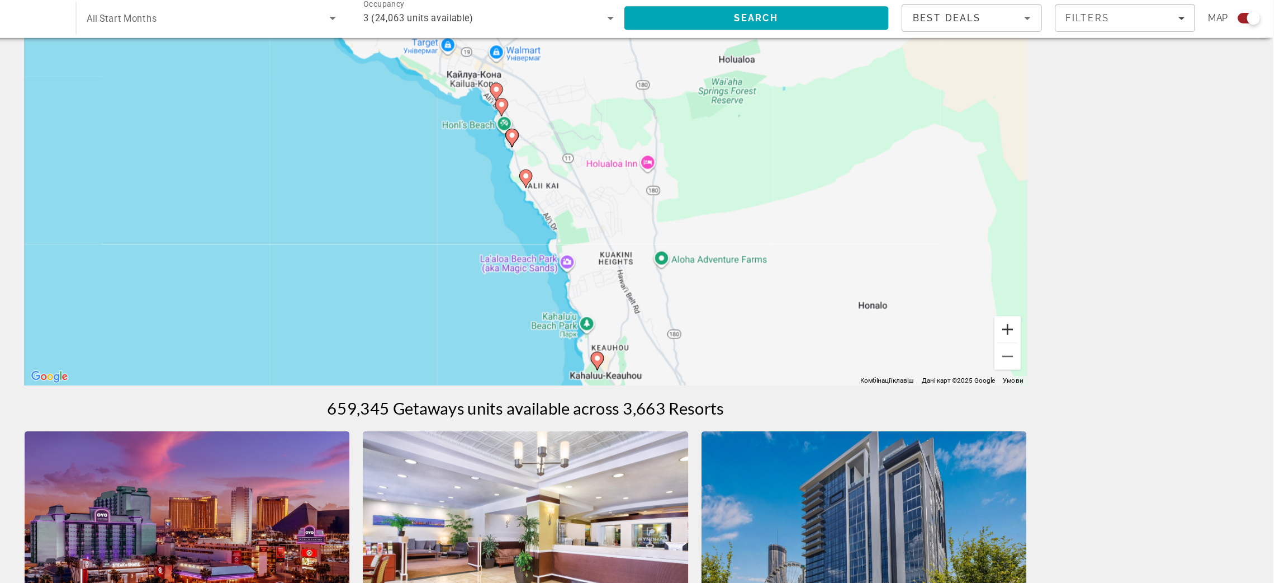
click at [1046, 316] on button "Збільшити" at bounding box center [1049, 316] width 22 height 22
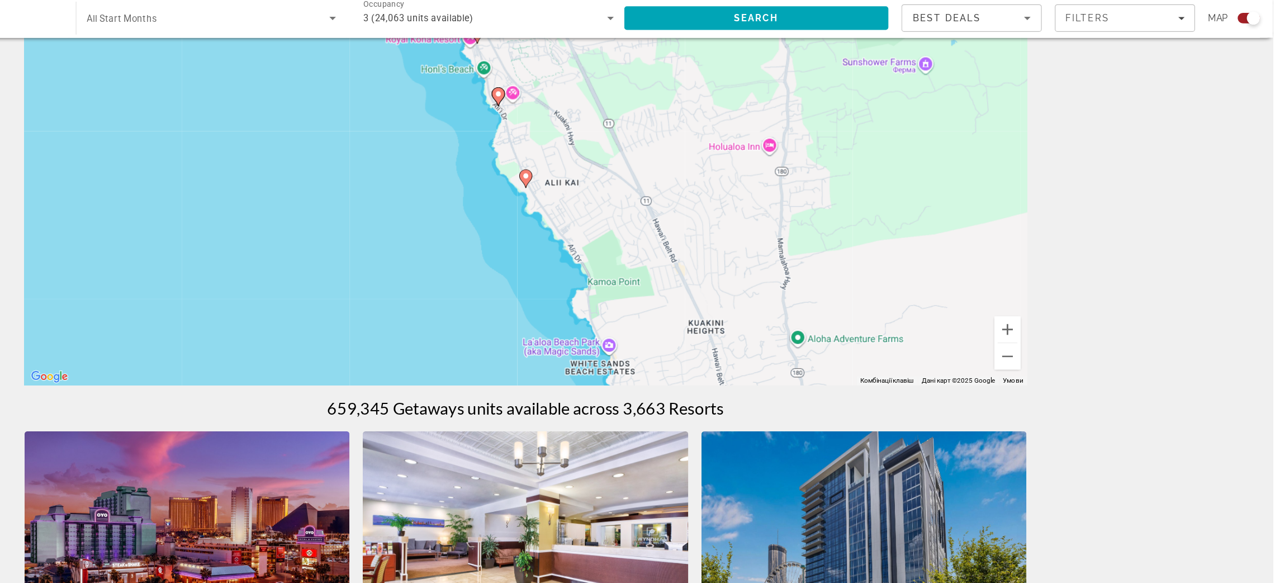
click at [636, 183] on image "Main content" at bounding box center [637, 185] width 7 height 7
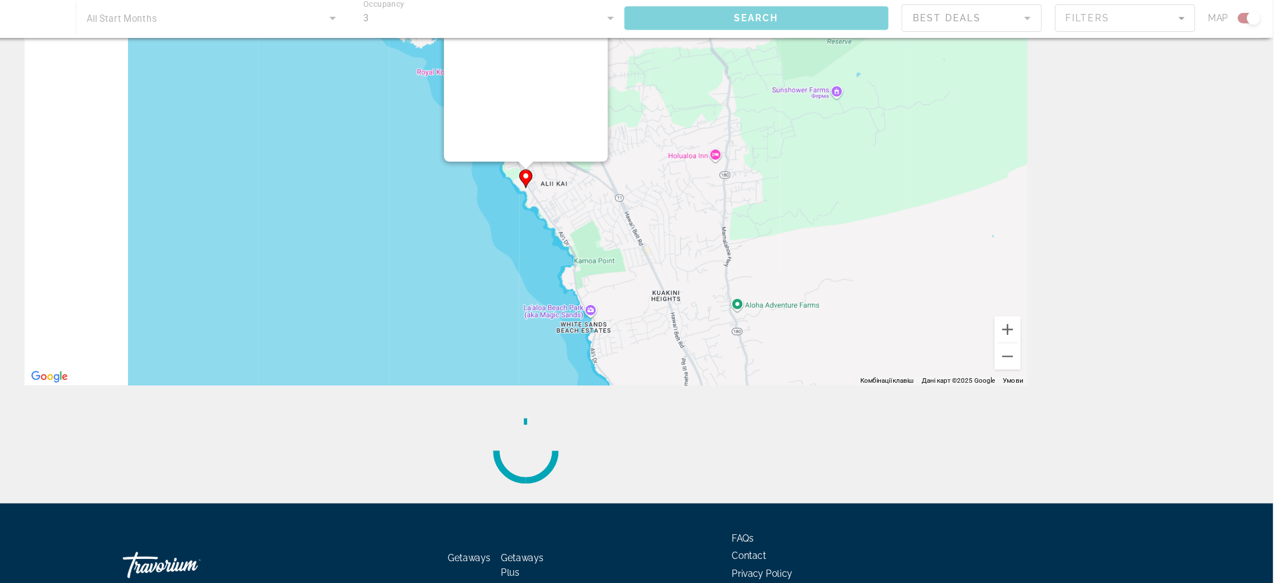
scroll to position [0, 0]
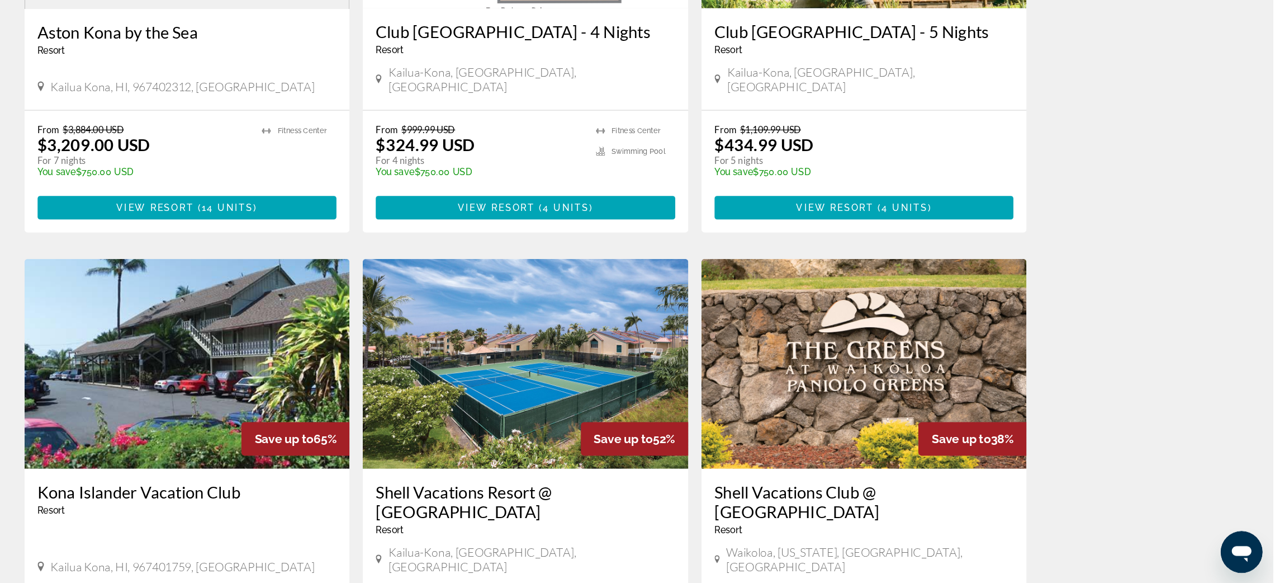
scroll to position [541, 0]
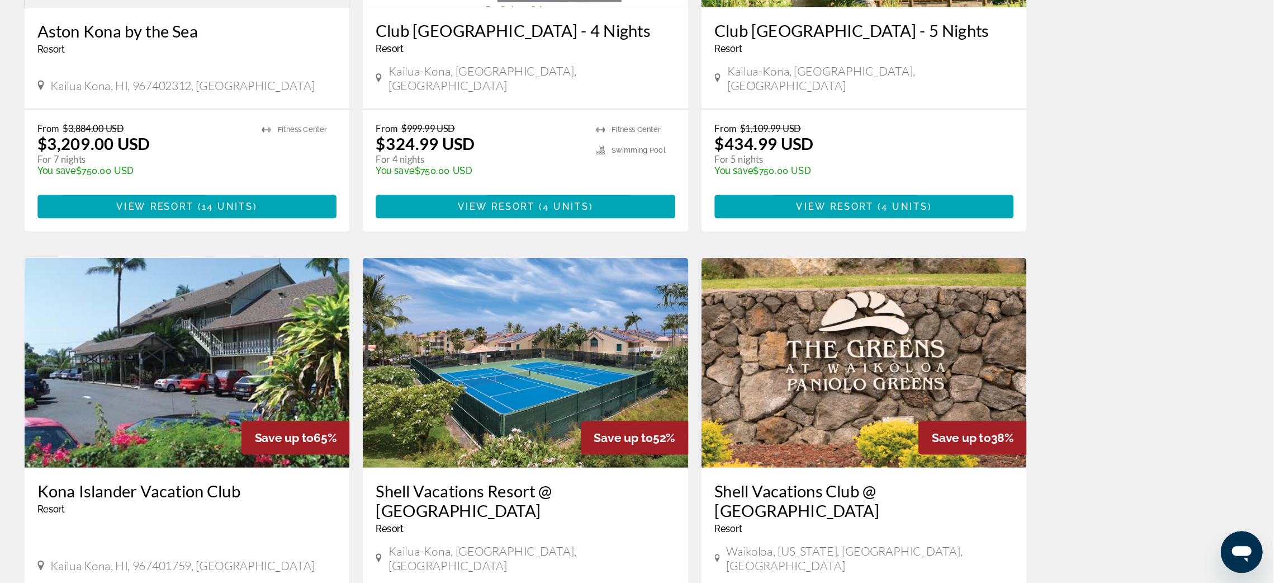
click at [1178, 461] on div "Щоб пересуватися за допомогою сенсорних жестів, двічі торкніться карти й, утрим…" at bounding box center [637, 342] width 1275 height 1608
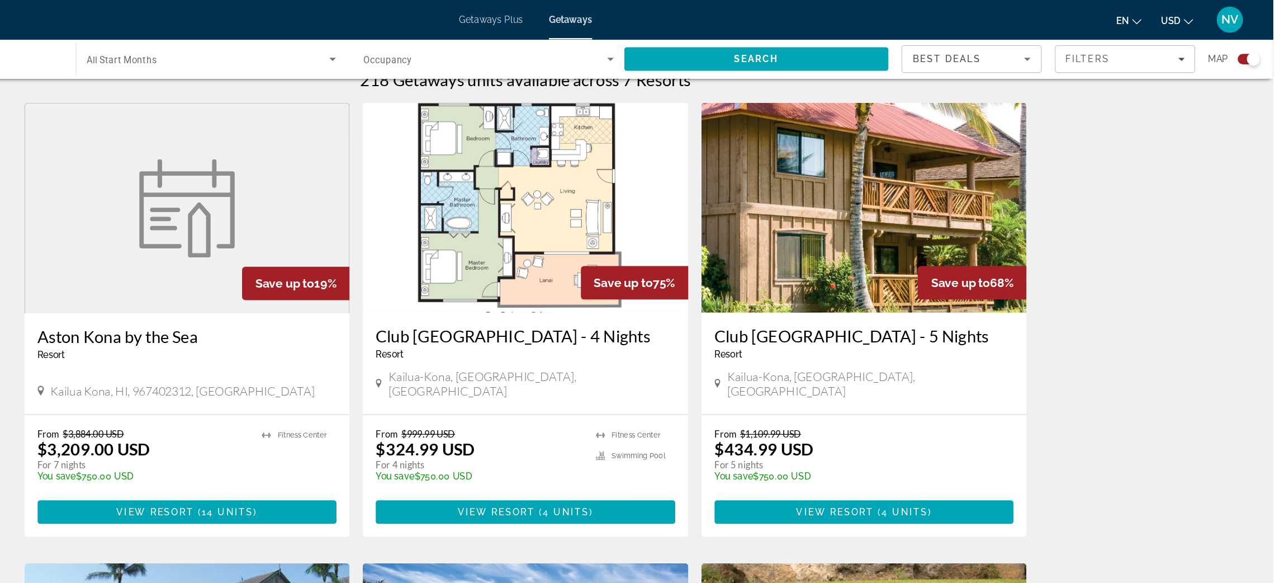
scroll to position [364, 0]
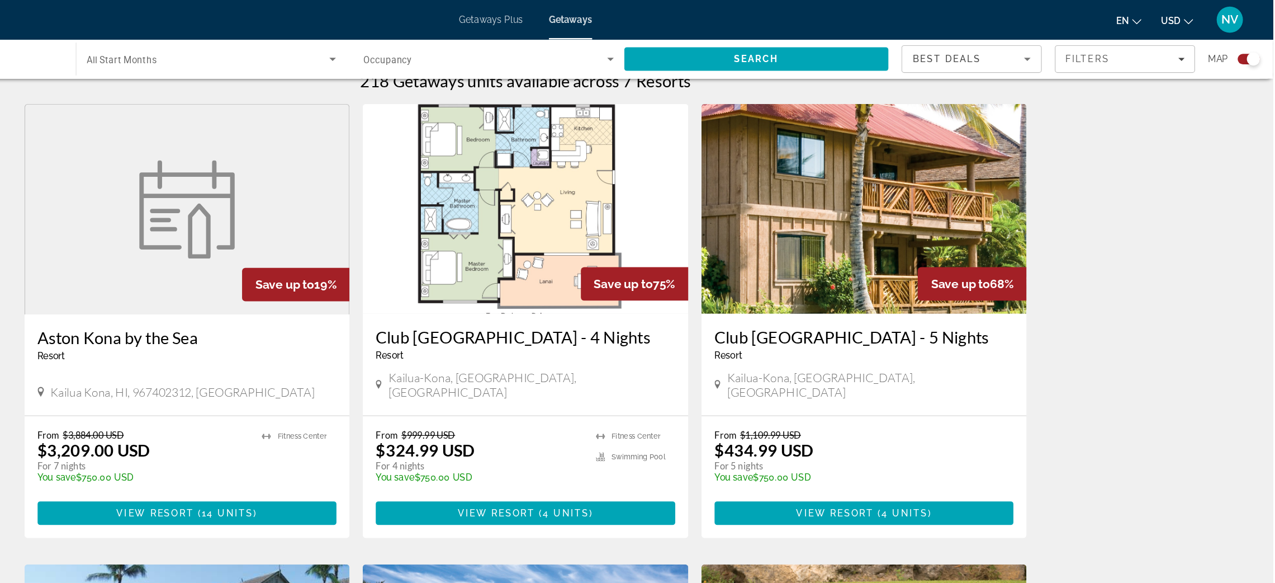
click at [1168, 370] on div "Щоб пересуватися за допомогою сенсорних жестів, двічі торкніться карти й, утрим…" at bounding box center [637, 518] width 1275 height 1608
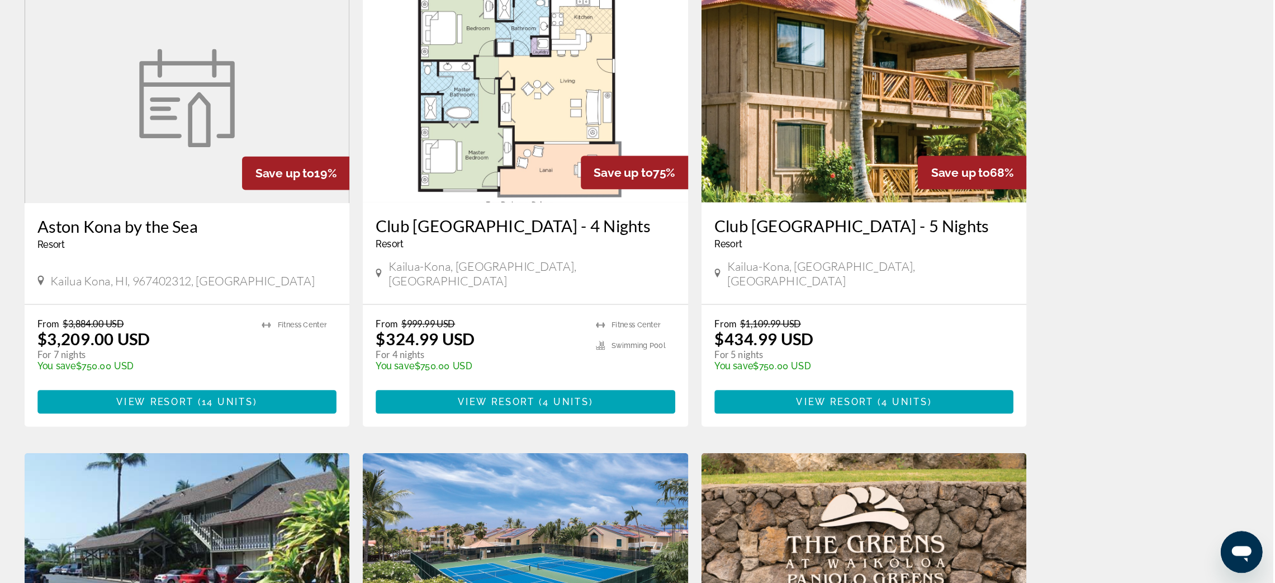
scroll to position [380, 0]
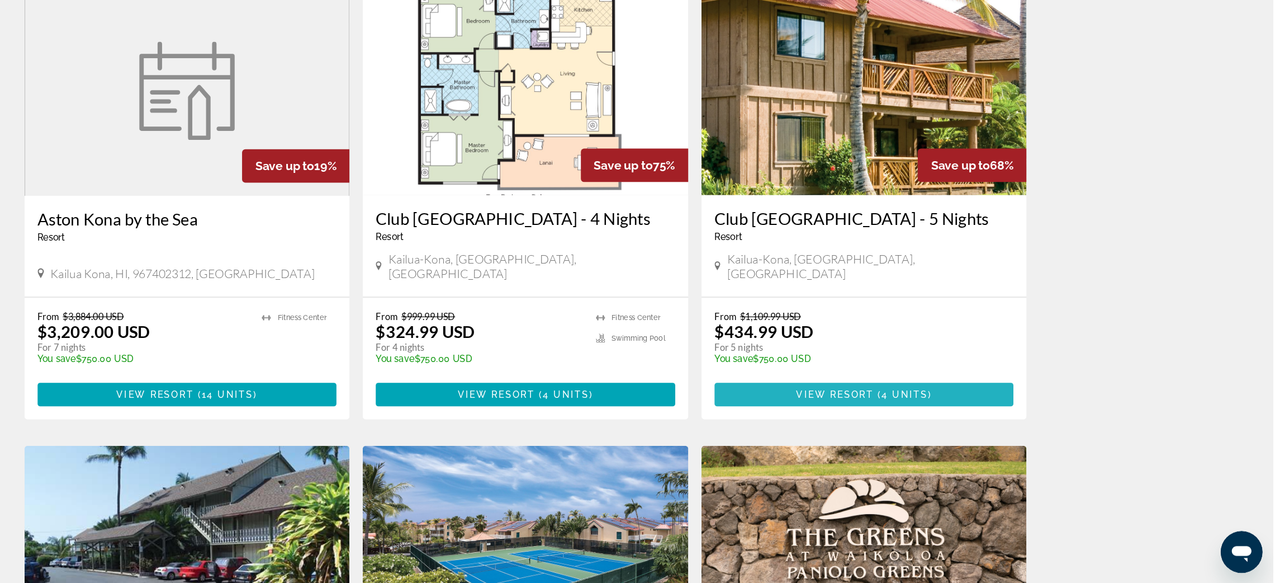
click at [923, 423] on span "View Resort" at bounding box center [902, 421] width 66 height 9
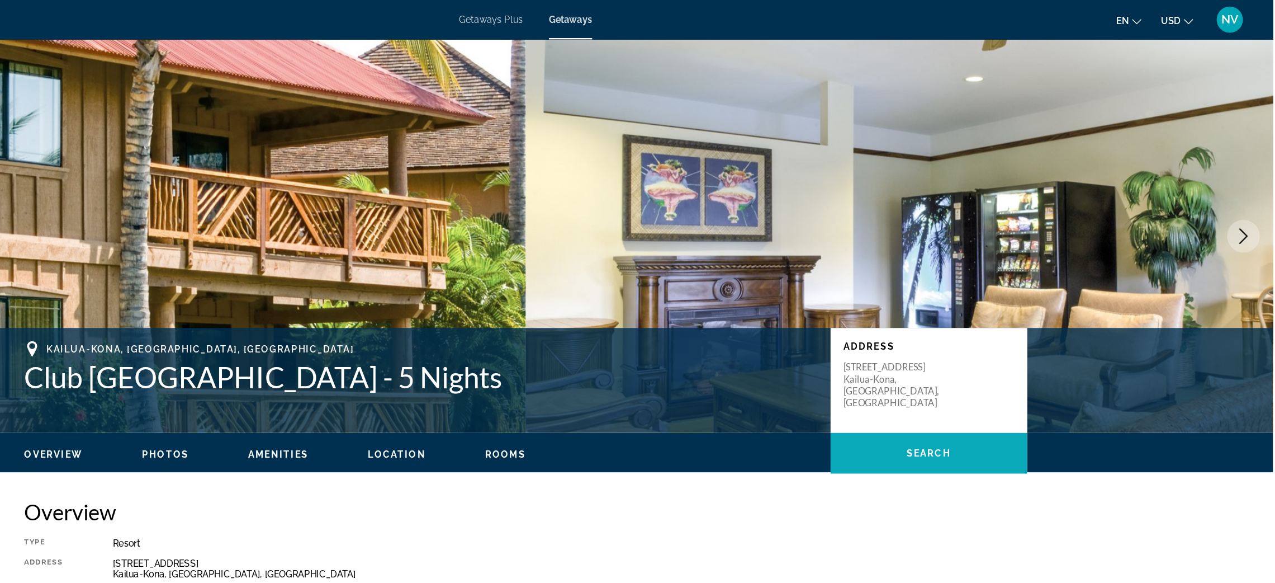
click at [1063, 401] on span "Main content" at bounding box center [982, 386] width 168 height 35
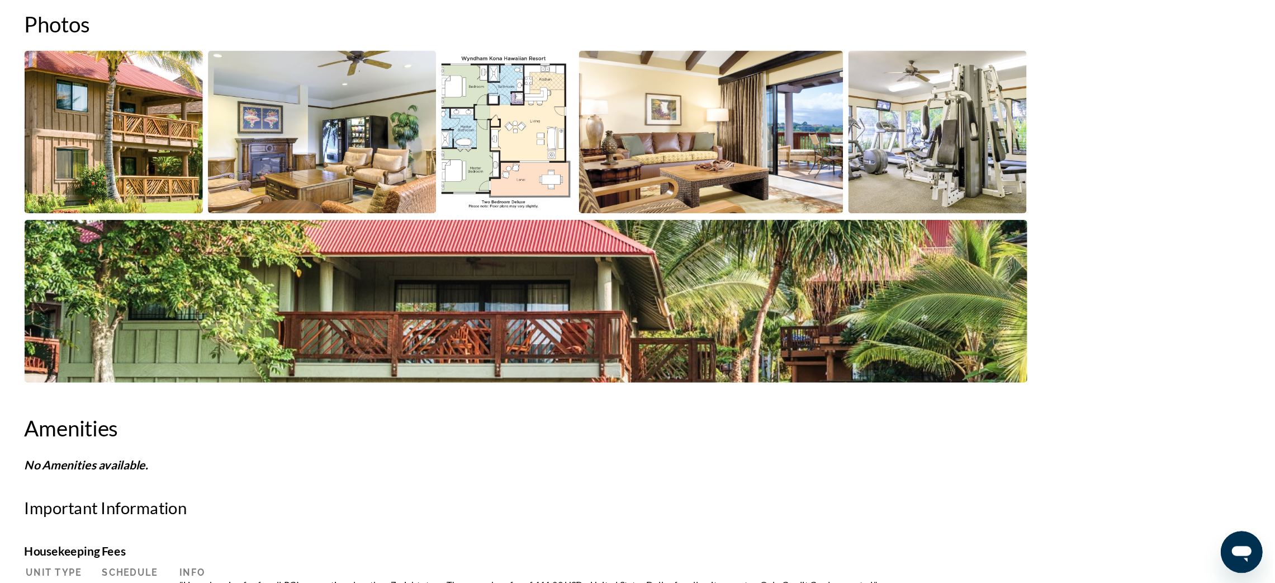
scroll to position [491, 0]
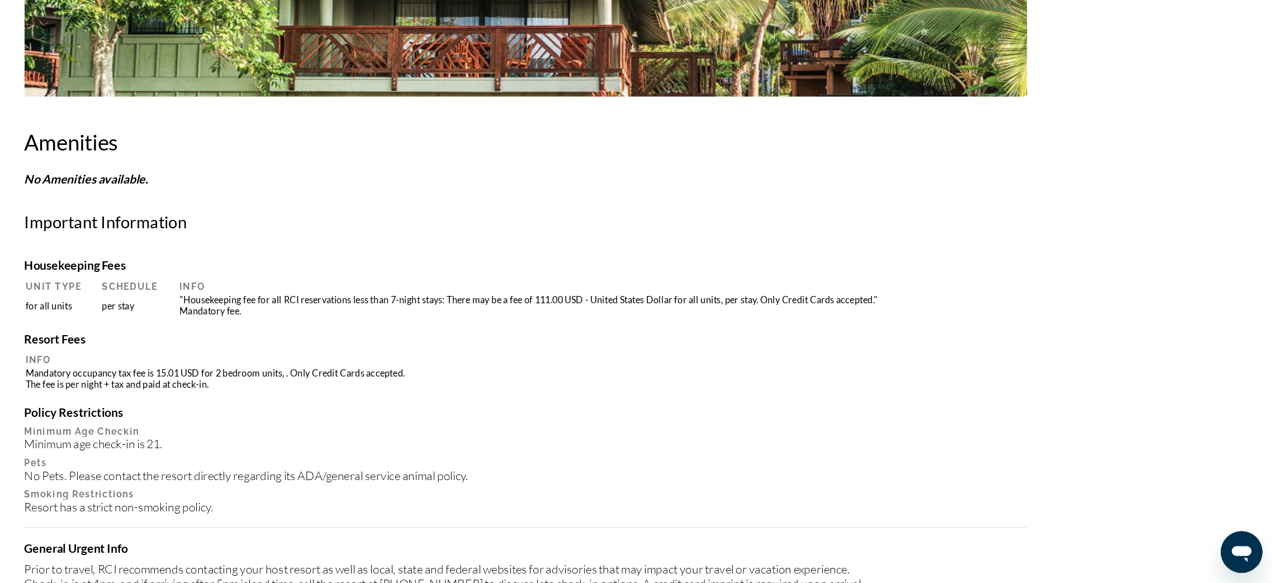
scroll to position [730, 0]
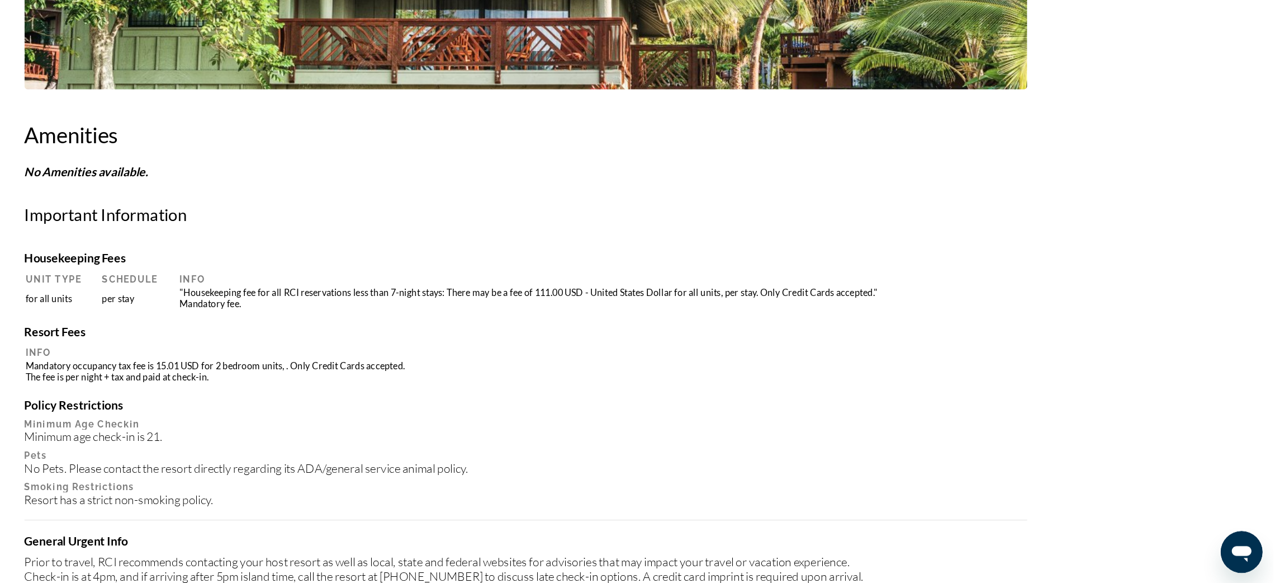
click at [1175, 508] on div "prev next Kailua-Kona, HI, USA Club Wyndham Kona Hawaiian Resort - 5 Nights Add…" at bounding box center [637, 423] width 1275 height 2238
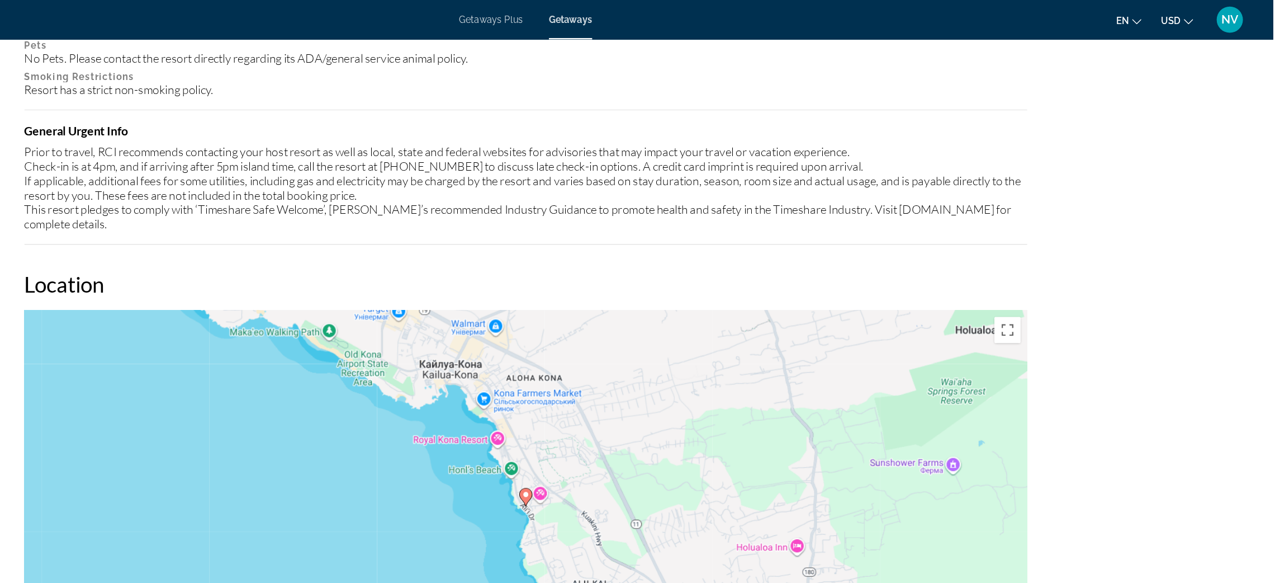
scroll to position [1132, 0]
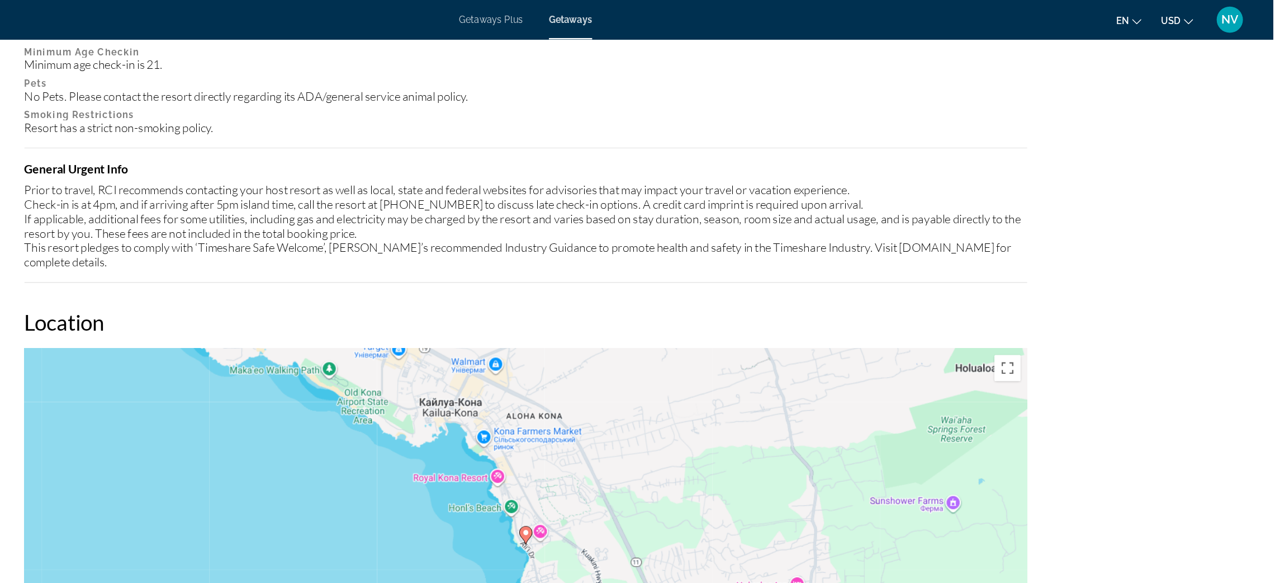
click at [1159, 393] on div "prev next Kailua-Kona, HI, USA Club Wyndham Kona Hawaiian Resort - 5 Nights Add…" at bounding box center [637, 21] width 1275 height 2238
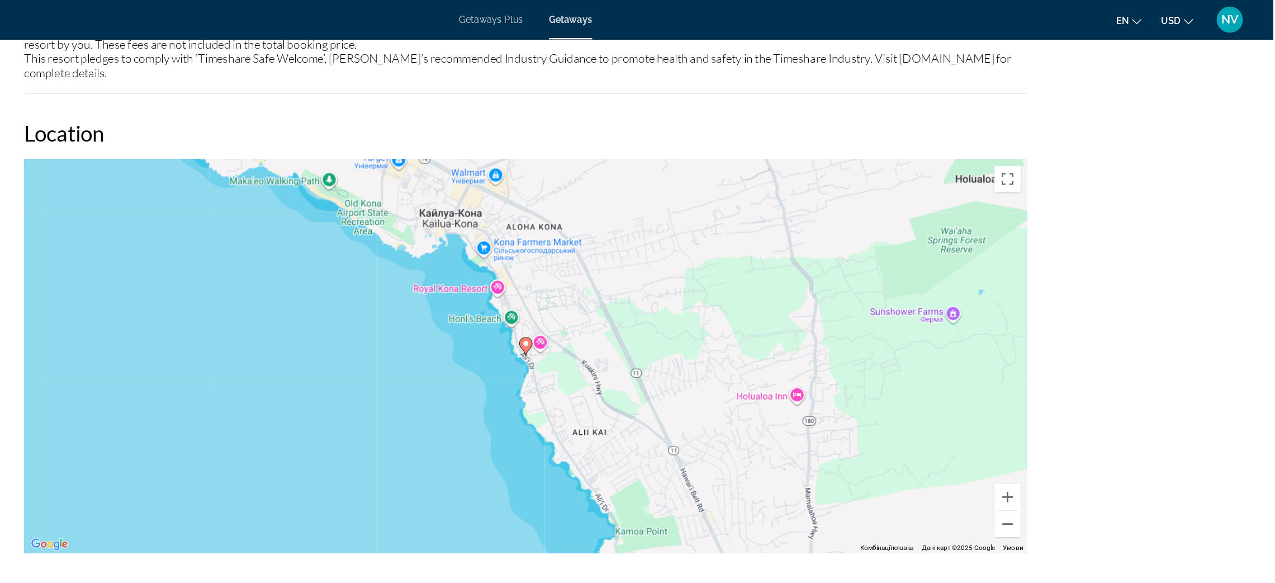
scroll to position [1292, 0]
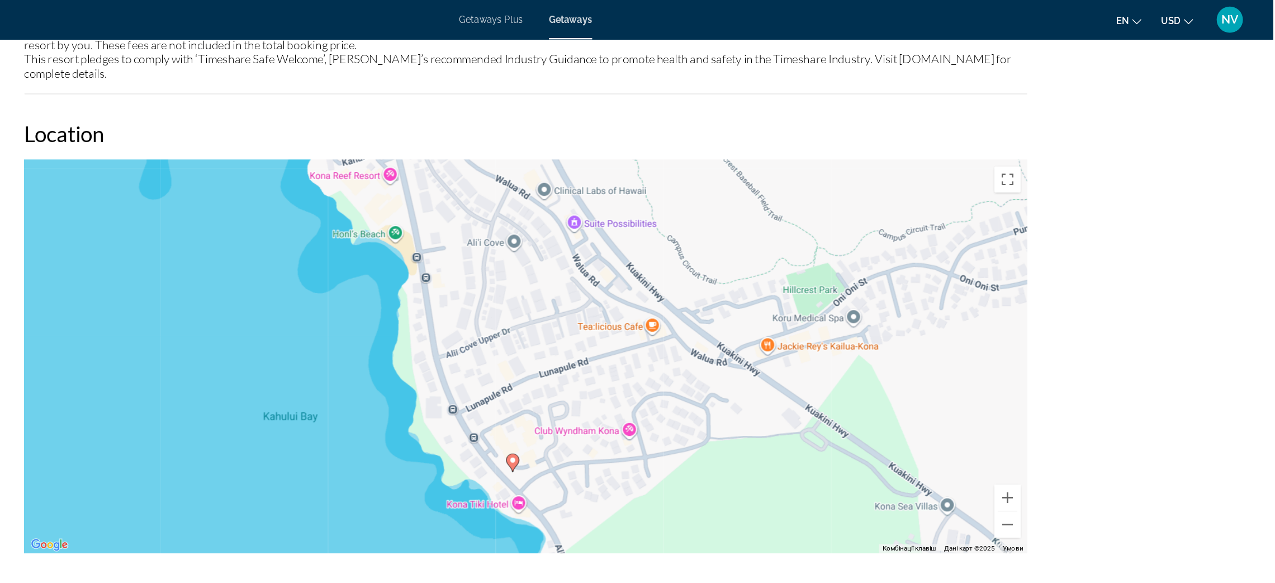
click at [810, 185] on div "Увімкніть режим перетягування за допомогою клавіатури, натиснувши Alt + Enter. …" at bounding box center [637, 303] width 855 height 335
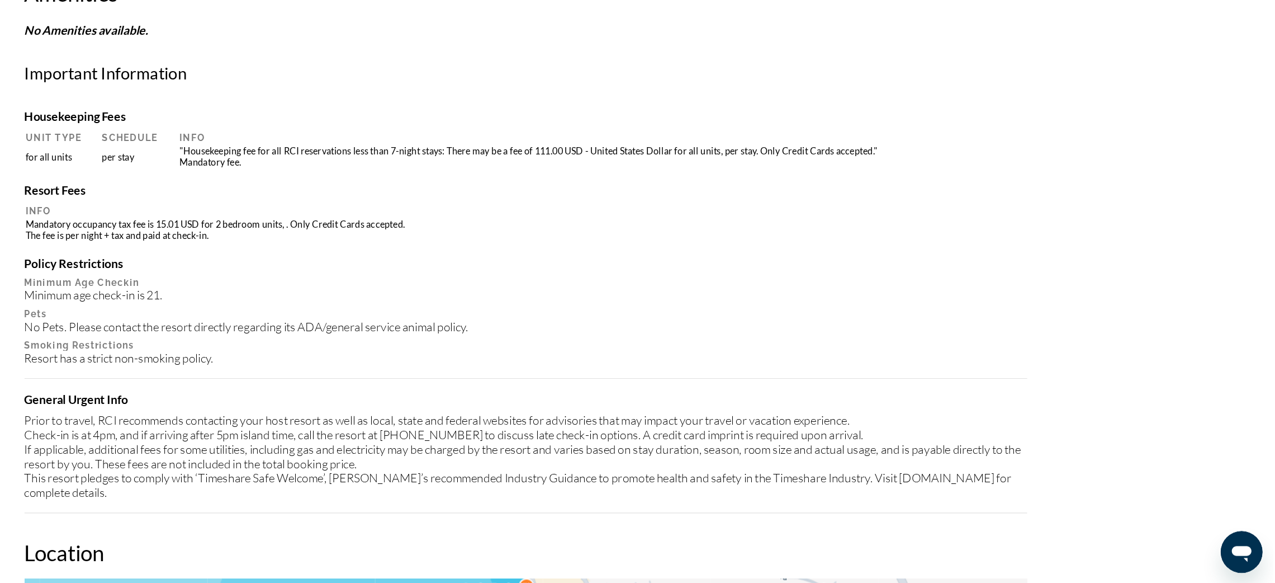
scroll to position [860, 0]
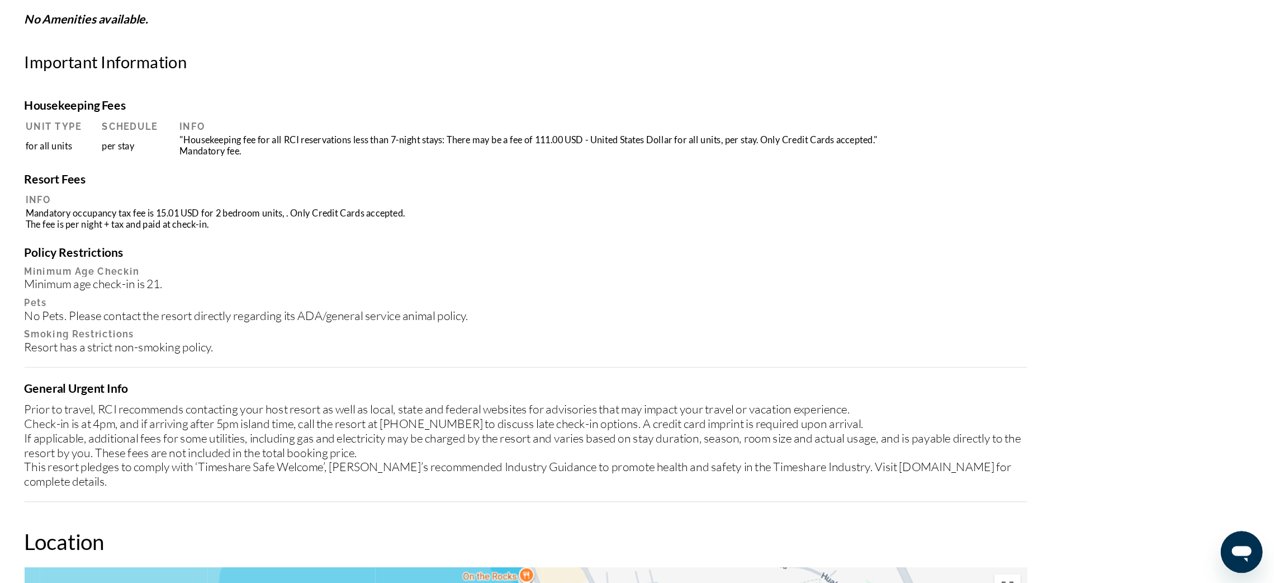
click at [753, 383] on div "Resort has a strict non-smoking policy." at bounding box center [637, 381] width 855 height 12
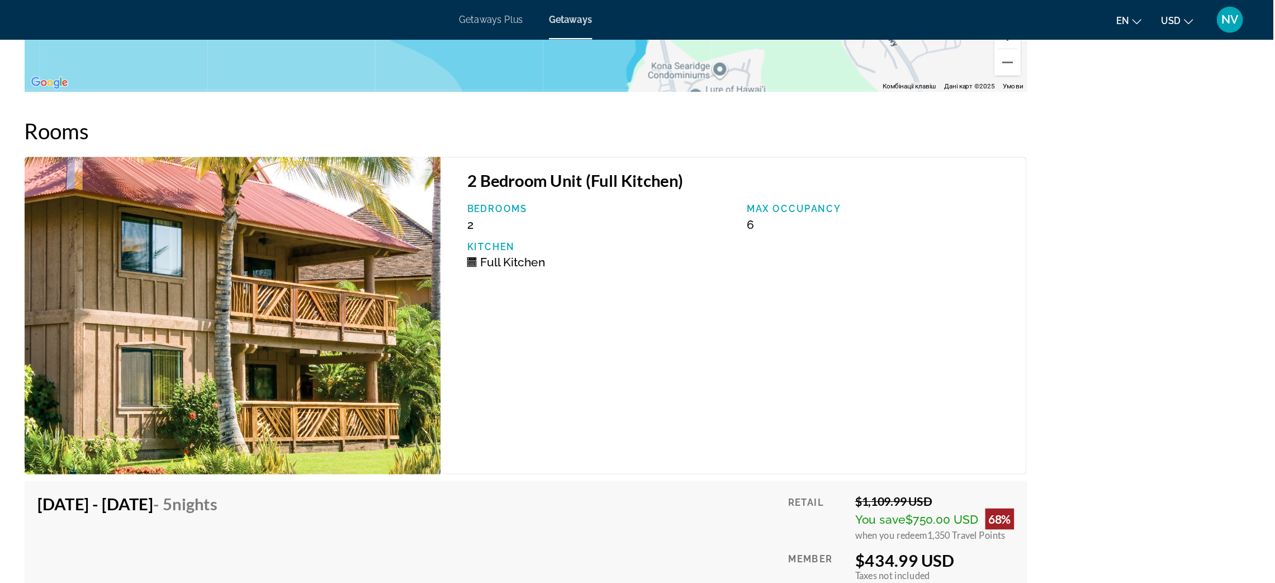
scroll to position [1684, 0]
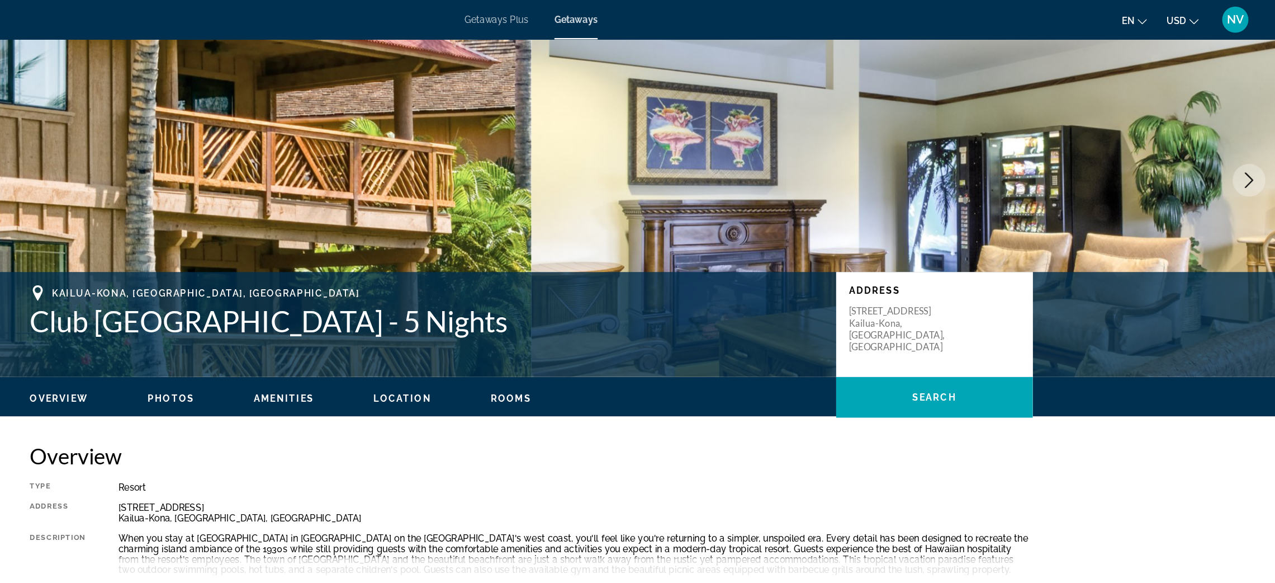
scroll to position [46, 0]
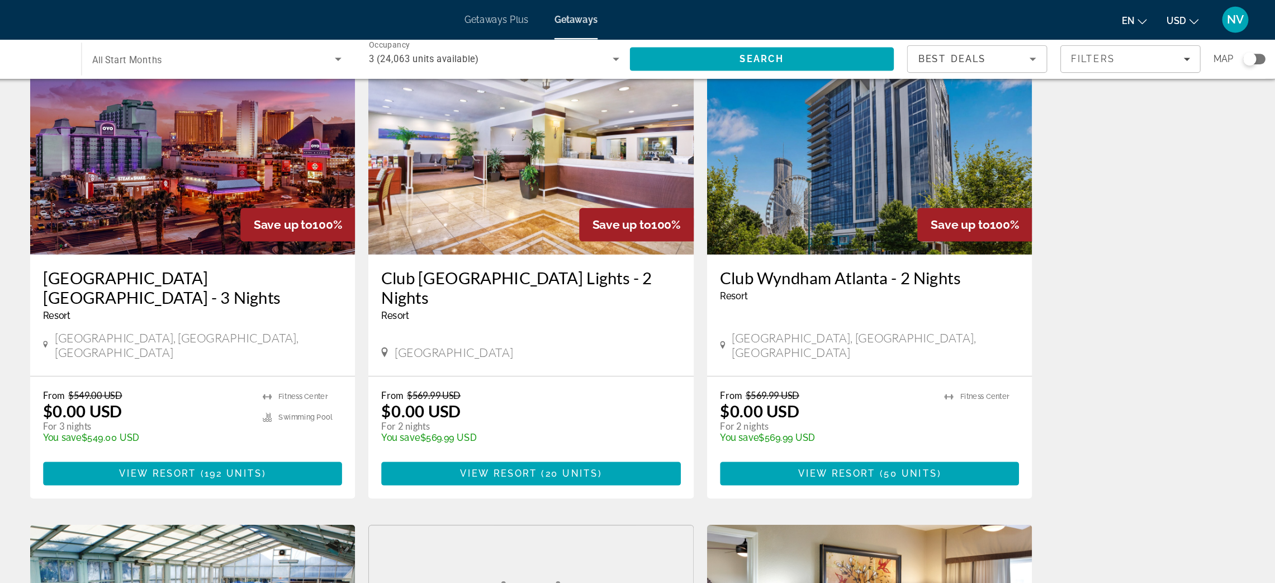
scroll to position [55, 0]
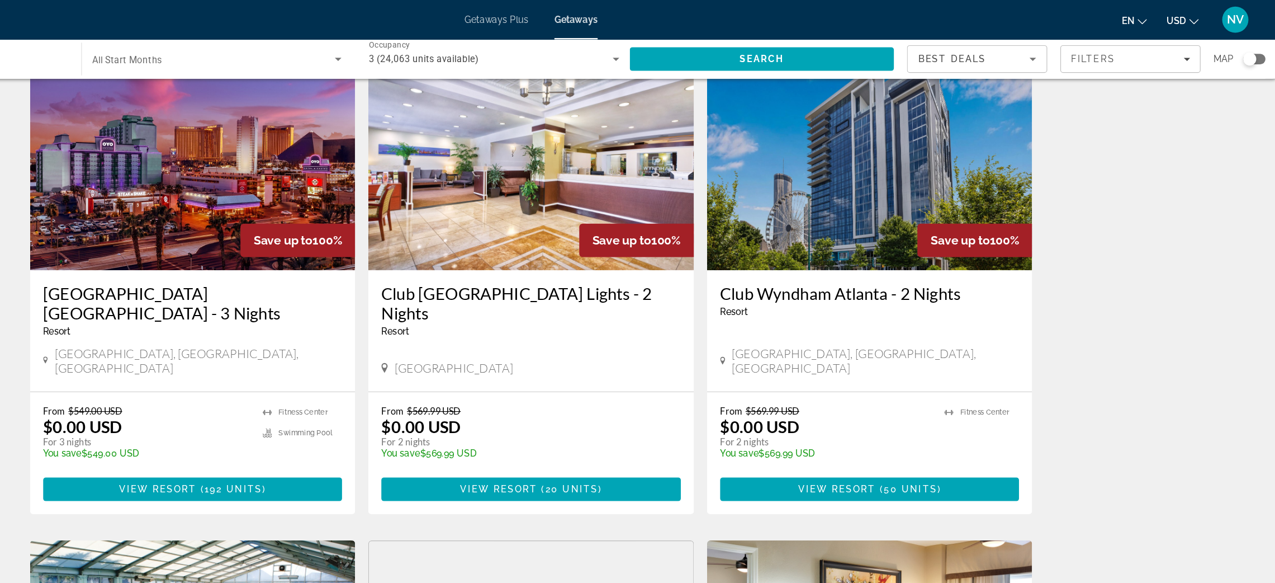
click at [1263, 46] on div "Search widget" at bounding box center [1250, 50] width 27 height 9
click at [812, 48] on span "Search" at bounding box center [835, 50] width 226 height 27
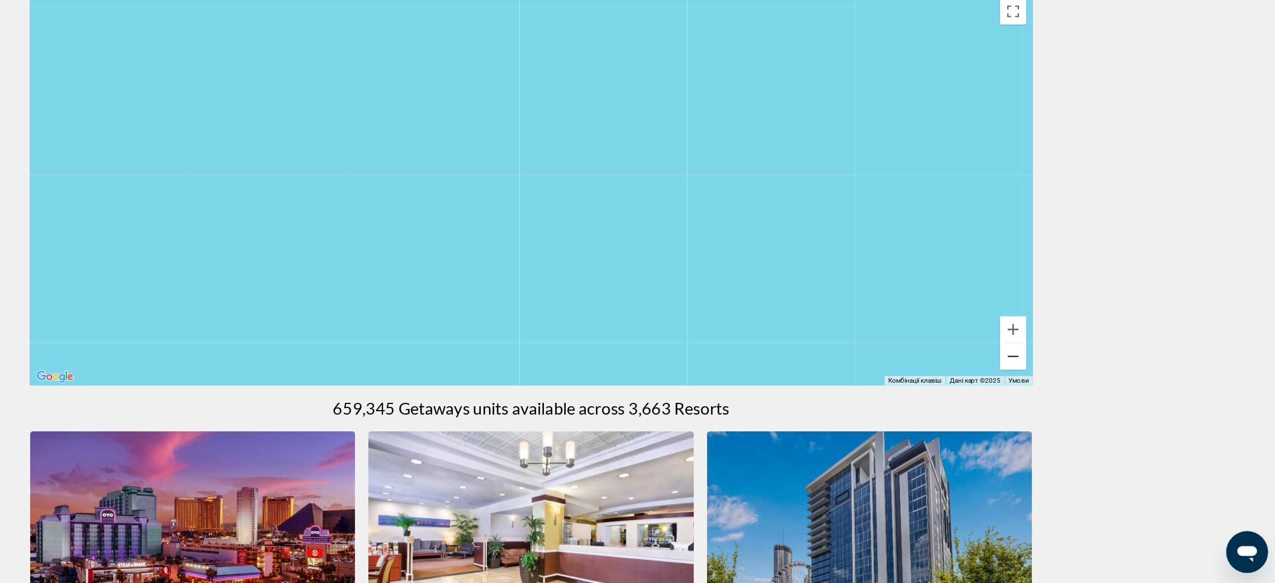
click at [1058, 390] on button "Зменшити" at bounding box center [1049, 389] width 22 height 22
click at [1056, 400] on div "Main content" at bounding box center [1049, 377] width 22 height 45
click at [1052, 397] on button "Зменшити" at bounding box center [1049, 389] width 22 height 22
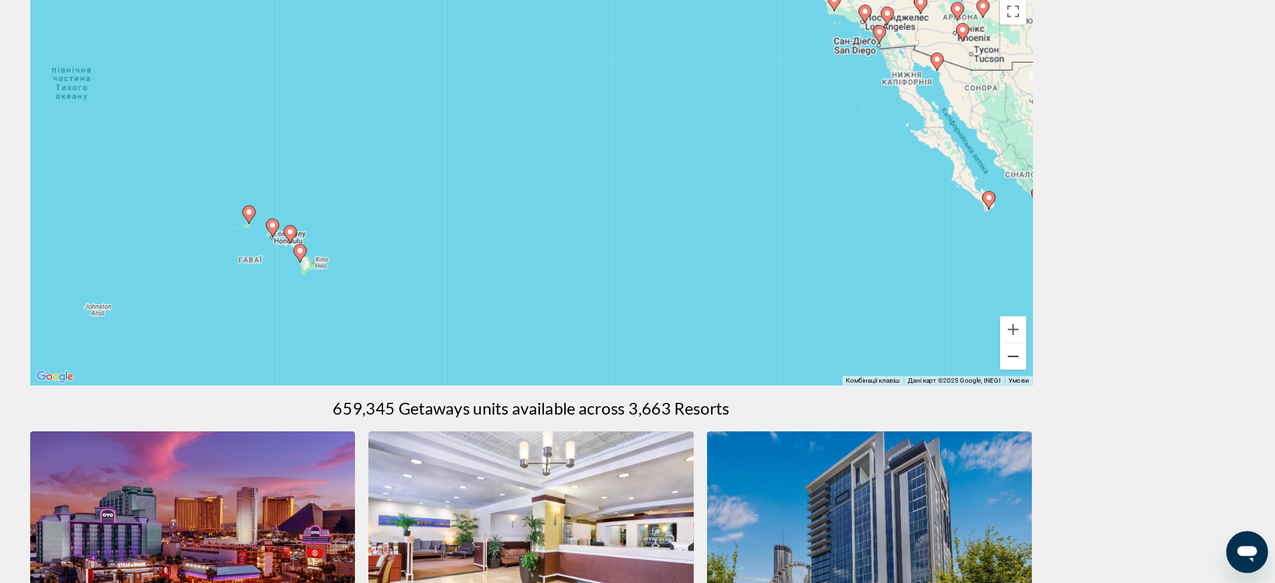
click at [1056, 390] on button "Зменшити" at bounding box center [1049, 389] width 22 height 22
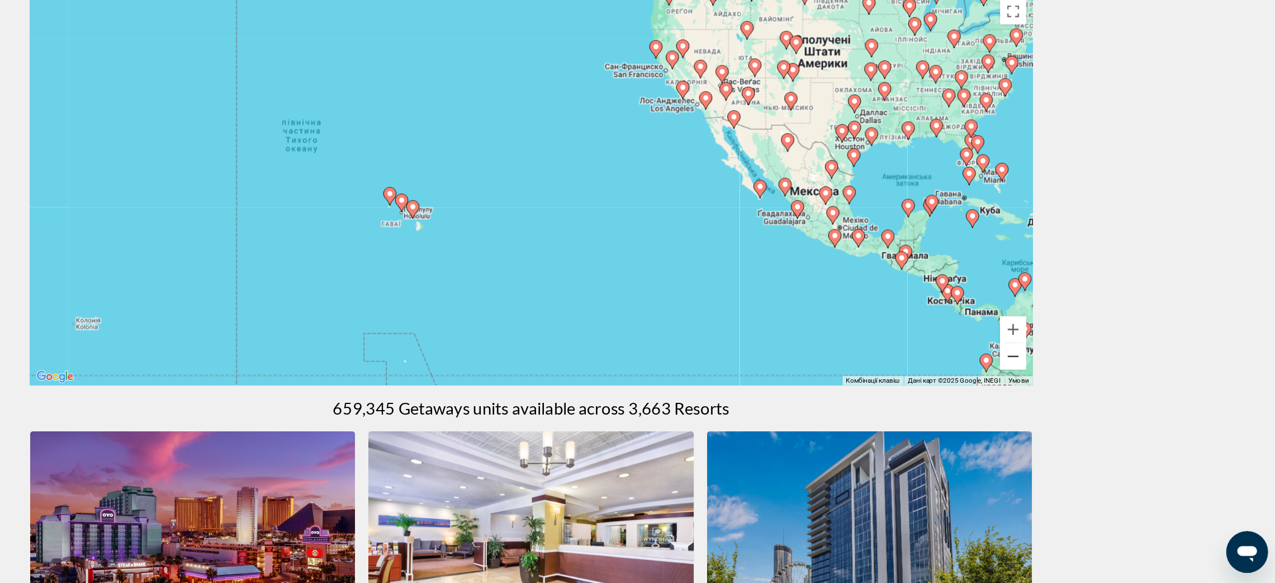
type input "**********"
